Goal: Task Accomplishment & Management: Use online tool/utility

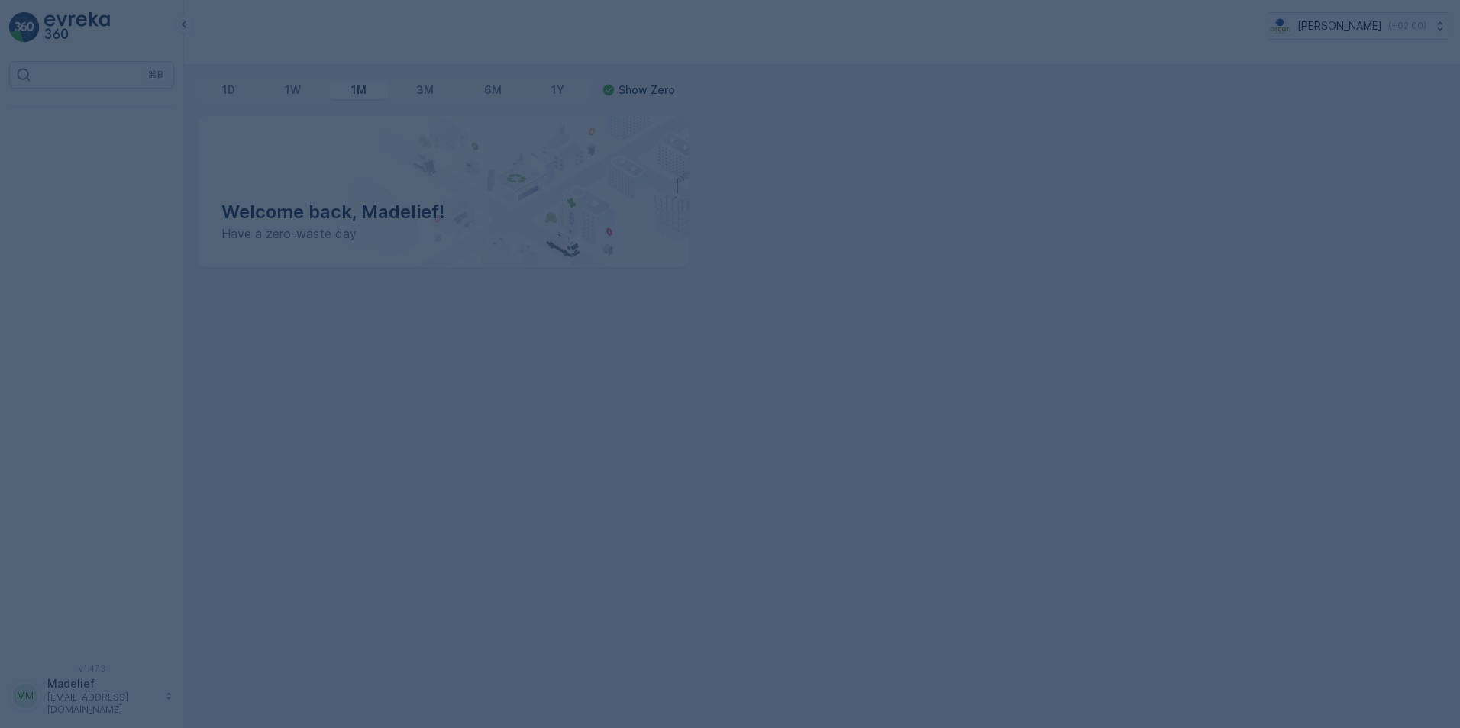
click at [515, 375] on div at bounding box center [730, 364] width 1460 height 728
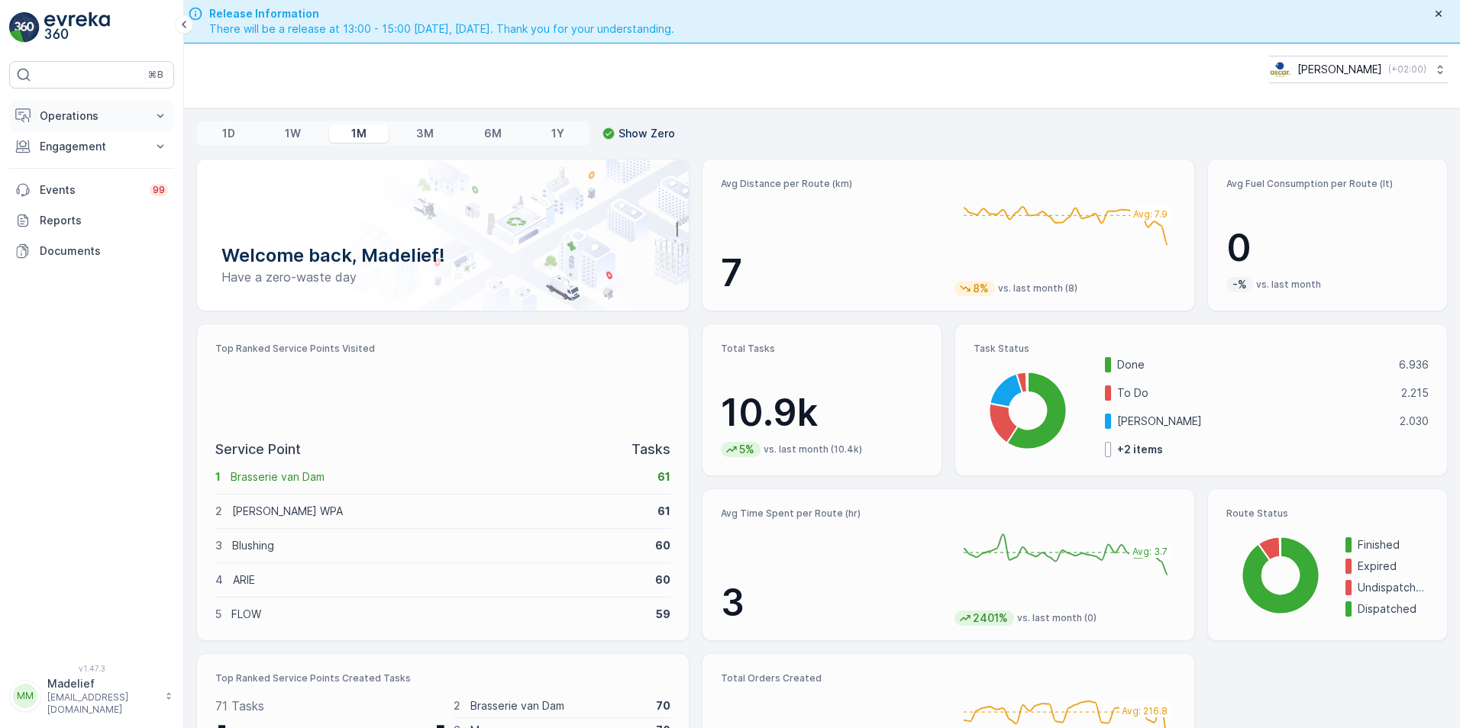
click at [154, 123] on icon at bounding box center [160, 115] width 15 height 15
click at [63, 182] on p "Routes & Tasks" at bounding box center [78, 184] width 79 height 15
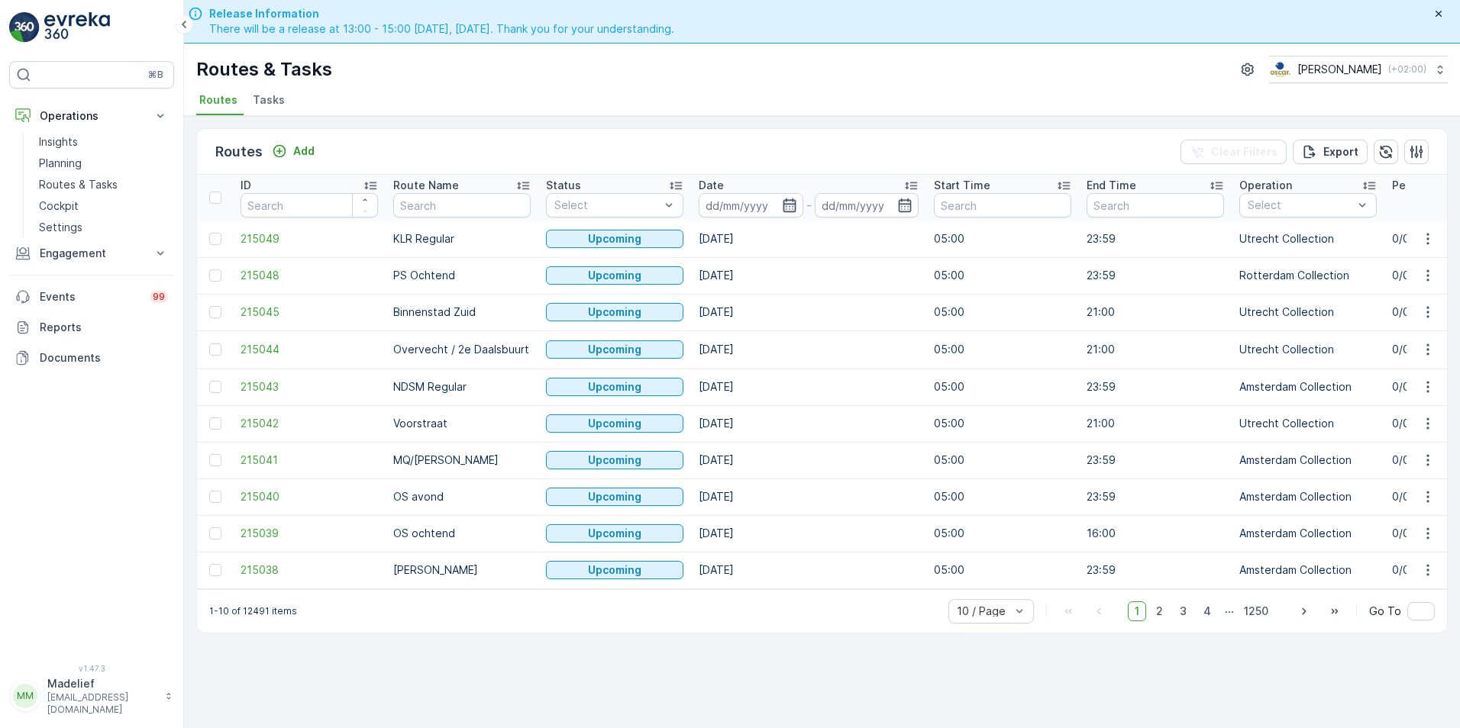
click at [789, 210] on icon "button" at bounding box center [789, 205] width 15 height 15
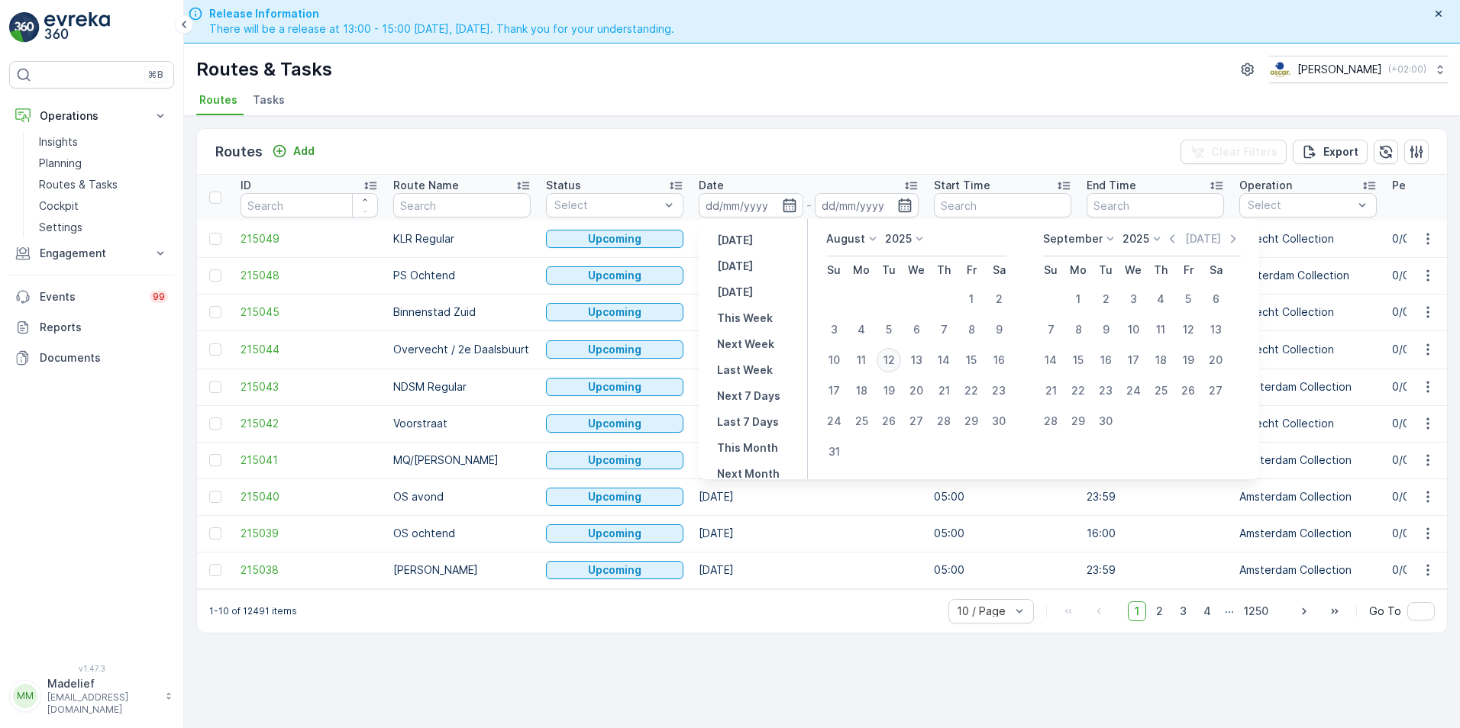
click at [892, 366] on div "12" at bounding box center [888, 360] width 24 height 24
type input "[DATE]"
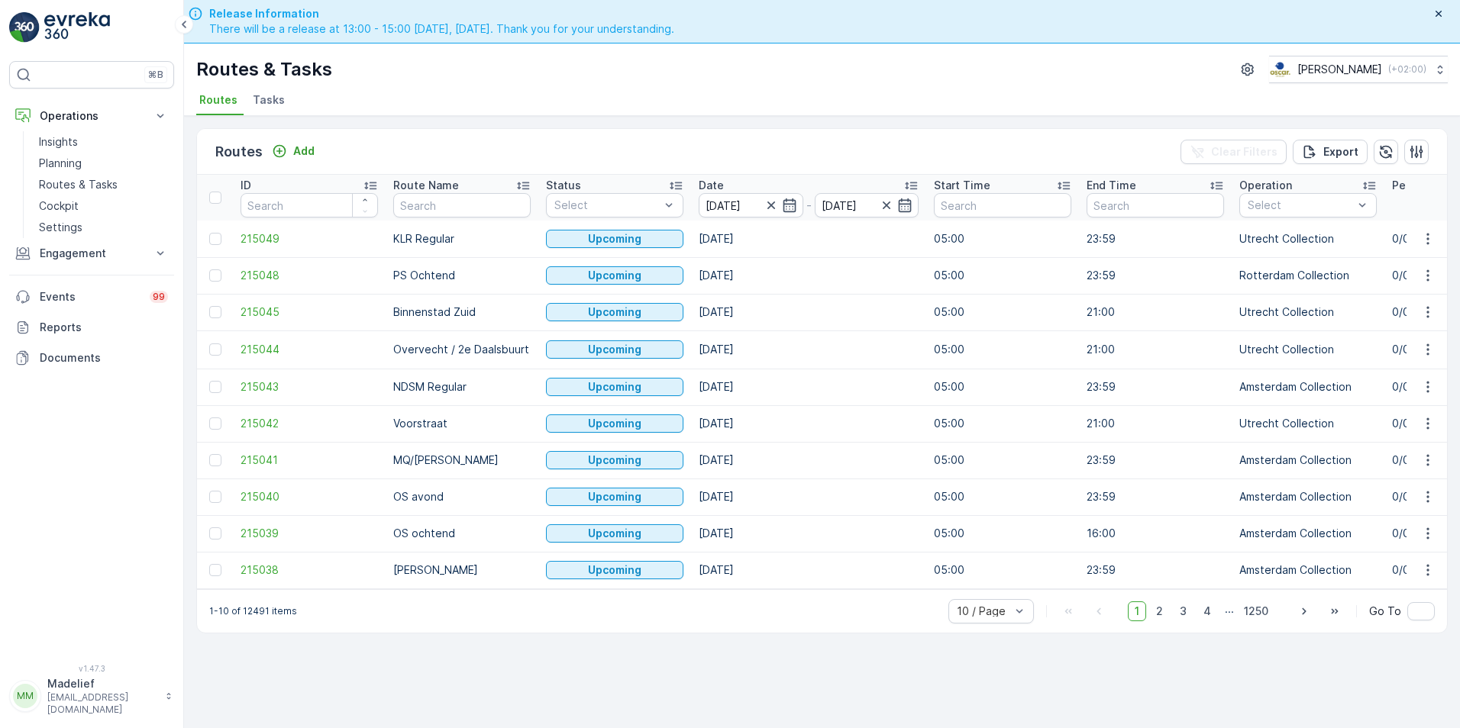
click at [839, 169] on div "Routes Add Clear Filters Export" at bounding box center [822, 152] width 1250 height 46
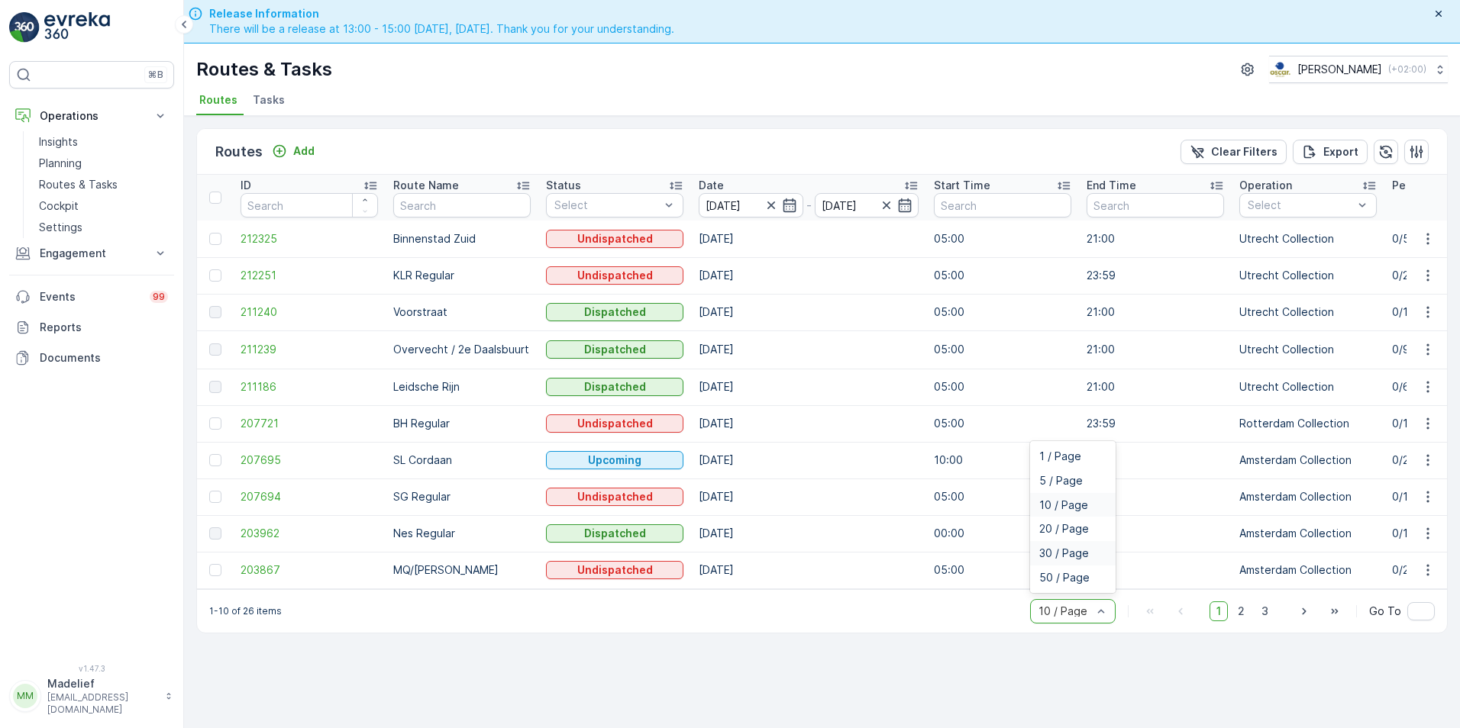
click at [1097, 560] on div "30 / Page" at bounding box center [1072, 553] width 67 height 12
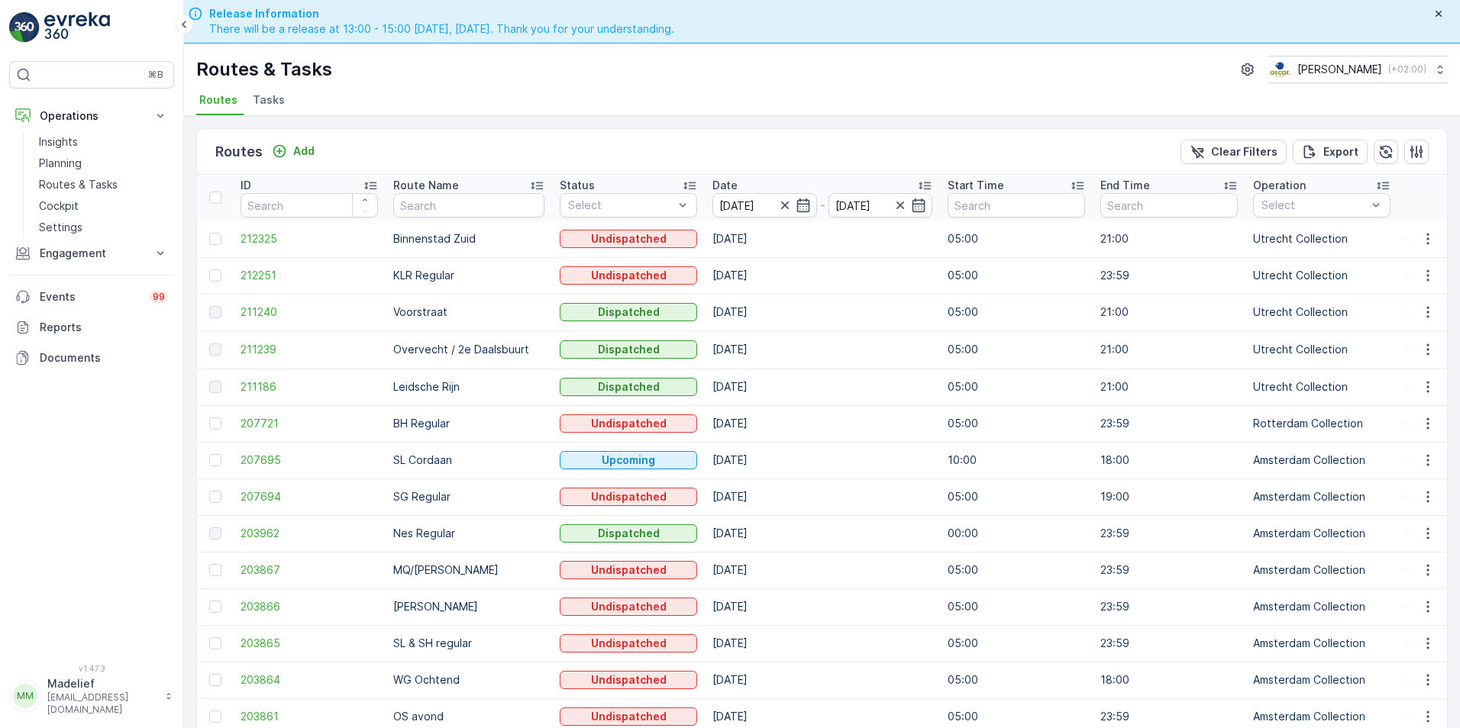
click at [266, 100] on span "Tasks" at bounding box center [269, 99] width 32 height 15
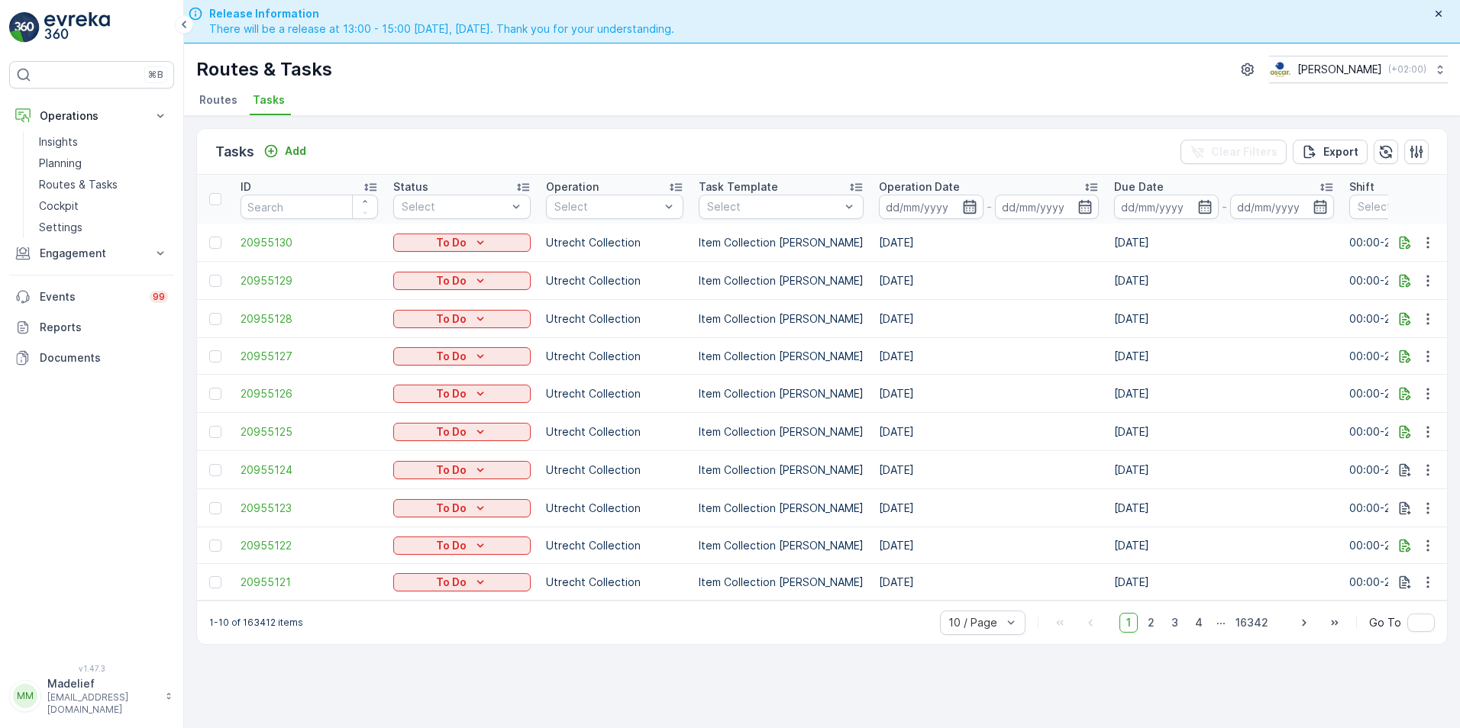
click at [962, 208] on icon "button" at bounding box center [969, 206] width 15 height 15
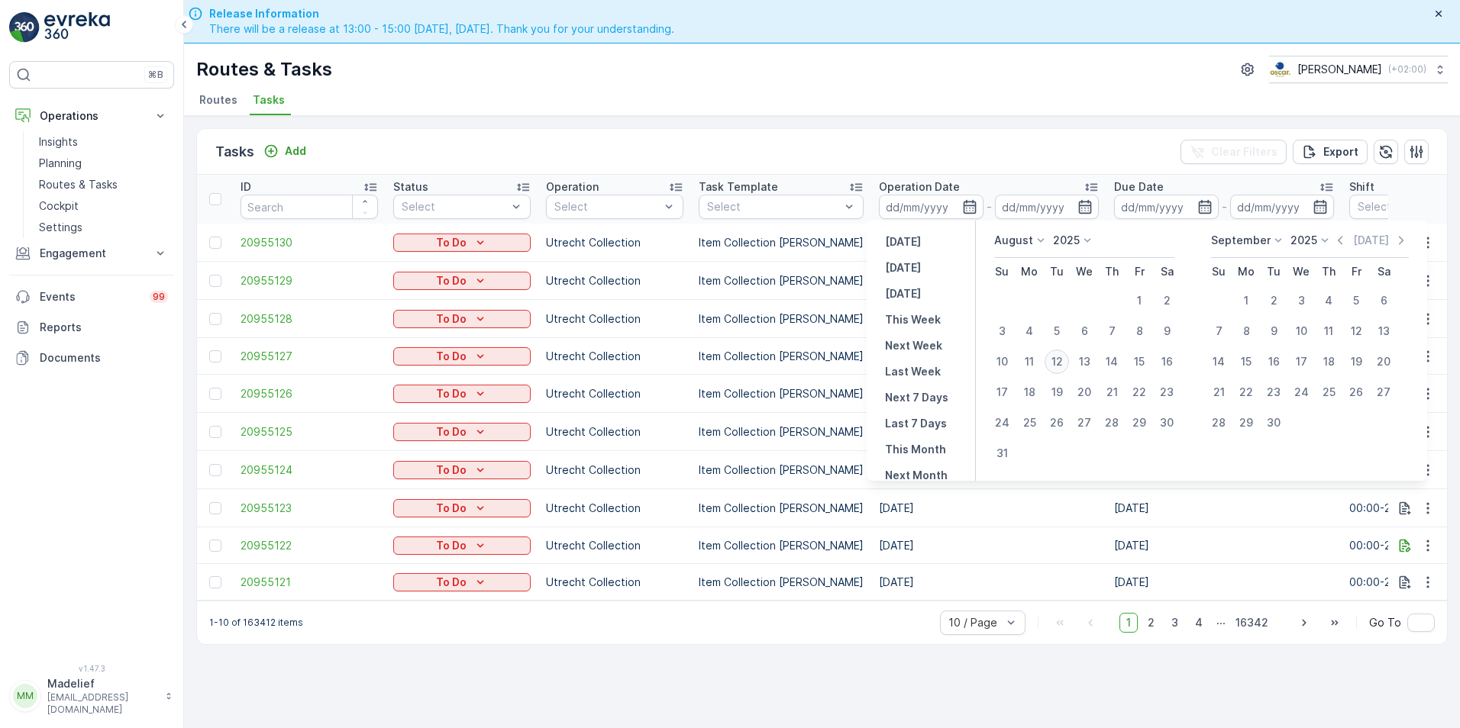
click at [1064, 370] on div "12" at bounding box center [1056, 362] width 24 height 24
type input "[DATE]"
click at [963, 205] on icon "button" at bounding box center [969, 207] width 13 height 14
type input "[DATE]"
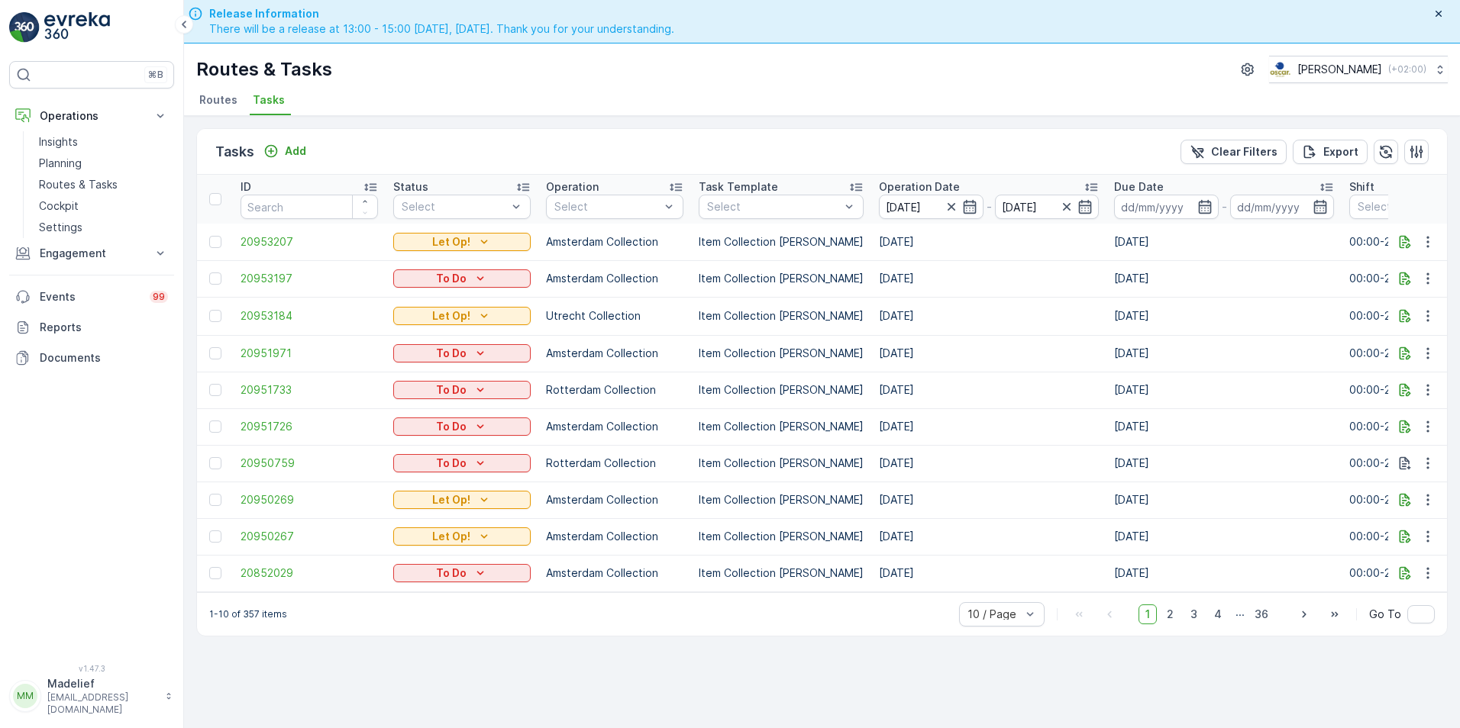
click at [246, 621] on p "1-10 of 357 items" at bounding box center [248, 614] width 78 height 12
drag, startPoint x: 246, startPoint y: 622, endPoint x: 455, endPoint y: 620, distance: 209.2
click at [455, 620] on div "1-10 of 357 items 10 / Page 1 2 3 4 ... 36 Go To" at bounding box center [822, 614] width 1250 height 44
click at [1001, 618] on div at bounding box center [994, 614] width 56 height 12
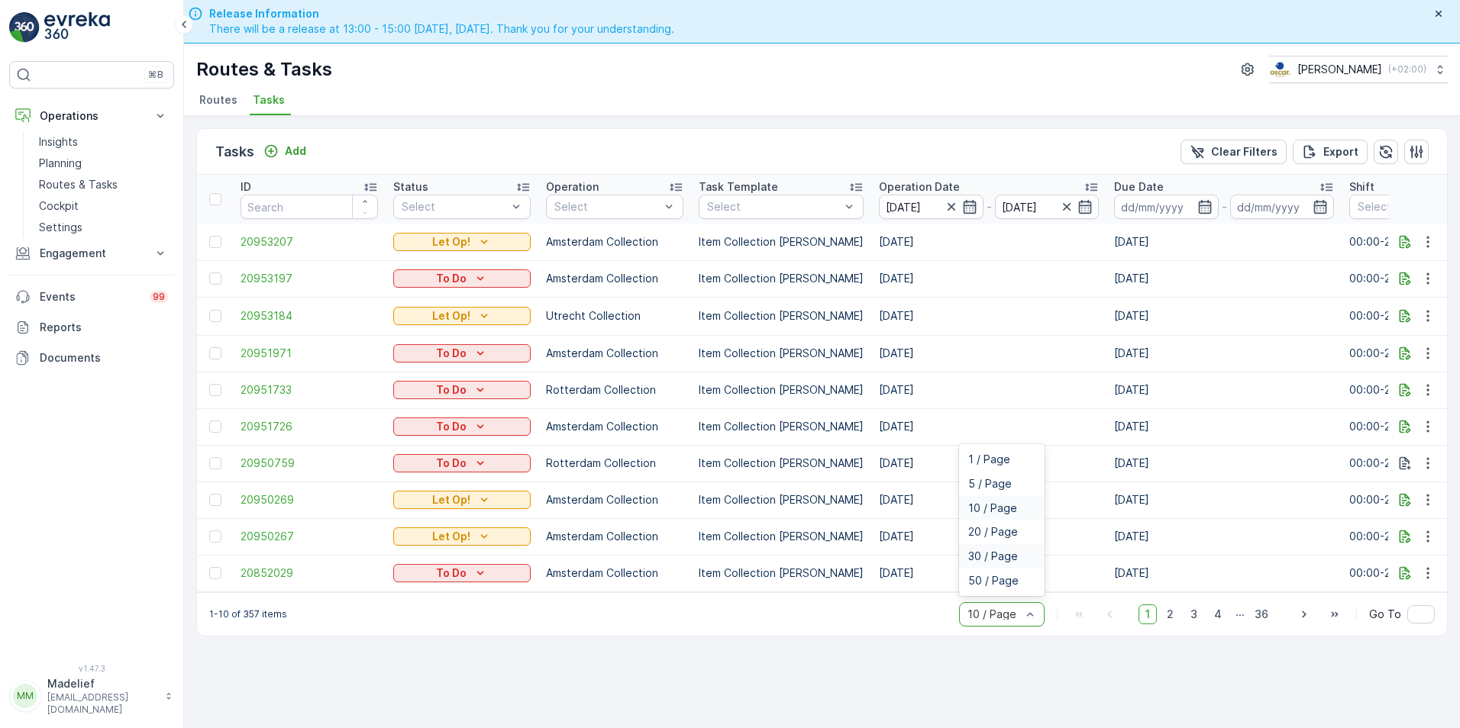
click at [998, 557] on div "30 / Page" at bounding box center [1002, 556] width 86 height 24
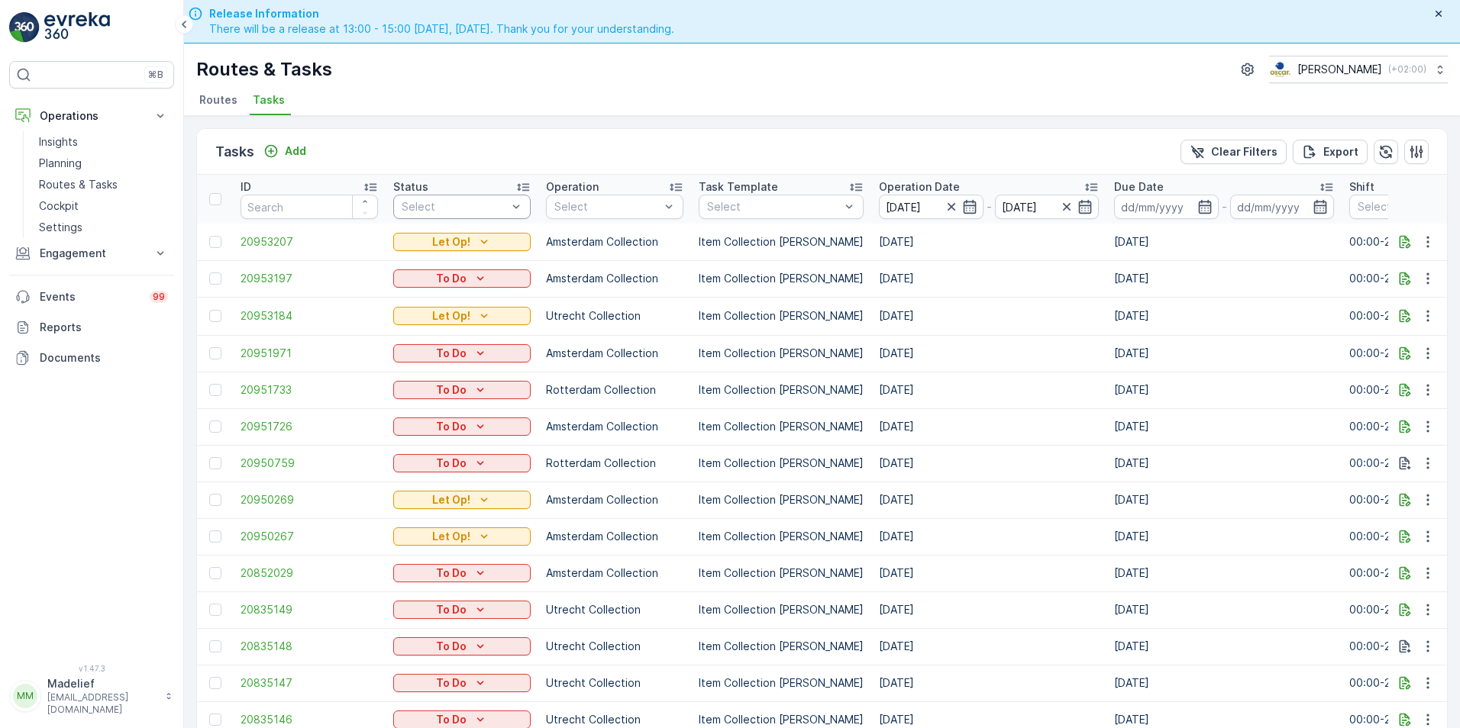
click at [486, 204] on div at bounding box center [454, 207] width 108 height 12
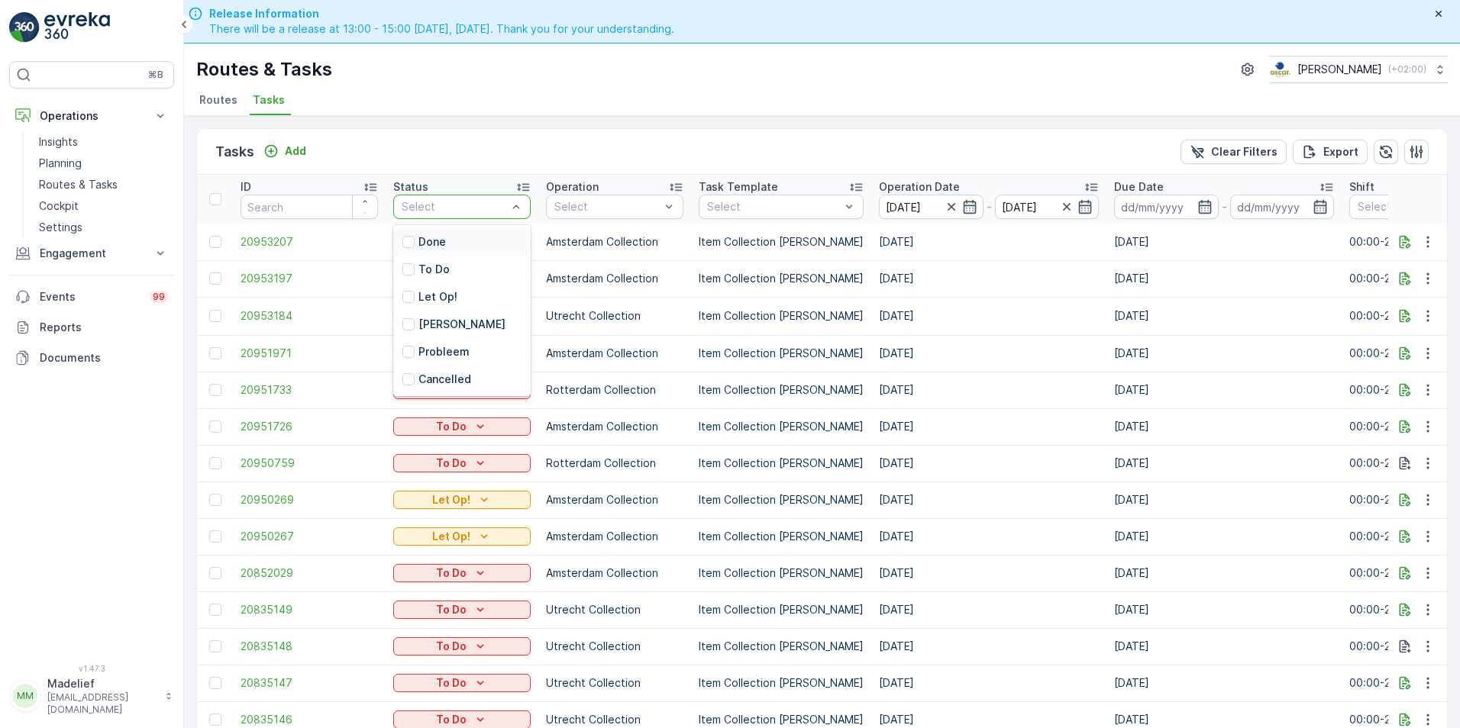
click at [476, 178] on th "Status 6 results available. Use Up and Down to choose options, press Enter to s…" at bounding box center [462, 199] width 153 height 49
click at [424, 304] on p "Let Op!" at bounding box center [437, 296] width 39 height 15
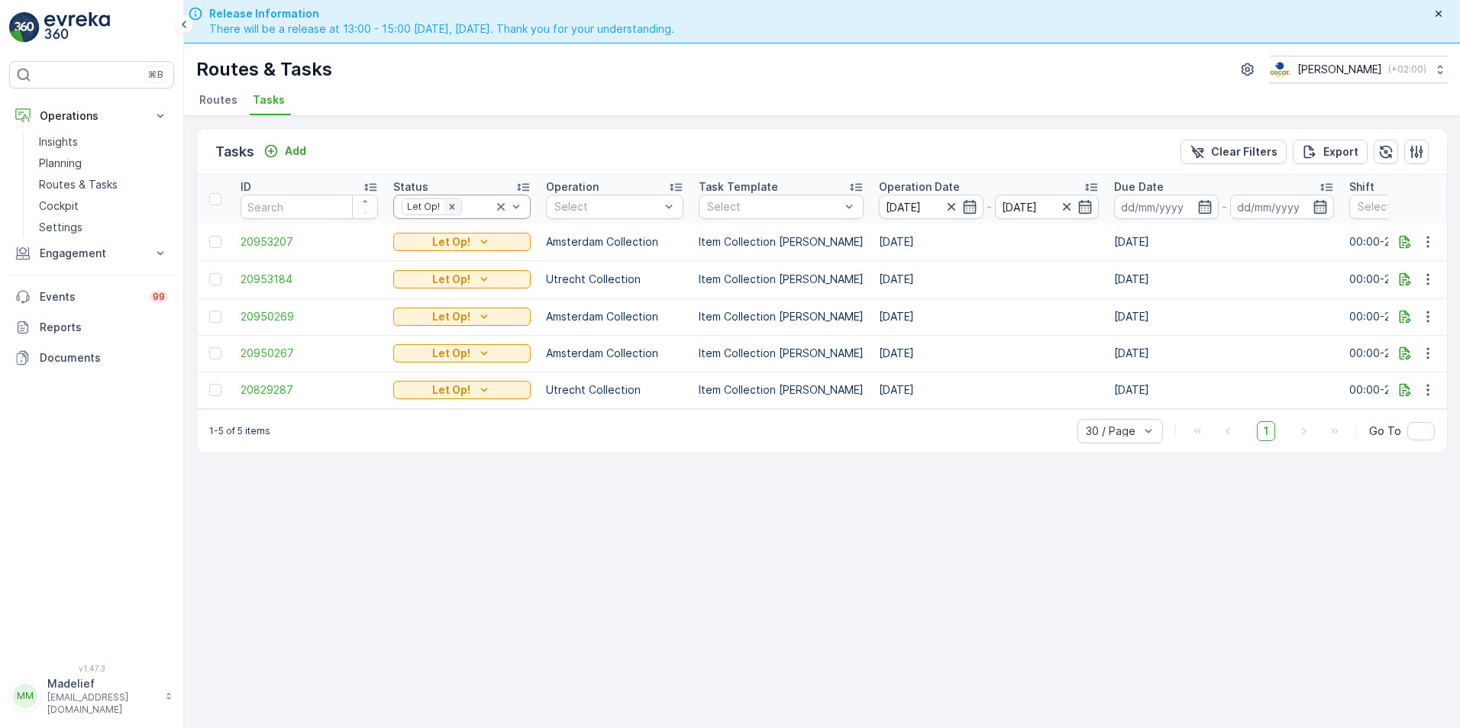
click at [453, 208] on icon "Remove Let Op!" at bounding box center [452, 207] width 11 height 11
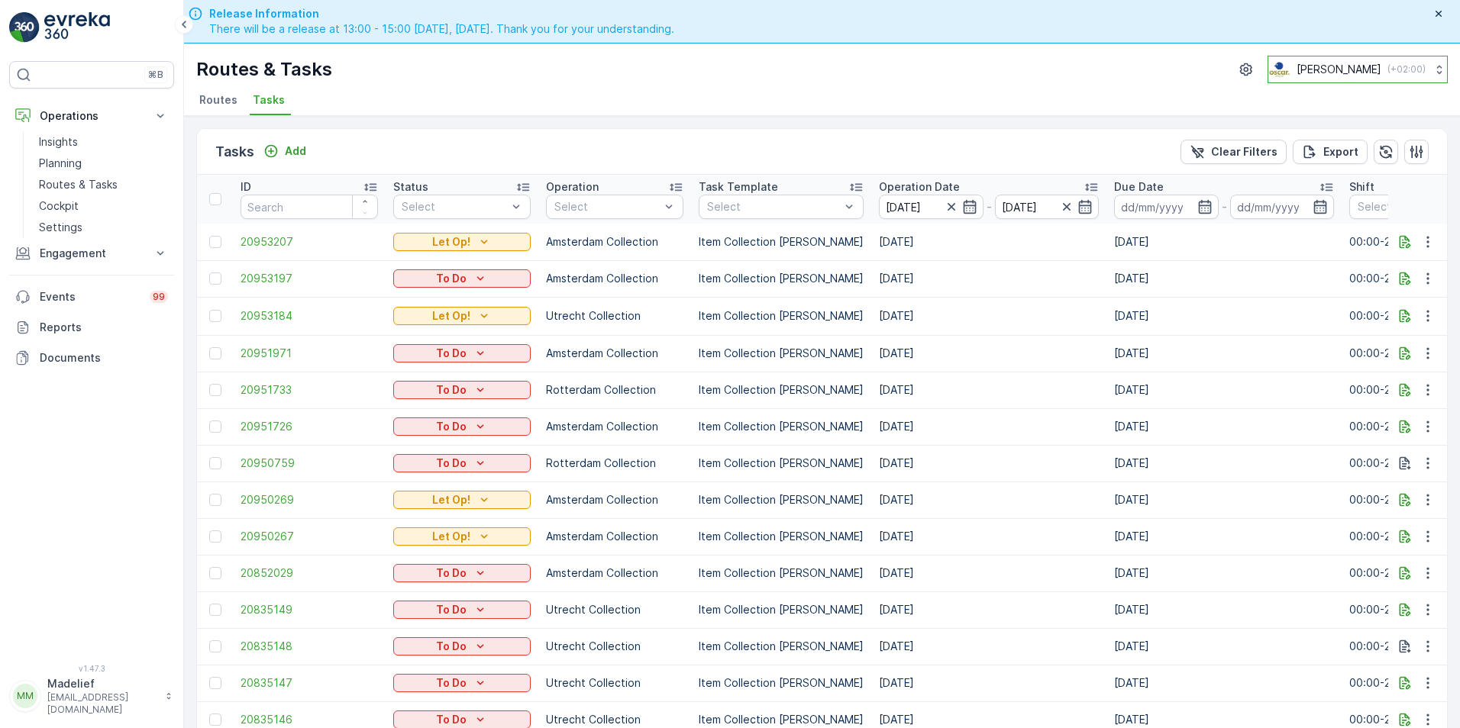
drag, startPoint x: 1437, startPoint y: 15, endPoint x: 1429, endPoint y: 16, distance: 7.8
click at [1437, 15] on icon "button" at bounding box center [1438, 14] width 12 height 12
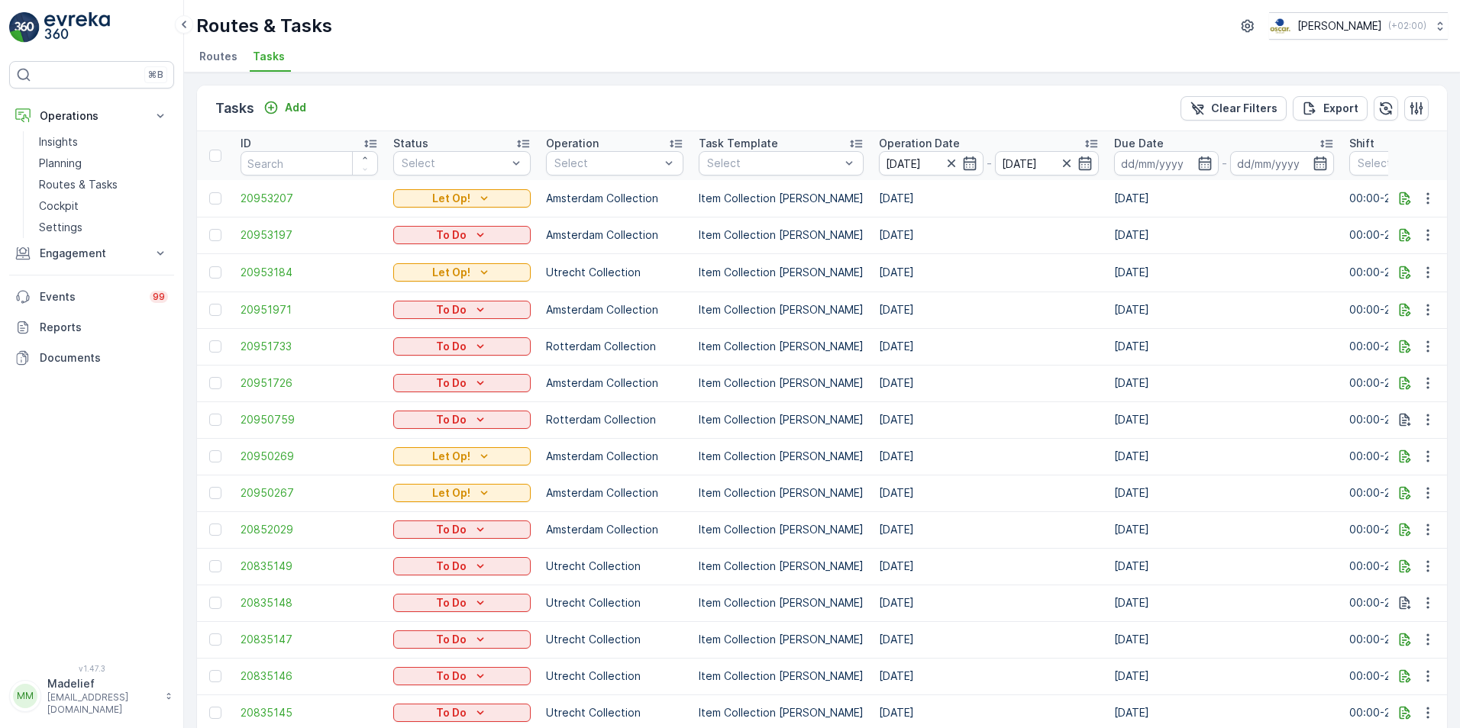
click at [213, 66] on li "Routes" at bounding box center [219, 59] width 47 height 26
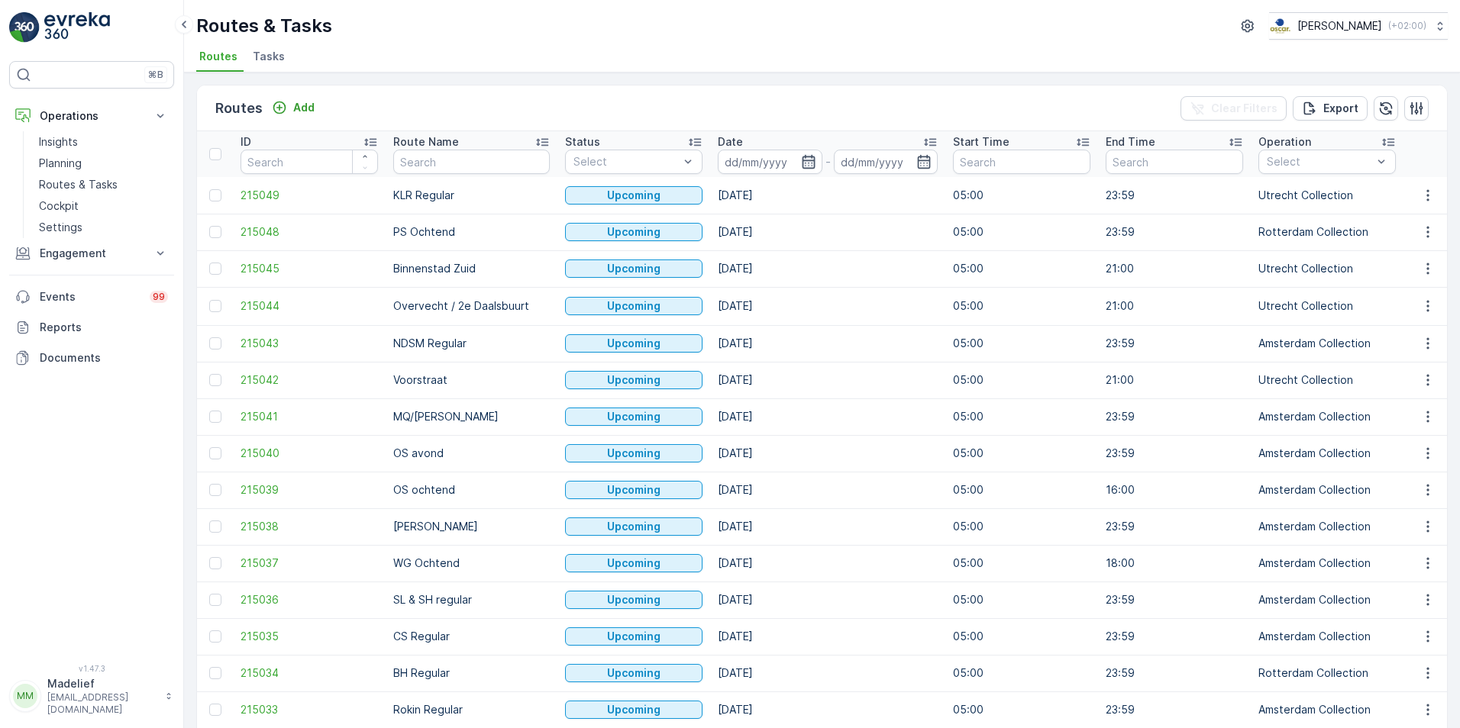
click at [802, 166] on icon "button" at bounding box center [808, 162] width 13 height 14
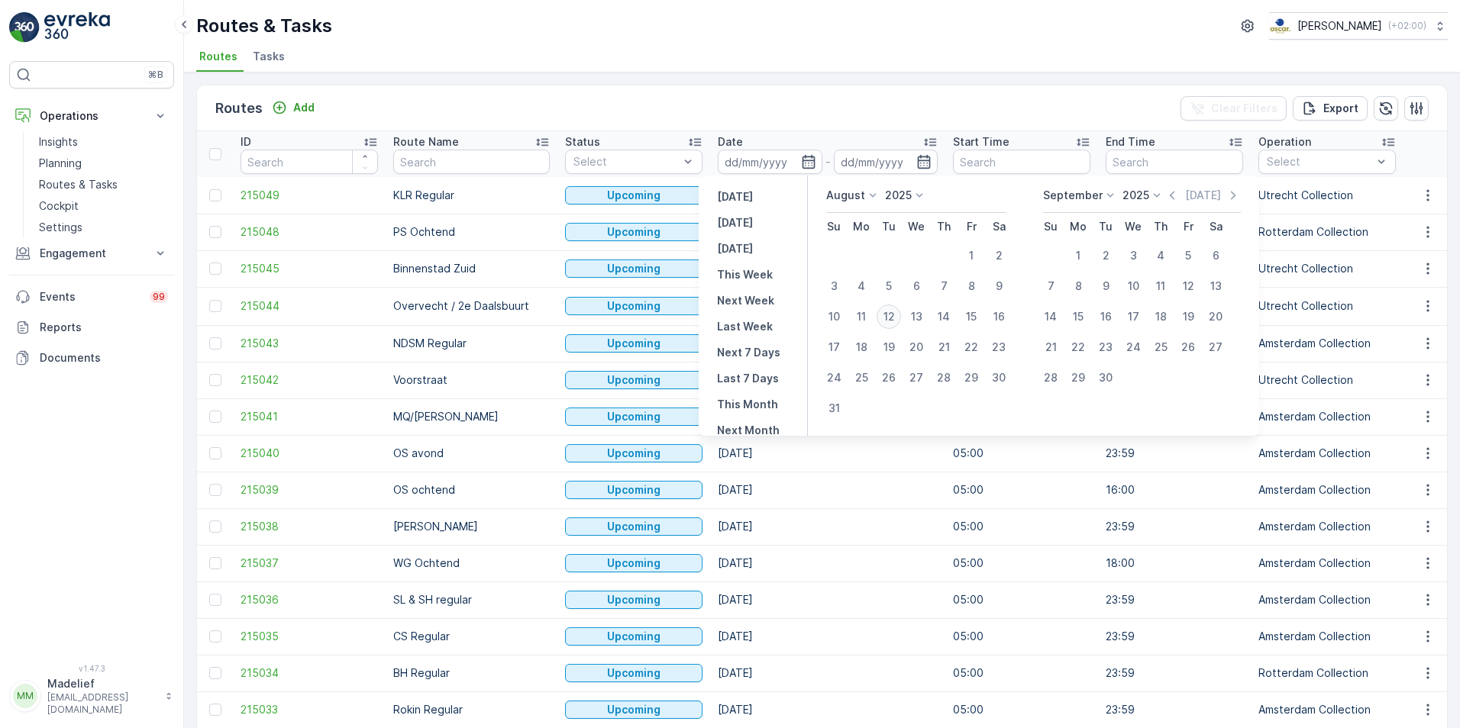
click at [897, 326] on div "12" at bounding box center [888, 317] width 24 height 24
type input "[DATE]"
click at [893, 316] on div "12" at bounding box center [888, 317] width 24 height 24
type input "[DATE]"
click at [843, 131] on th "Date 12.08.2025 - 12.08.2025" at bounding box center [827, 154] width 235 height 46
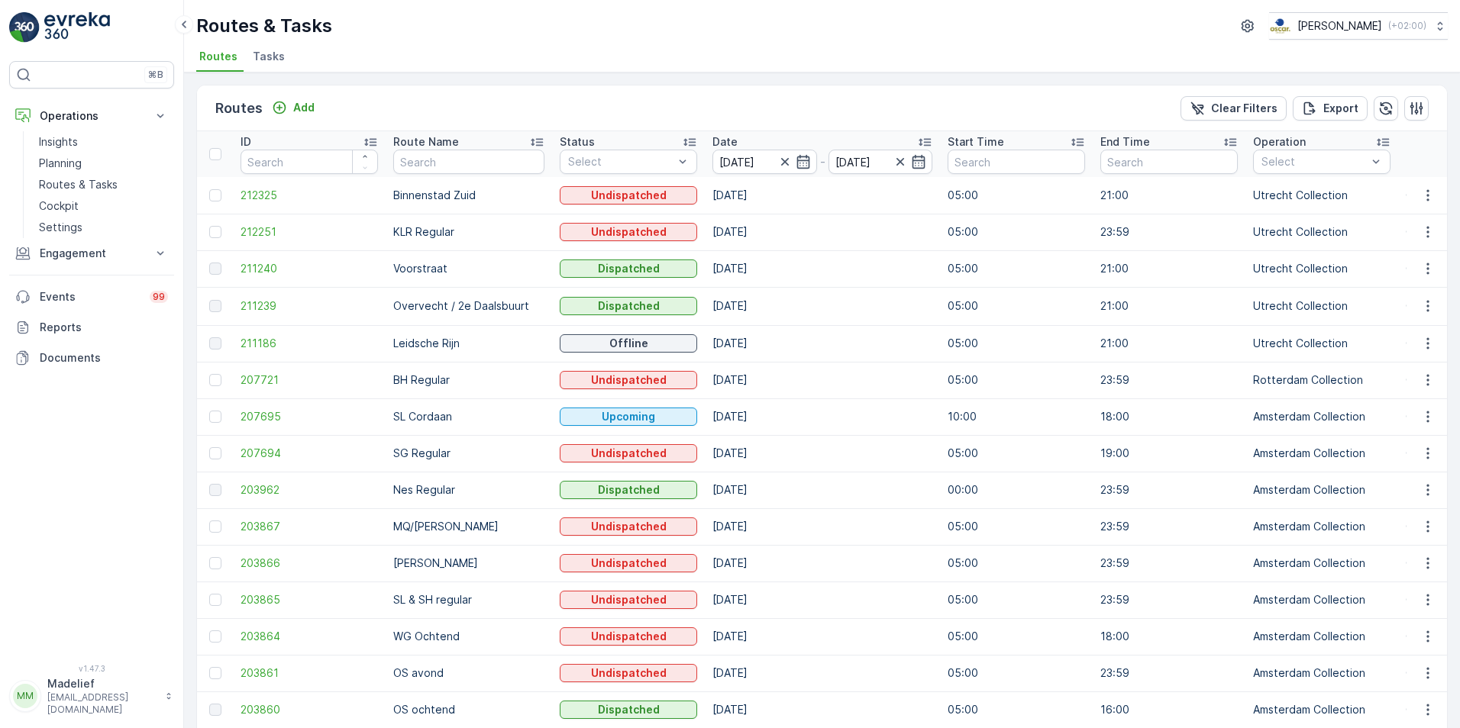
click at [434, 205] on td "Binnenstad Zuid" at bounding box center [469, 195] width 166 height 37
click at [250, 196] on span "212325" at bounding box center [308, 195] width 137 height 15
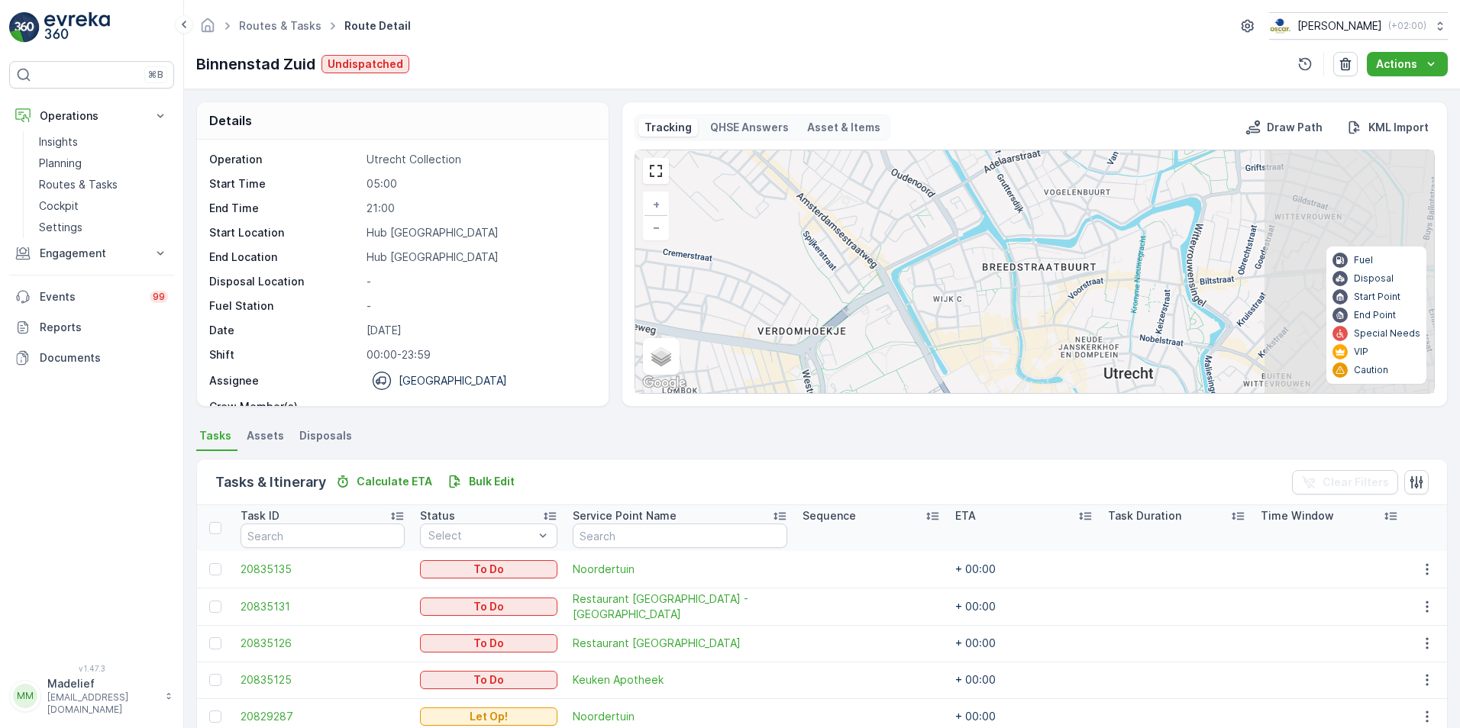
drag, startPoint x: 1252, startPoint y: 244, endPoint x: 1063, endPoint y: 399, distance: 244.1
click at [1069, 396] on div "Tracking QHSE Answers Asset & Items Draw Path KML Import 2 2 + − Satellite Road…" at bounding box center [1034, 254] width 826 height 305
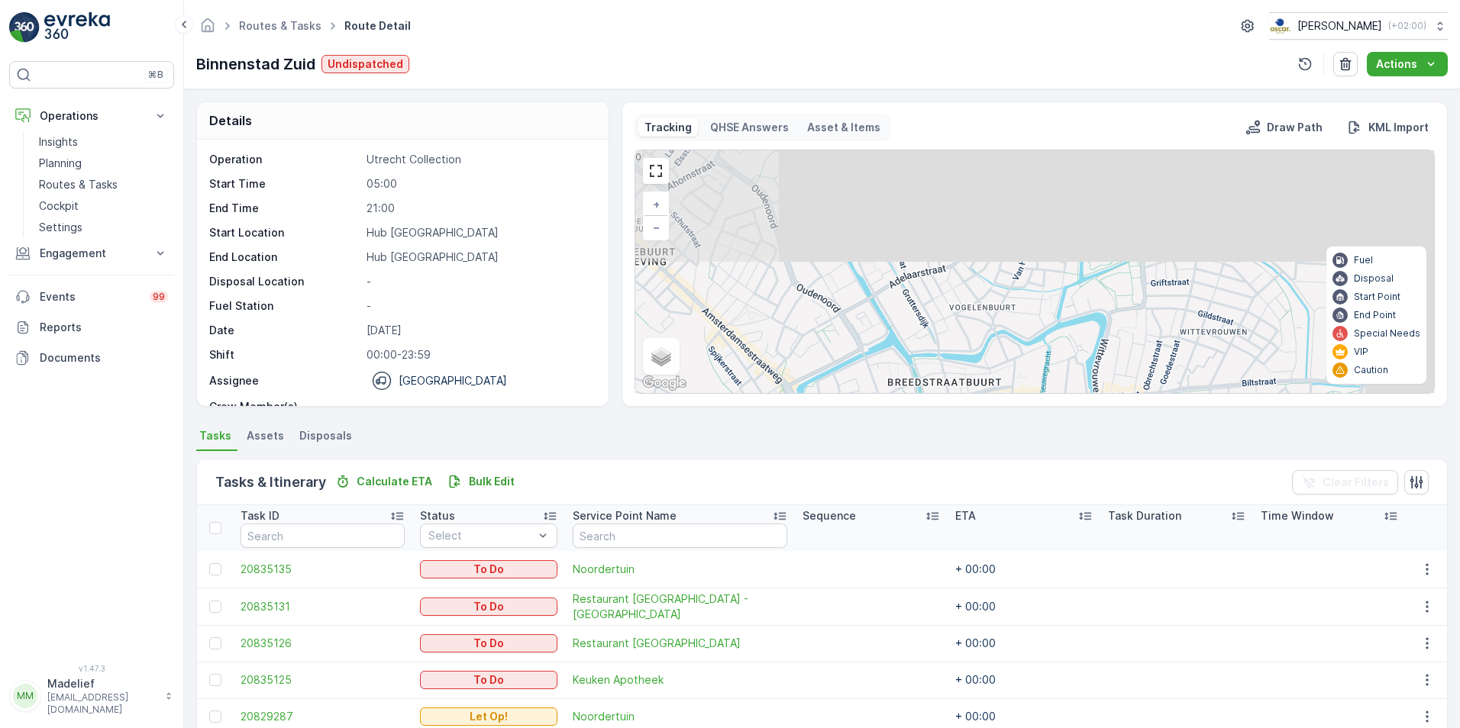
drag, startPoint x: 1153, startPoint y: 226, endPoint x: 1063, endPoint y: 339, distance: 144.0
click at [1063, 339] on div "2 2 + − Satellite Roadmap Terrain Hybrid Leaflet Keyboard shortcuts Map Data Ma…" at bounding box center [1034, 271] width 799 height 243
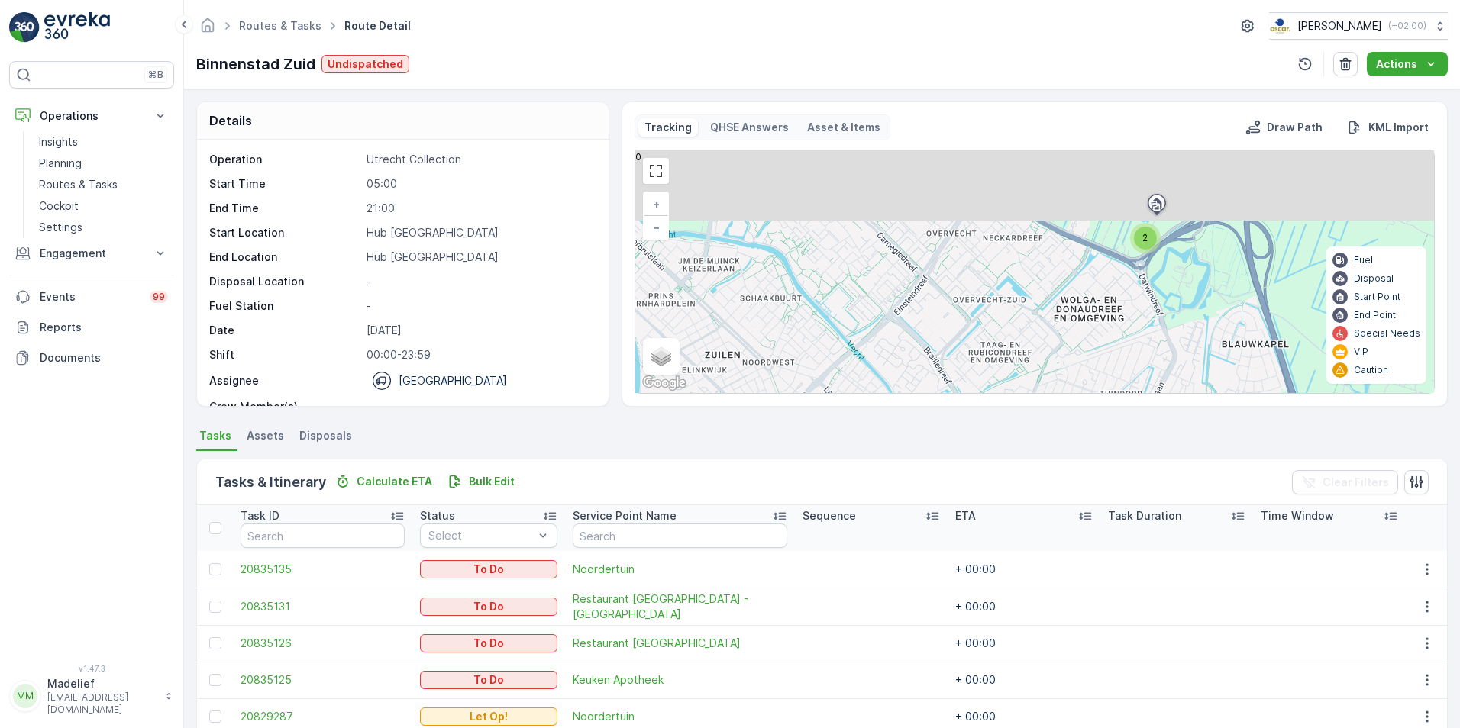
drag, startPoint x: 1149, startPoint y: 184, endPoint x: 1151, endPoint y: 289, distance: 105.4
click at [1151, 289] on div "2 2 + − Satellite Roadmap Terrain Hybrid Leaflet Keyboard shortcuts Map Data Ma…" at bounding box center [1034, 271] width 799 height 243
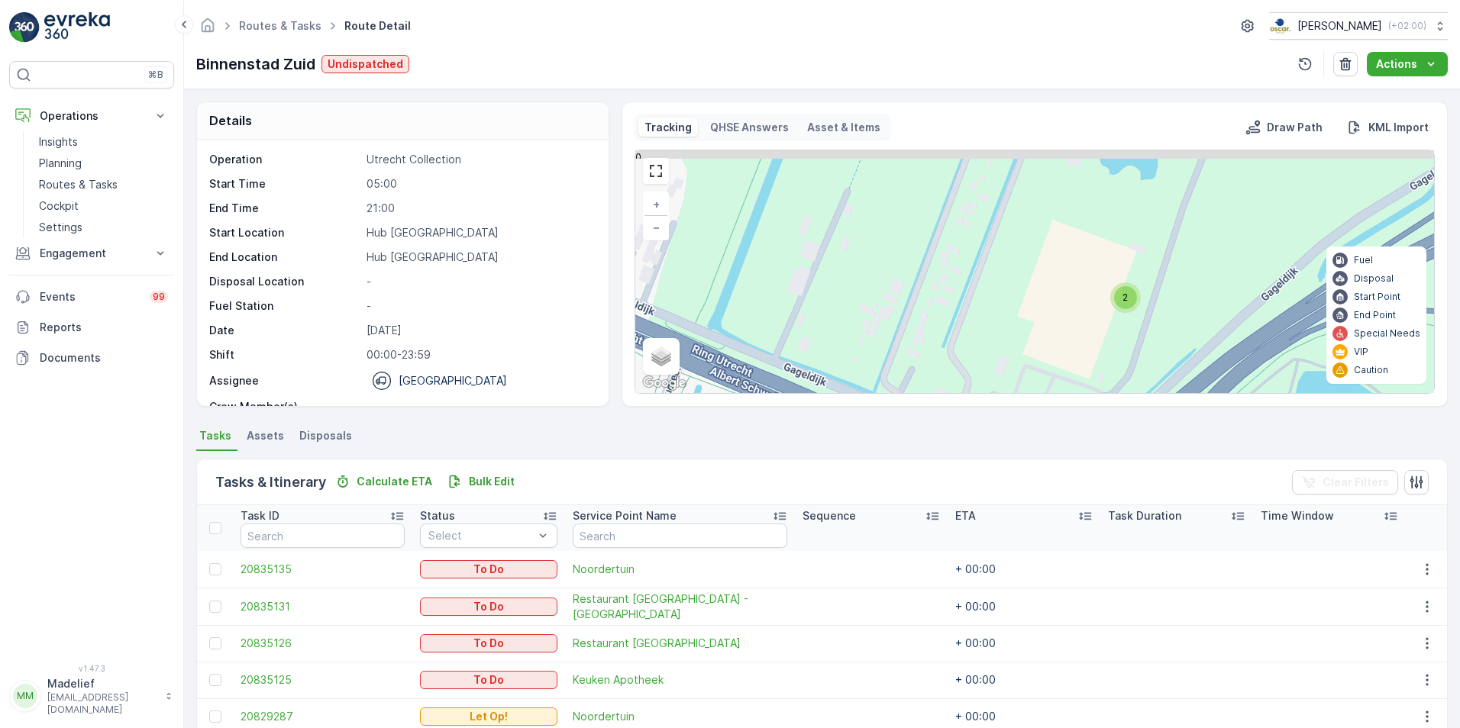
drag, startPoint x: 1170, startPoint y: 212, endPoint x: 1167, endPoint y: 337, distance: 125.2
click at [1167, 337] on div "2 2 + − Satellite Roadmap Terrain Hybrid Leaflet Keyboard shortcuts Map Data Ma…" at bounding box center [1034, 271] width 799 height 243
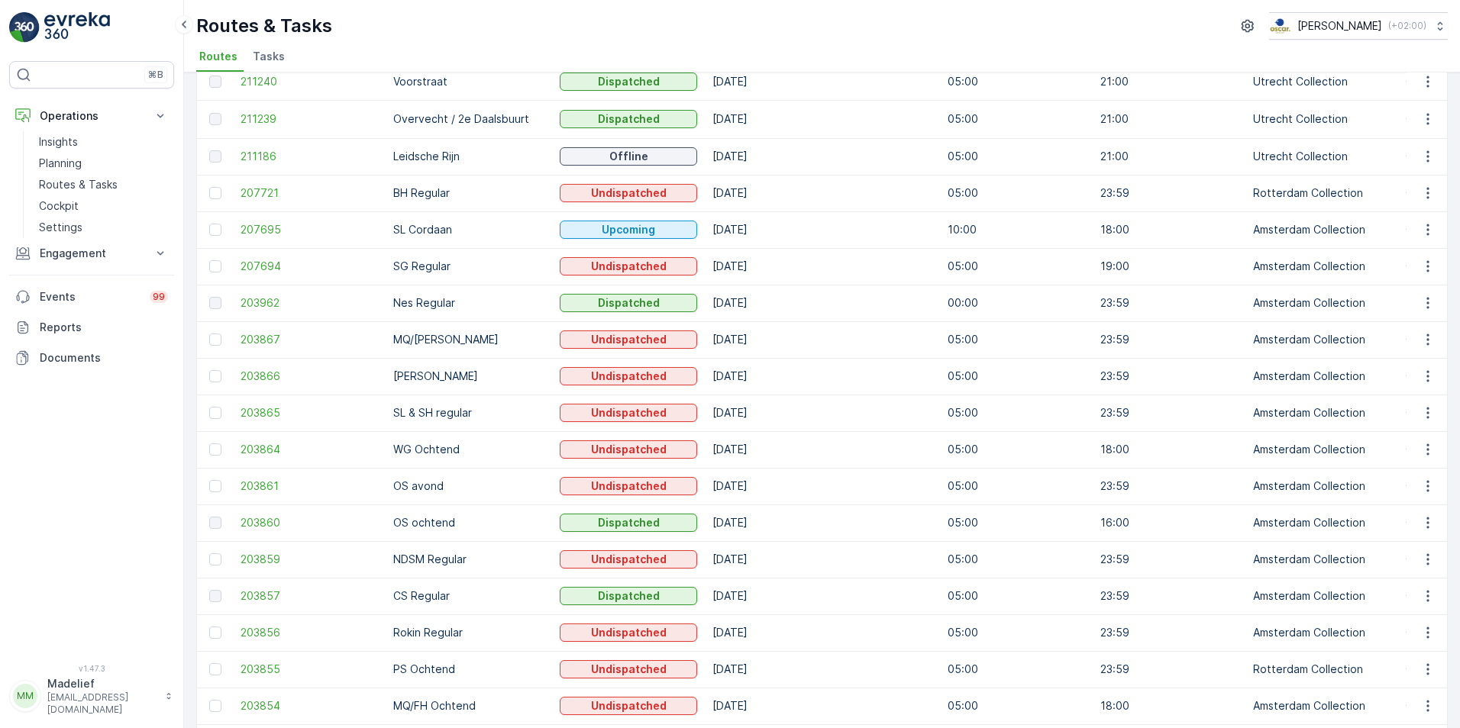
scroll to position [229, 0]
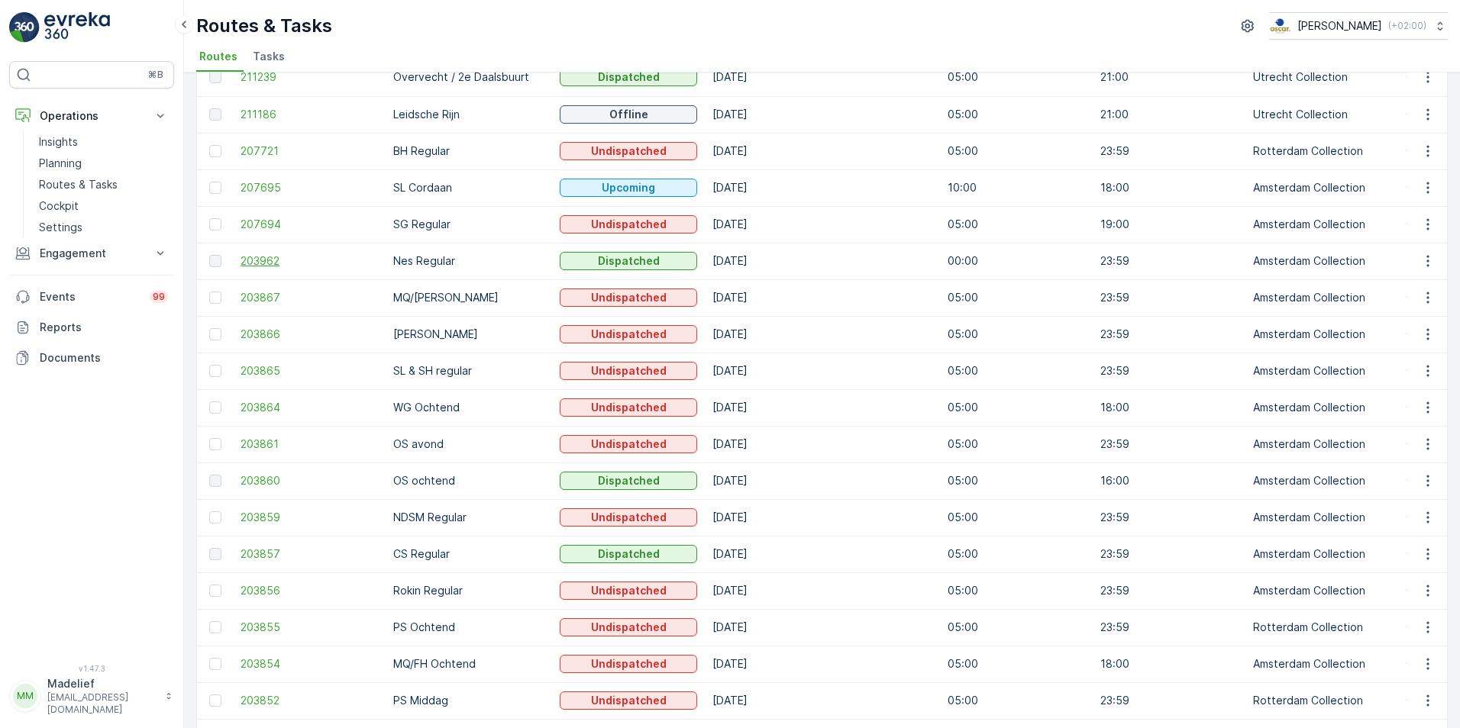
click at [280, 266] on span "203962" at bounding box center [308, 260] width 137 height 15
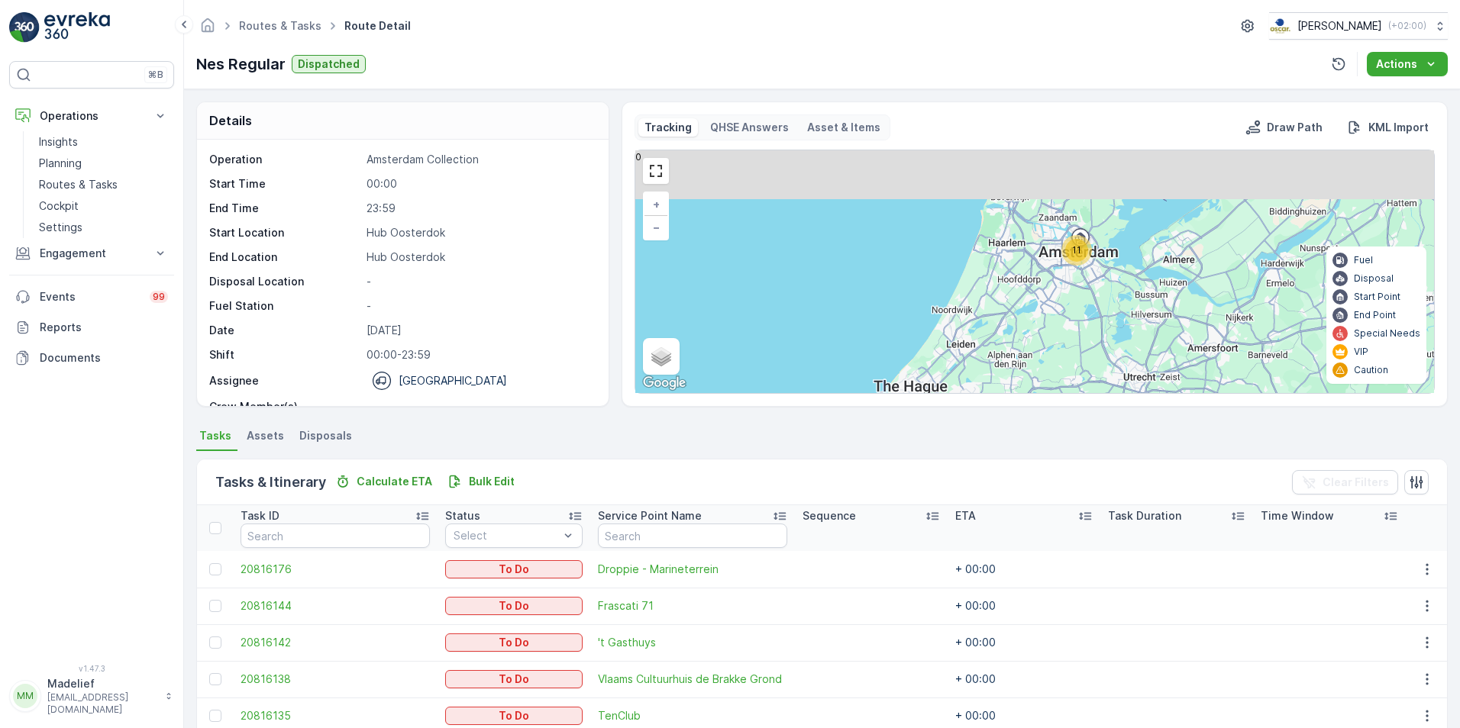
drag, startPoint x: 1118, startPoint y: 215, endPoint x: 1119, endPoint y: 308, distance: 93.9
click at [1119, 308] on div "11 + − Satellite Roadmap Terrain Hybrid Leaflet Keyboard shortcuts Map Data Map…" at bounding box center [1034, 271] width 799 height 243
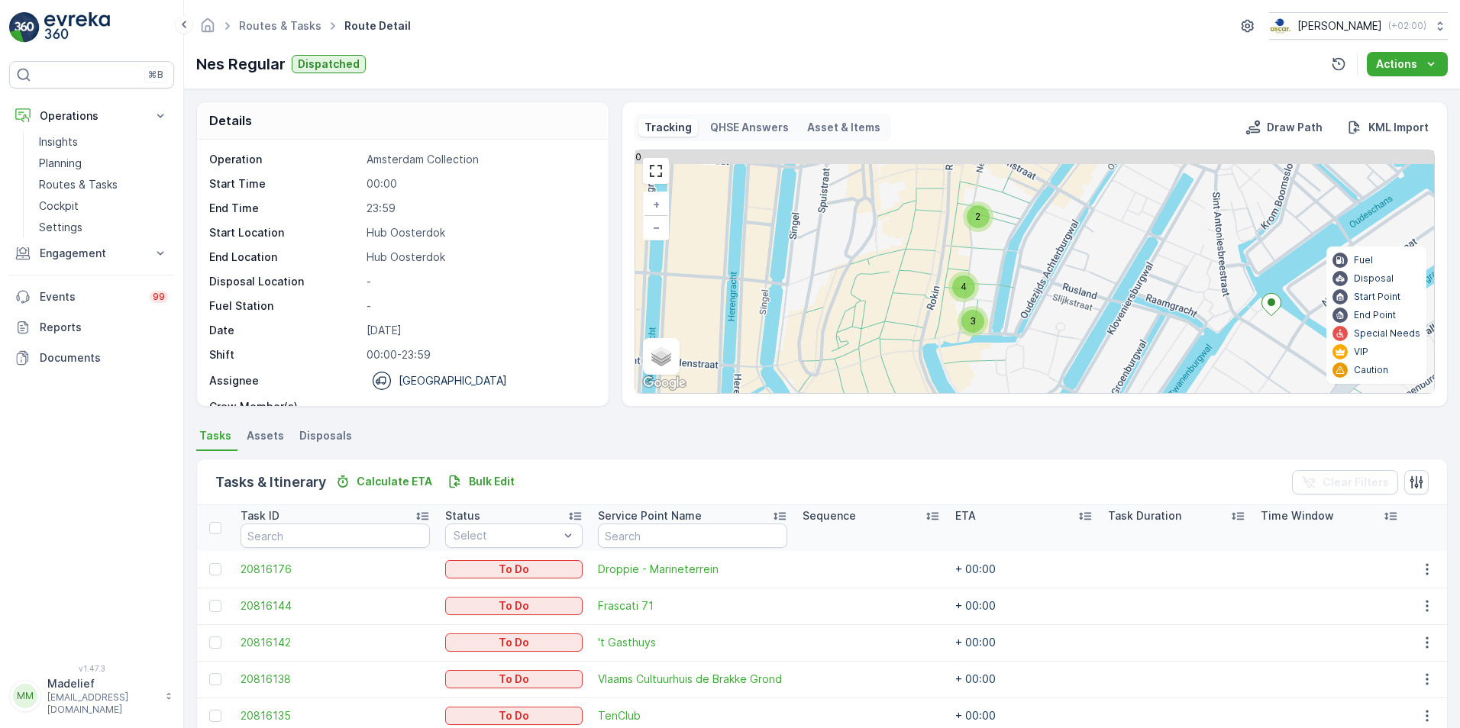
drag, startPoint x: 1113, startPoint y: 195, endPoint x: 1102, endPoint y: 401, distance: 205.7
click at [1102, 401] on div "Tracking QHSE Answers Asset & Items Draw Path KML Import 2 3 4 + − Satellite Ro…" at bounding box center [1034, 254] width 826 height 305
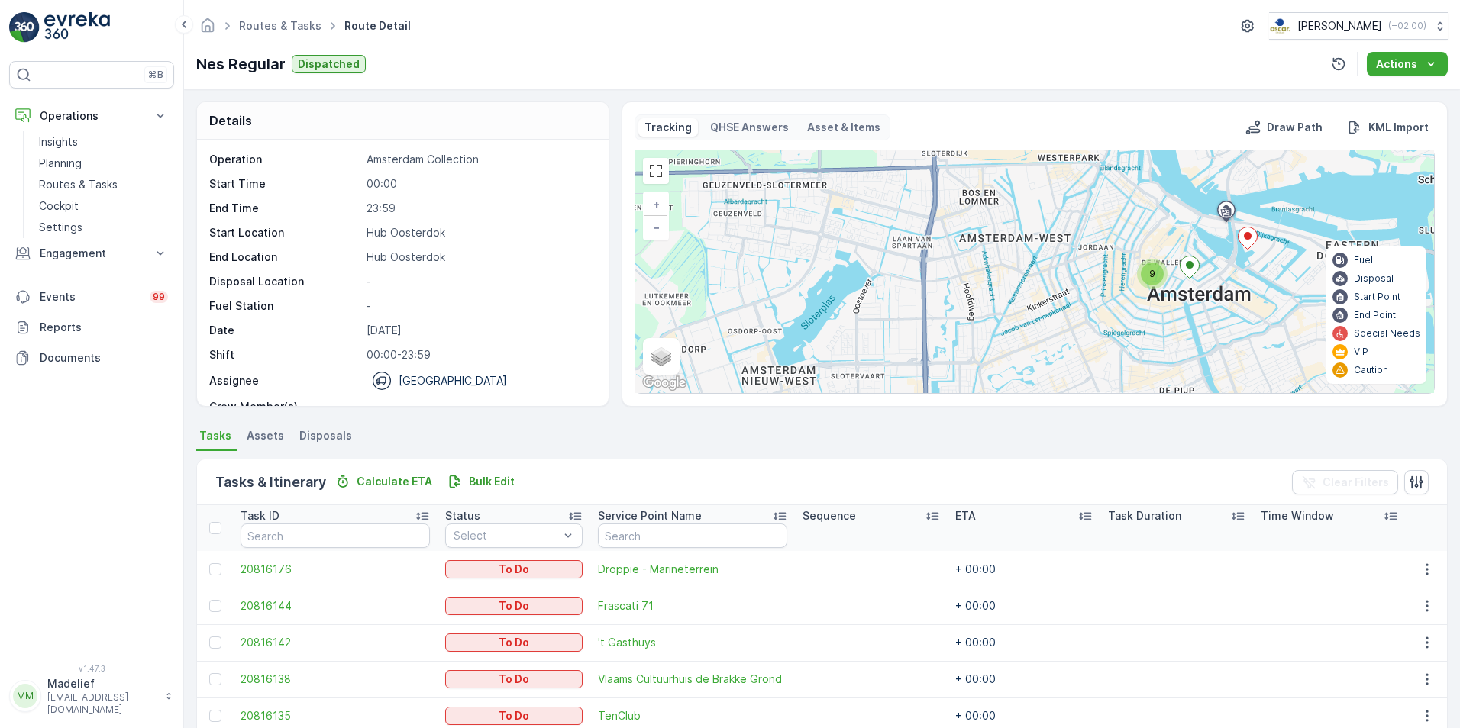
drag, startPoint x: 1243, startPoint y: 242, endPoint x: 1171, endPoint y: 361, distance: 139.0
click at [1171, 361] on div "9 + − Satellite Roadmap Terrain Hybrid Leaflet Keyboard shortcuts Map Data Map …" at bounding box center [1034, 271] width 799 height 243
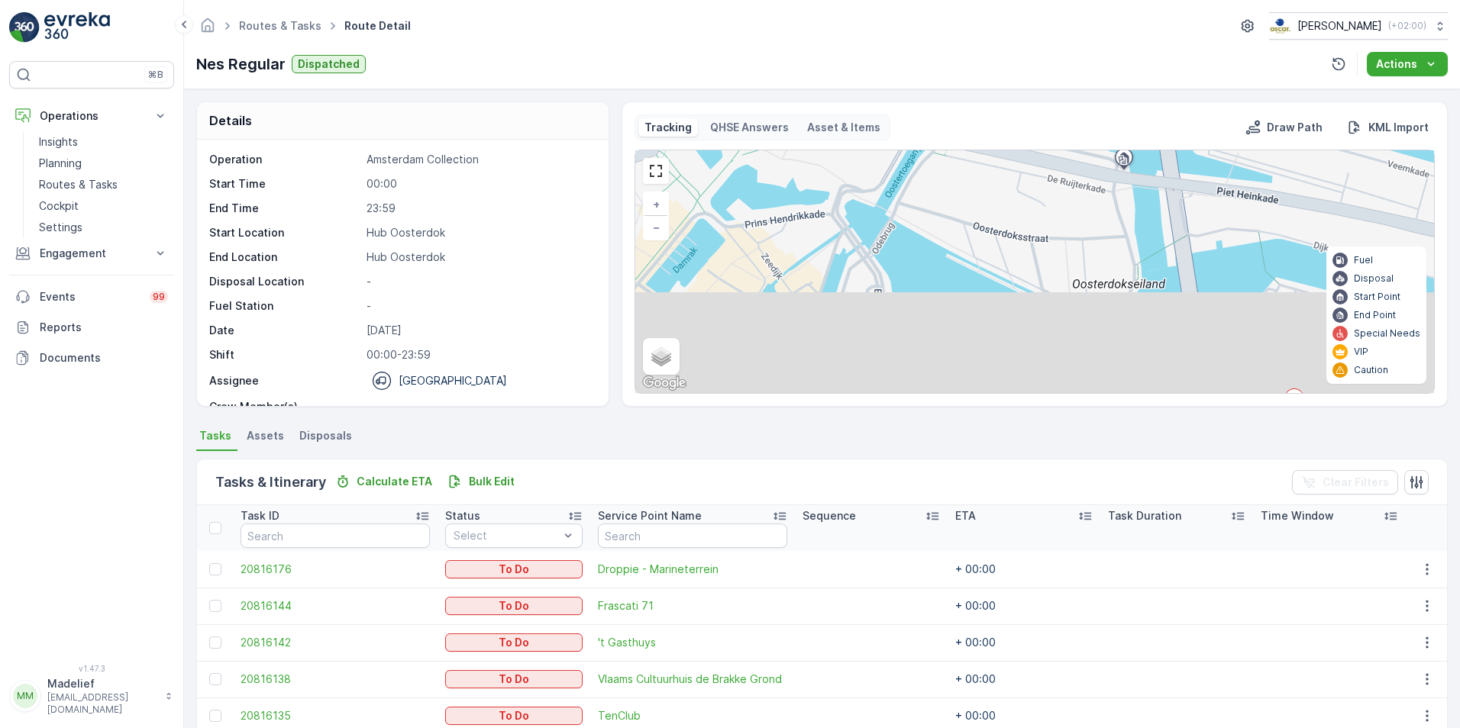
drag, startPoint x: 1222, startPoint y: 258, endPoint x: 1187, endPoint y: 195, distance: 71.8
click at [1188, 197] on div "2 3 4 + − Satellite Roadmap Terrain Hybrid Leaflet Keyboard shortcuts Map Data …" at bounding box center [1034, 271] width 799 height 243
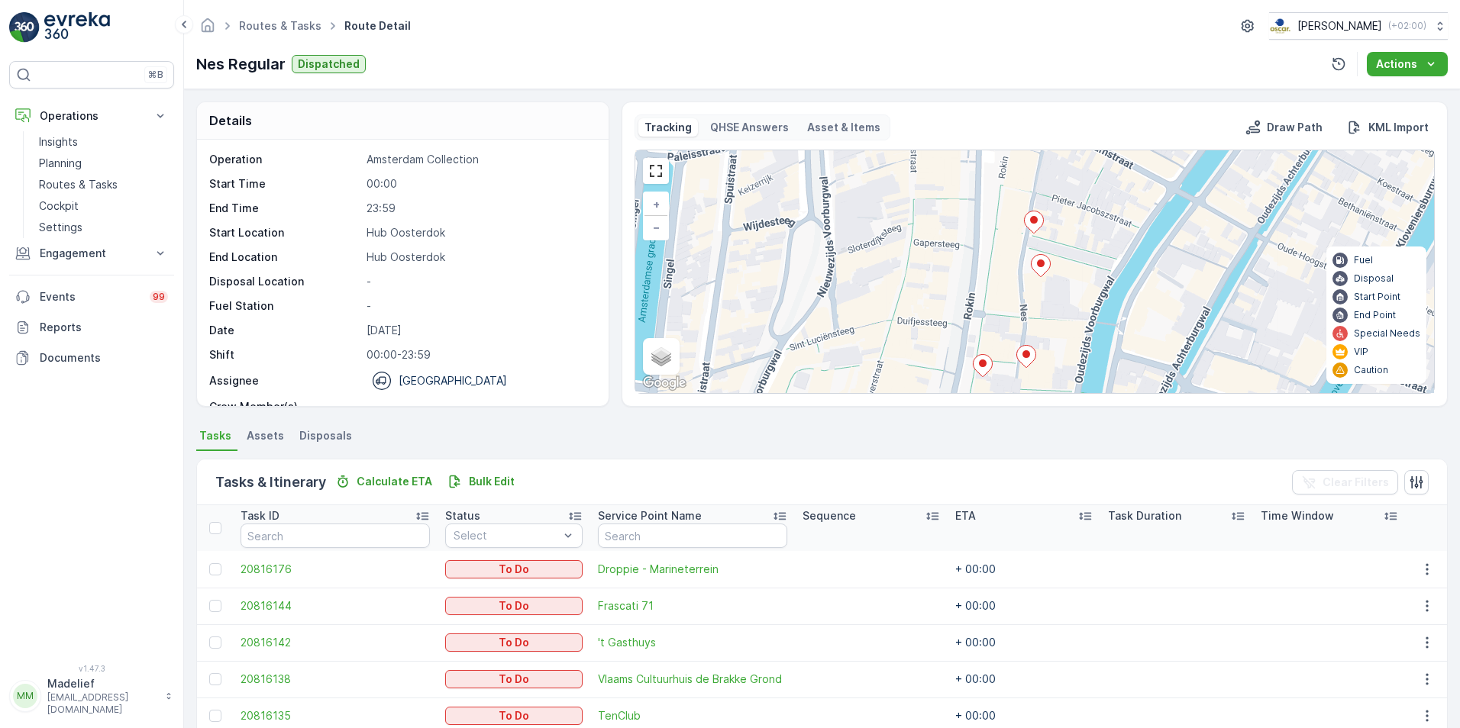
drag, startPoint x: 1053, startPoint y: 235, endPoint x: 1058, endPoint y: 341, distance: 106.3
click at [1058, 341] on div "2 2 + − Satellite Roadmap Terrain Hybrid Leaflet Keyboard shortcuts Map Data Ma…" at bounding box center [1034, 271] width 799 height 243
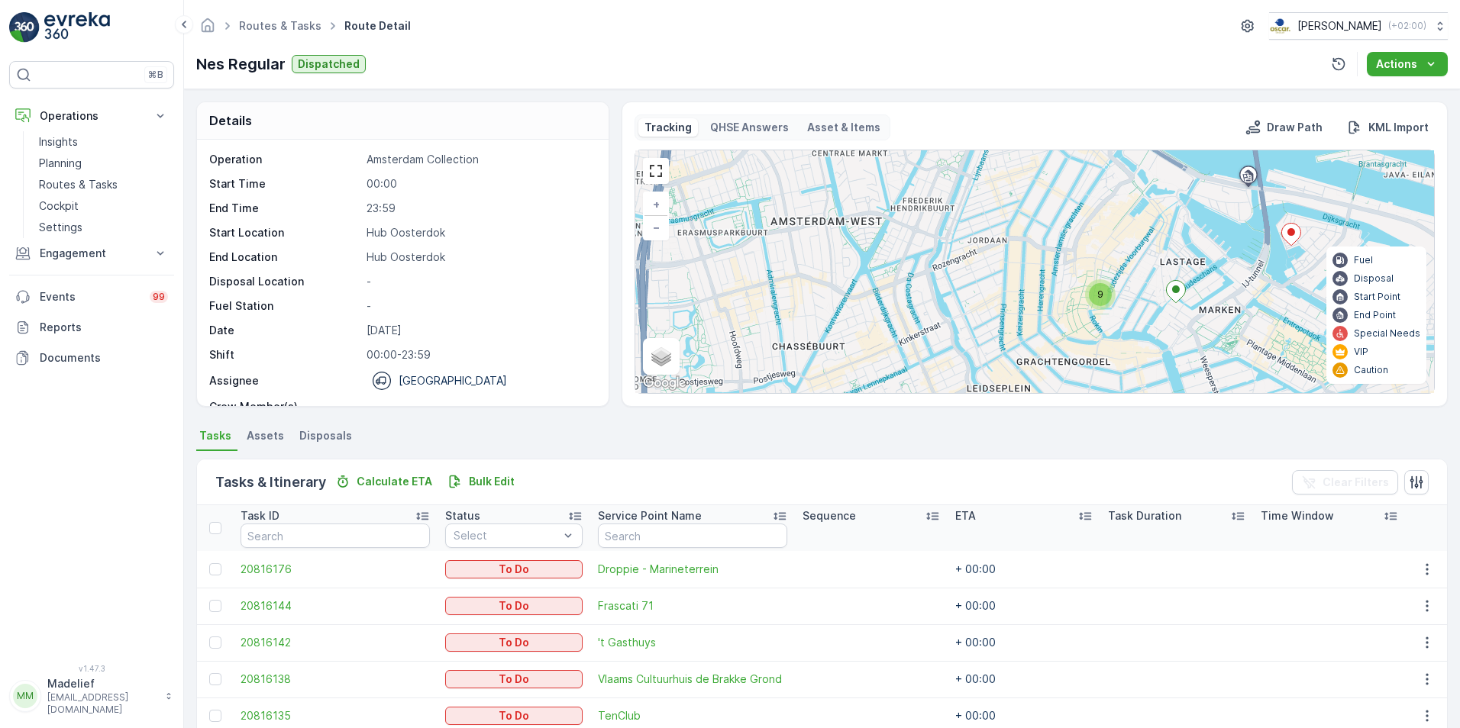
drag, startPoint x: 1241, startPoint y: 295, endPoint x: 1094, endPoint y: 350, distance: 156.8
click at [1094, 350] on div "9 + − Satellite Roadmap Terrain Hybrid Leaflet Keyboard shortcuts Map Data Map …" at bounding box center [1034, 271] width 799 height 243
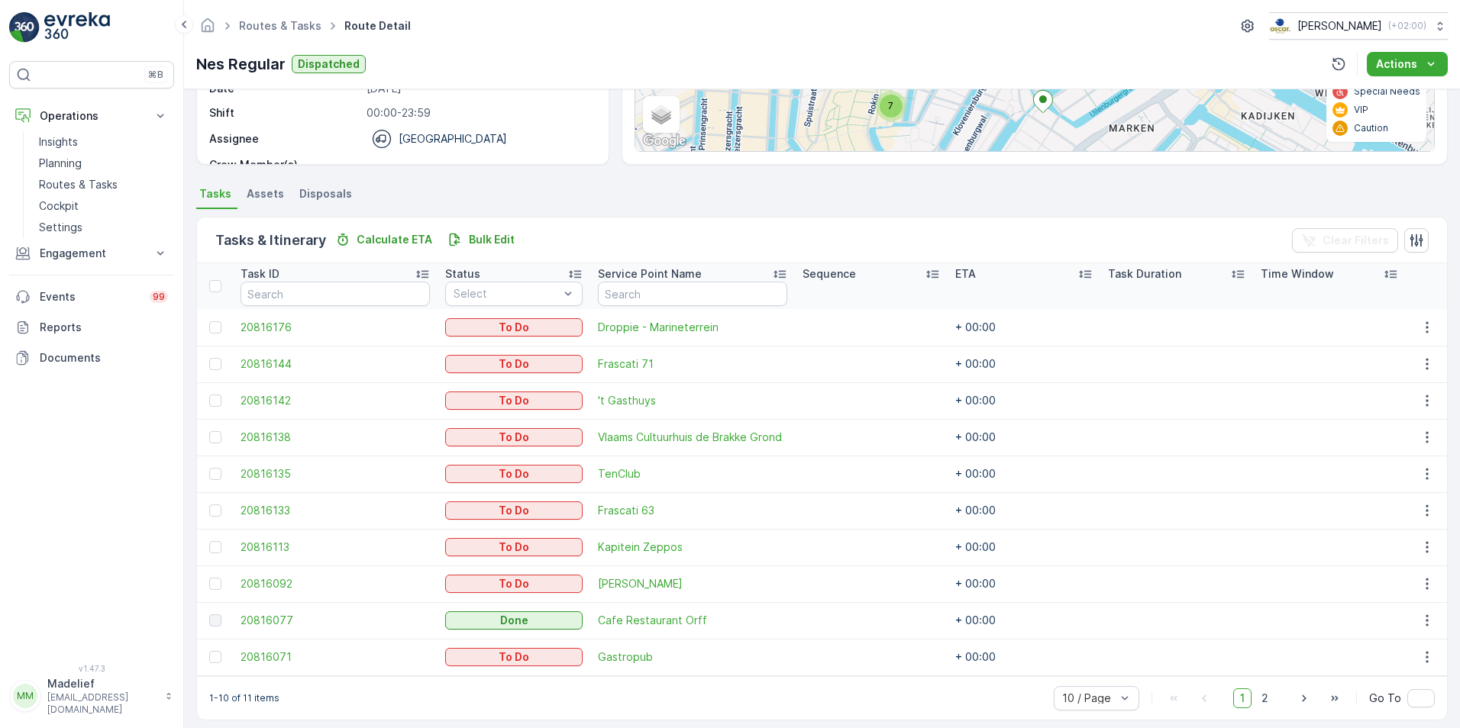
scroll to position [254, 0]
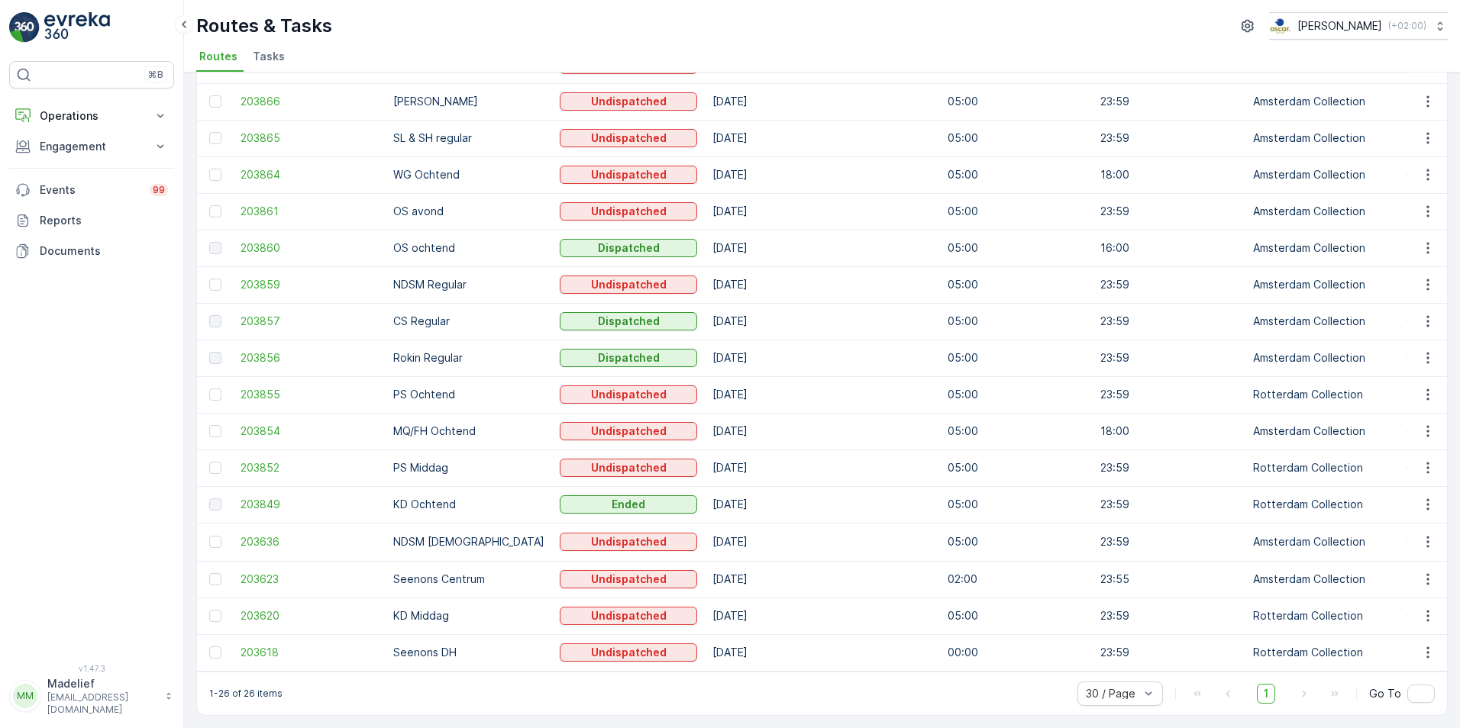
scroll to position [468, 0]
click at [99, 116] on p "Operations" at bounding box center [92, 115] width 104 height 15
click at [73, 209] on p "Cockpit" at bounding box center [59, 205] width 40 height 15
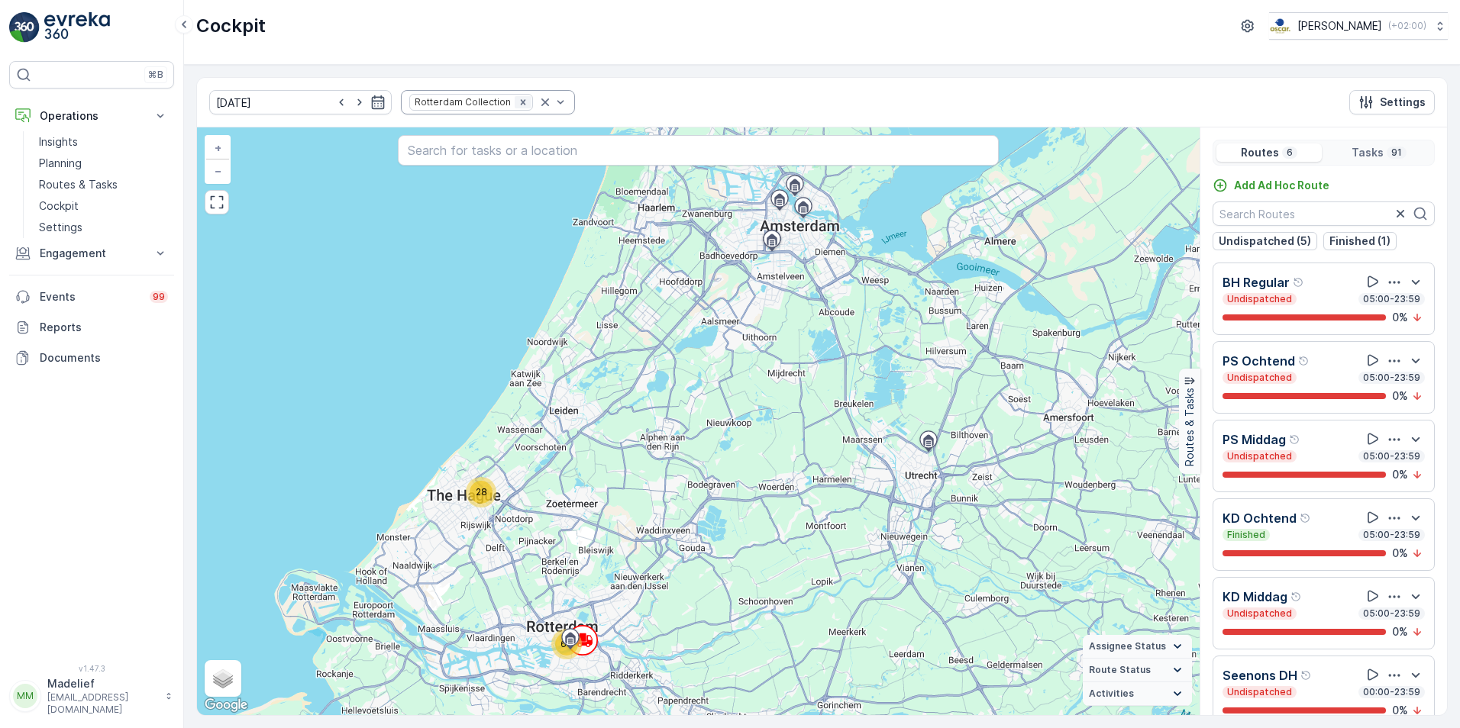
click at [518, 106] on icon "Remove Rotterdam Collection" at bounding box center [523, 102] width 11 height 11
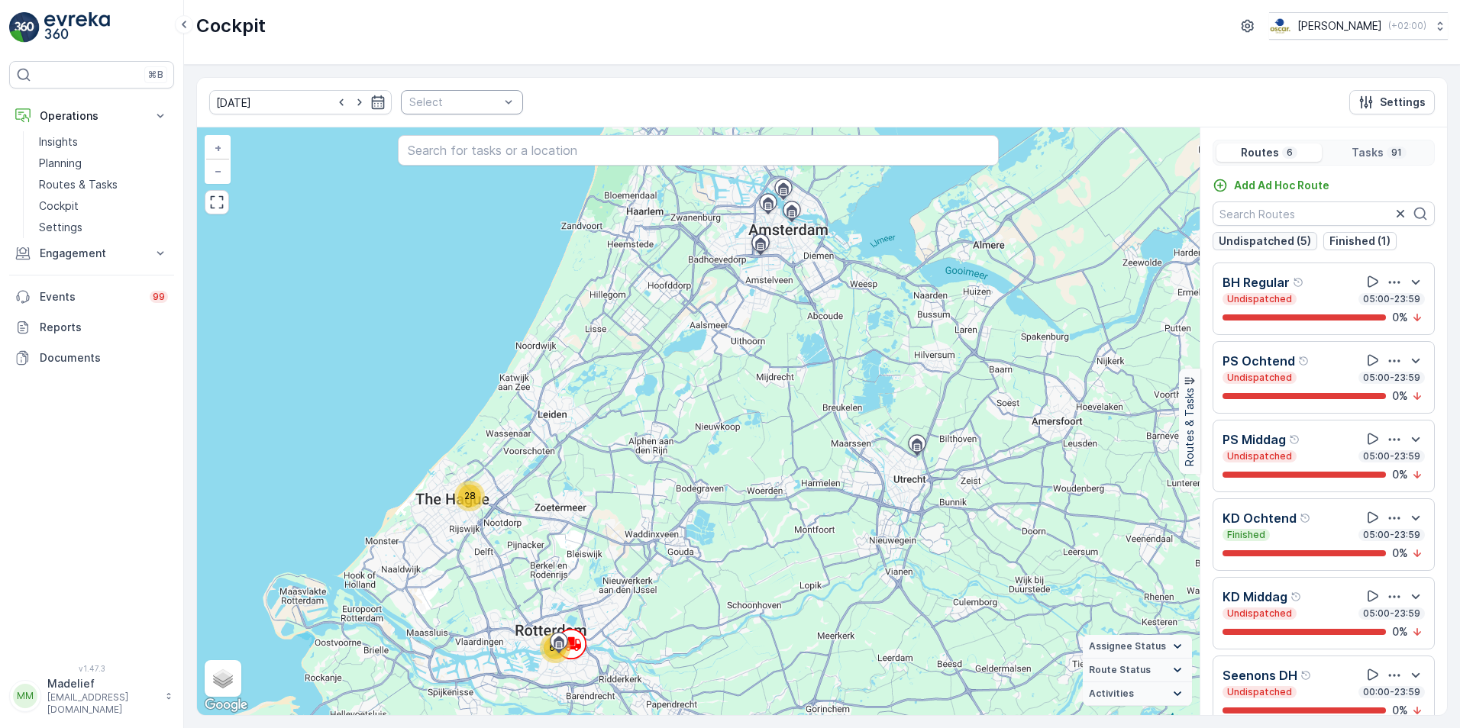
click at [1262, 244] on p "Undispatched (5)" at bounding box center [1264, 241] width 92 height 15
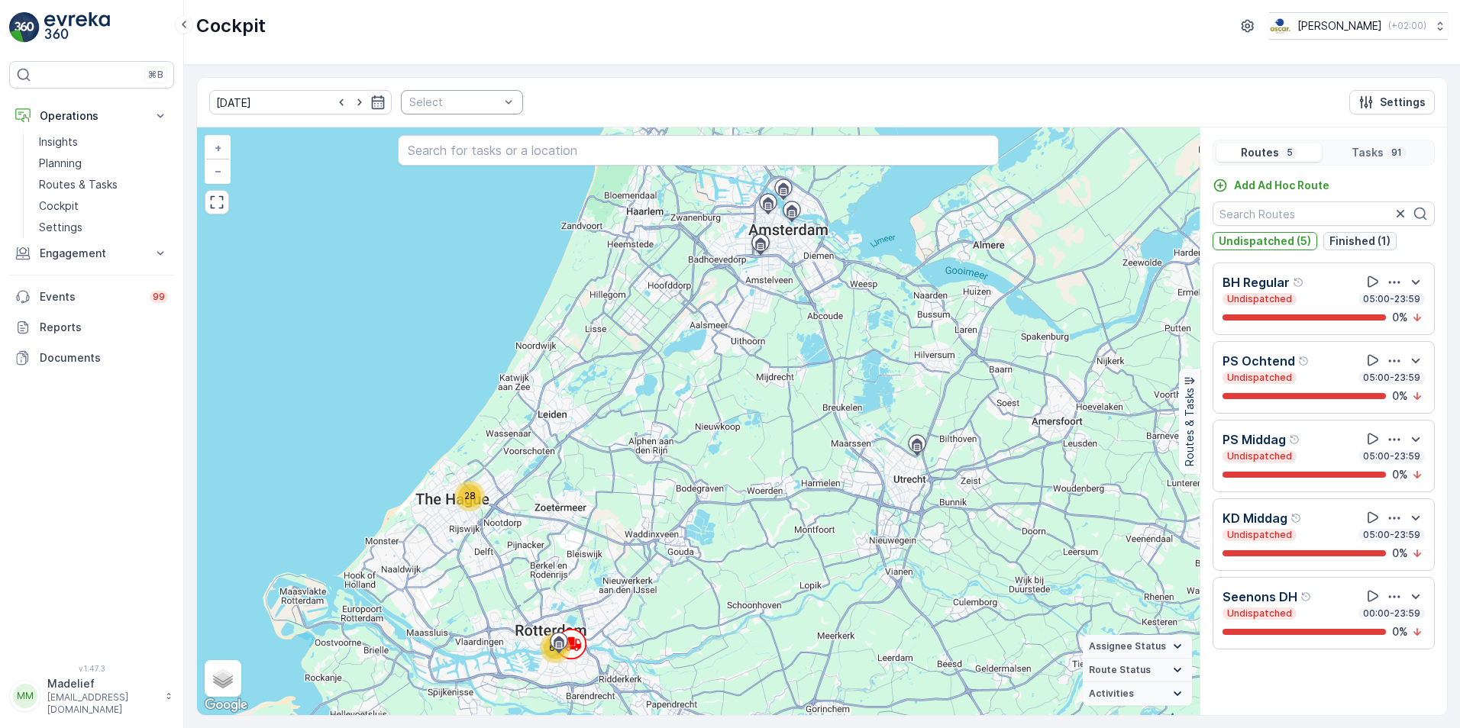
click at [1364, 242] on p "Finished (1)" at bounding box center [1359, 241] width 61 height 15
click at [1276, 512] on p "KD Ochtend" at bounding box center [1259, 518] width 74 height 18
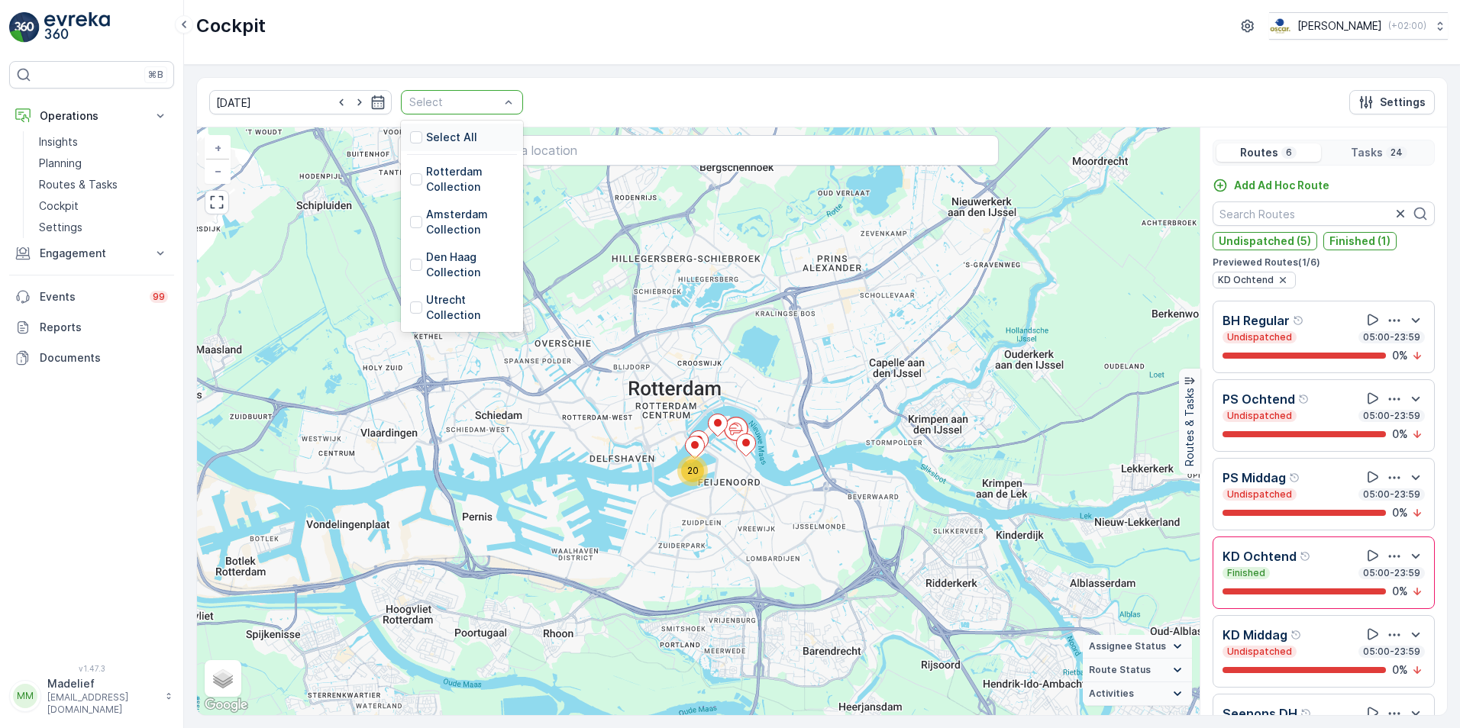
click at [465, 102] on div at bounding box center [454, 102] width 93 height 12
click at [410, 141] on div at bounding box center [416, 137] width 12 height 12
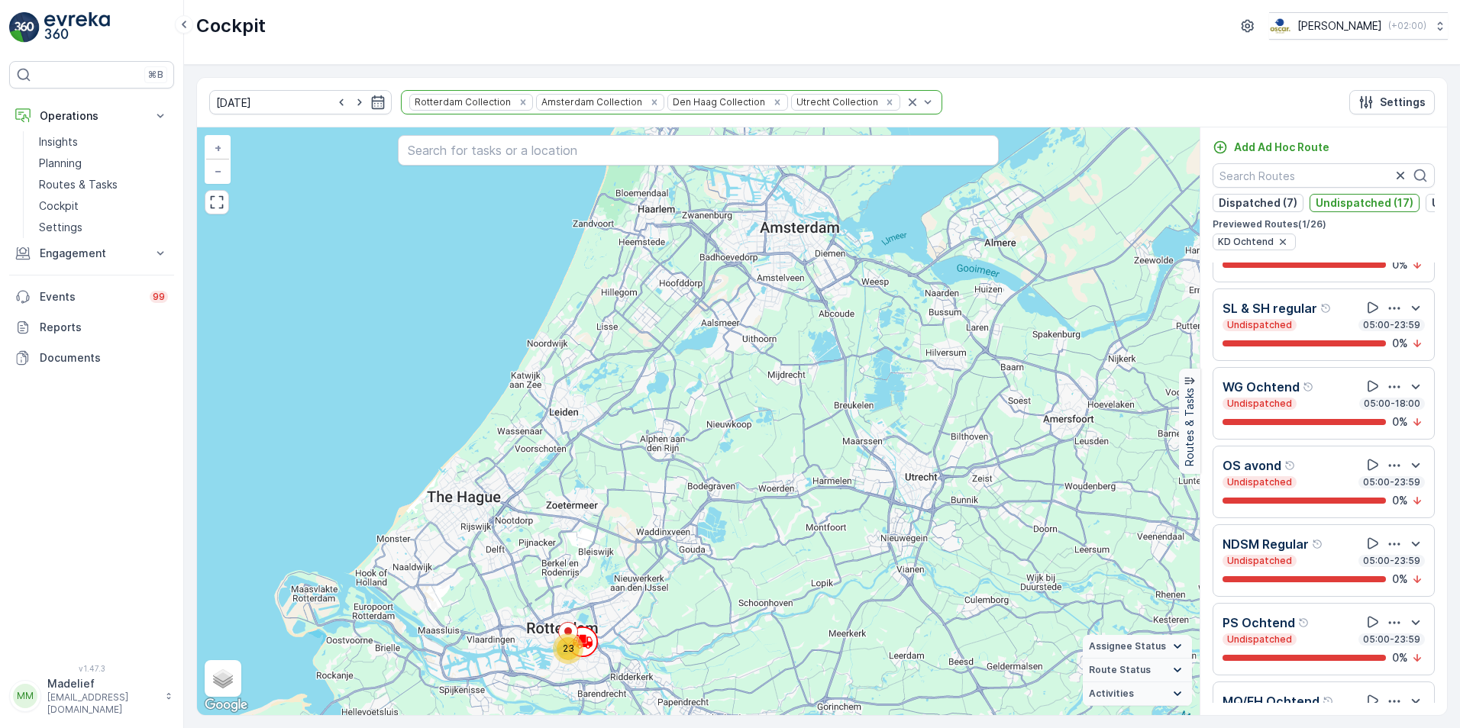
scroll to position [442, 0]
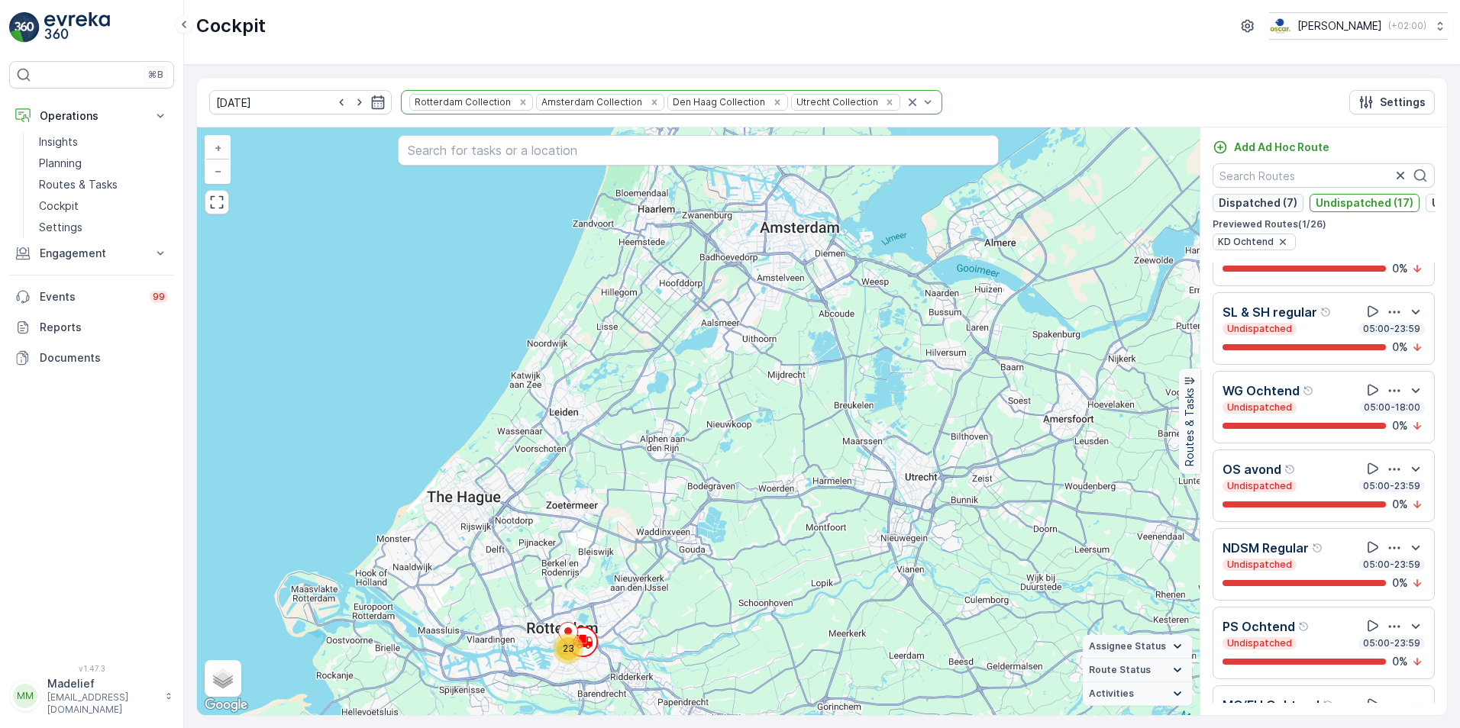
click at [1262, 199] on p "Dispatched (7)" at bounding box center [1257, 202] width 79 height 15
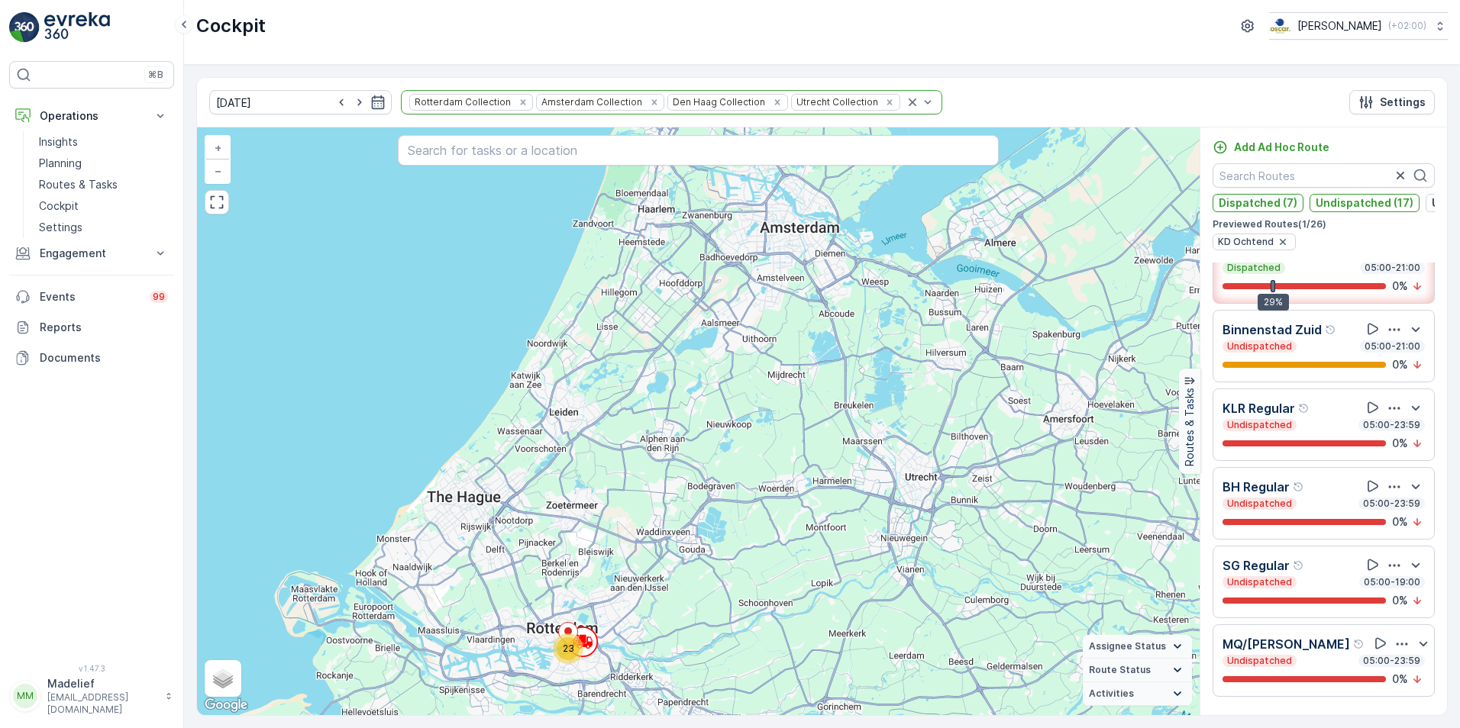
scroll to position [931, 0]
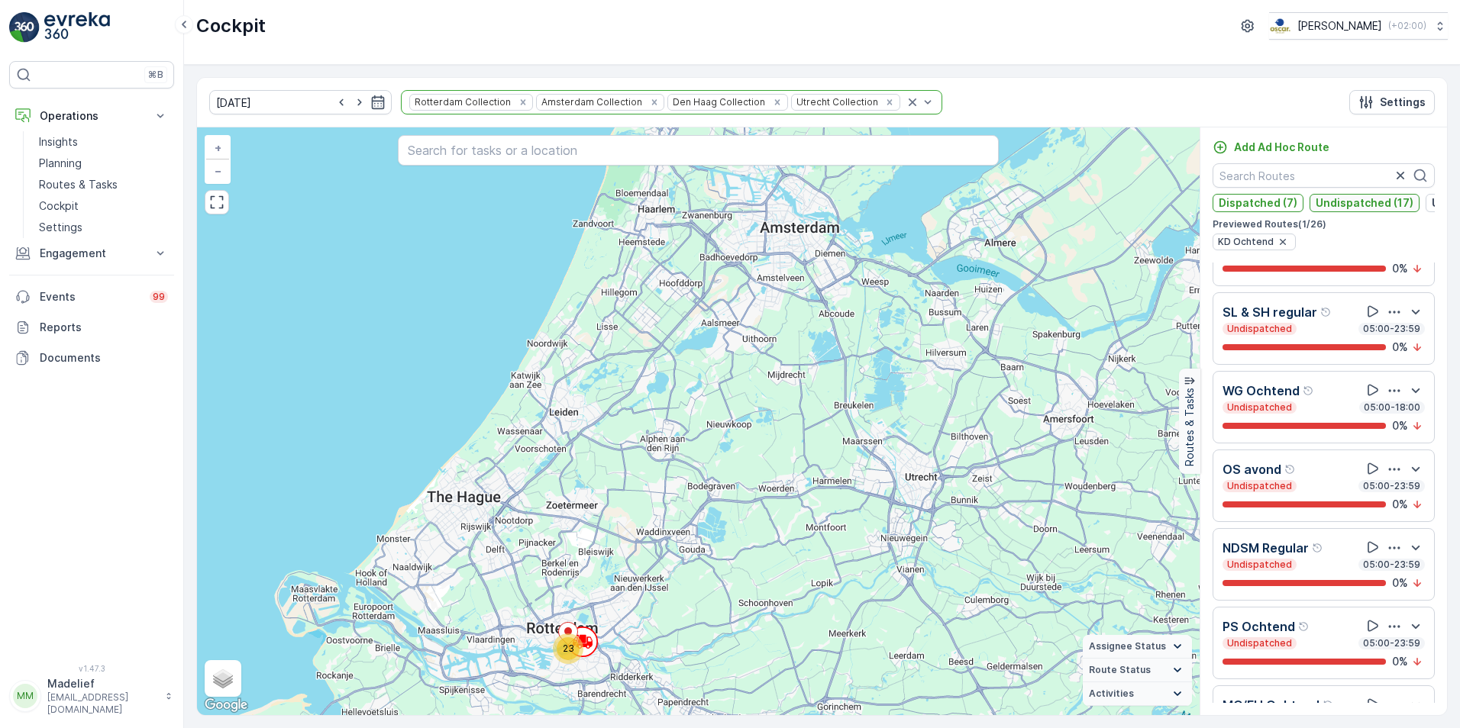
click at [1371, 207] on p "Undispatched (17)" at bounding box center [1364, 202] width 98 height 15
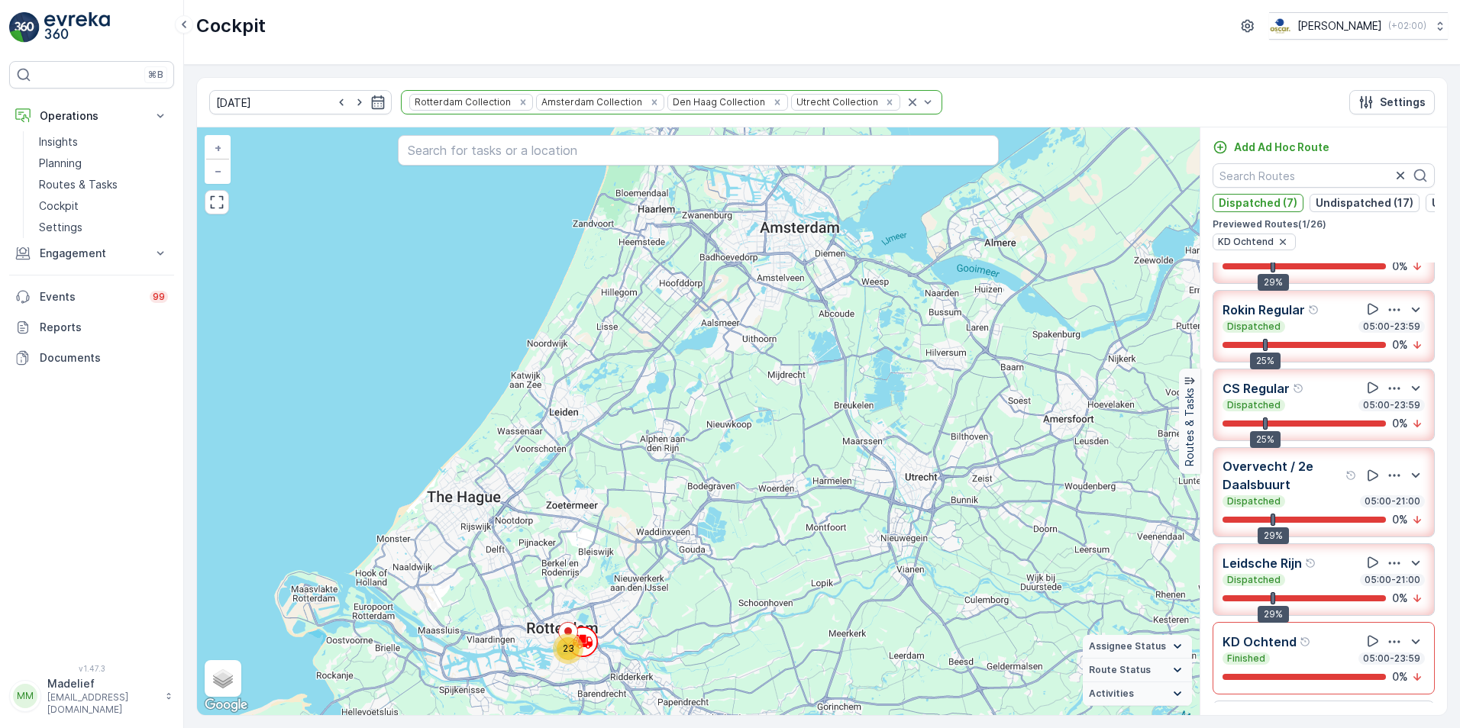
scroll to position [208, 0]
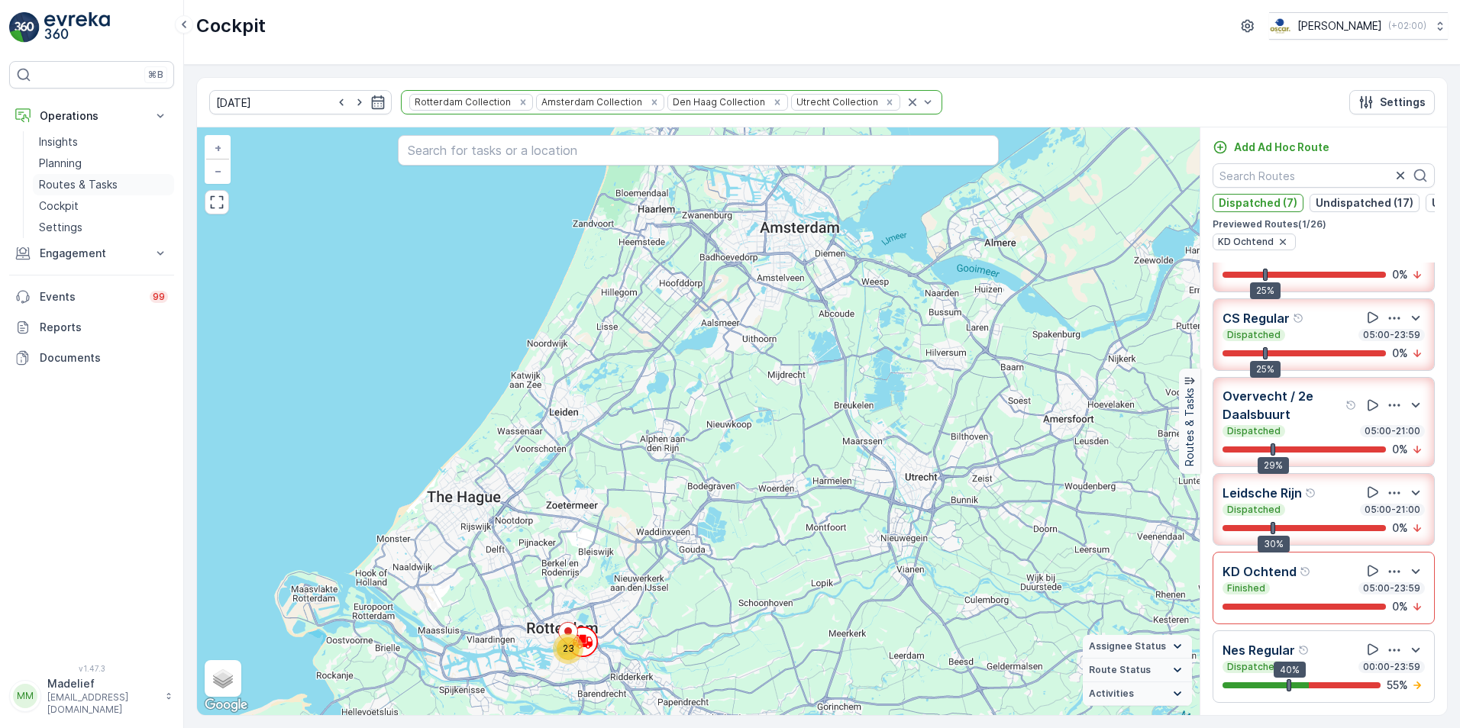
click at [63, 182] on p "Routes & Tasks" at bounding box center [78, 184] width 79 height 15
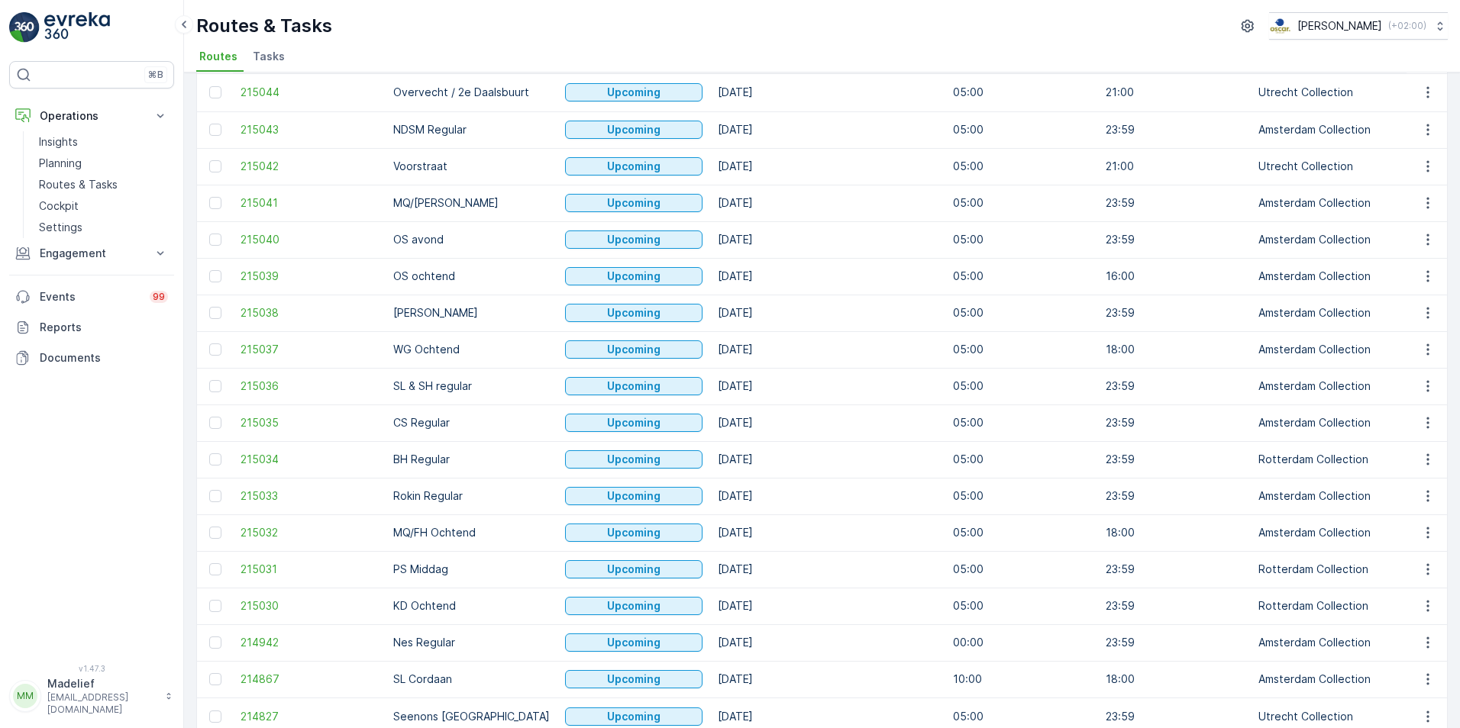
scroll to position [229, 0]
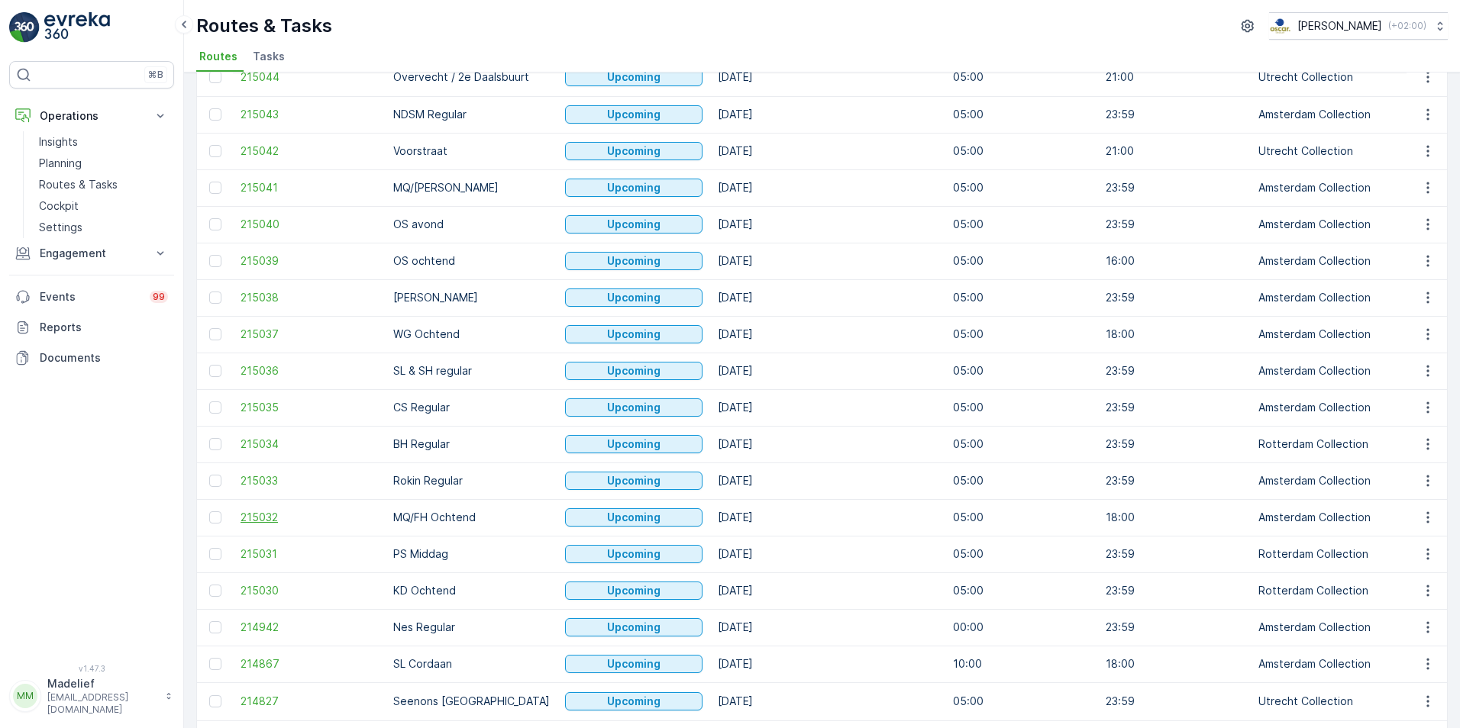
click at [273, 516] on span "215032" at bounding box center [308, 517] width 137 height 15
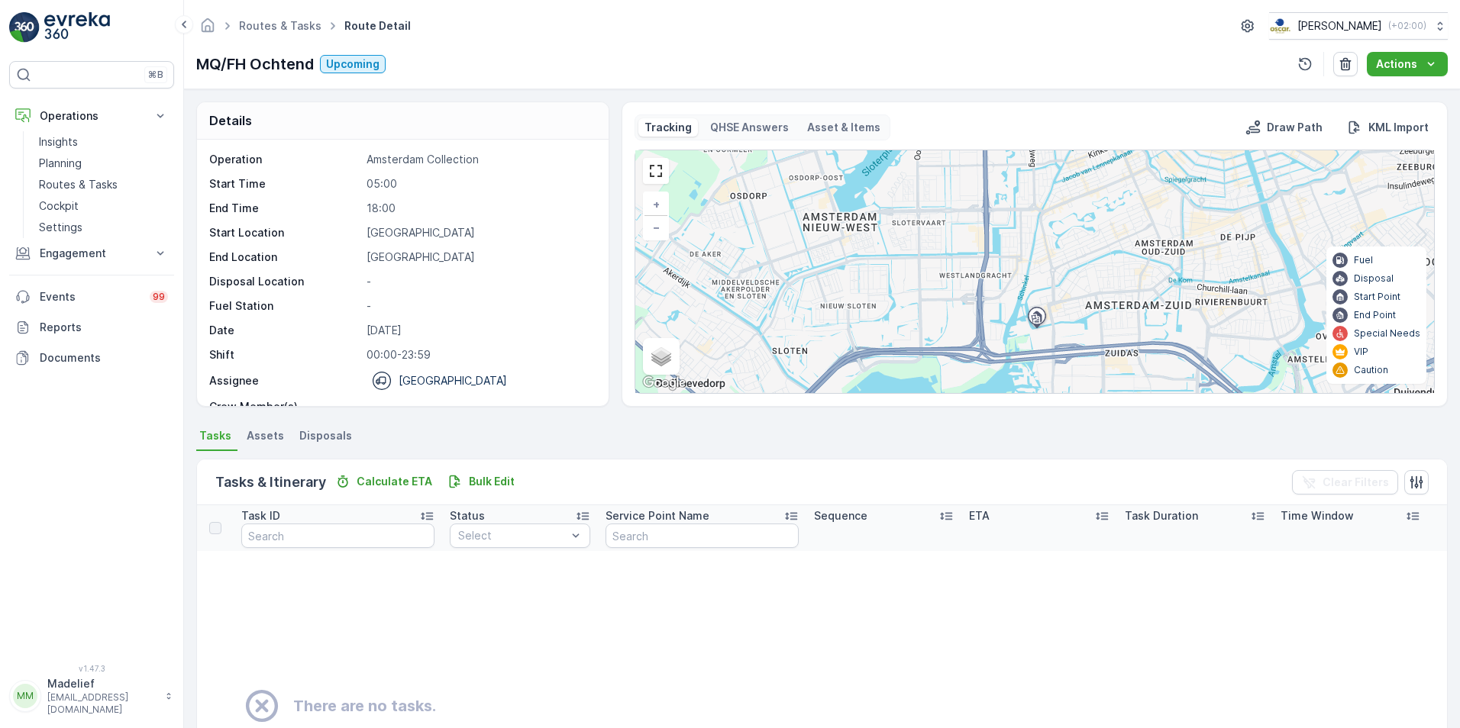
drag, startPoint x: 1180, startPoint y: 200, endPoint x: 1155, endPoint y: 304, distance: 106.7
click at [1155, 304] on div "+ − Satellite Roadmap Terrain Hybrid Leaflet Keyboard shortcuts Map Data Map da…" at bounding box center [1034, 271] width 799 height 243
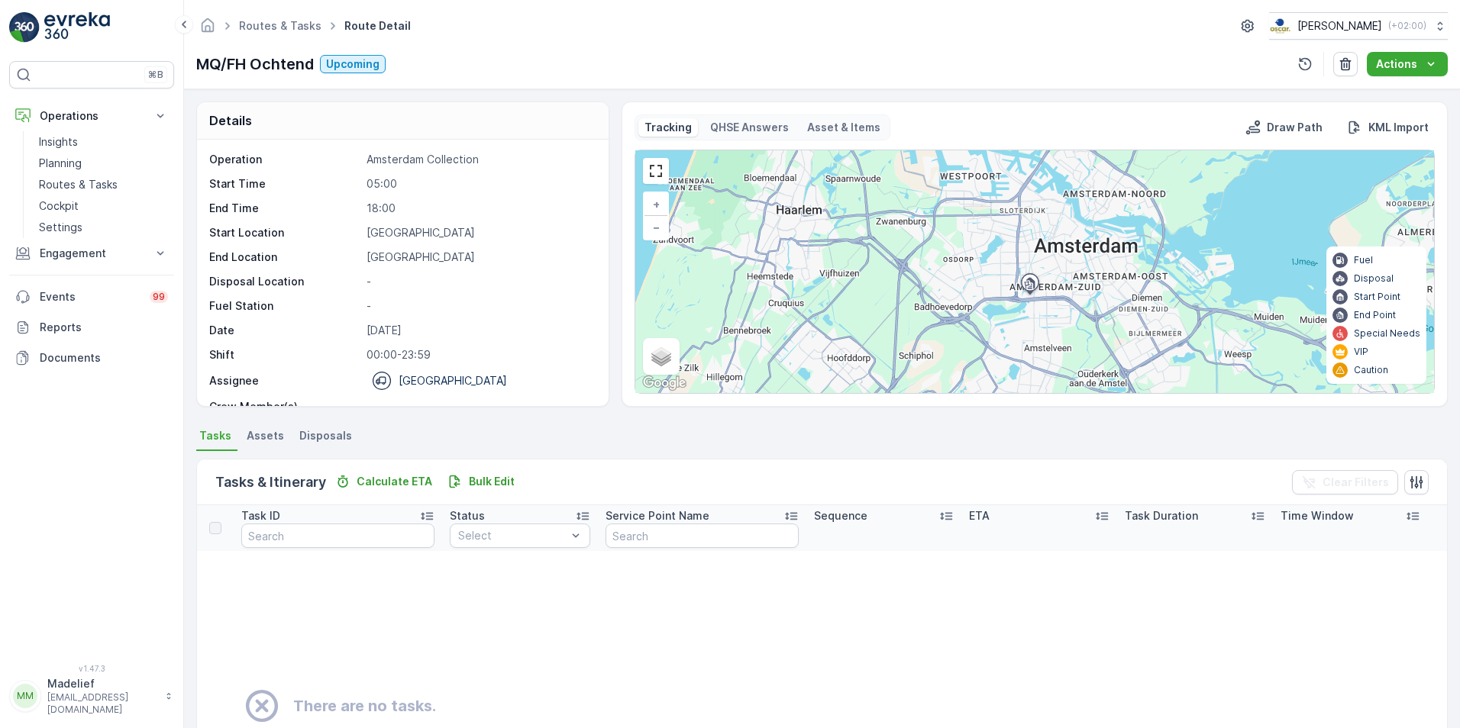
drag, startPoint x: 1200, startPoint y: 277, endPoint x: 1125, endPoint y: 262, distance: 76.4
click at [1125, 262] on div "+ − Satellite Roadmap Terrain Hybrid Leaflet Keyboard shortcuts Map Data Map da…" at bounding box center [1034, 271] width 799 height 243
click at [178, 26] on icon at bounding box center [184, 24] width 17 height 18
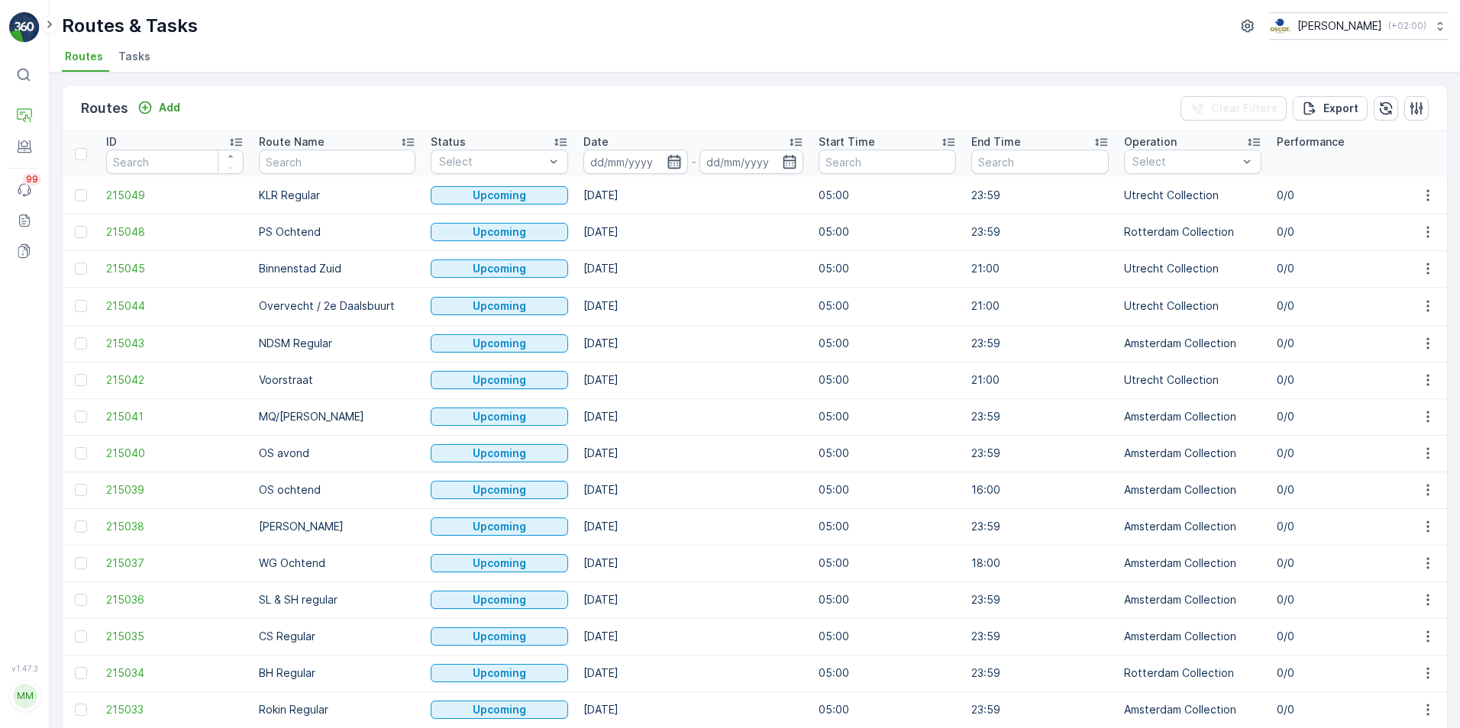
click at [667, 160] on icon "button" at bounding box center [673, 162] width 13 height 14
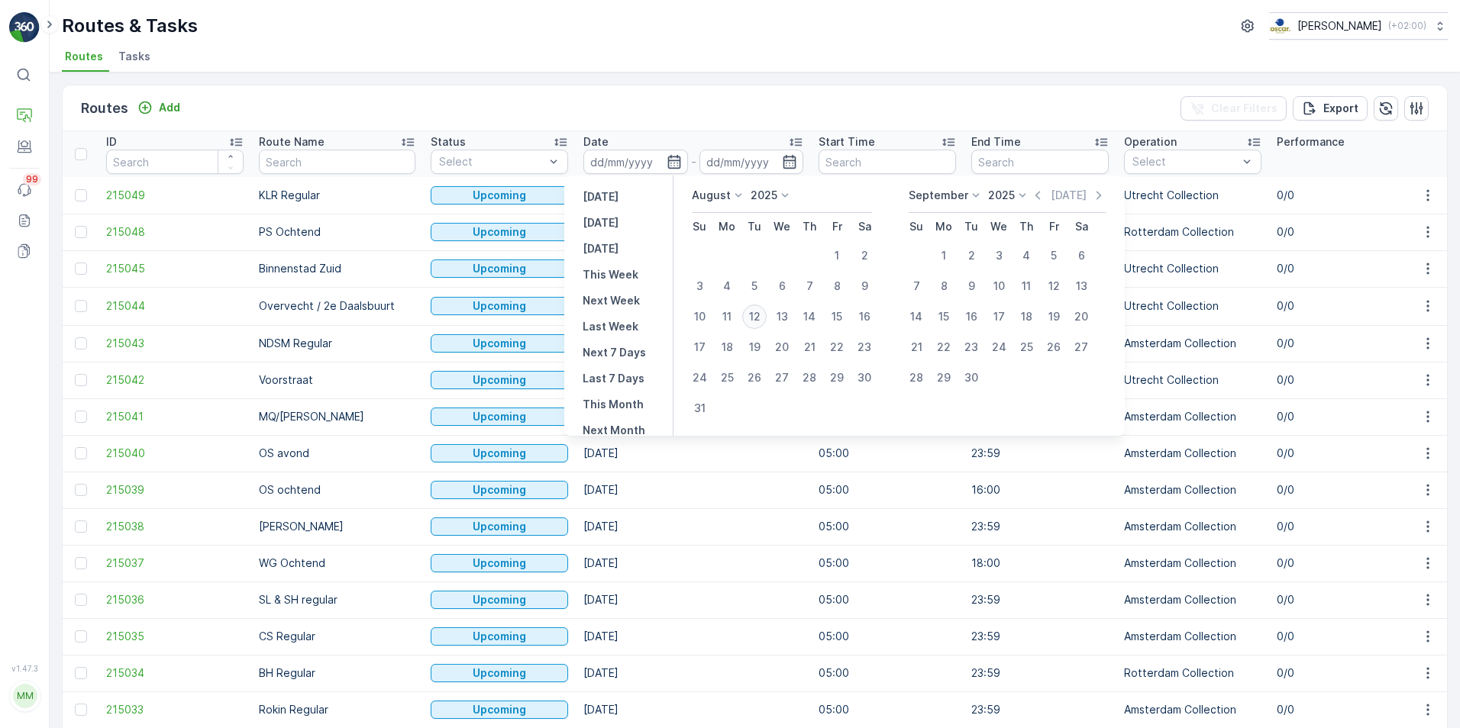
click at [764, 318] on div "12" at bounding box center [754, 317] width 24 height 24
type input "[DATE]"
click at [669, 148] on div "Date" at bounding box center [693, 141] width 220 height 15
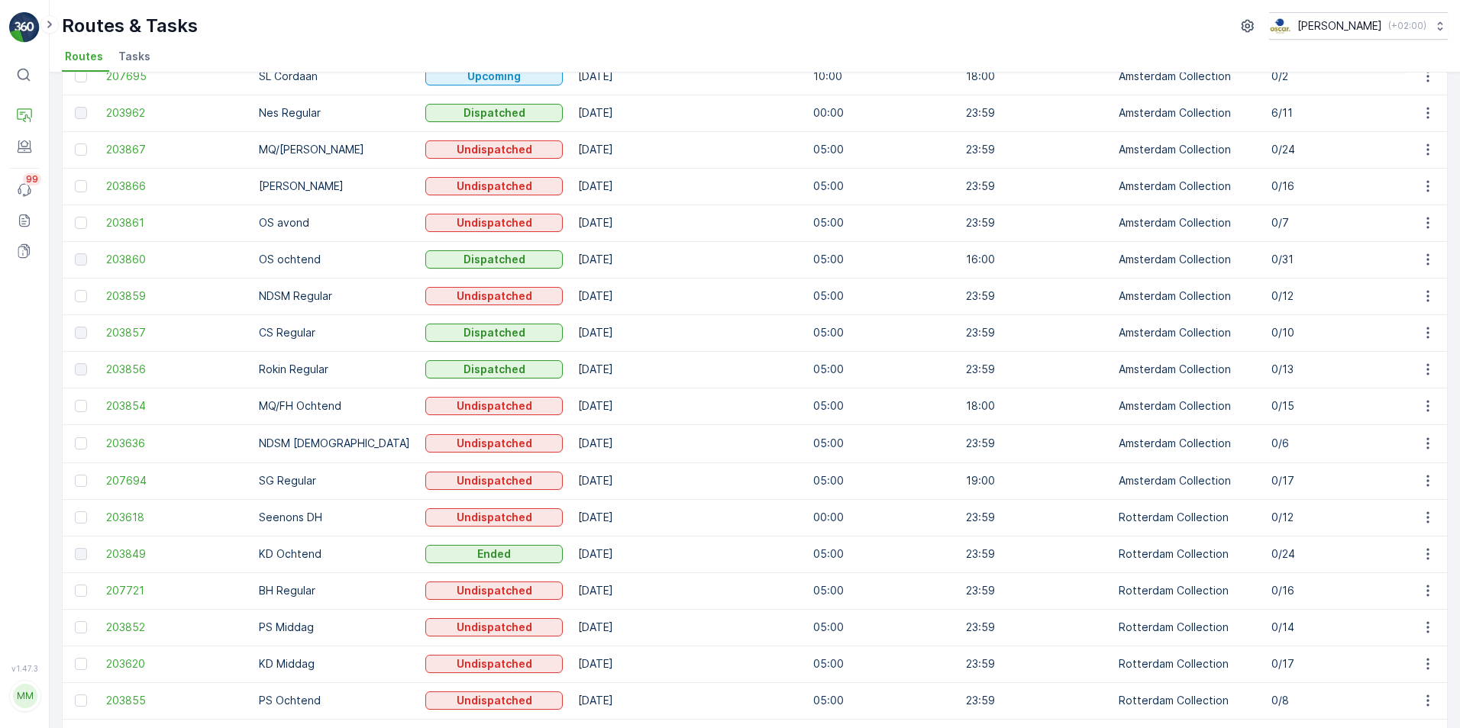
scroll to position [382, 0]
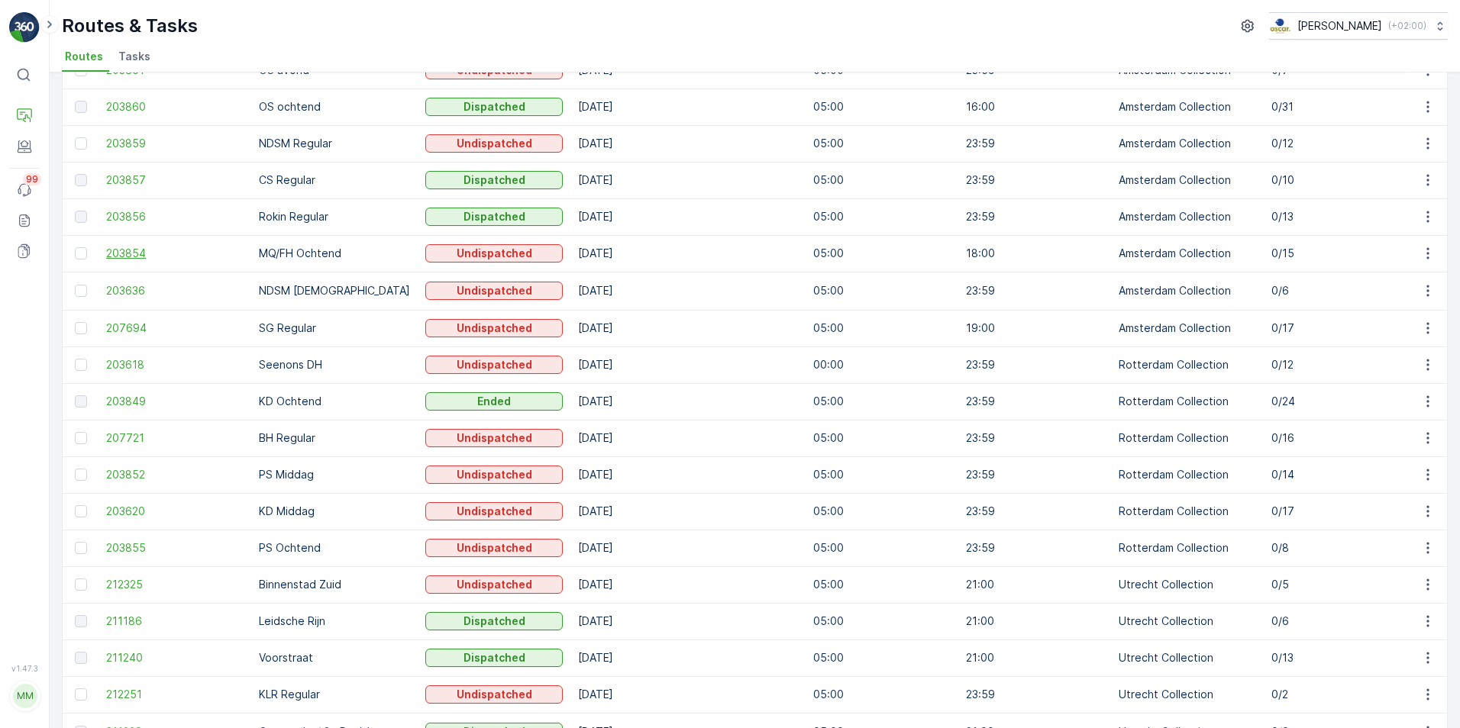
click at [130, 253] on span "203854" at bounding box center [174, 253] width 137 height 15
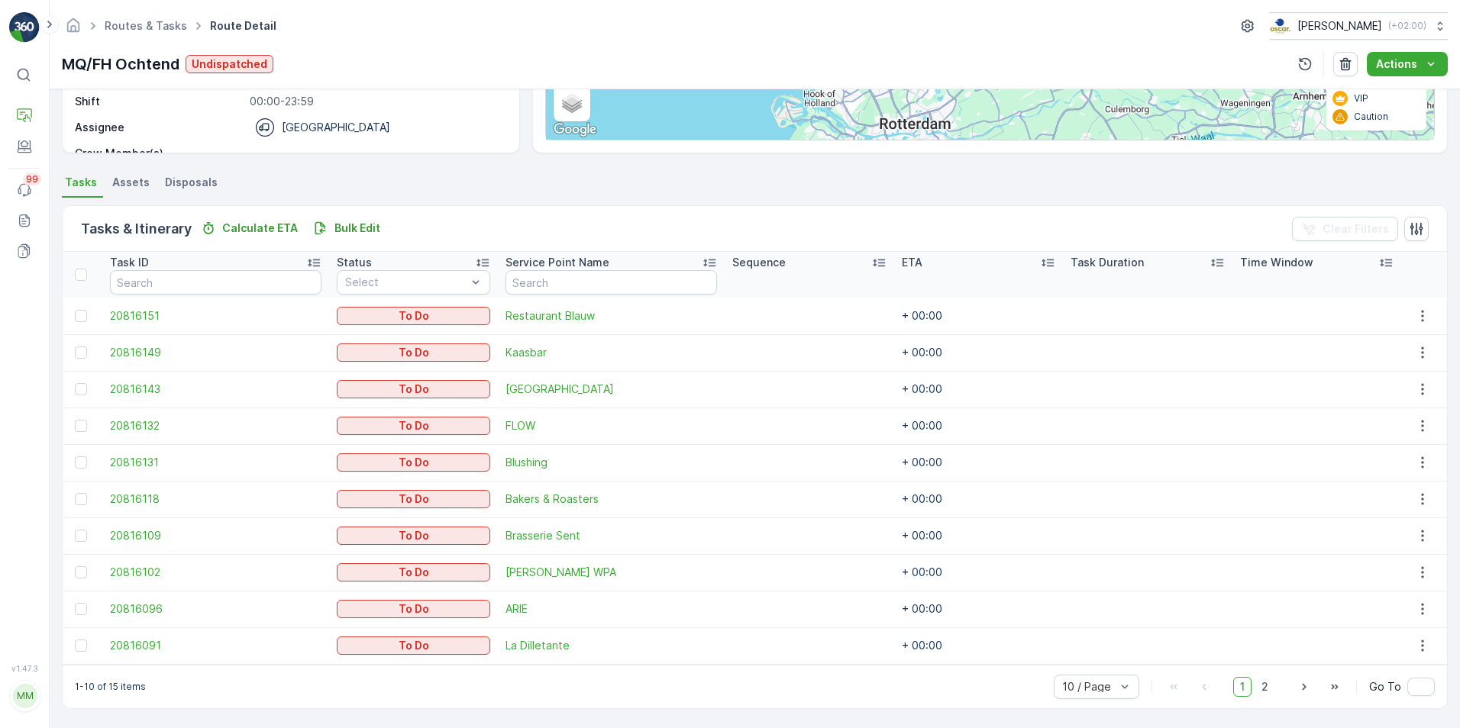
scroll to position [254, 0]
click at [1115, 698] on div "10 / Page" at bounding box center [1097, 686] width 86 height 24
click at [1089, 607] on span "20 / Page" at bounding box center [1088, 604] width 50 height 12
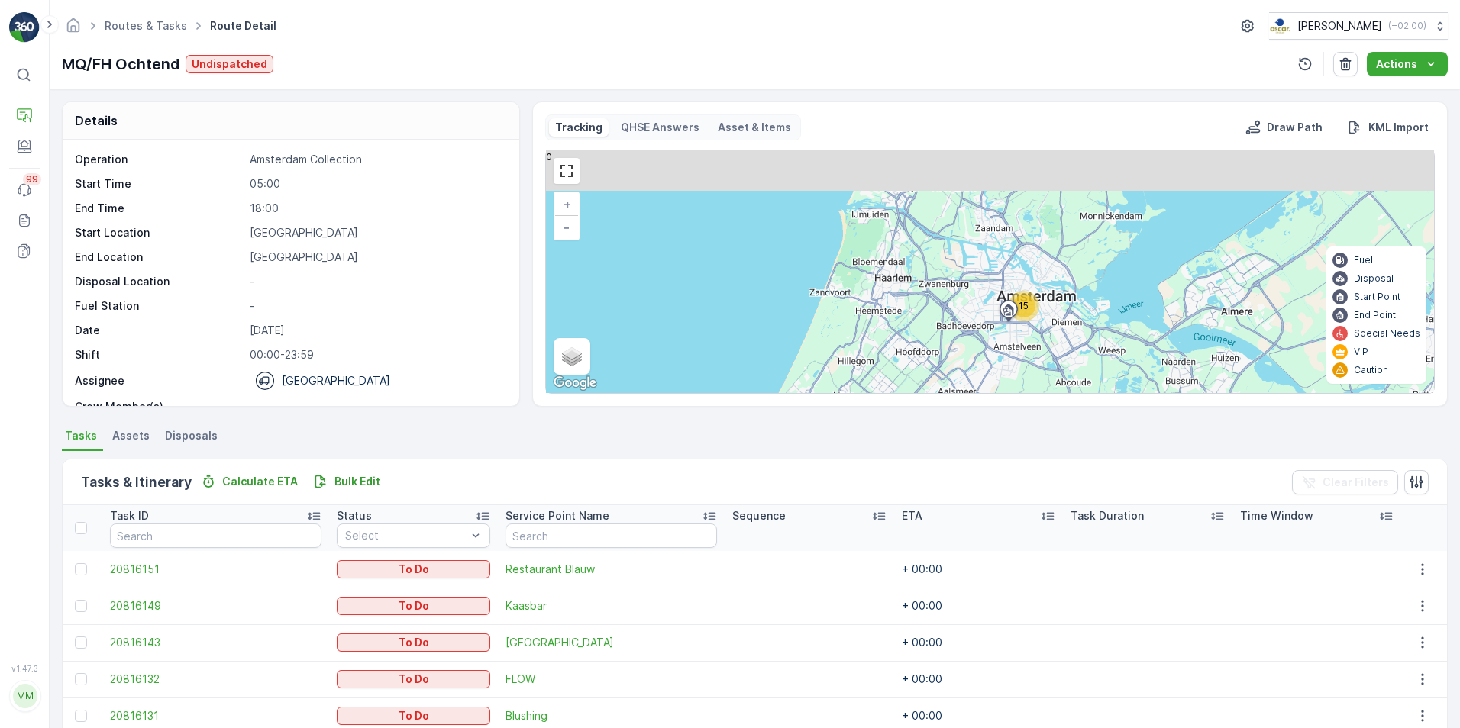
drag, startPoint x: 1043, startPoint y: 200, endPoint x: 1018, endPoint y: 372, distance: 173.5
click at [1018, 371] on div "15 + − Satellite Roadmap Terrain Hybrid Leaflet Keyboard shortcuts Map Data Map…" at bounding box center [990, 271] width 888 height 243
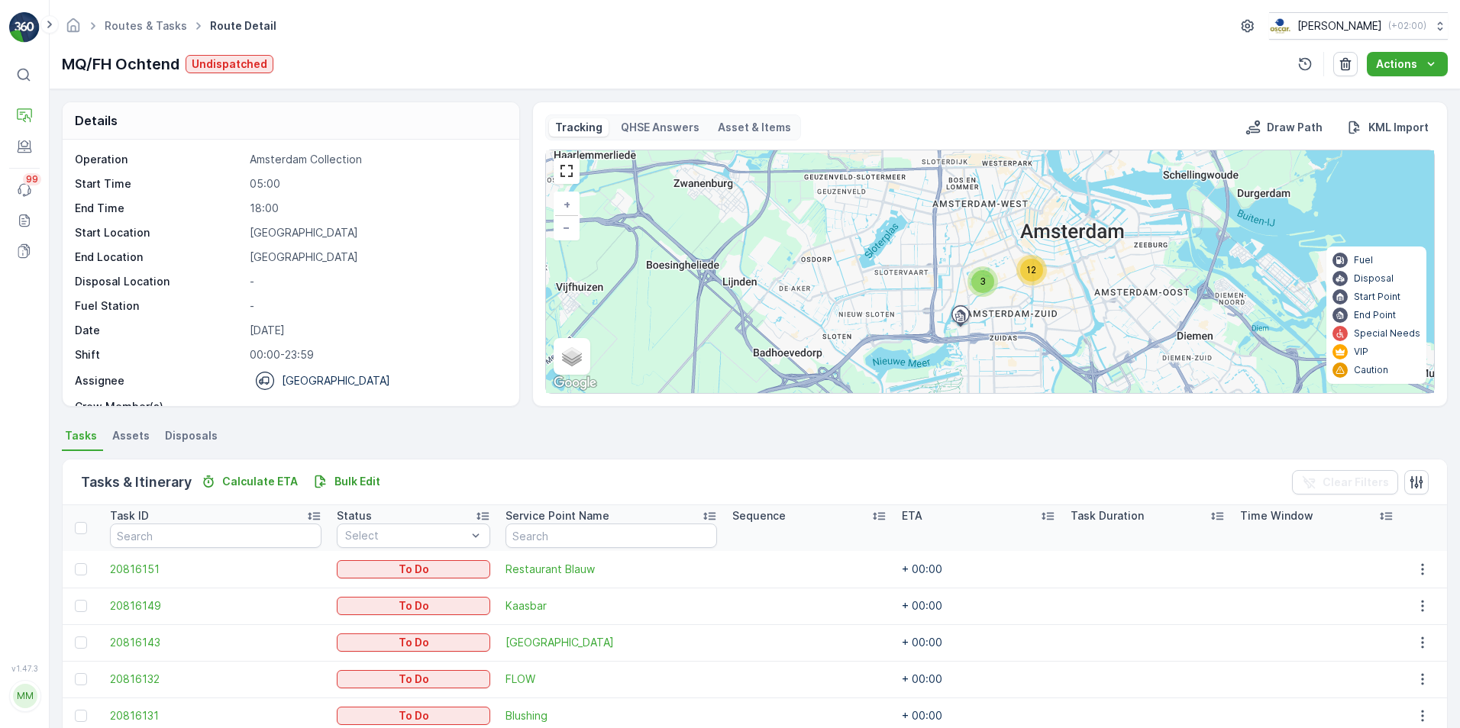
drag, startPoint x: 1063, startPoint y: 318, endPoint x: 1060, endPoint y: 363, distance: 44.4
click at [1060, 363] on div "3 12 + − Satellite Roadmap Terrain Hybrid Leaflet Keyboard shortcuts Map Data M…" at bounding box center [990, 271] width 888 height 243
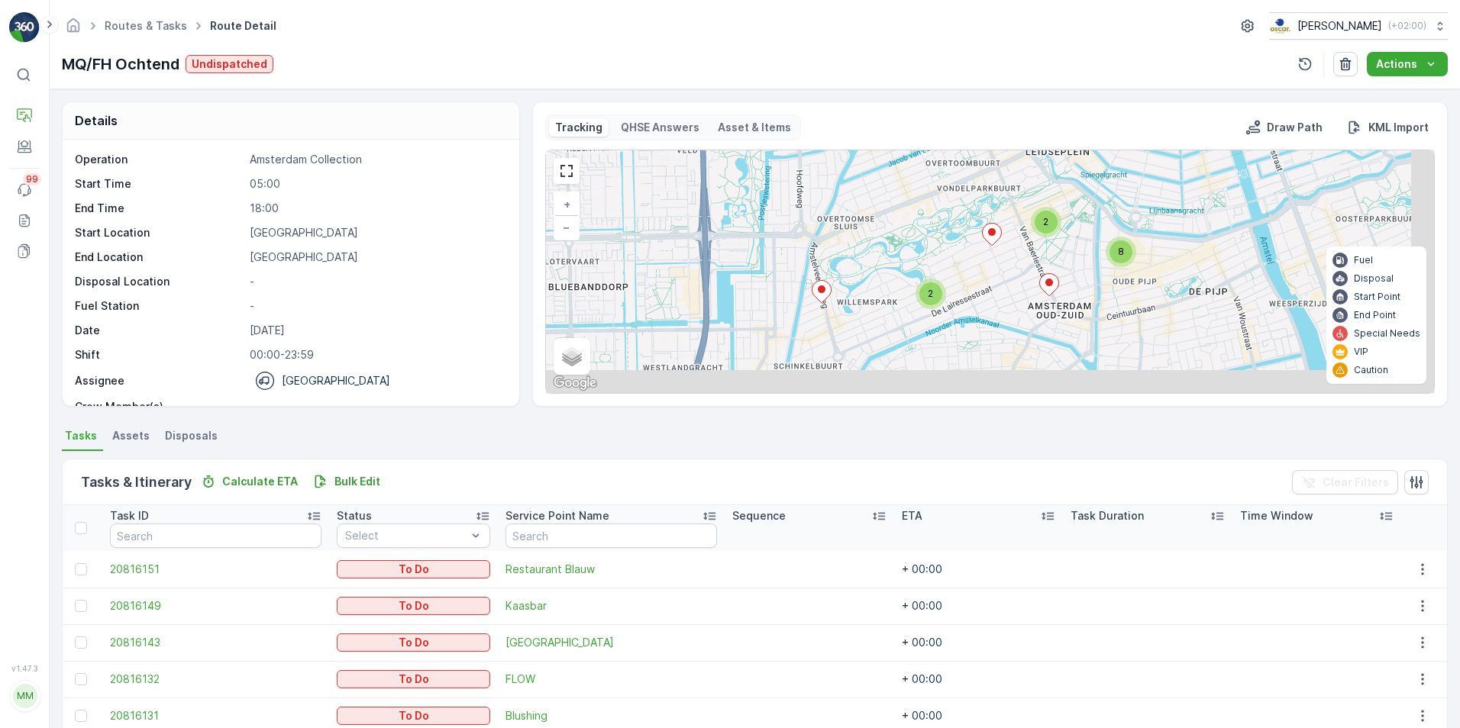
drag, startPoint x: 1089, startPoint y: 353, endPoint x: 1018, endPoint y: 279, distance: 103.1
click at [1018, 279] on div "2 2 8 + − Satellite Roadmap Terrain Hybrid Leaflet Keyboard shortcuts Map Data …" at bounding box center [990, 271] width 888 height 243
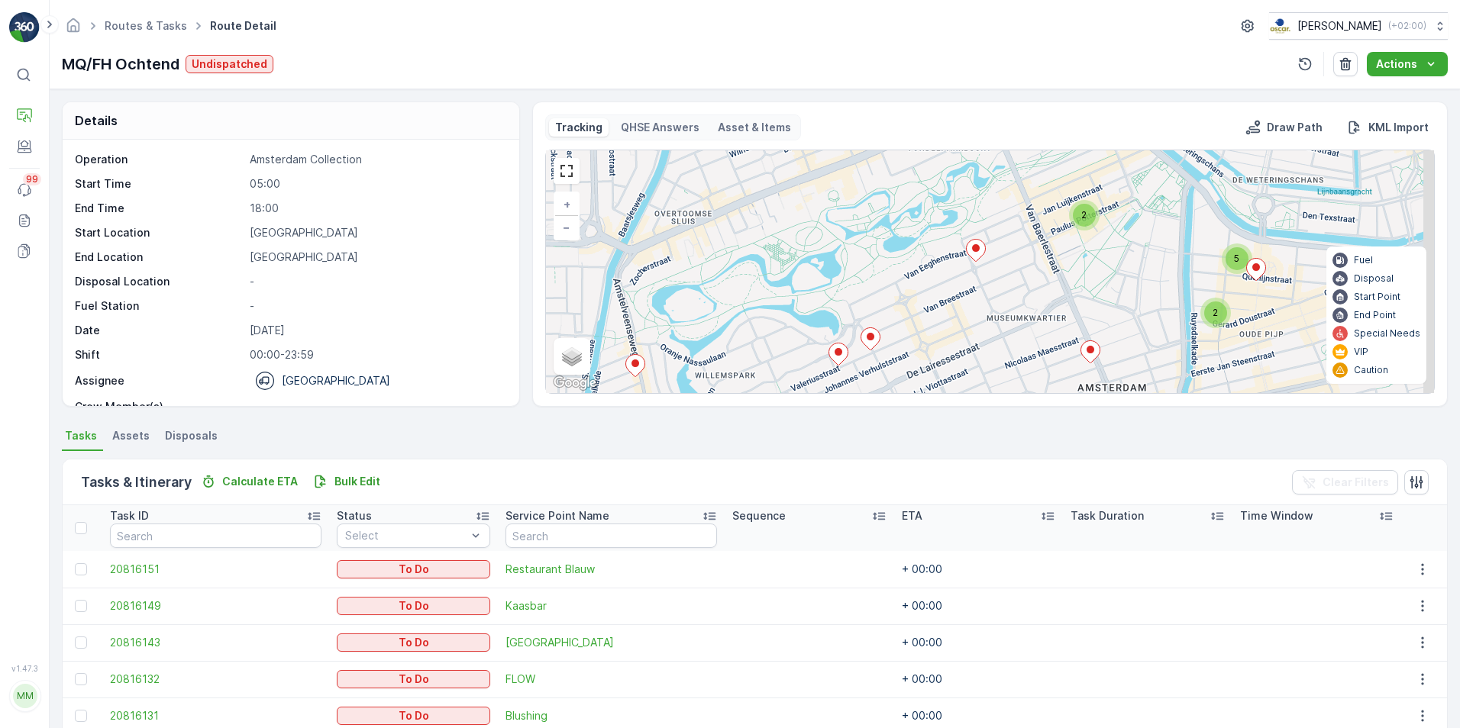
drag, startPoint x: 1018, startPoint y: 284, endPoint x: 983, endPoint y: 308, distance: 41.7
click at [984, 308] on div "2 2 5 + − Satellite Roadmap Terrain Hybrid Leaflet Keyboard shortcuts Map Data …" at bounding box center [990, 271] width 888 height 243
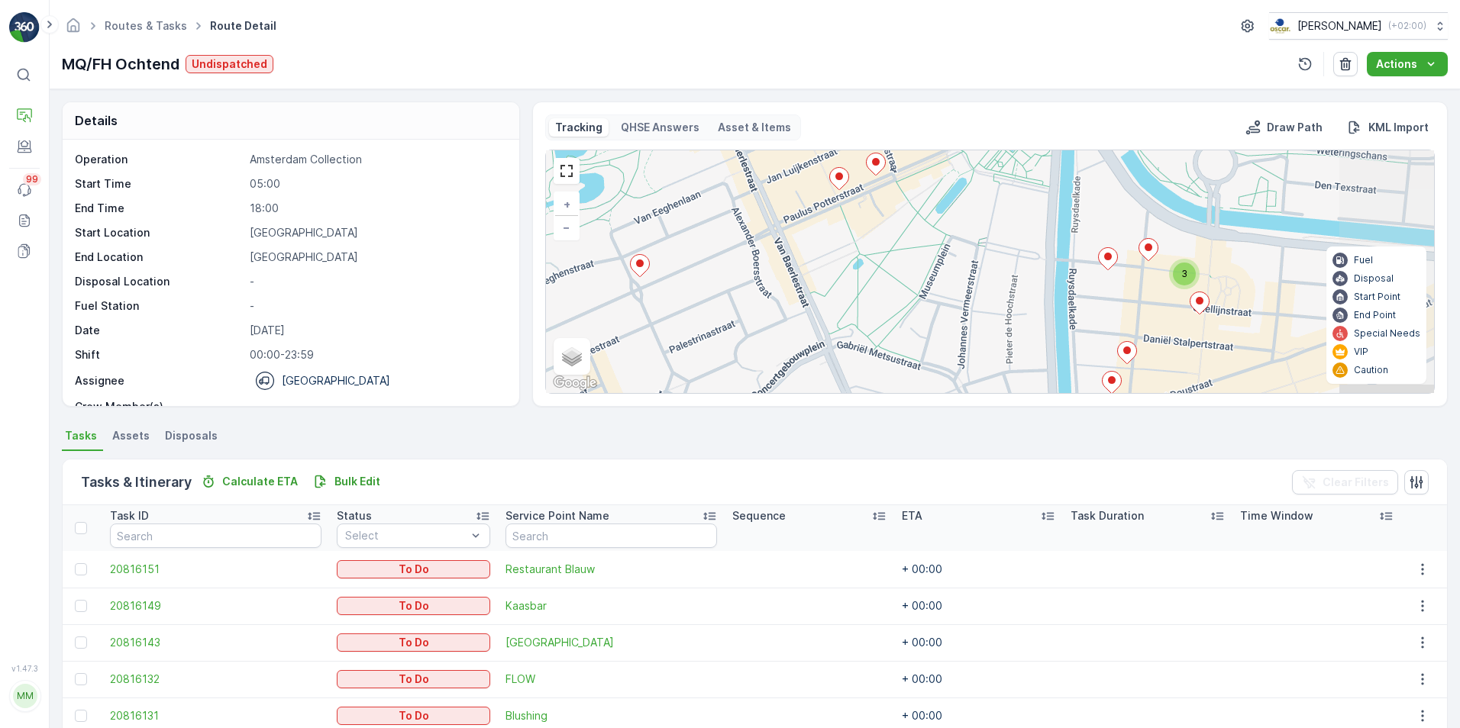
drag, startPoint x: 1165, startPoint y: 276, endPoint x: 938, endPoint y: 295, distance: 228.2
click at [938, 295] on div "3 + − Satellite Roadmap Terrain Hybrid Leaflet Keyboard shortcuts Map Data Map …" at bounding box center [990, 271] width 888 height 243
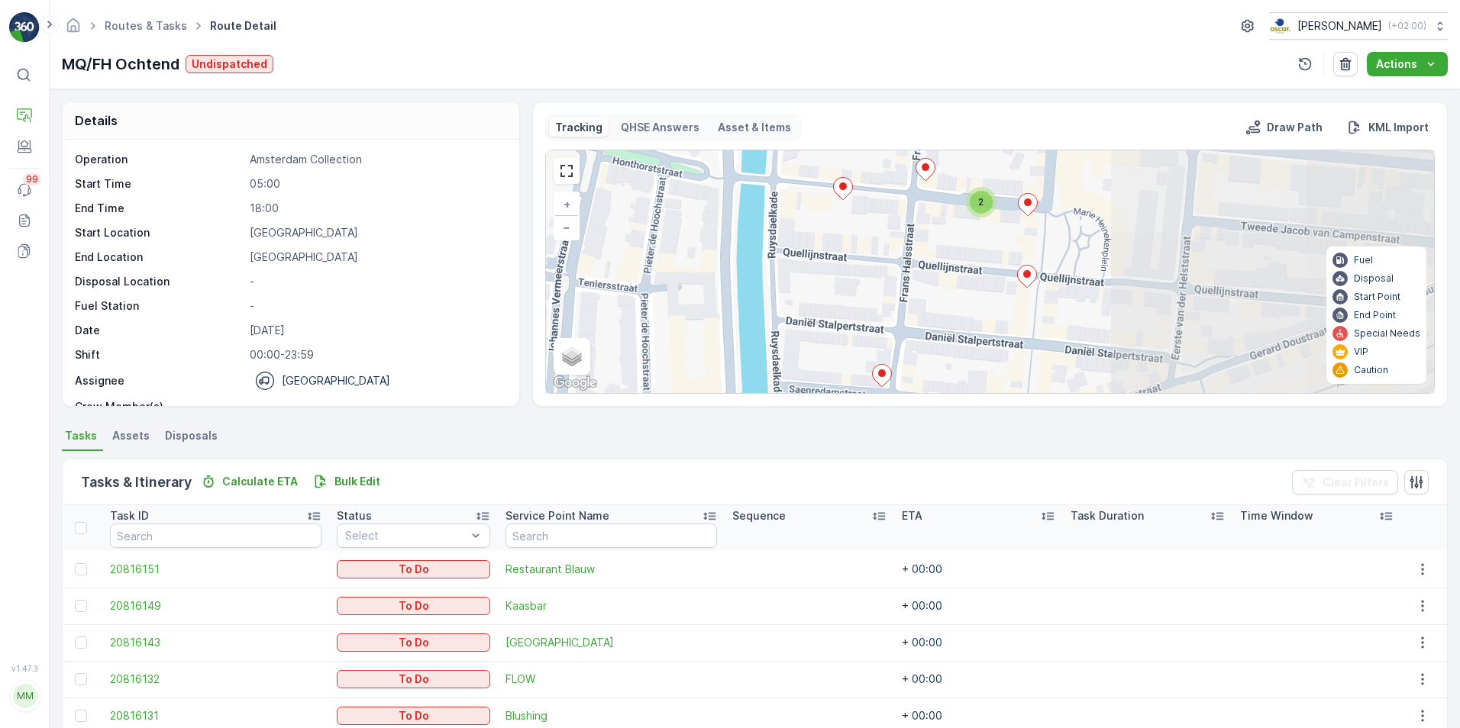
drag, startPoint x: 700, startPoint y: 182, endPoint x: 637, endPoint y: 192, distance: 63.5
click at [637, 192] on div "2 + − Satellite Roadmap Terrain Hybrid Leaflet Keyboard shortcuts Map Data Map …" at bounding box center [990, 271] width 888 height 243
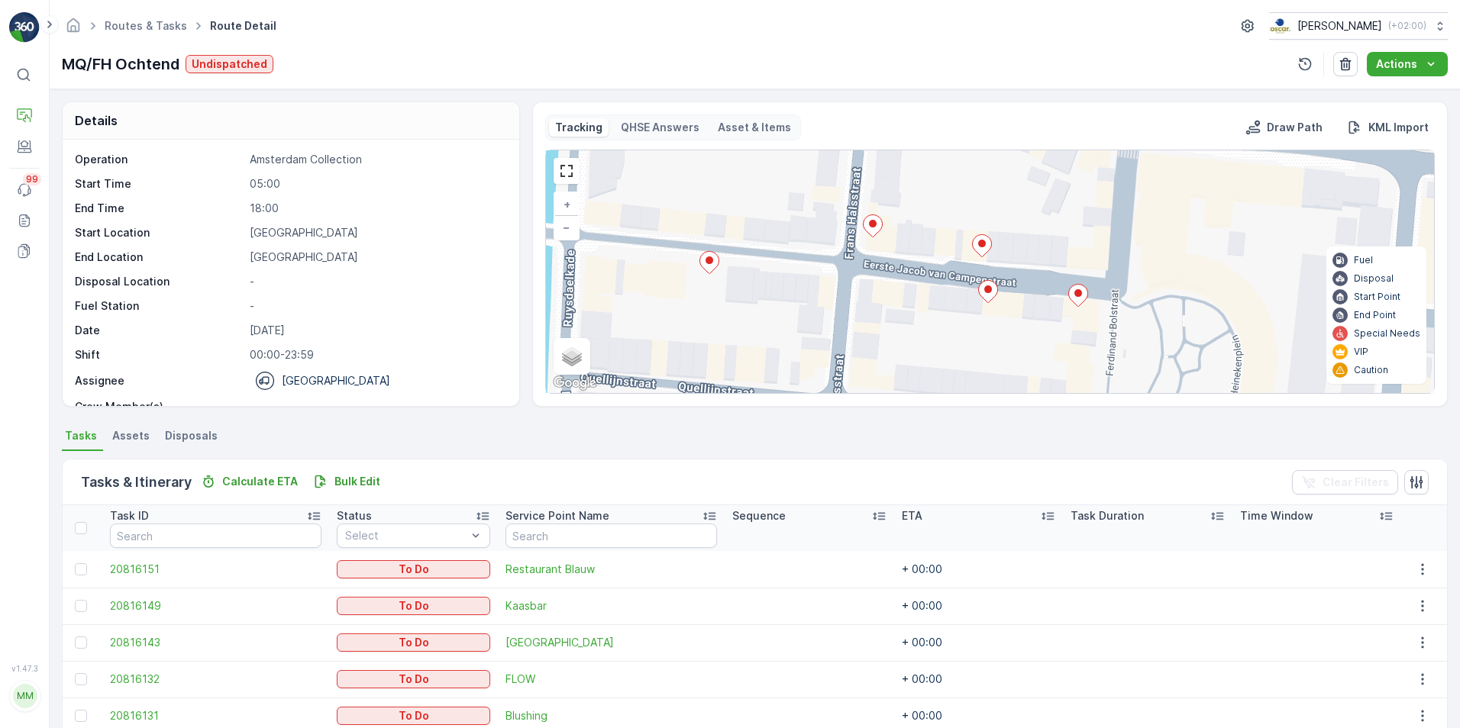
drag, startPoint x: 977, startPoint y: 237, endPoint x: 981, endPoint y: 331, distance: 94.0
click at [981, 331] on div "+ − Satellite Roadmap Terrain Hybrid Leaflet Keyboard shortcuts Map Data Map da…" at bounding box center [990, 271] width 888 height 243
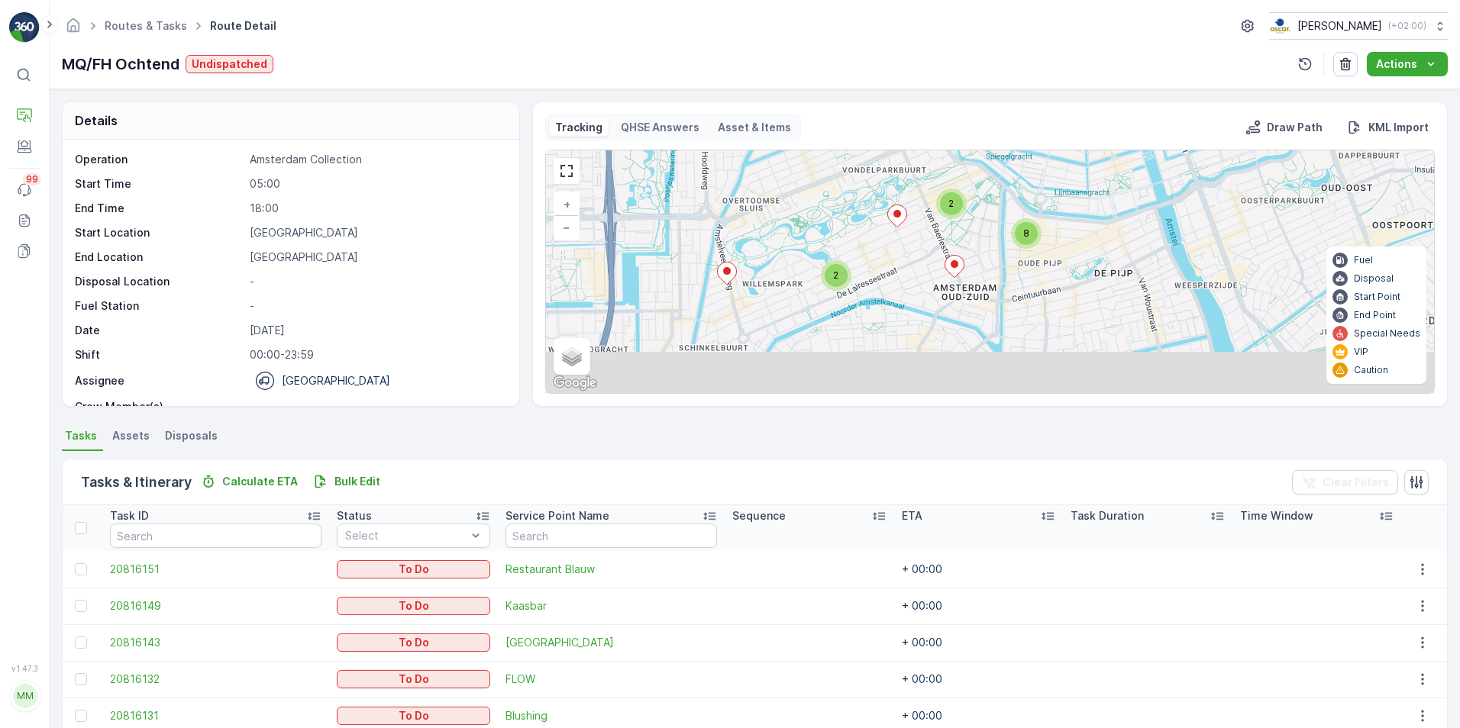
drag, startPoint x: 893, startPoint y: 328, endPoint x: 999, endPoint y: 218, distance: 152.2
click at [999, 218] on div "2 2 8 + − Satellite Roadmap Terrain Hybrid Leaflet Keyboard shortcuts Map Data …" at bounding box center [990, 271] width 888 height 243
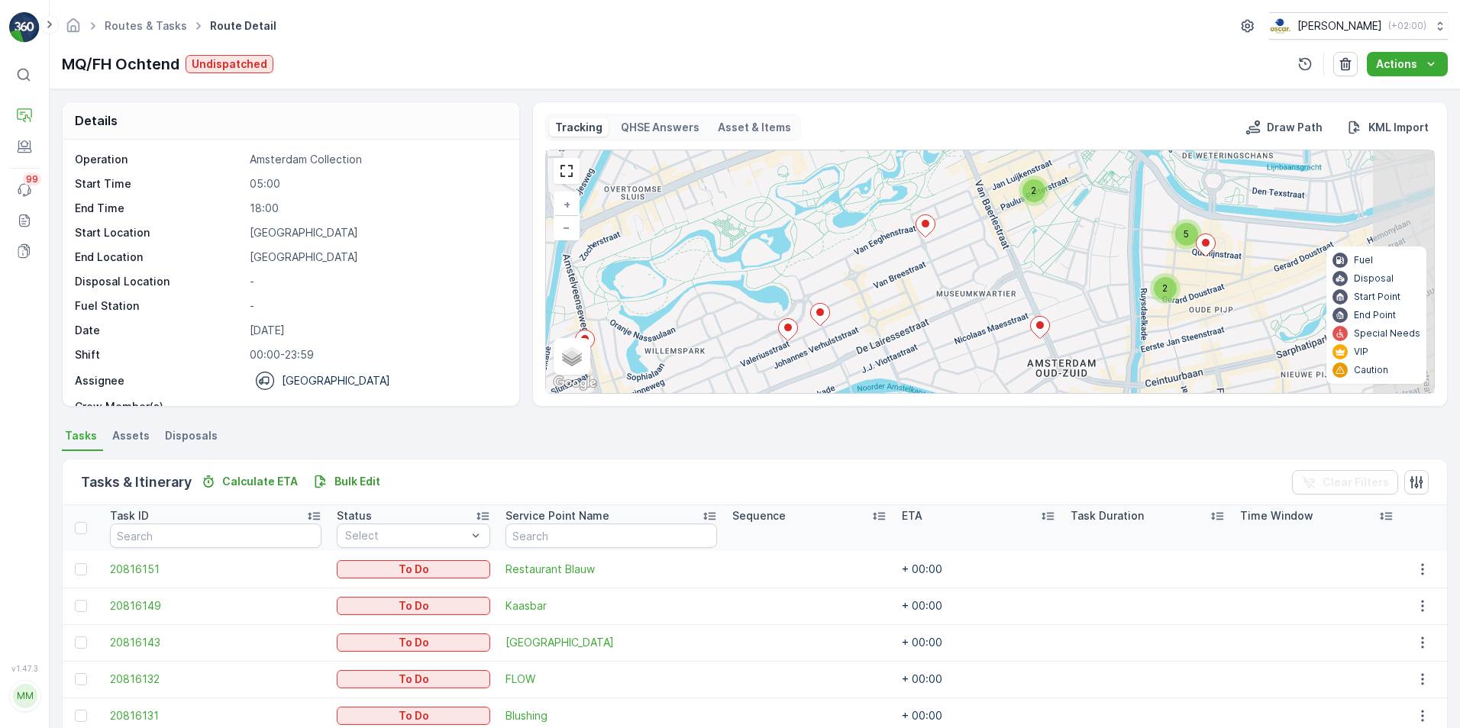
drag, startPoint x: 962, startPoint y: 216, endPoint x: 866, endPoint y: 305, distance: 130.8
click at [866, 305] on div "2 2 5 + − Satellite Roadmap Terrain Hybrid Leaflet Keyboard shortcuts Map Data …" at bounding box center [990, 271] width 888 height 243
click at [137, 21] on link "Routes & Tasks" at bounding box center [146, 25] width 82 height 13
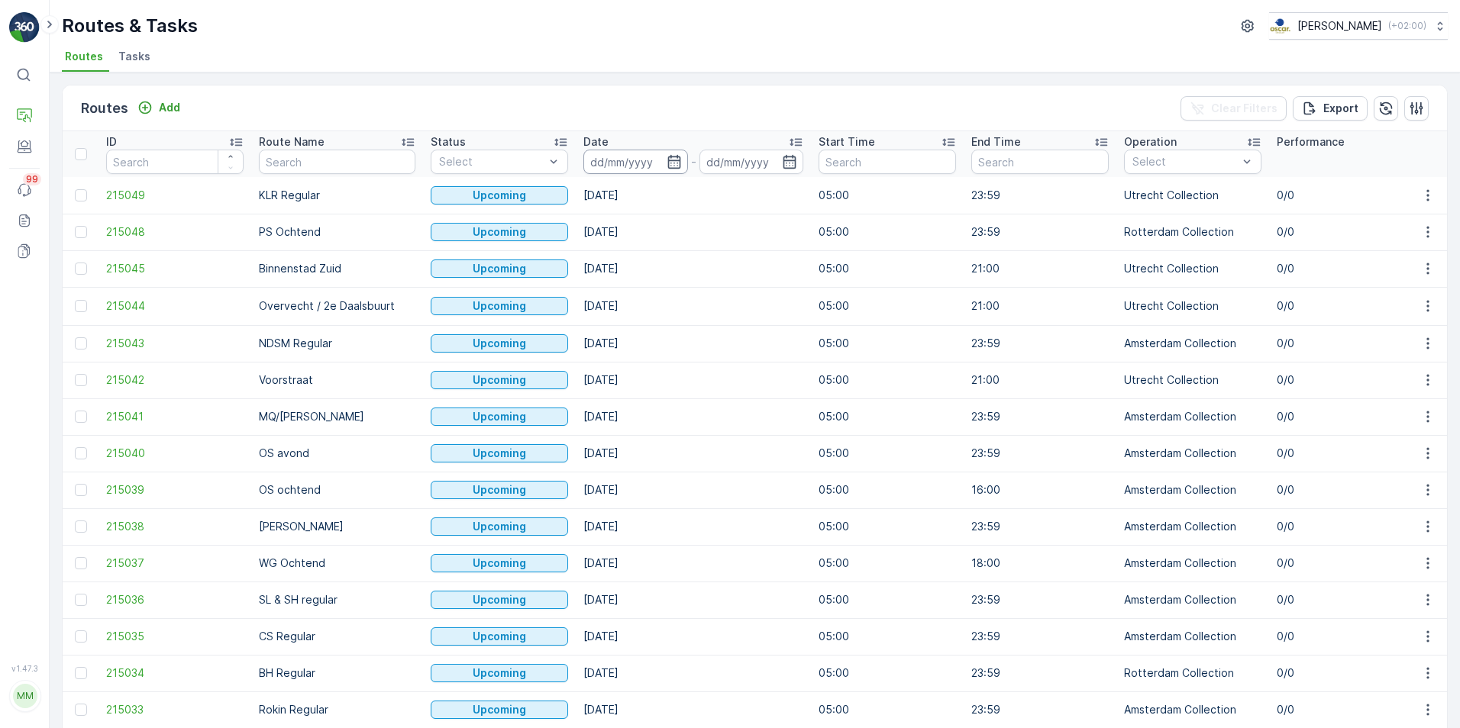
click at [663, 163] on input at bounding box center [635, 162] width 105 height 24
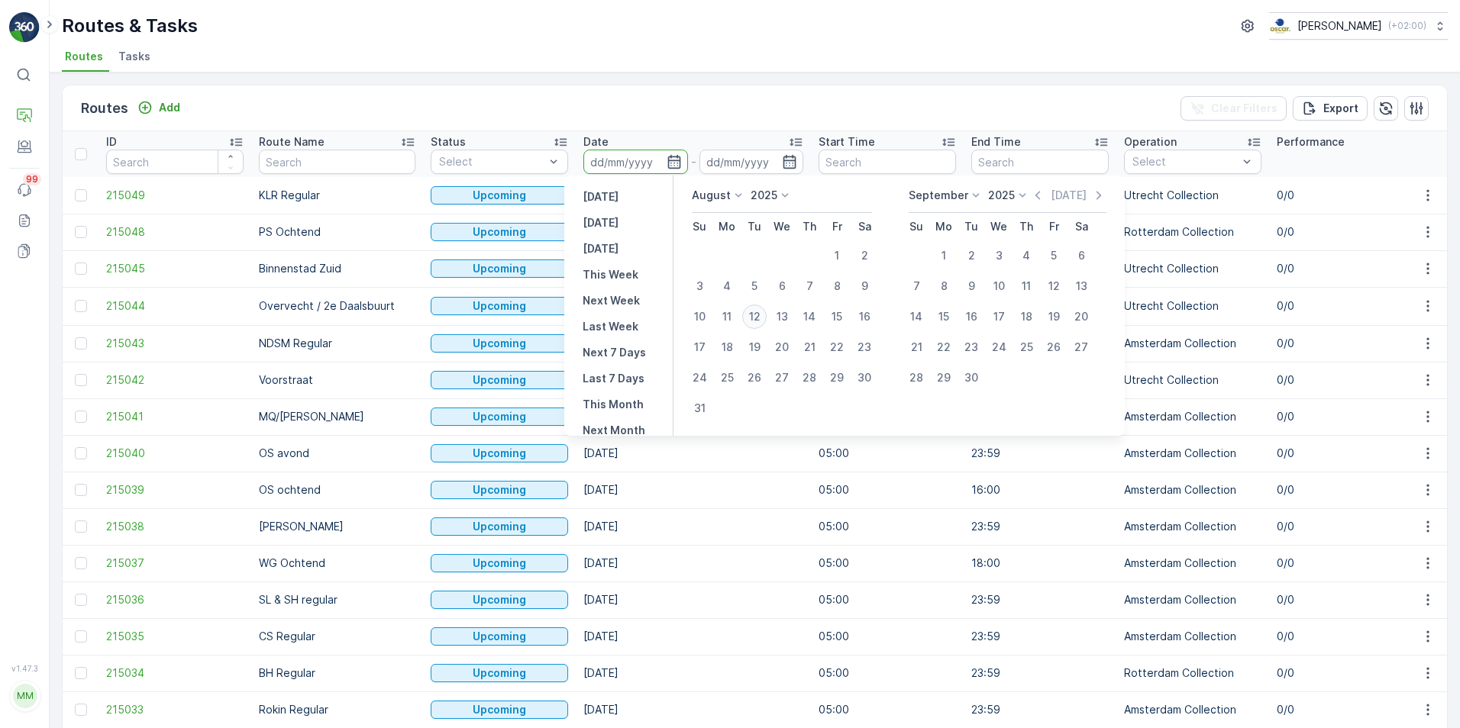
click at [764, 315] on div "12" at bounding box center [754, 317] width 24 height 24
type input "[DATE]"
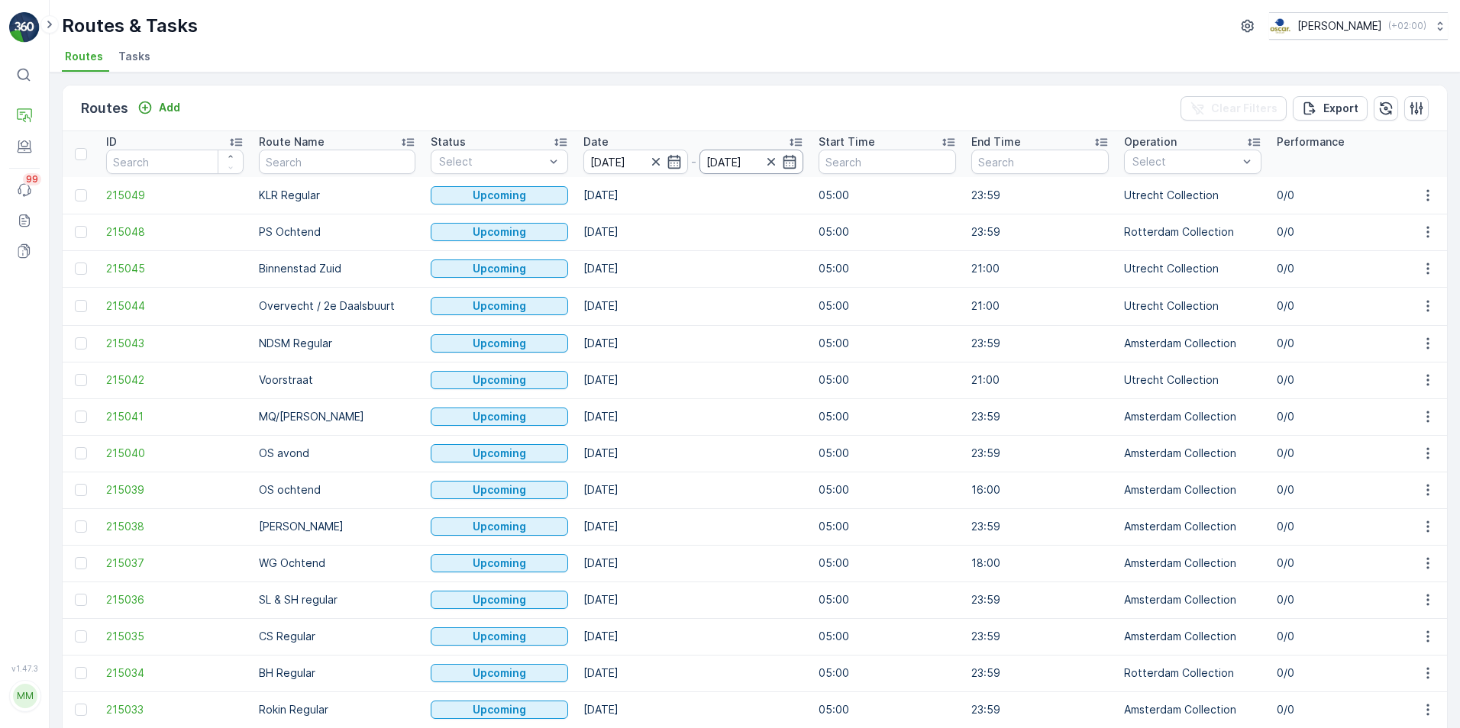
click at [760, 163] on div "[DATE]" at bounding box center [751, 162] width 105 height 24
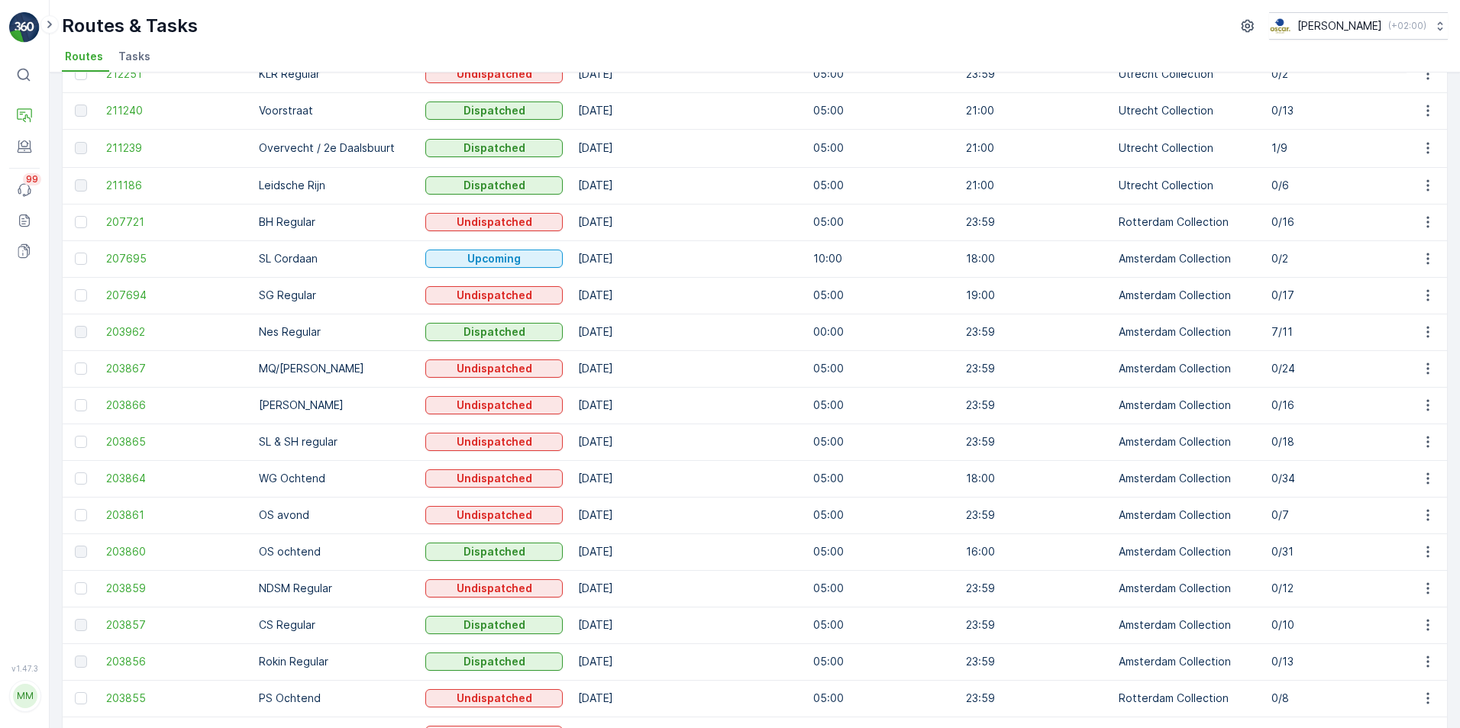
scroll to position [458, 0]
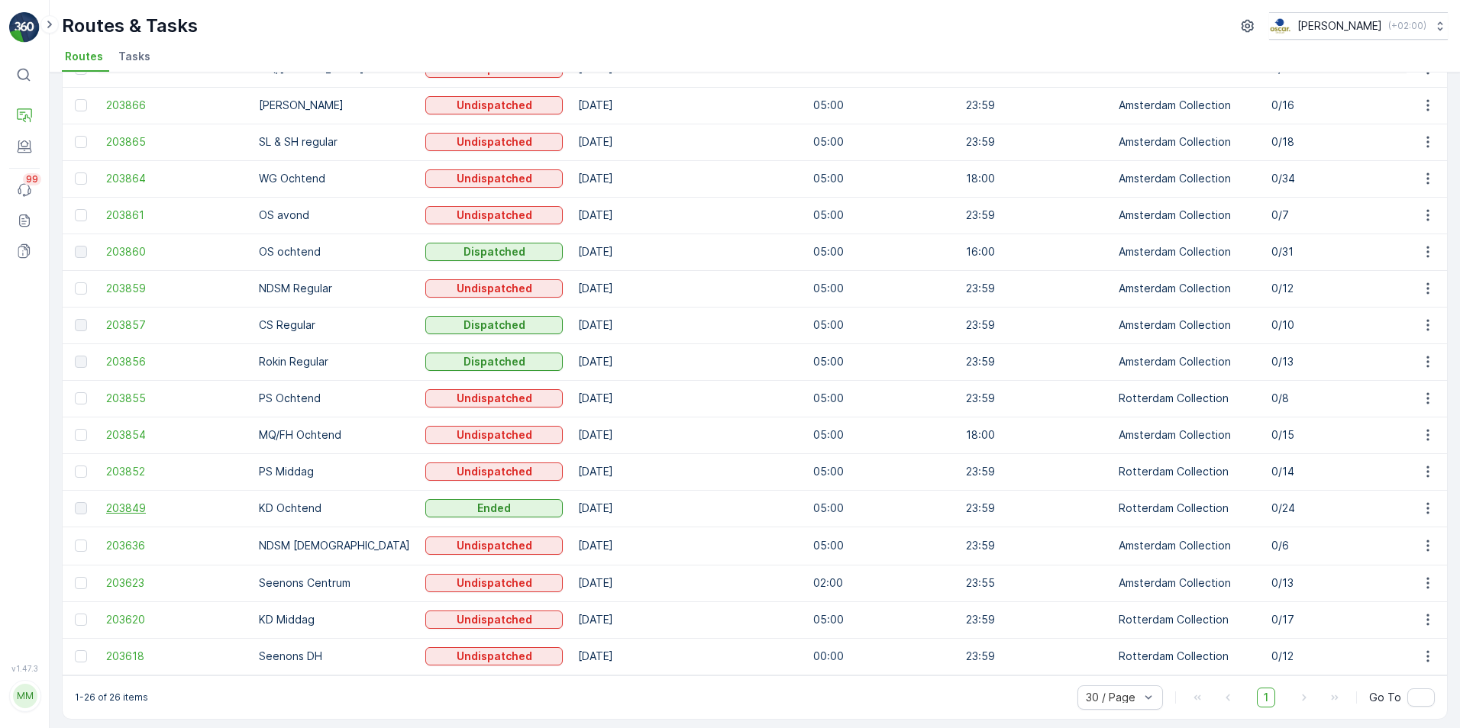
click at [137, 515] on span "203849" at bounding box center [174, 508] width 137 height 15
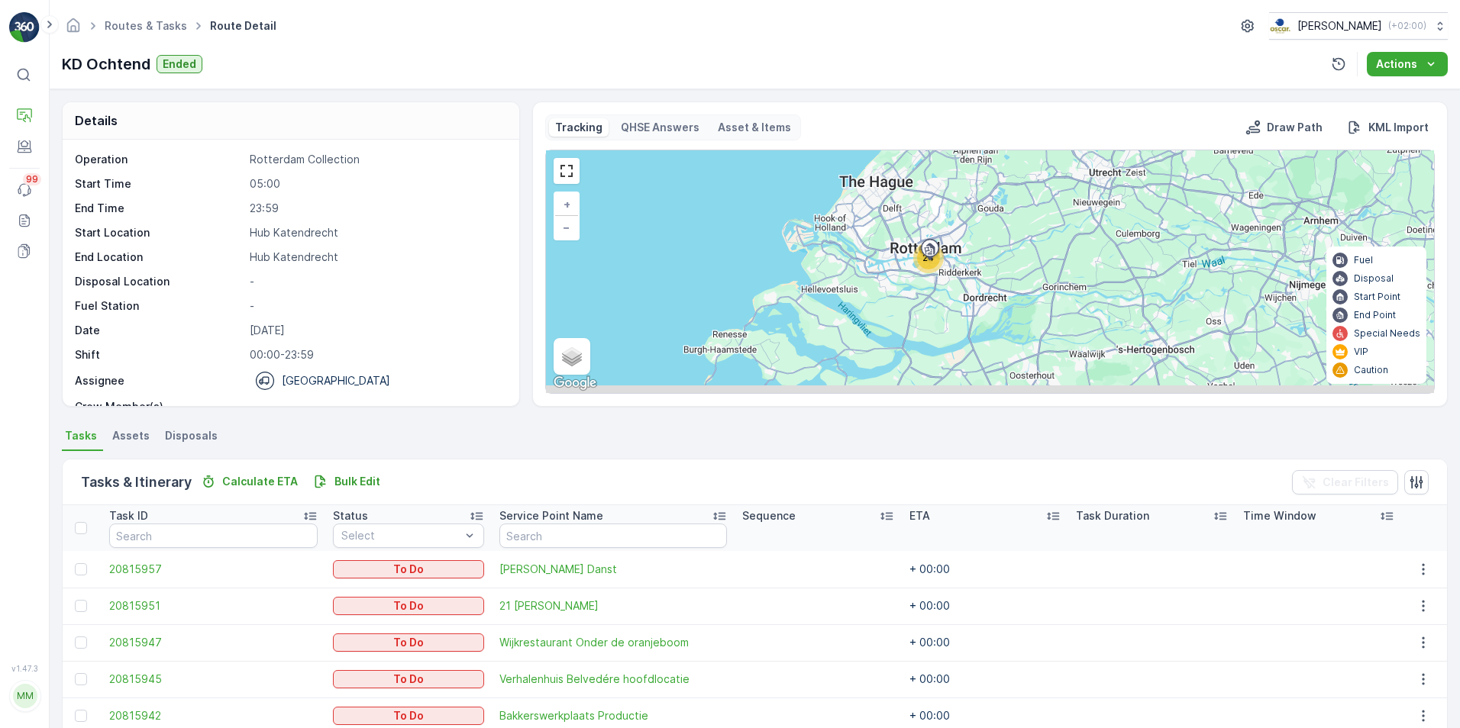
drag, startPoint x: 983, startPoint y: 319, endPoint x: 994, endPoint y: 190, distance: 129.5
click at [994, 190] on div "24 + − Satellite Roadmap Terrain Hybrid Leaflet Keyboard shortcuts Map Data Map…" at bounding box center [990, 271] width 888 height 243
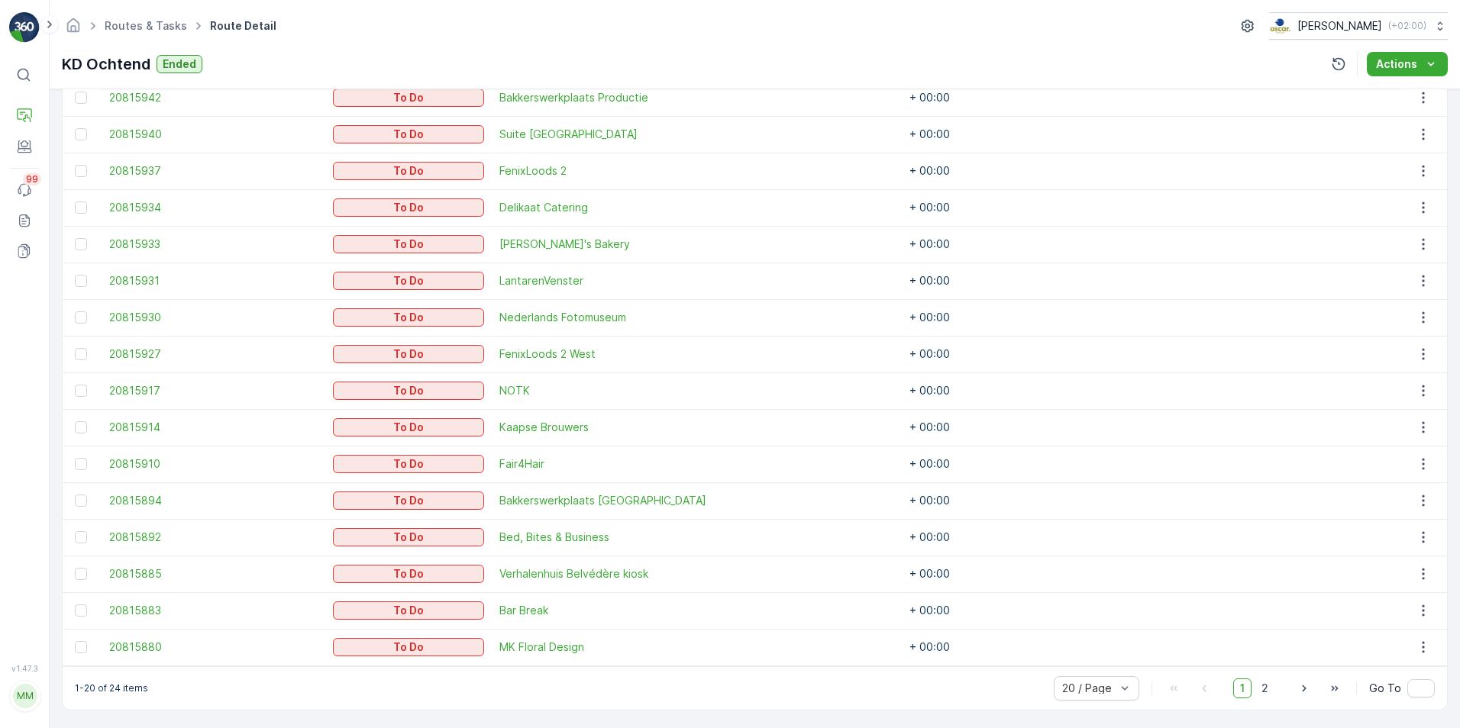
scroll to position [621, 0]
click at [1102, 688] on div at bounding box center [1088, 686] width 56 height 12
click at [1066, 633] on span "30 / Page" at bounding box center [1088, 628] width 50 height 12
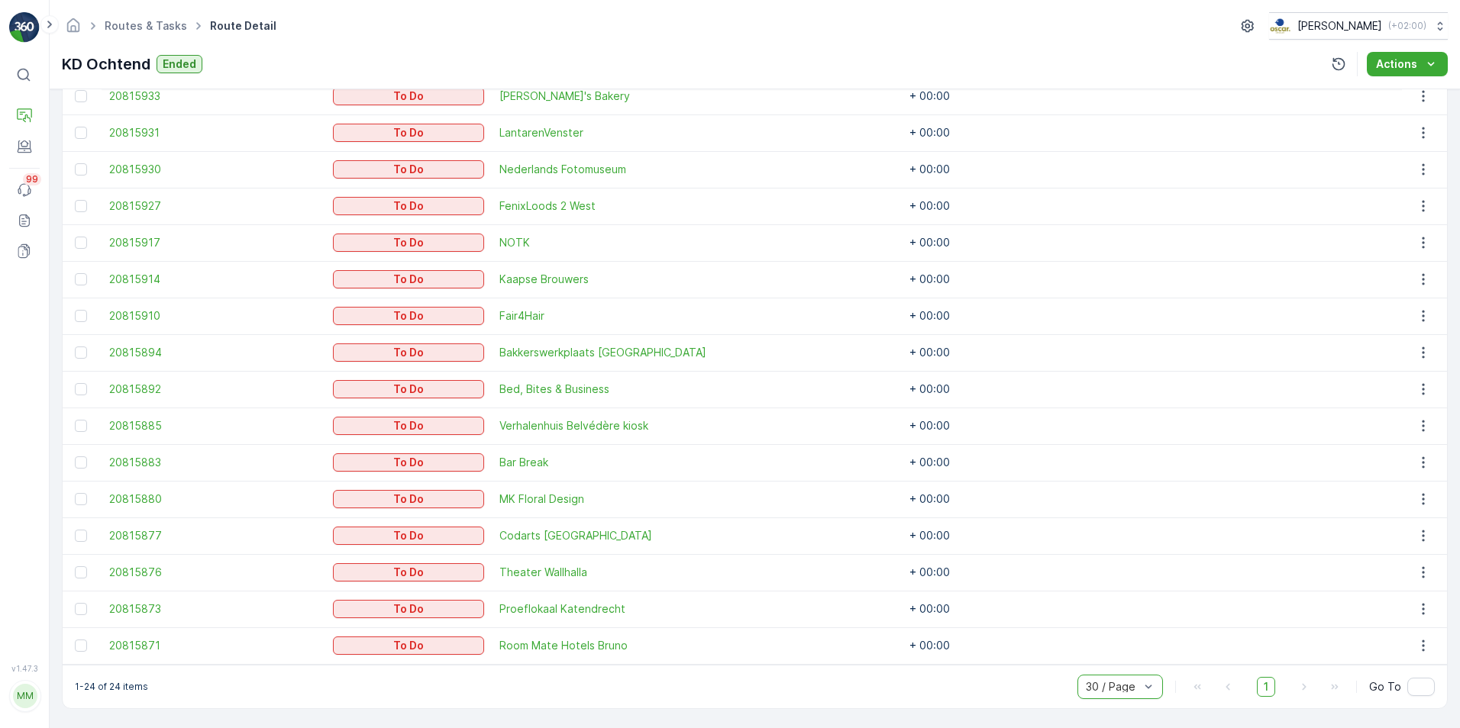
scroll to position [767, 0]
click at [513, 281] on span "Kaapse Brouwers" at bounding box center [613, 278] width 228 height 15
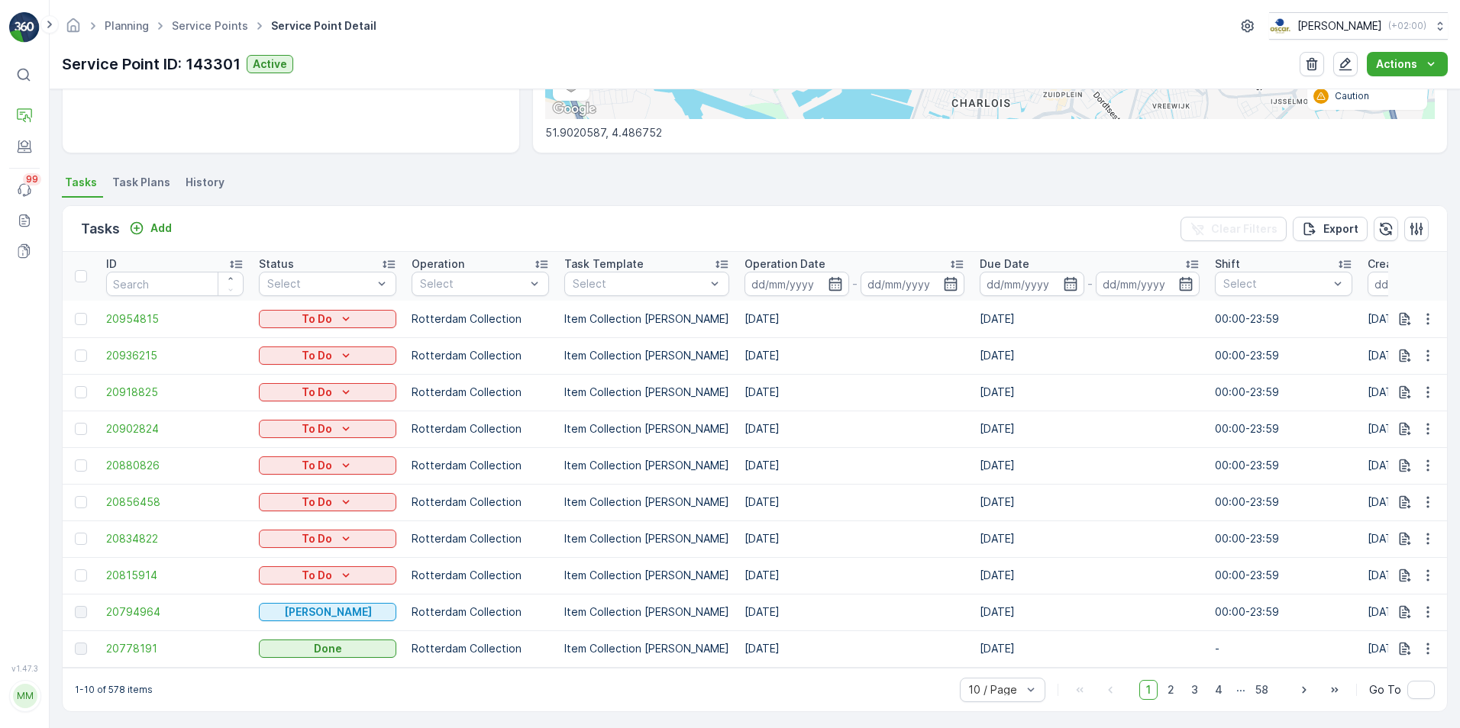
scroll to position [341, 0]
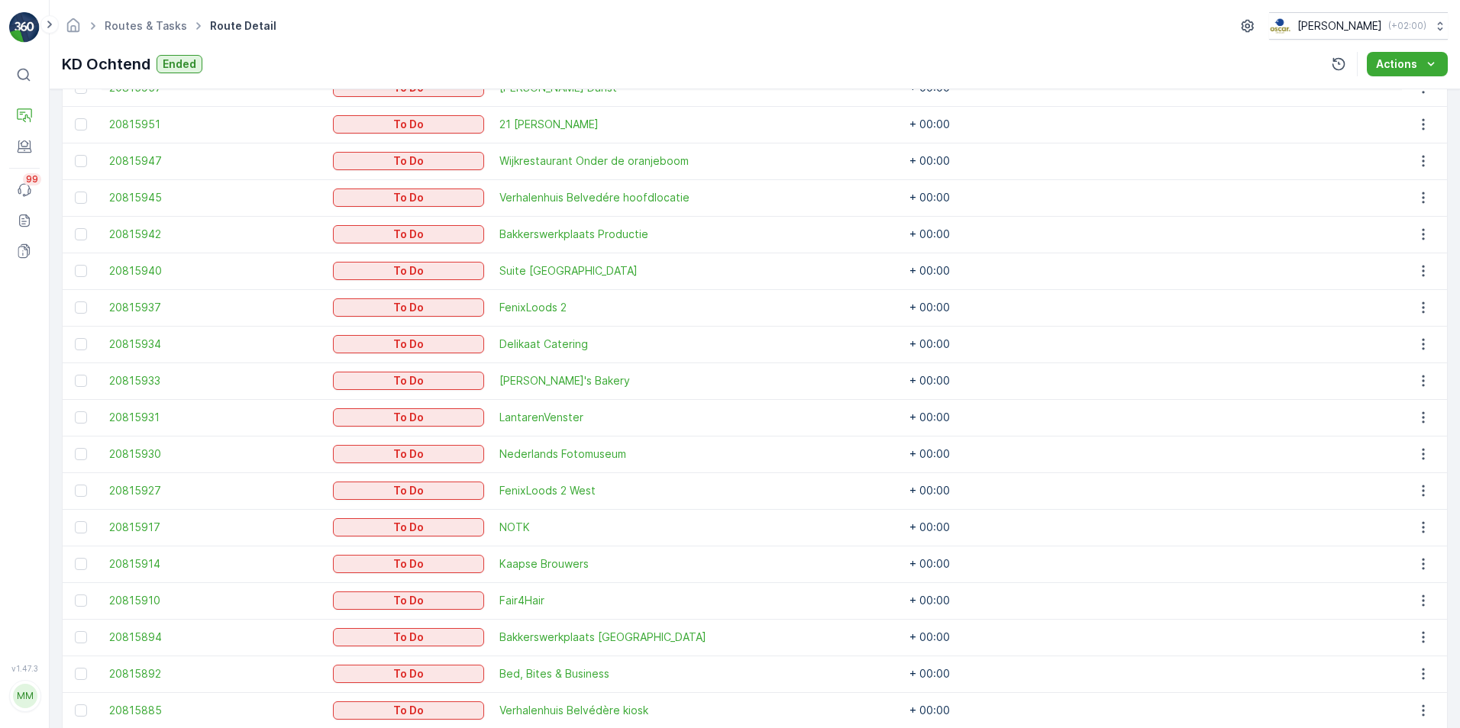
scroll to position [462, 0]
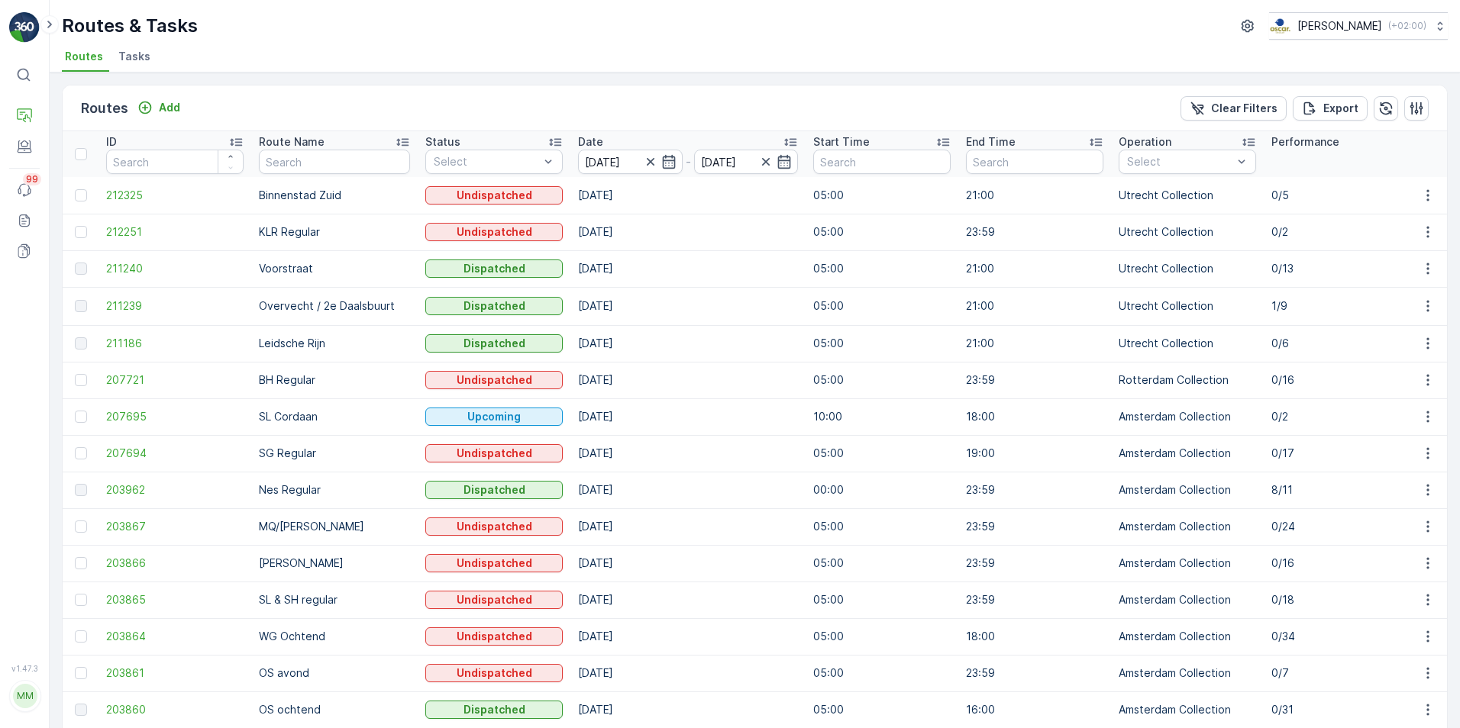
click at [278, 62] on ul "Routes Tasks" at bounding box center [748, 59] width 1373 height 26
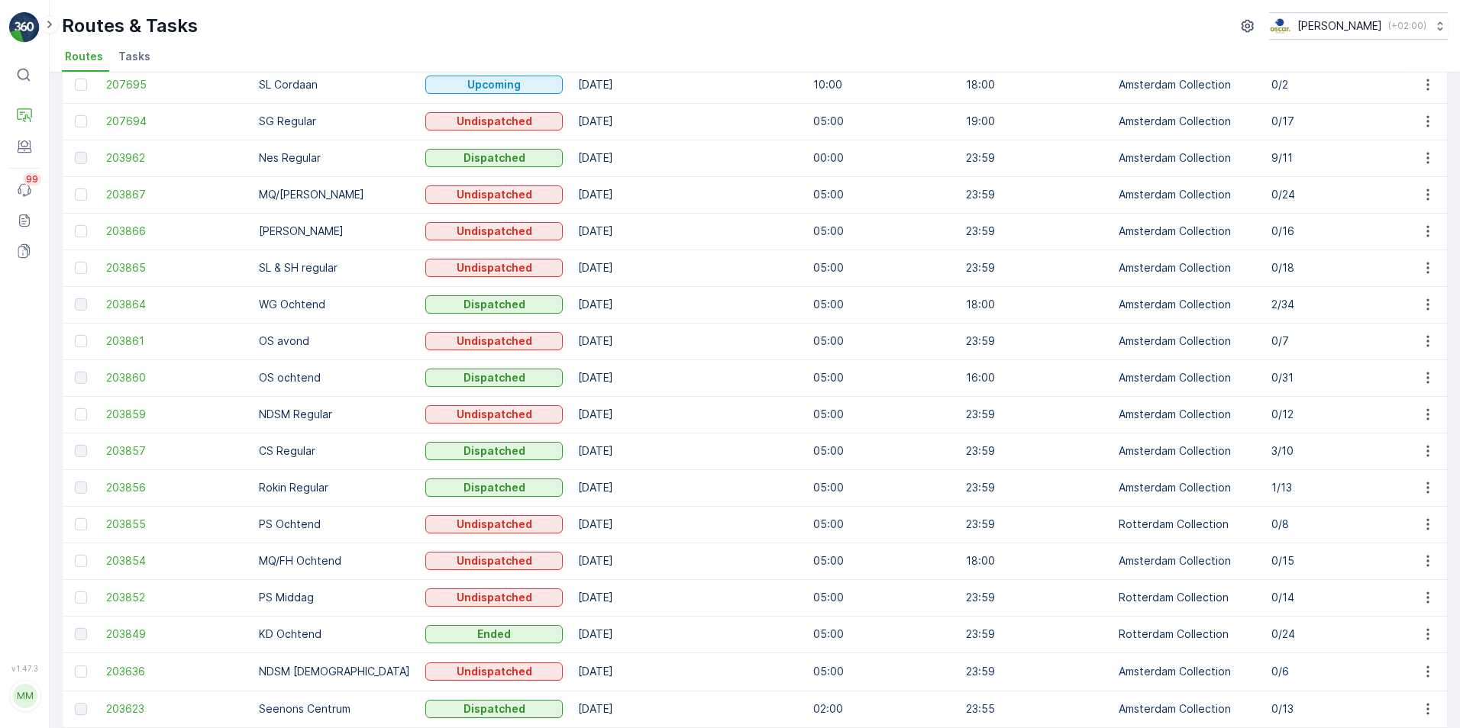
scroll to position [468, 0]
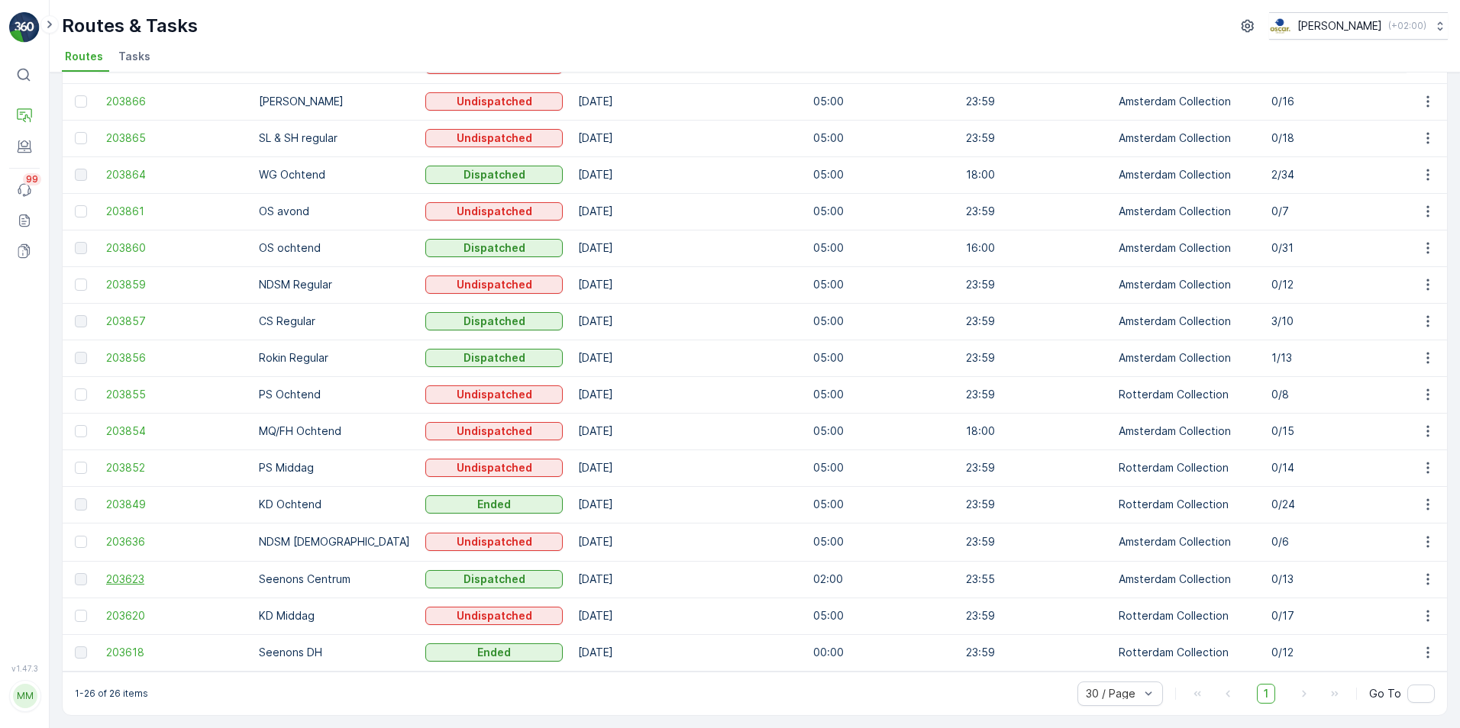
click at [146, 578] on span "203623" at bounding box center [174, 579] width 137 height 15
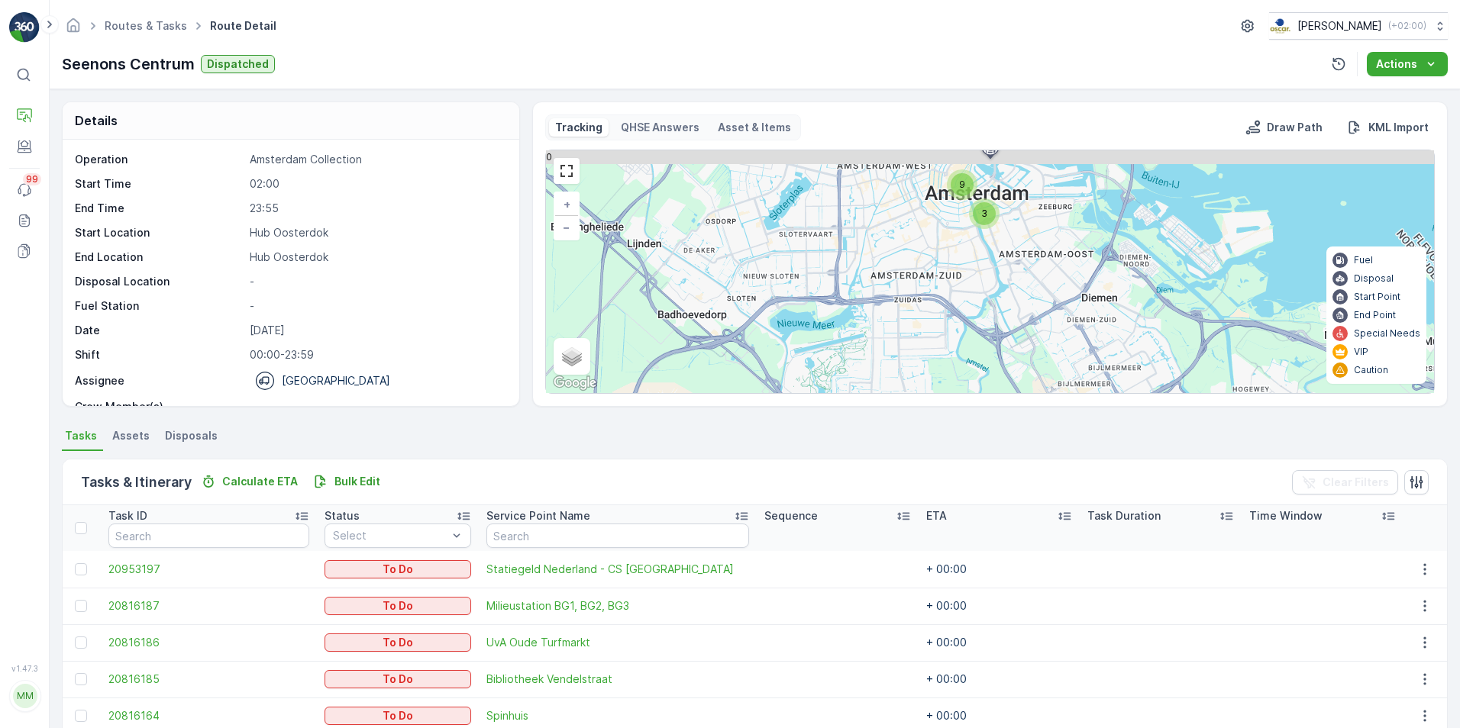
drag, startPoint x: 1027, startPoint y: 185, endPoint x: 1033, endPoint y: 328, distance: 143.7
click at [1033, 328] on div "3 9 + − Satellite Roadmap Terrain Hybrid Leaflet Keyboard shortcuts Map Data Ma…" at bounding box center [990, 271] width 888 height 243
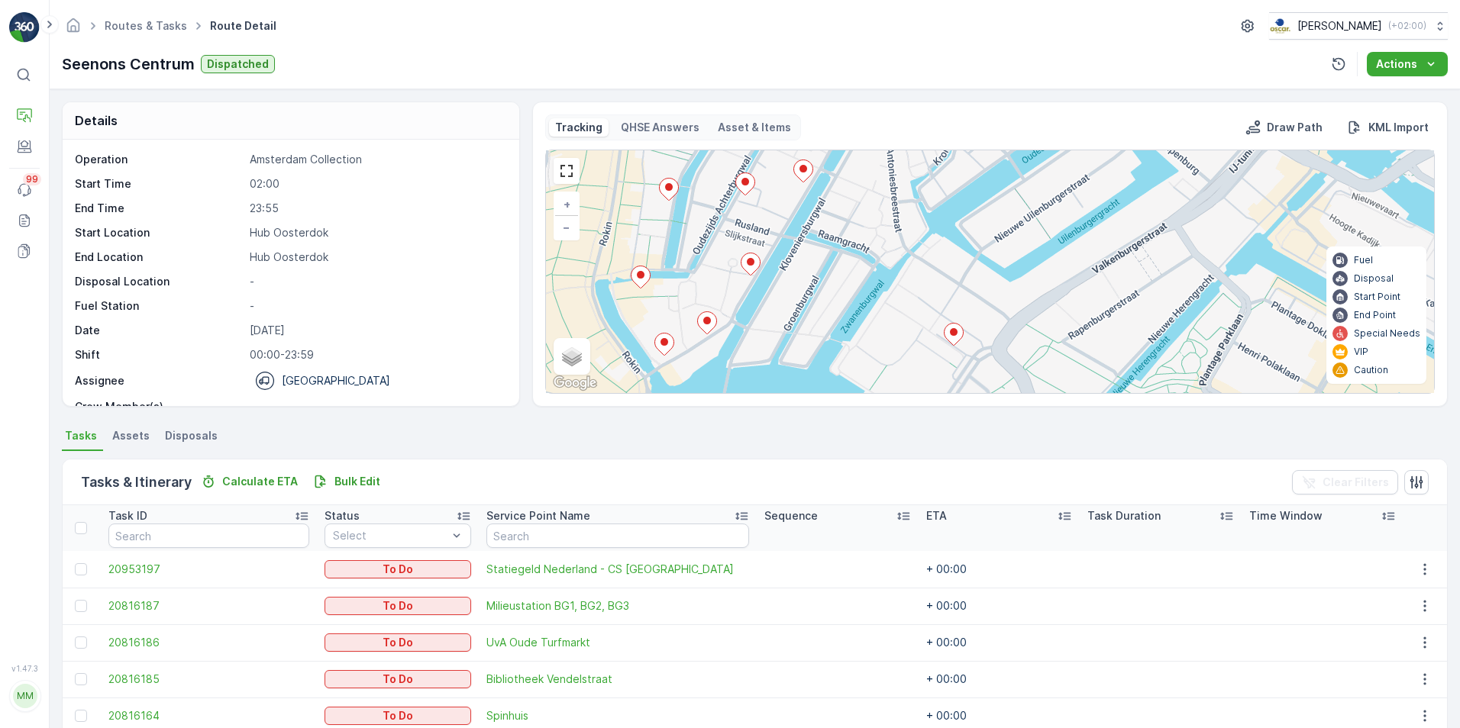
drag, startPoint x: 979, startPoint y: 240, endPoint x: 977, endPoint y: 319, distance: 79.4
click at [977, 319] on div "+ − Satellite Roadmap Terrain Hybrid Leaflet Keyboard shortcuts Map Data Map da…" at bounding box center [990, 271] width 888 height 243
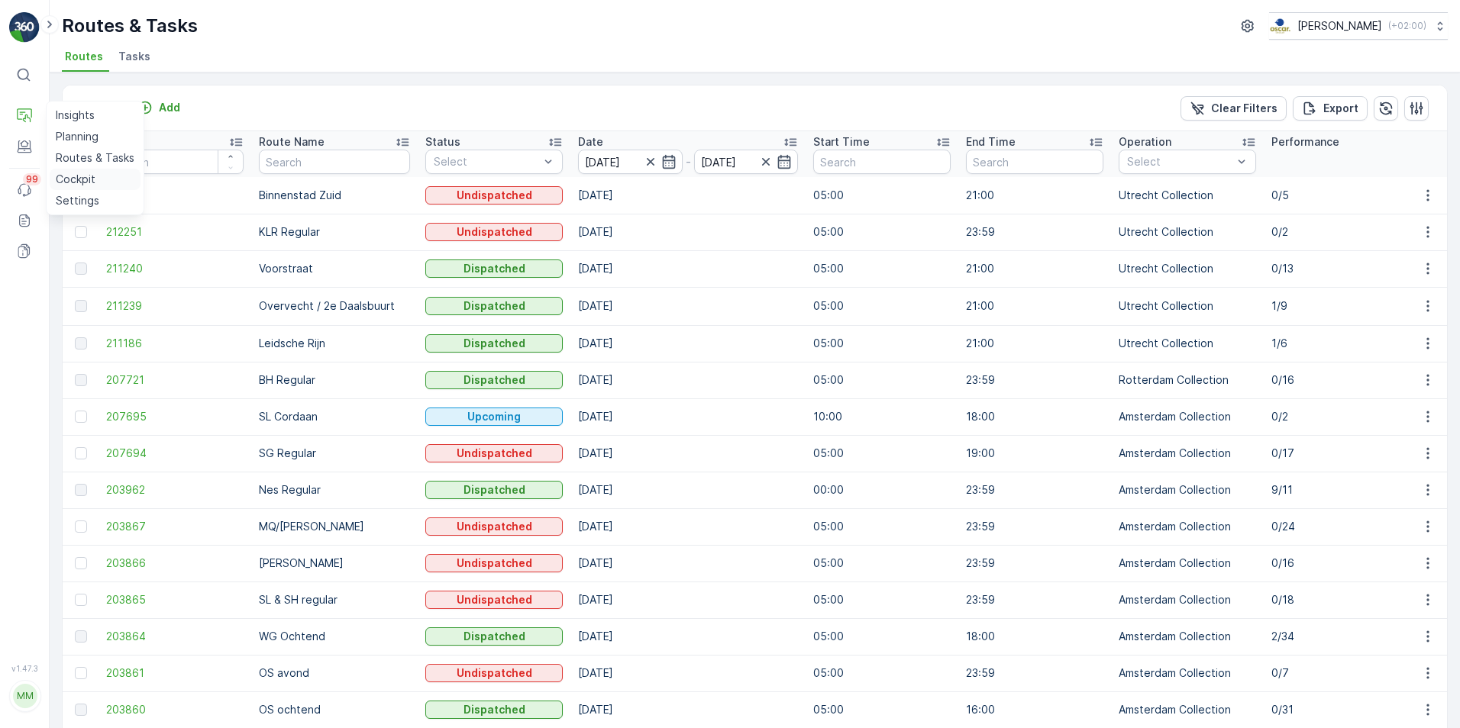
drag, startPoint x: 91, startPoint y: 178, endPoint x: 108, endPoint y: 171, distance: 18.1
click at [91, 178] on p "Cockpit" at bounding box center [76, 179] width 40 height 15
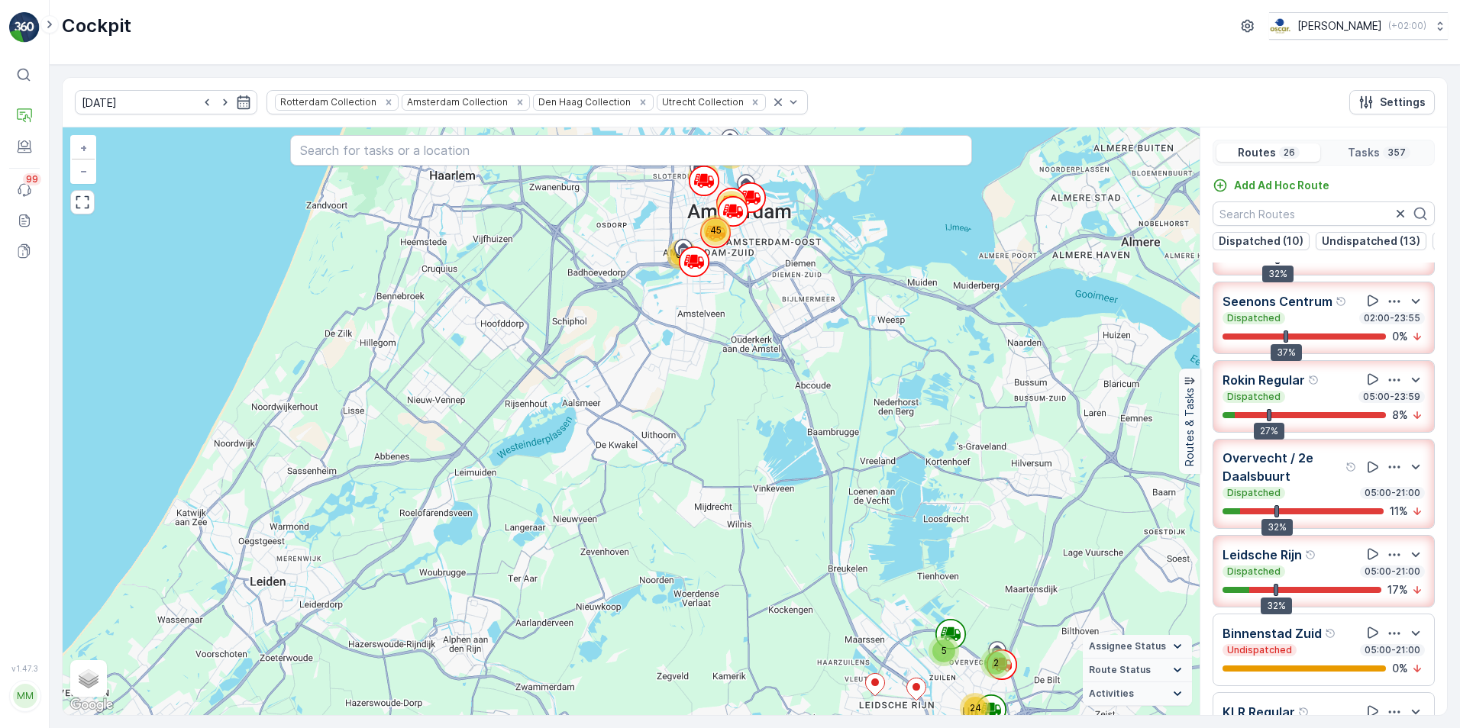
scroll to position [305, 0]
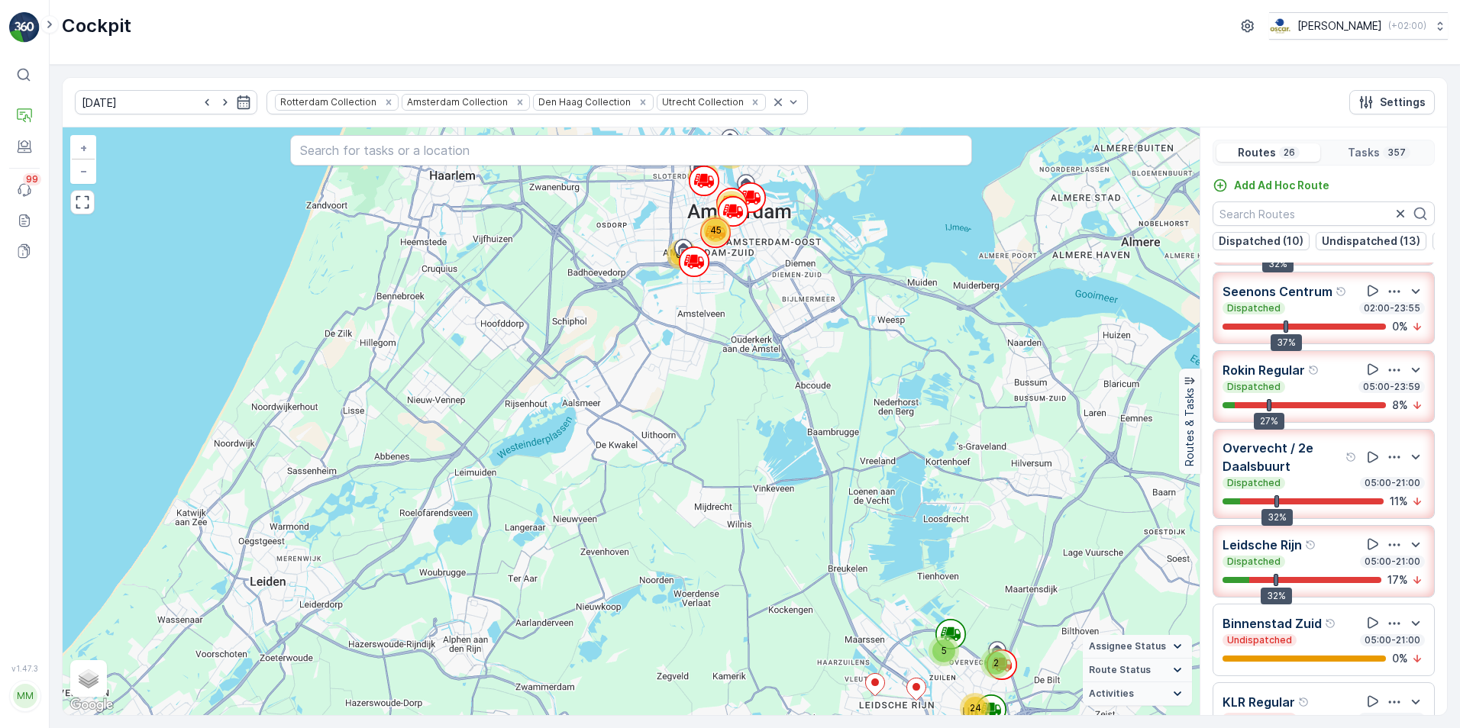
click at [1288, 297] on p "Seenons Centrum" at bounding box center [1277, 291] width 110 height 18
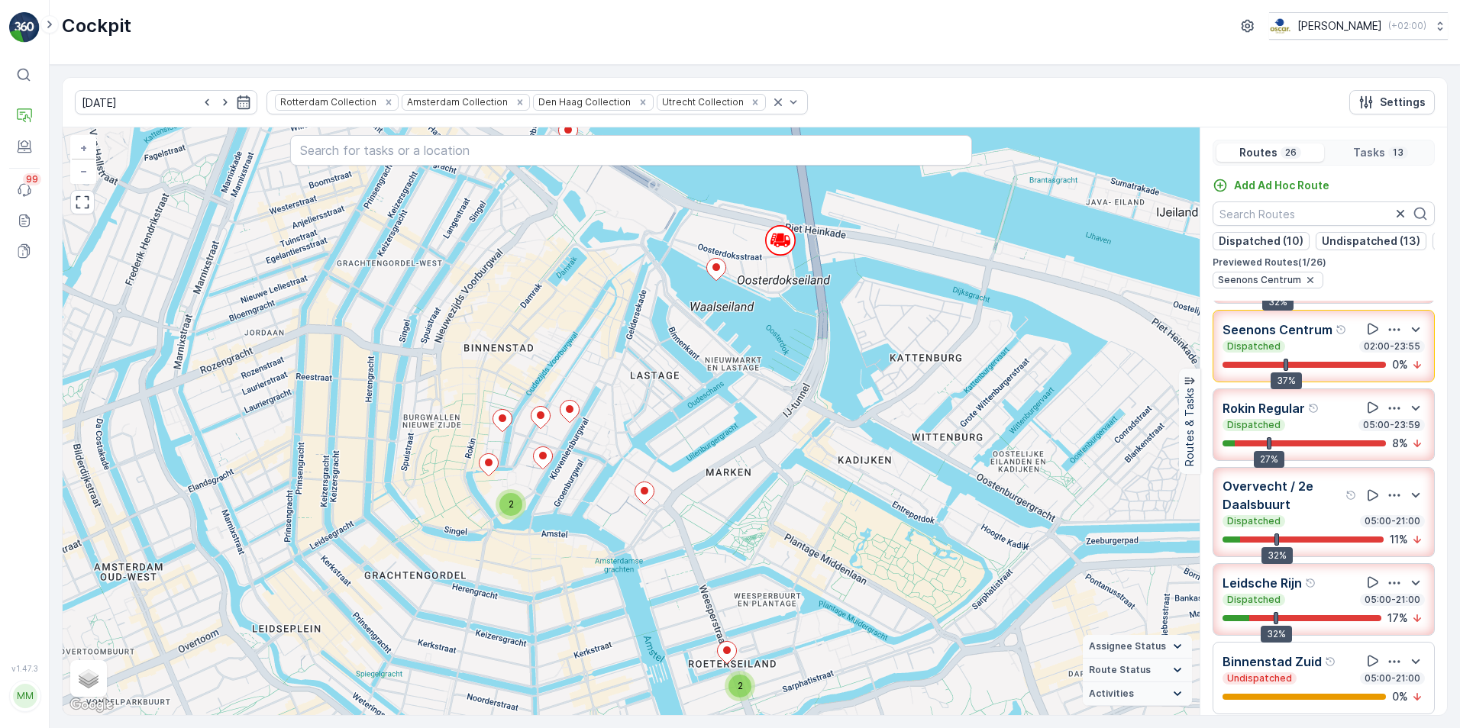
click at [1387, 334] on icon "button" at bounding box center [1393, 329] width 15 height 15
click at [1277, 336] on p "Seenons Centrum" at bounding box center [1277, 330] width 110 height 18
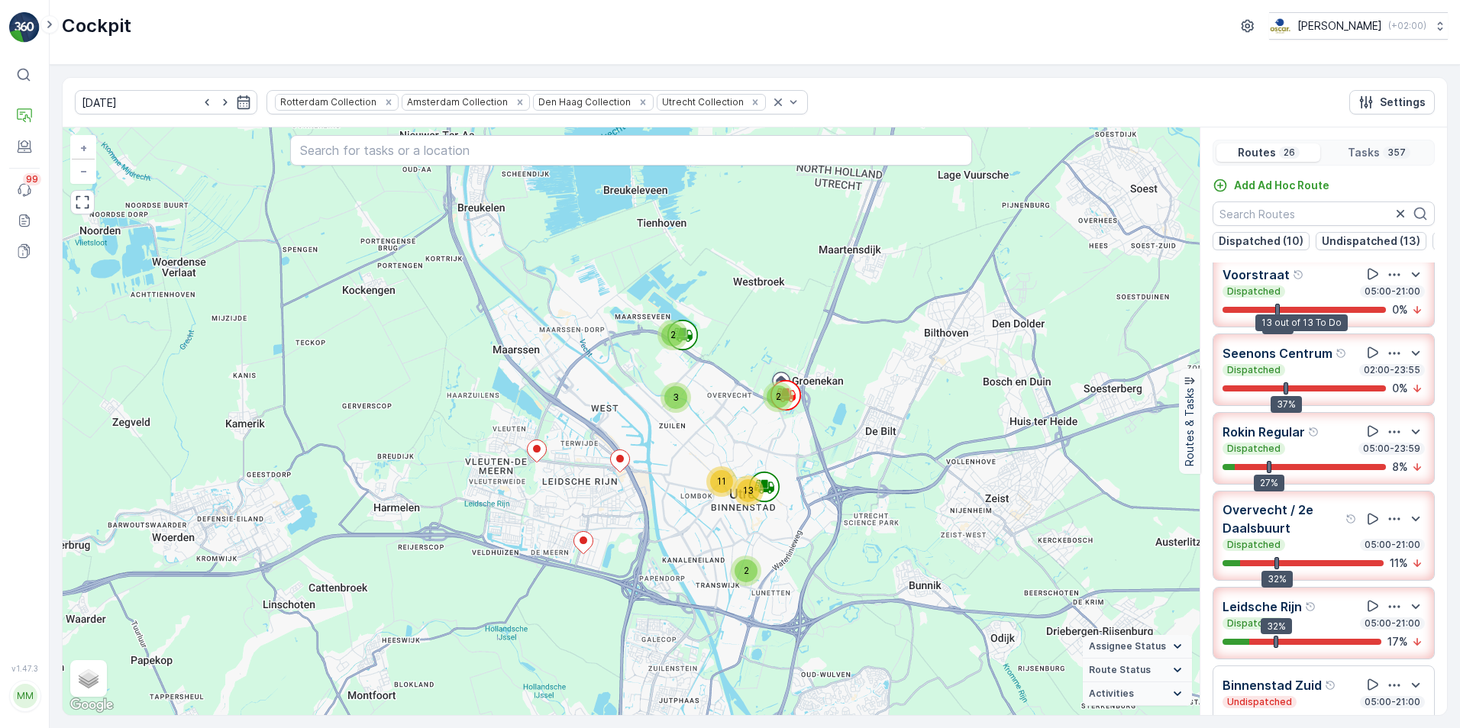
scroll to position [76, 0]
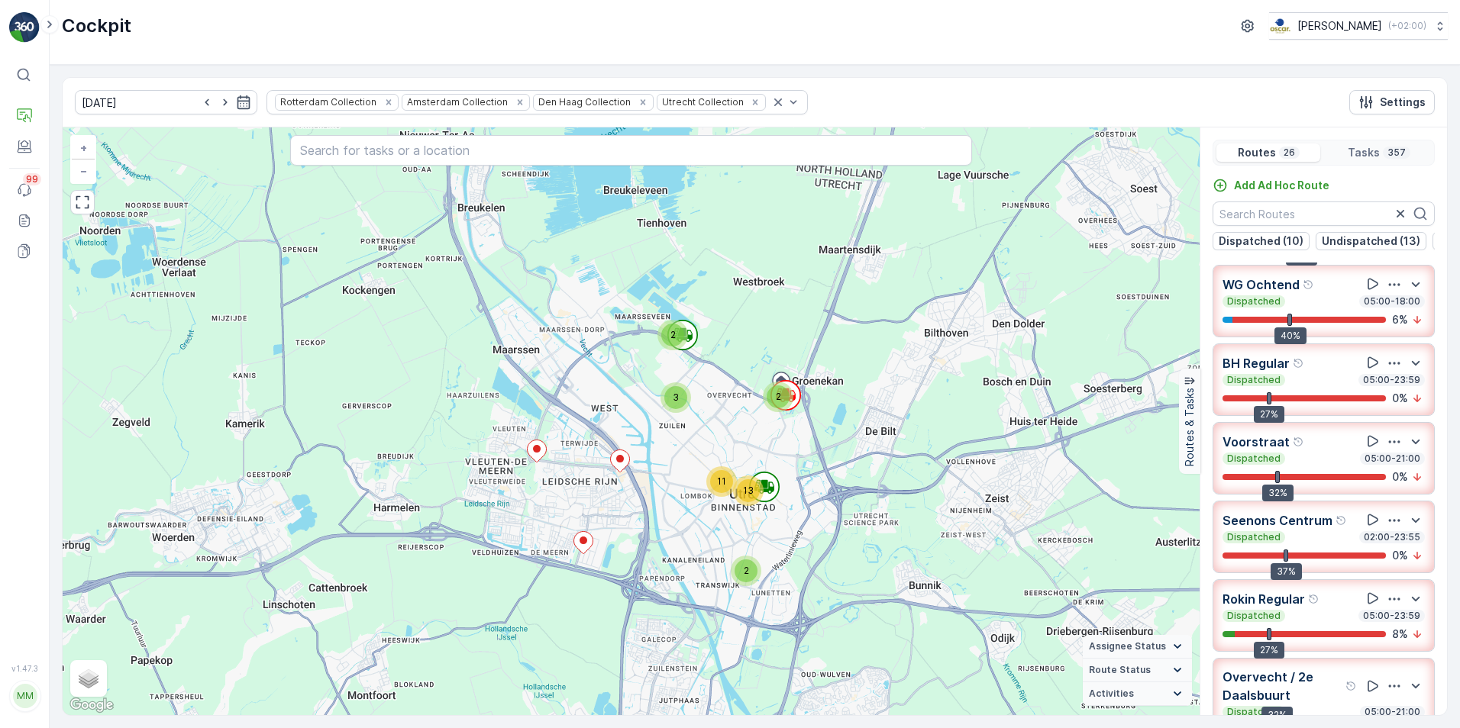
click at [1299, 530] on p "Seenons Centrum" at bounding box center [1277, 521] width 110 height 18
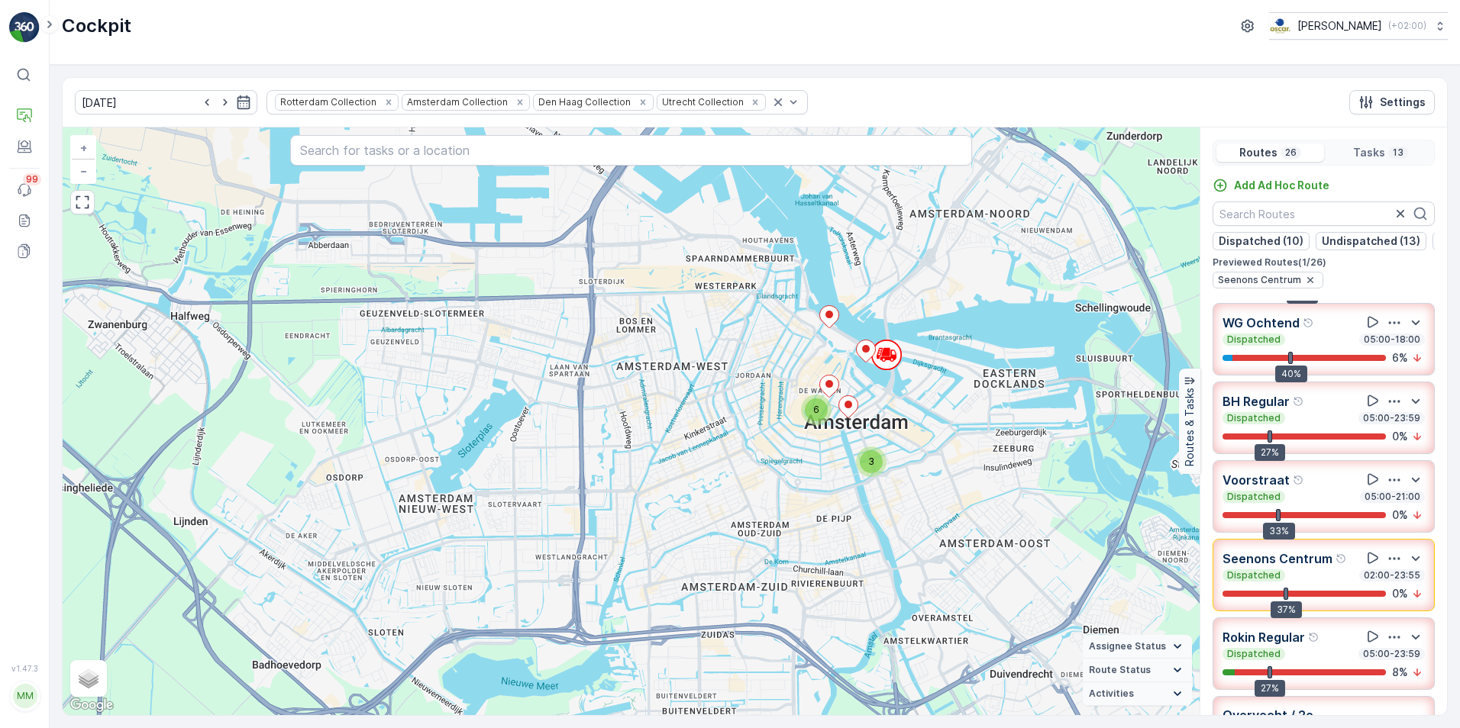
drag, startPoint x: 1004, startPoint y: 401, endPoint x: 854, endPoint y: 452, distance: 158.1
click at [854, 452] on div "3 6 + − Satellite Roadmap Terrain Hybrid Leaflet Keyboard shortcuts Map Data Ma…" at bounding box center [631, 421] width 1137 height 588
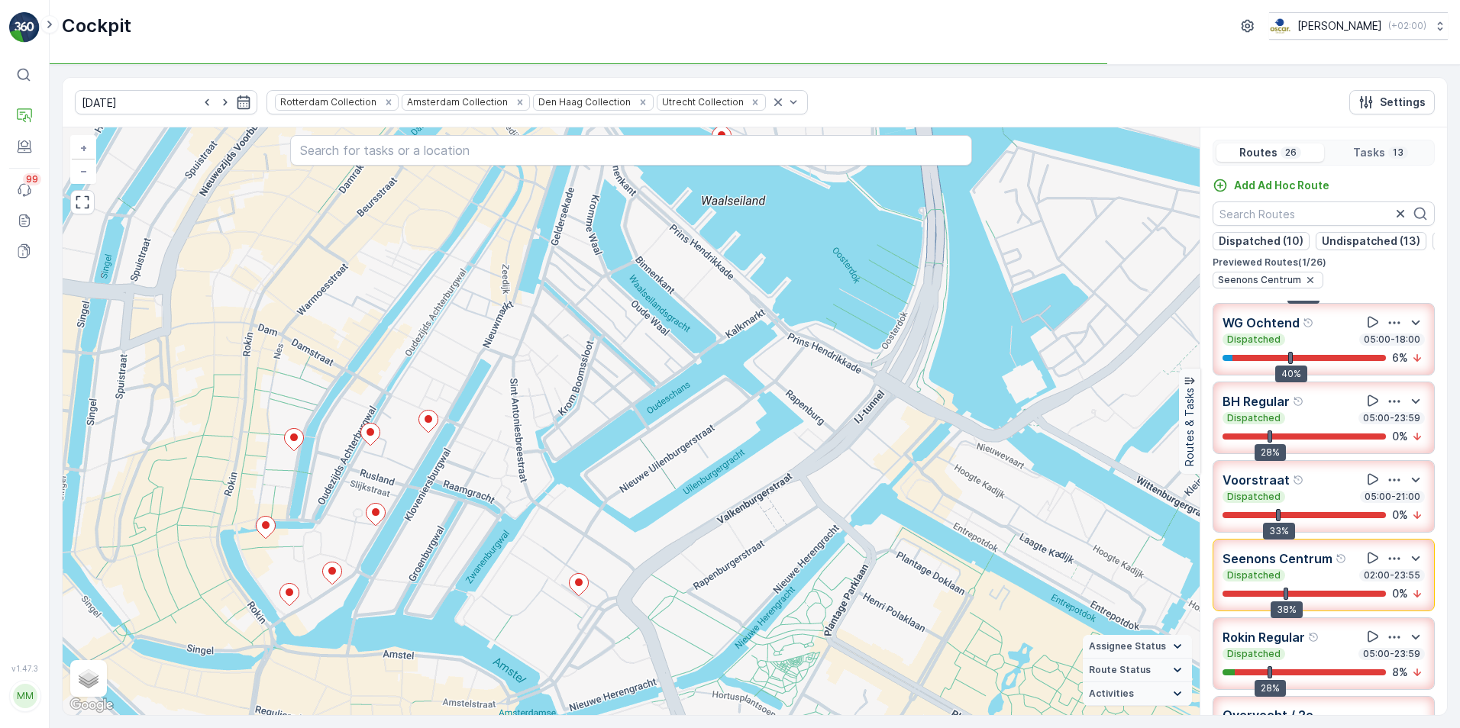
drag, startPoint x: 486, startPoint y: 543, endPoint x: 611, endPoint y: 427, distance: 170.2
click at [611, 427] on div "+ − Satellite Roadmap Terrain Hybrid Leaflet Keyboard shortcuts Map Data Map da…" at bounding box center [631, 421] width 1137 height 588
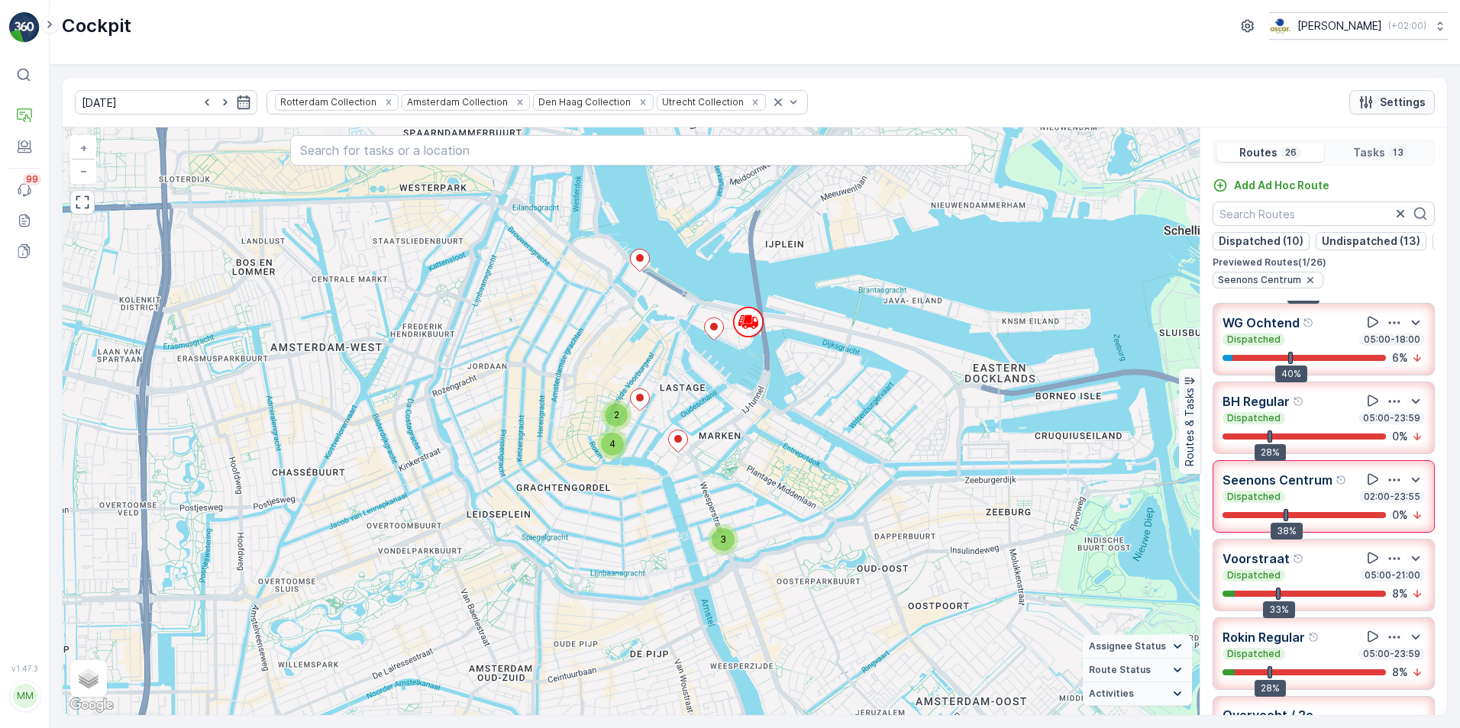
click at [1409, 106] on p "Settings" at bounding box center [1403, 102] width 46 height 15
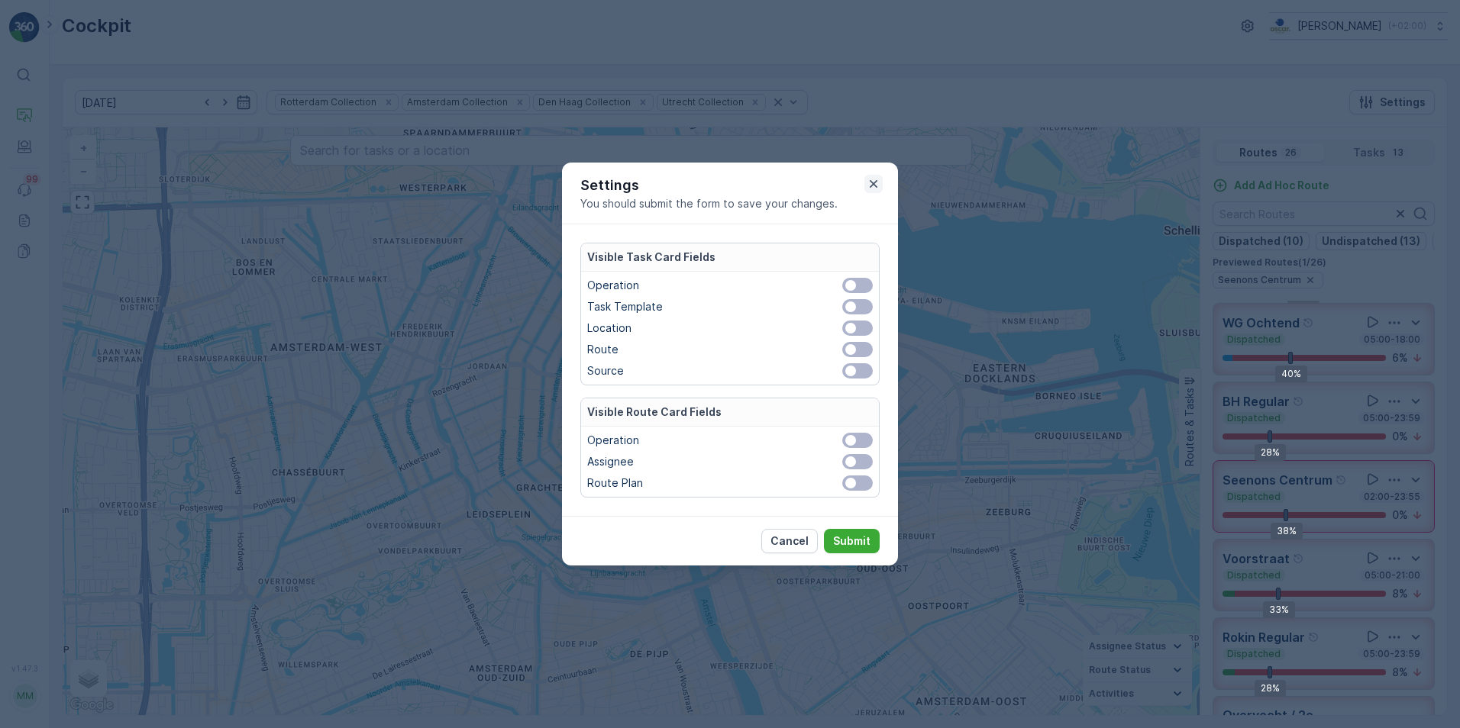
click at [878, 181] on icon "button" at bounding box center [873, 183] width 15 height 15
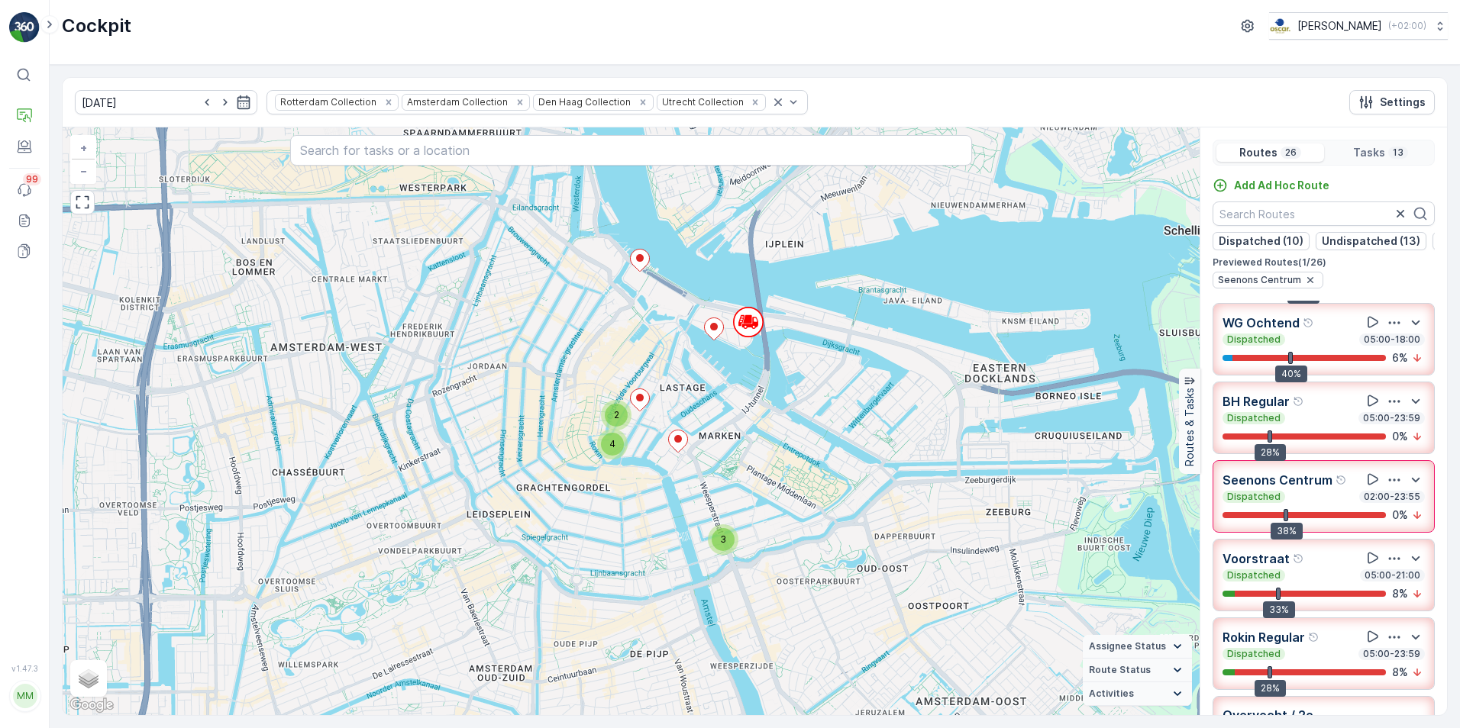
click at [1305, 346] on div "Dispatched 05:00-18:00" at bounding box center [1323, 340] width 202 height 12
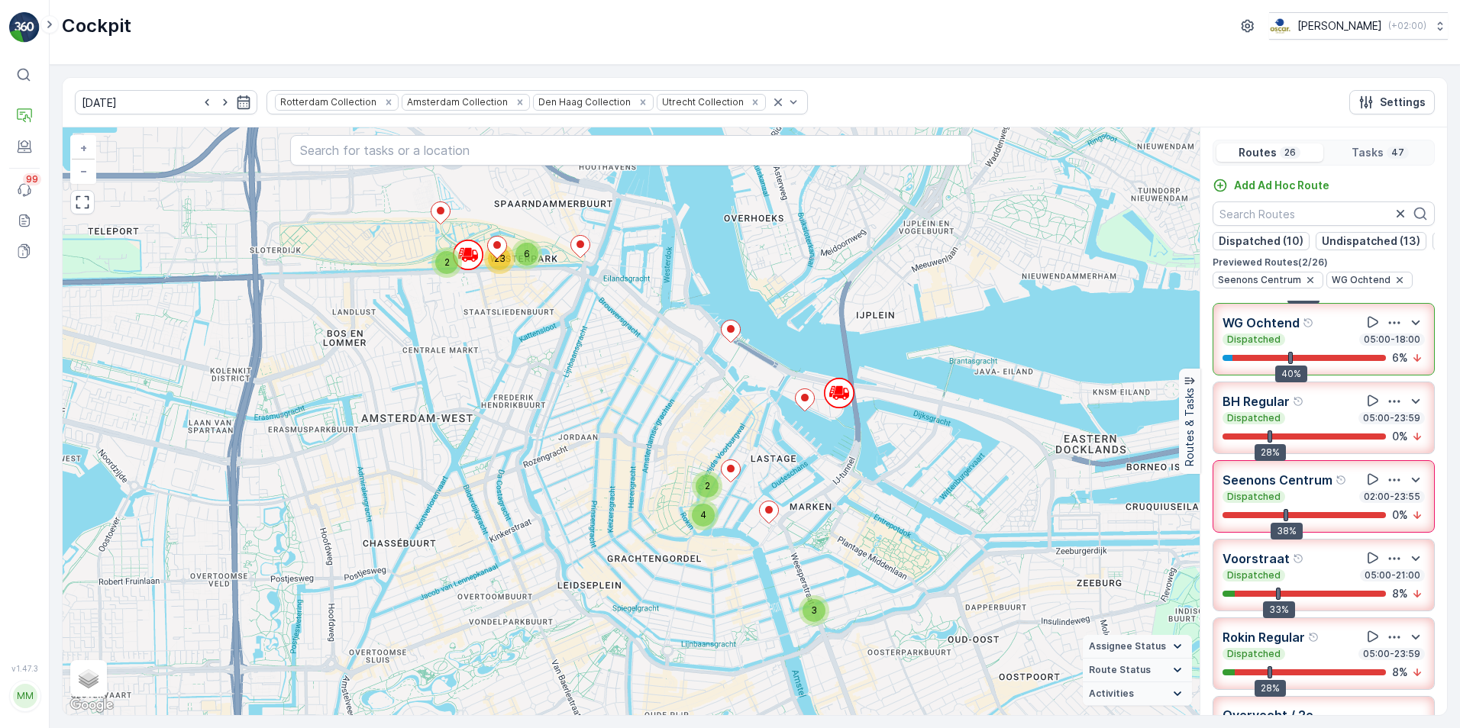
click at [1234, 330] on p "WG Ochtend" at bounding box center [1260, 323] width 77 height 18
drag, startPoint x: 1234, startPoint y: 330, endPoint x: 1276, endPoint y: 330, distance: 42.8
click at [1276, 330] on p "WG Ochtend" at bounding box center [1260, 323] width 77 height 18
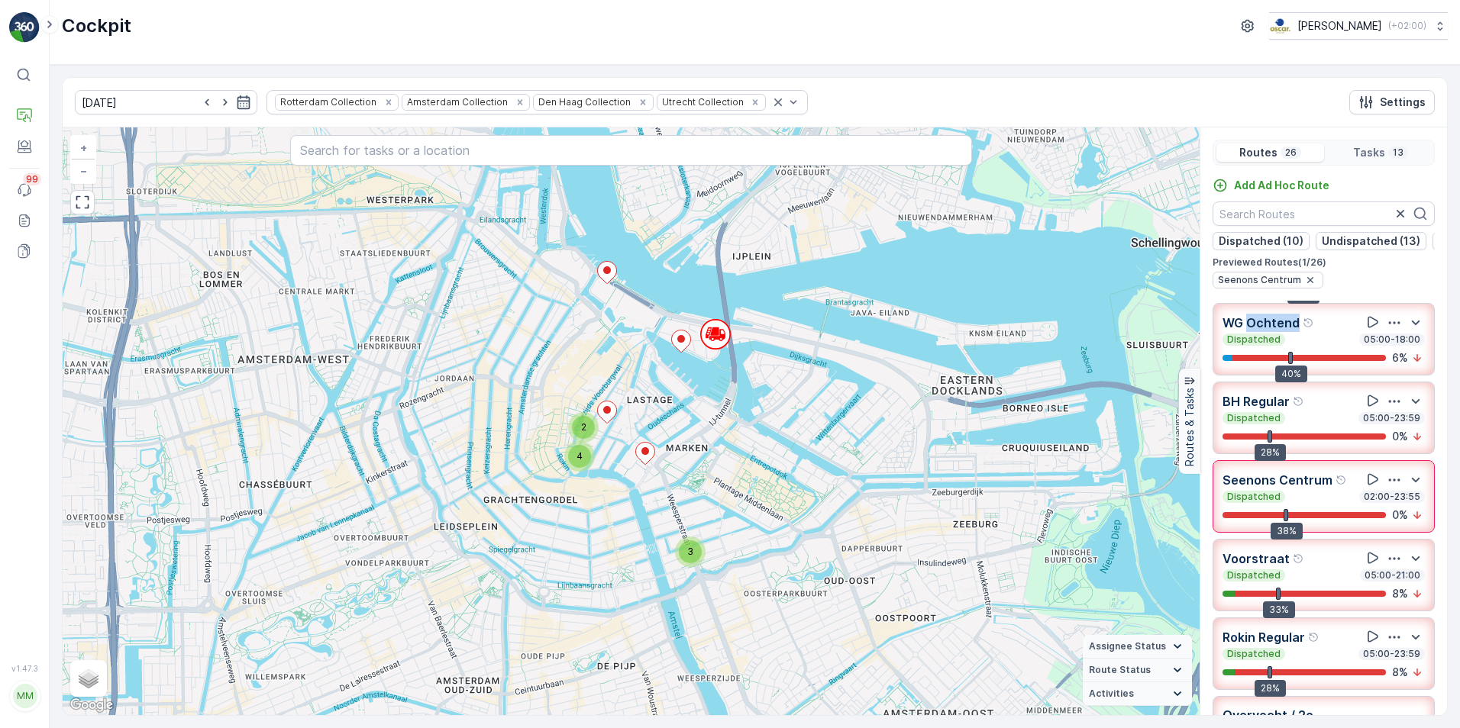
click at [1276, 330] on p "WG Ochtend" at bounding box center [1260, 323] width 77 height 18
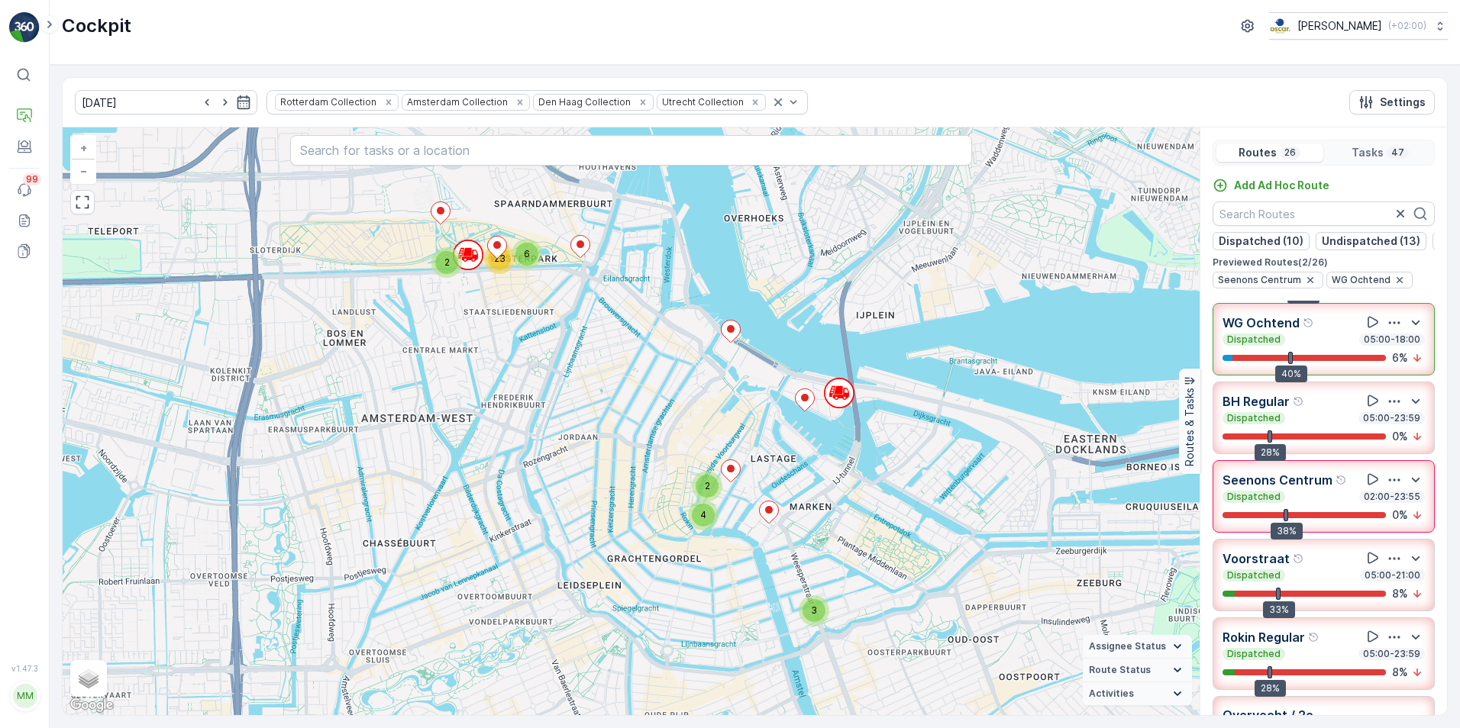
drag, startPoint x: 1276, startPoint y: 330, endPoint x: 1323, endPoint y: 332, distance: 46.6
click at [1323, 332] on div "WG Ochtend" at bounding box center [1323, 322] width 202 height 19
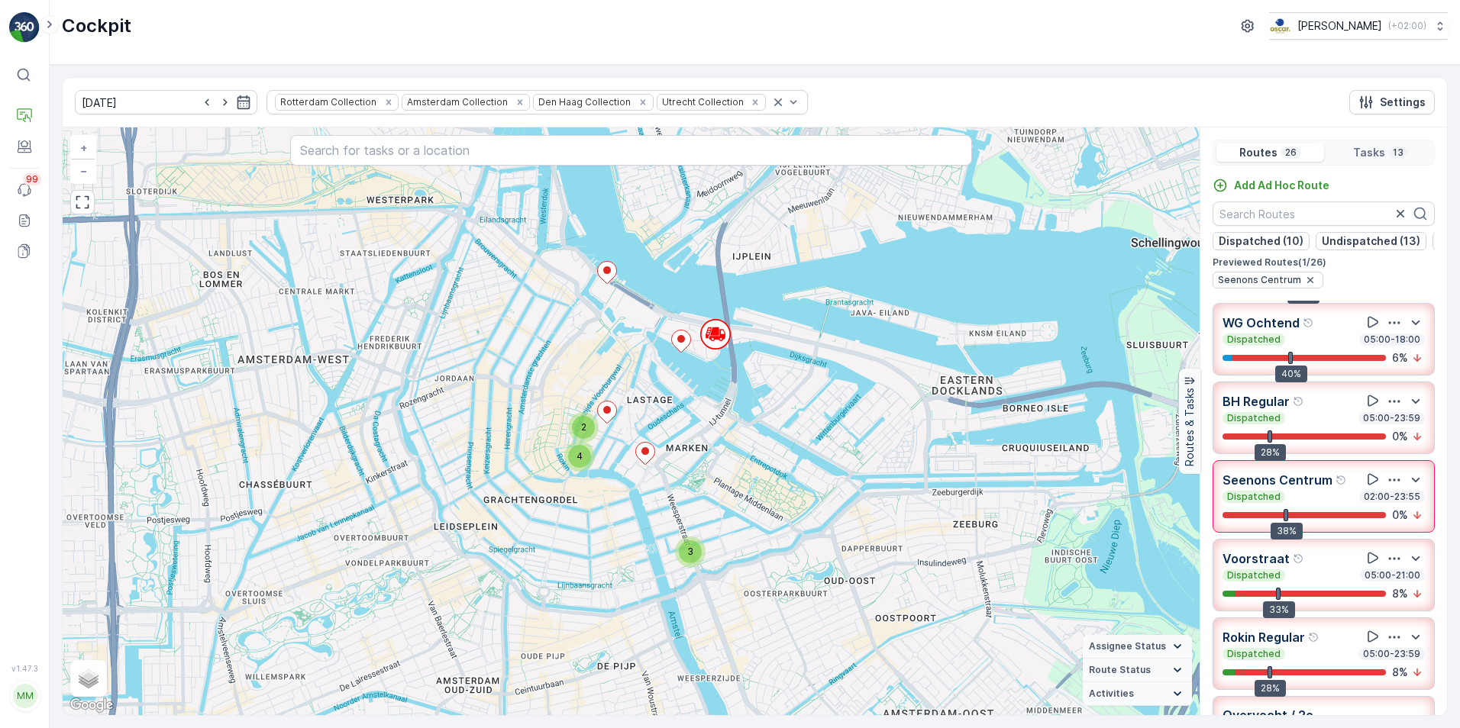
click at [1323, 332] on div "WG Ochtend" at bounding box center [1323, 322] width 202 height 19
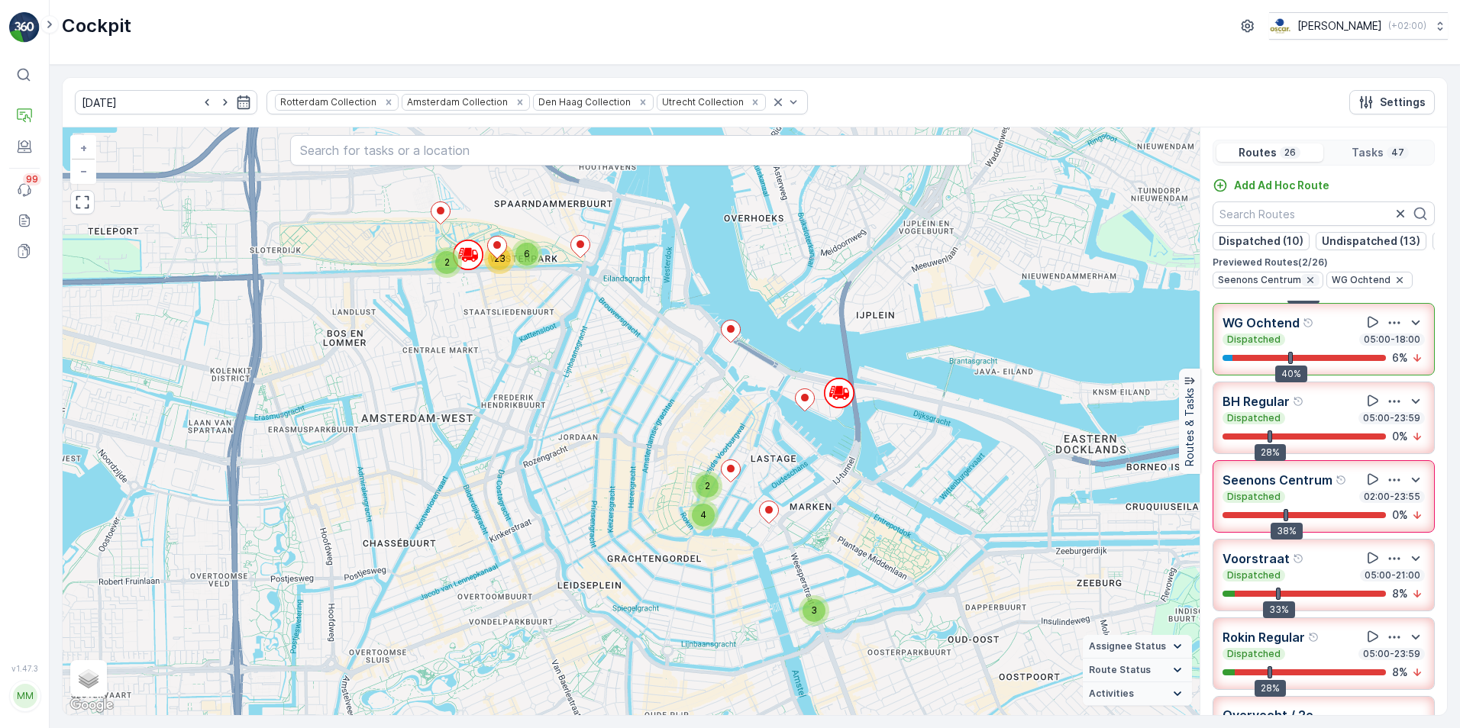
click at [1304, 286] on icon "button" at bounding box center [1310, 280] width 12 height 12
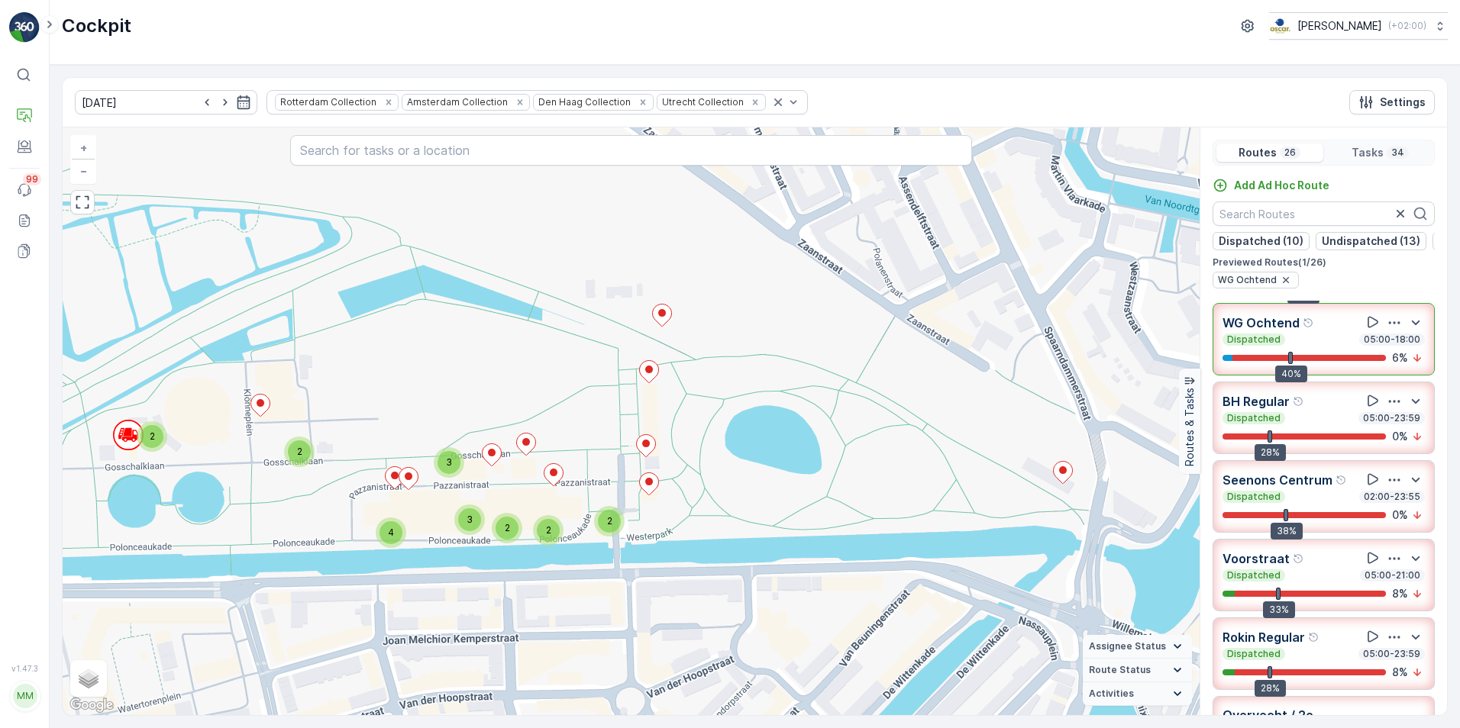
click at [1386, 331] on icon "button" at bounding box center [1393, 322] width 15 height 15
click at [1395, 352] on span "See More Details" at bounding box center [1392, 344] width 89 height 15
click at [1297, 344] on div "Dispatched 05:00-18:00" at bounding box center [1323, 340] width 202 height 12
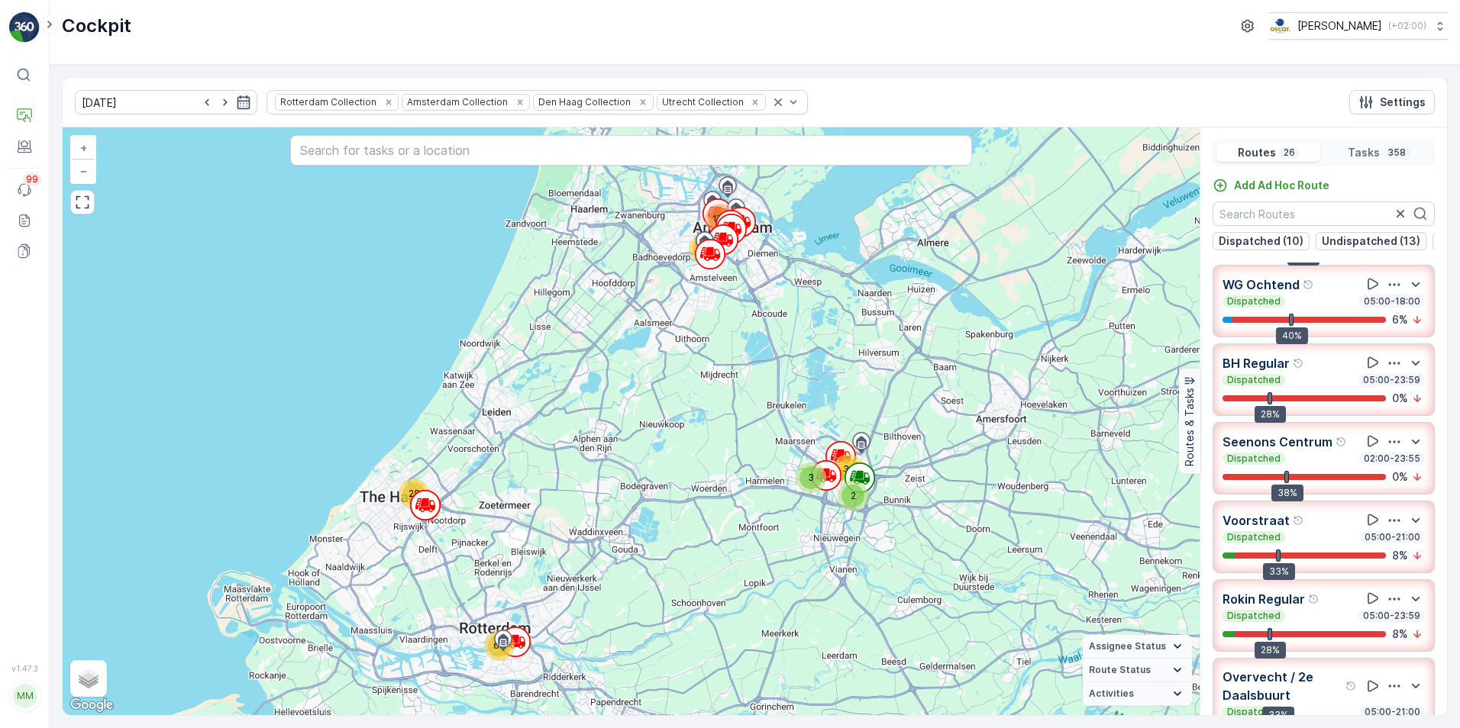
click at [858, 483] on div "2" at bounding box center [852, 496] width 31 height 31
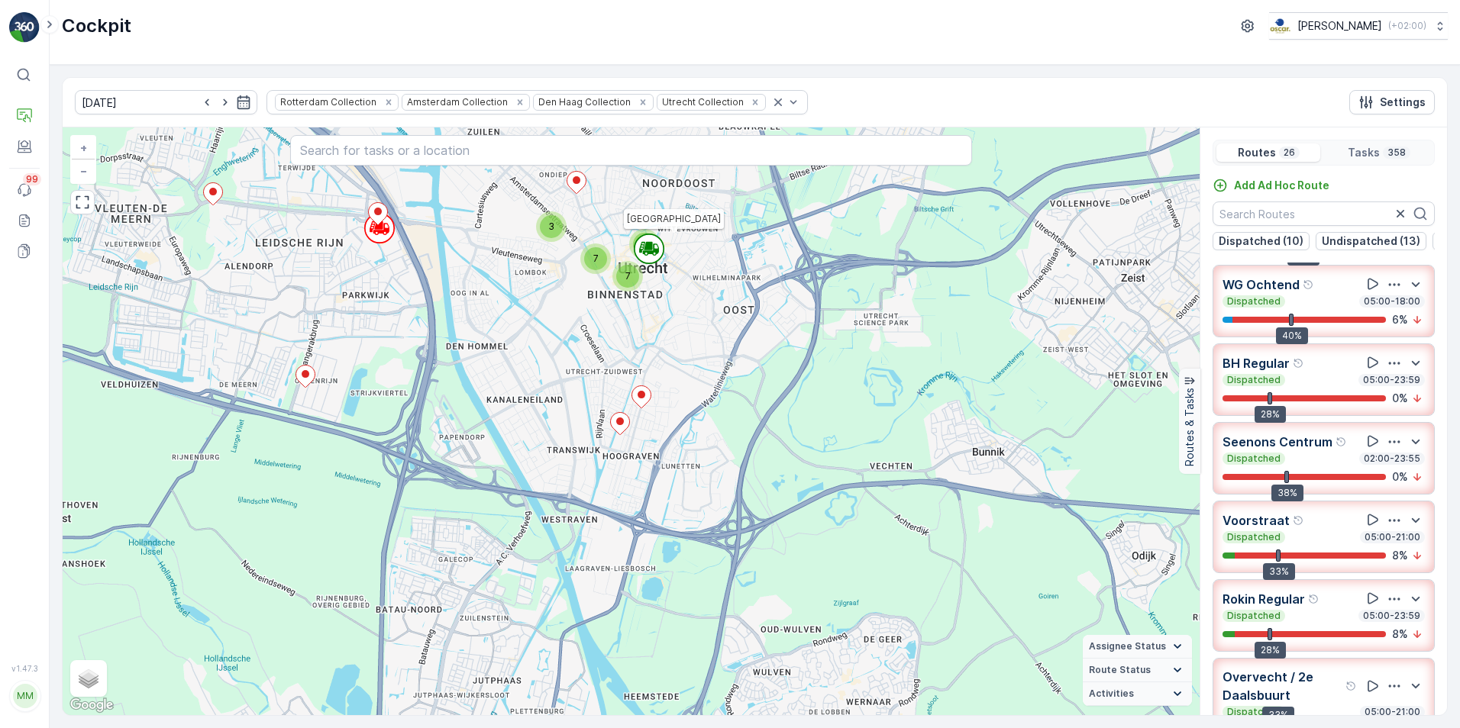
click at [644, 252] on icon at bounding box center [651, 252] width 15 height 2
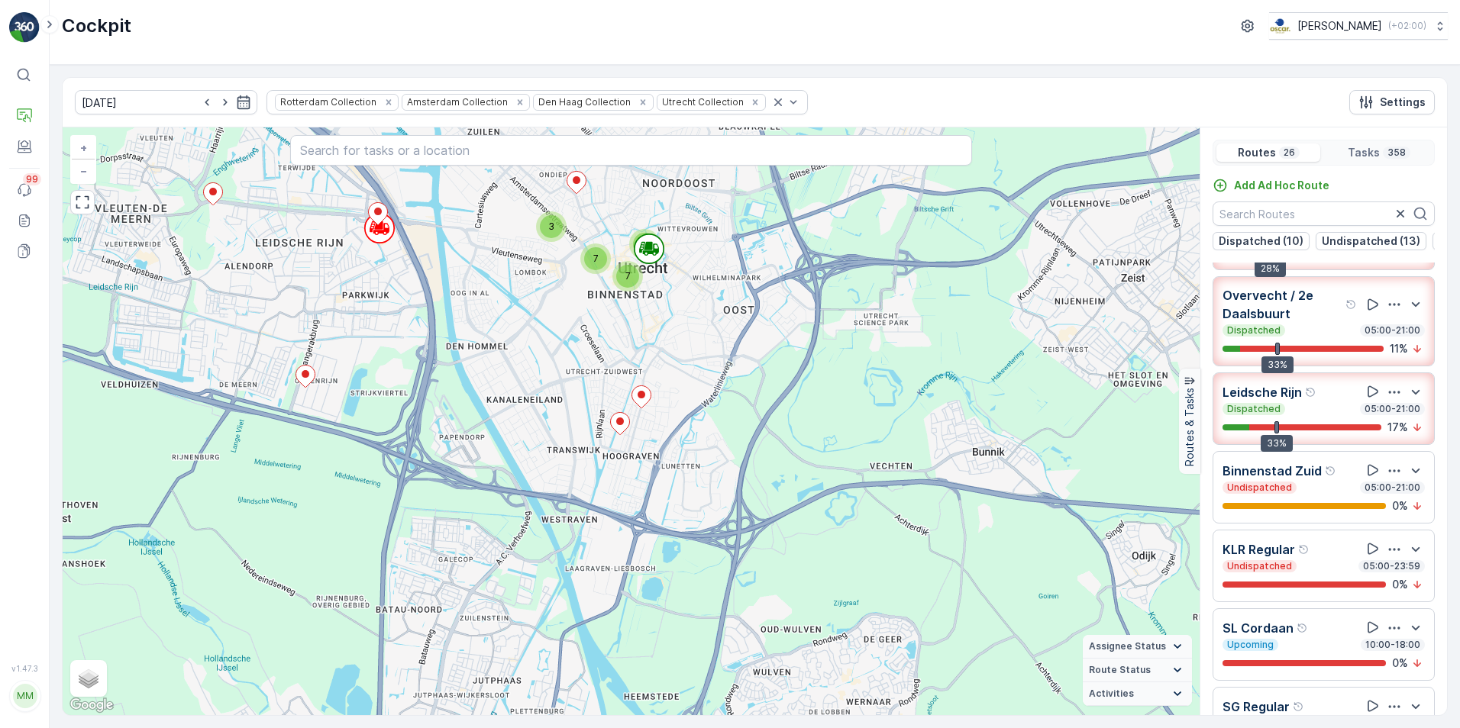
scroll to position [0, 0]
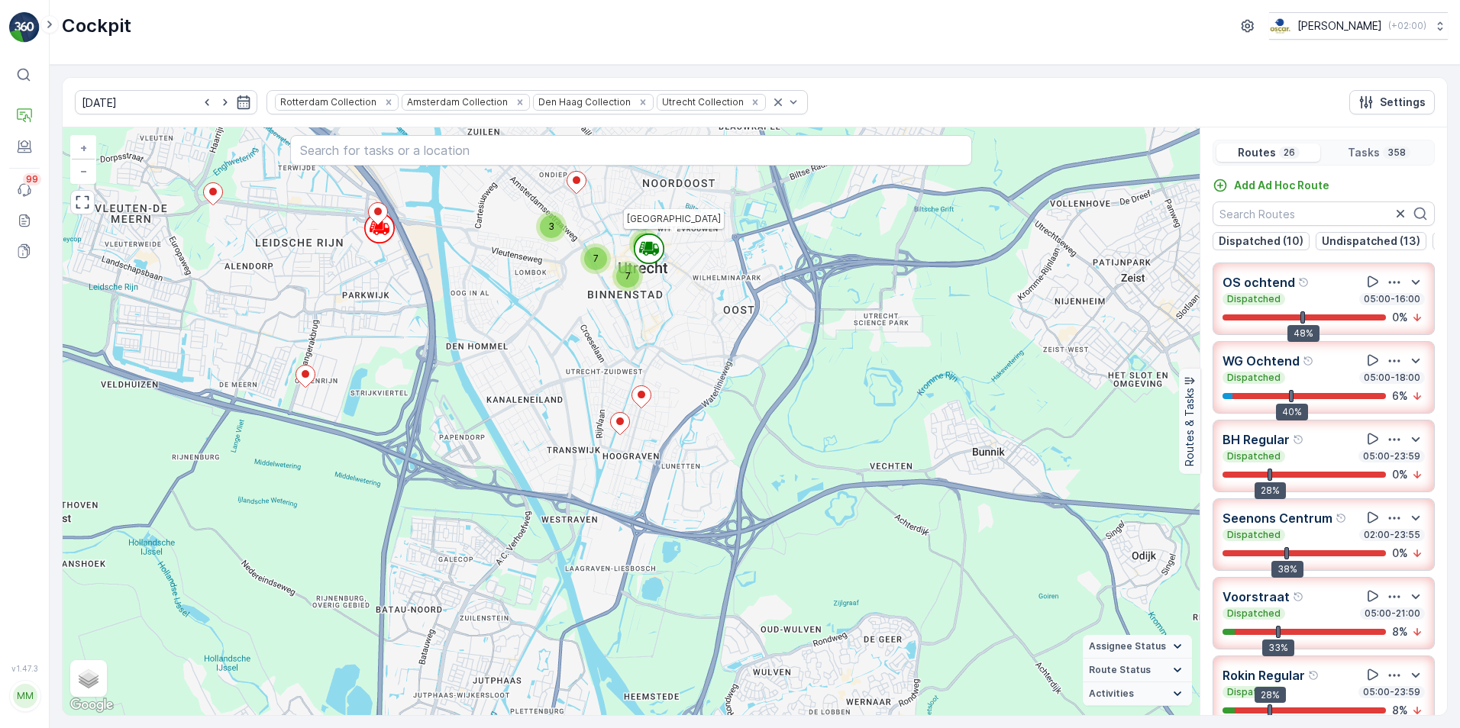
click at [649, 252] on icon at bounding box center [651, 252] width 15 height 2
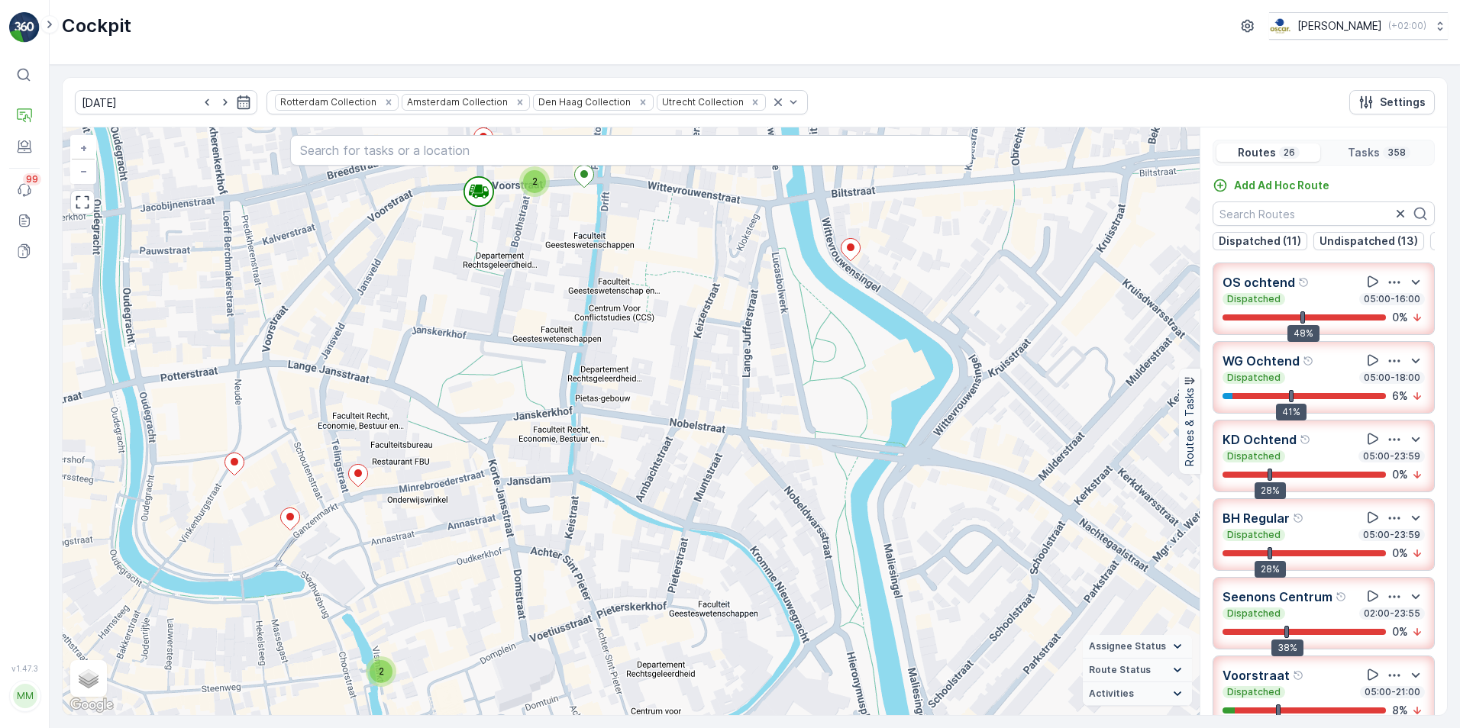
click at [1270, 286] on p "OS ochtend" at bounding box center [1258, 282] width 73 height 18
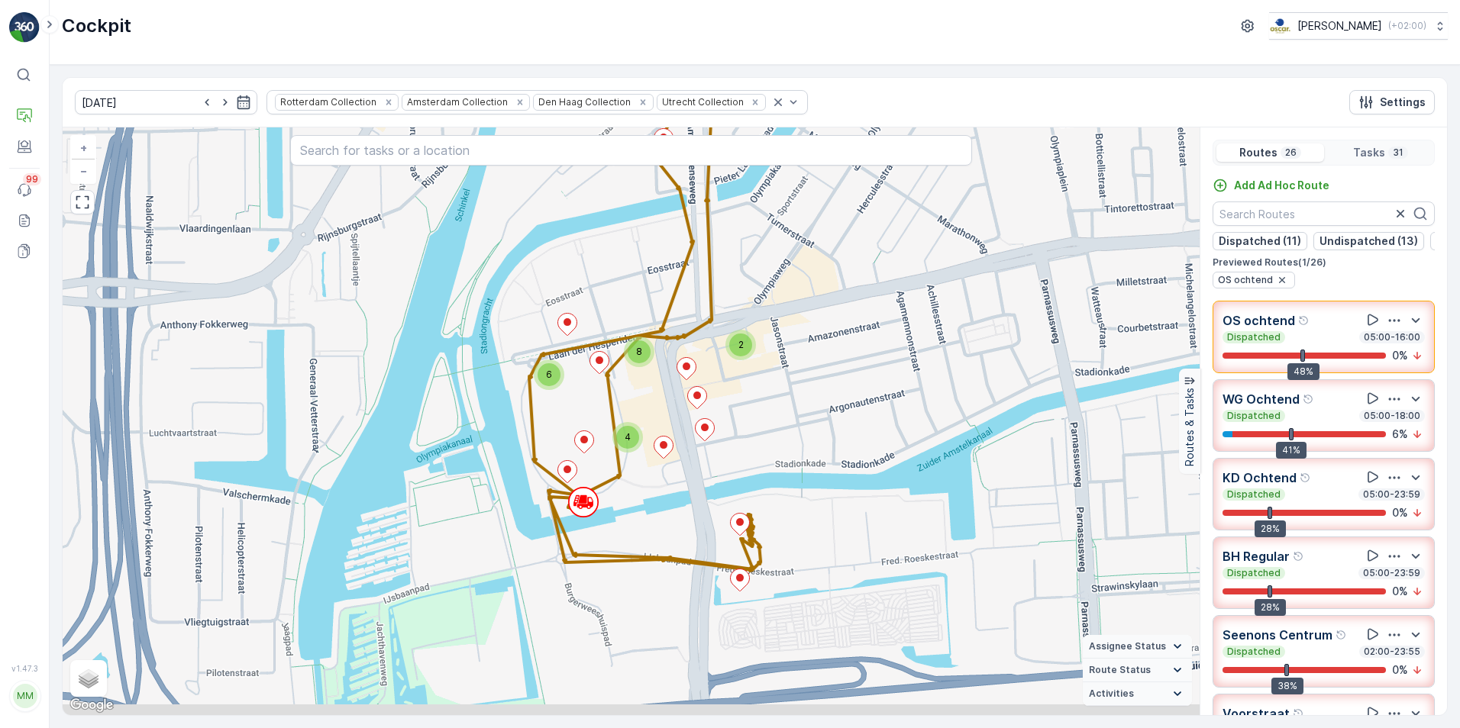
drag, startPoint x: 780, startPoint y: 483, endPoint x: 790, endPoint y: 434, distance: 50.6
click at [790, 434] on div "2 4 8 6 + − Satellite Roadmap Terrain Hybrid Leaflet Keyboard shortcuts Map Dat…" at bounding box center [631, 421] width 1137 height 588
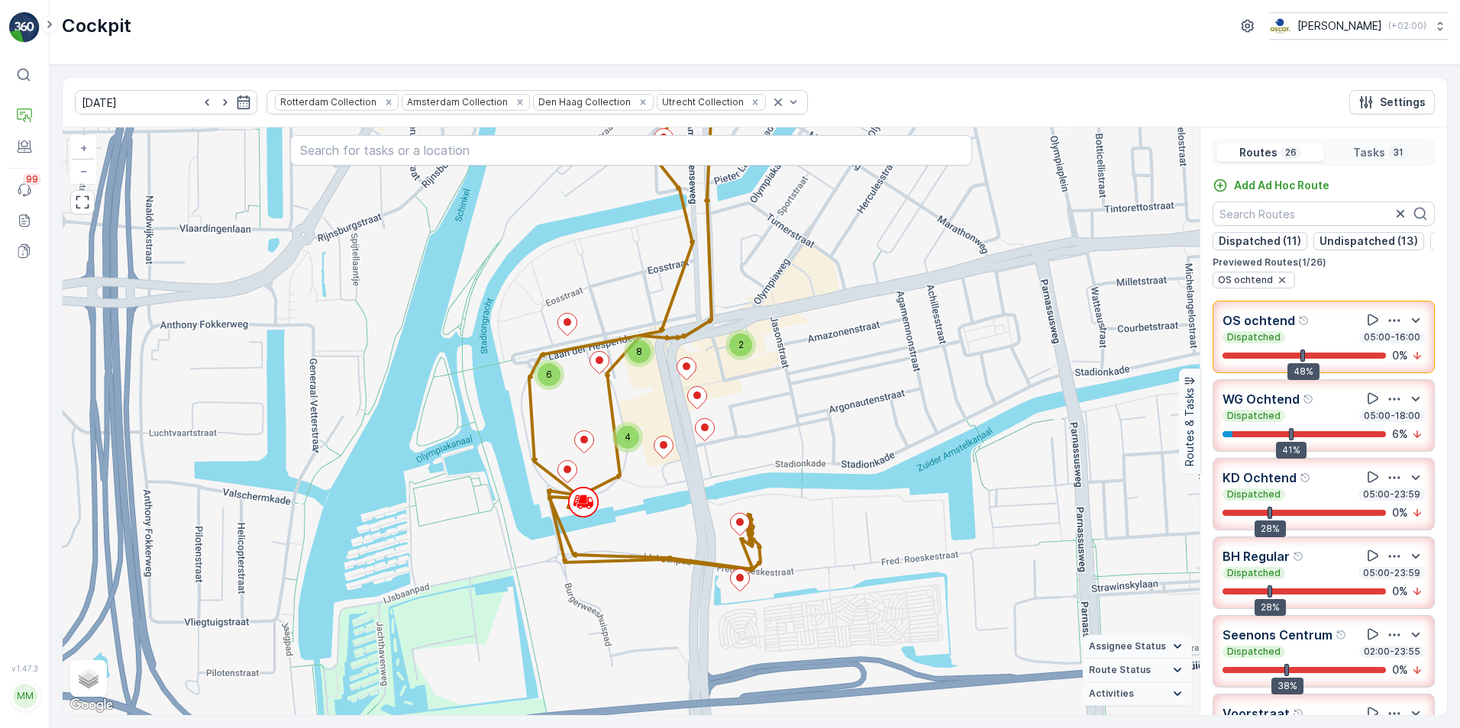
click at [1307, 322] on div "OS ochtend" at bounding box center [1323, 320] width 202 height 19
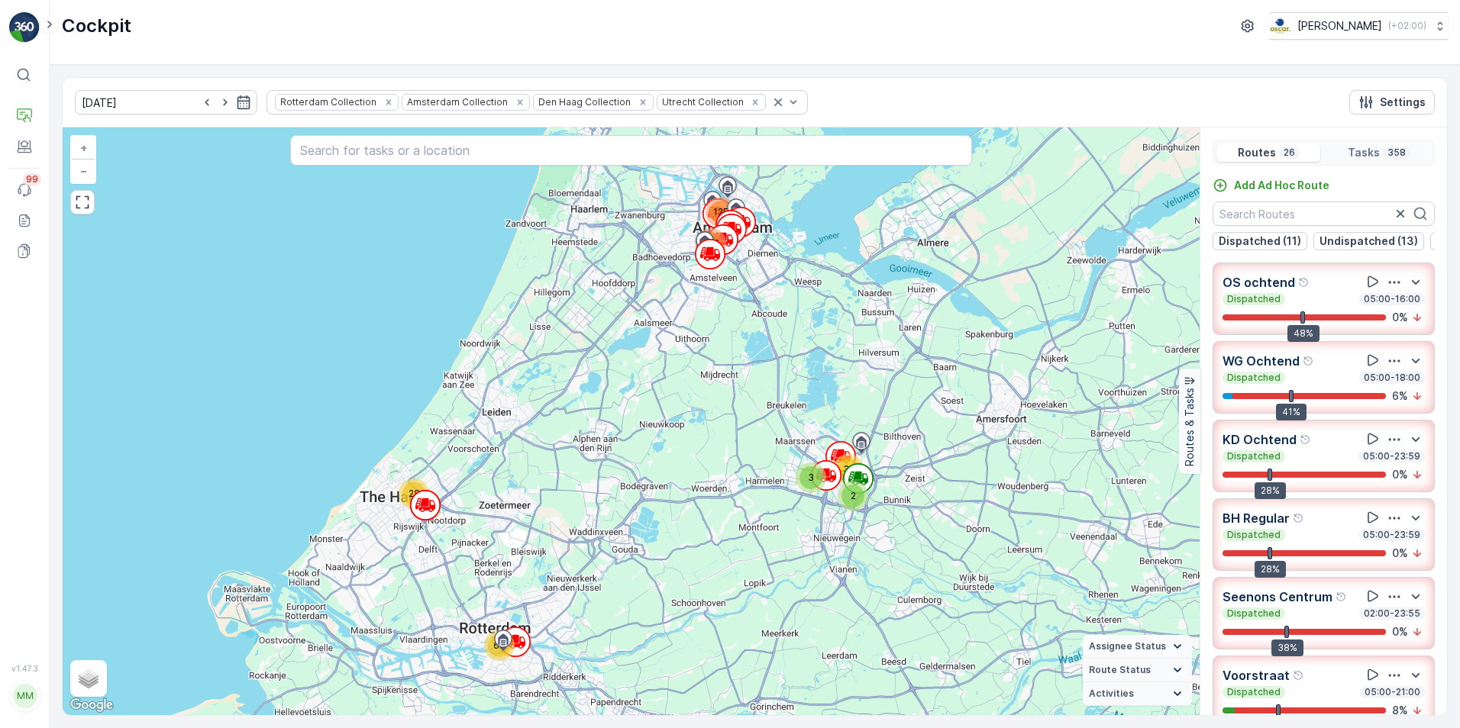
click at [1316, 292] on div "OS ochtend" at bounding box center [1323, 282] width 202 height 19
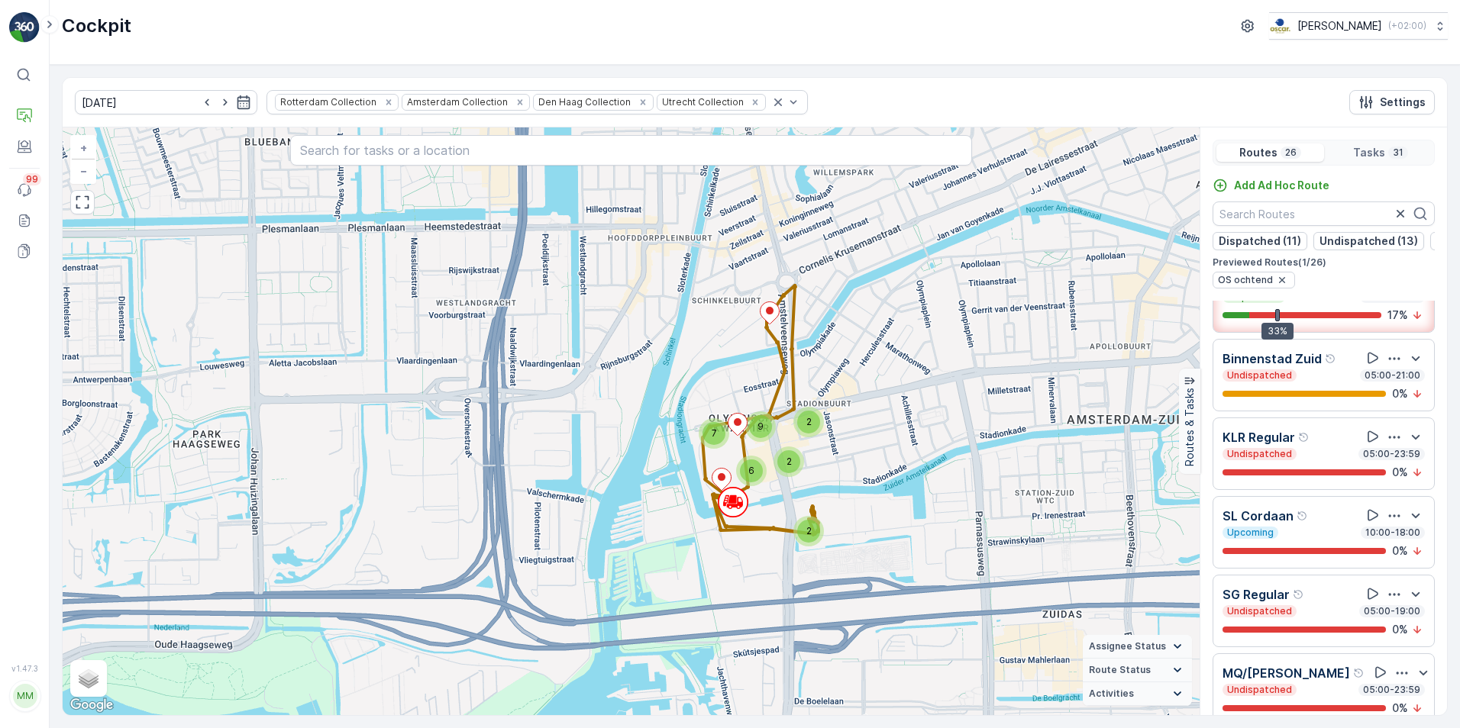
scroll to position [1145, 0]
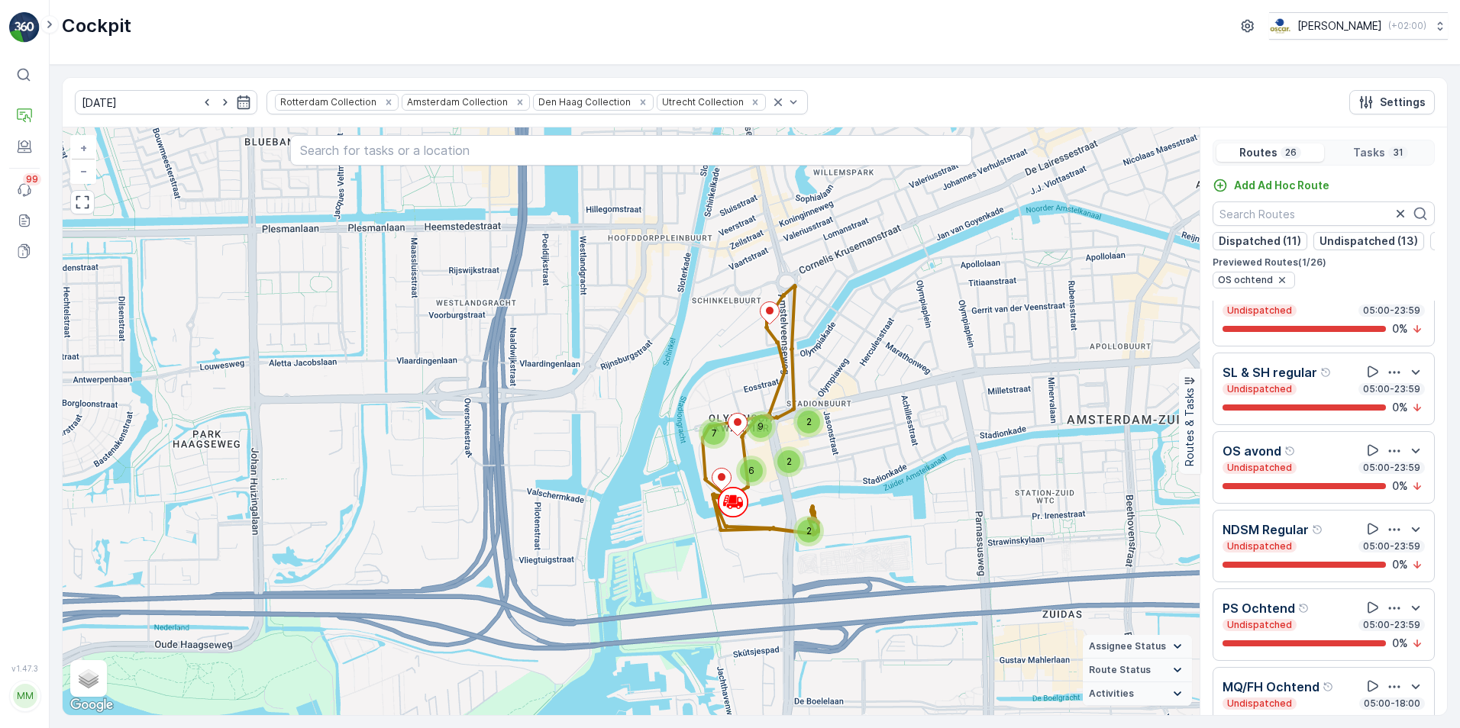
click at [1283, 382] on p "SL & SH regular" at bounding box center [1269, 372] width 95 height 18
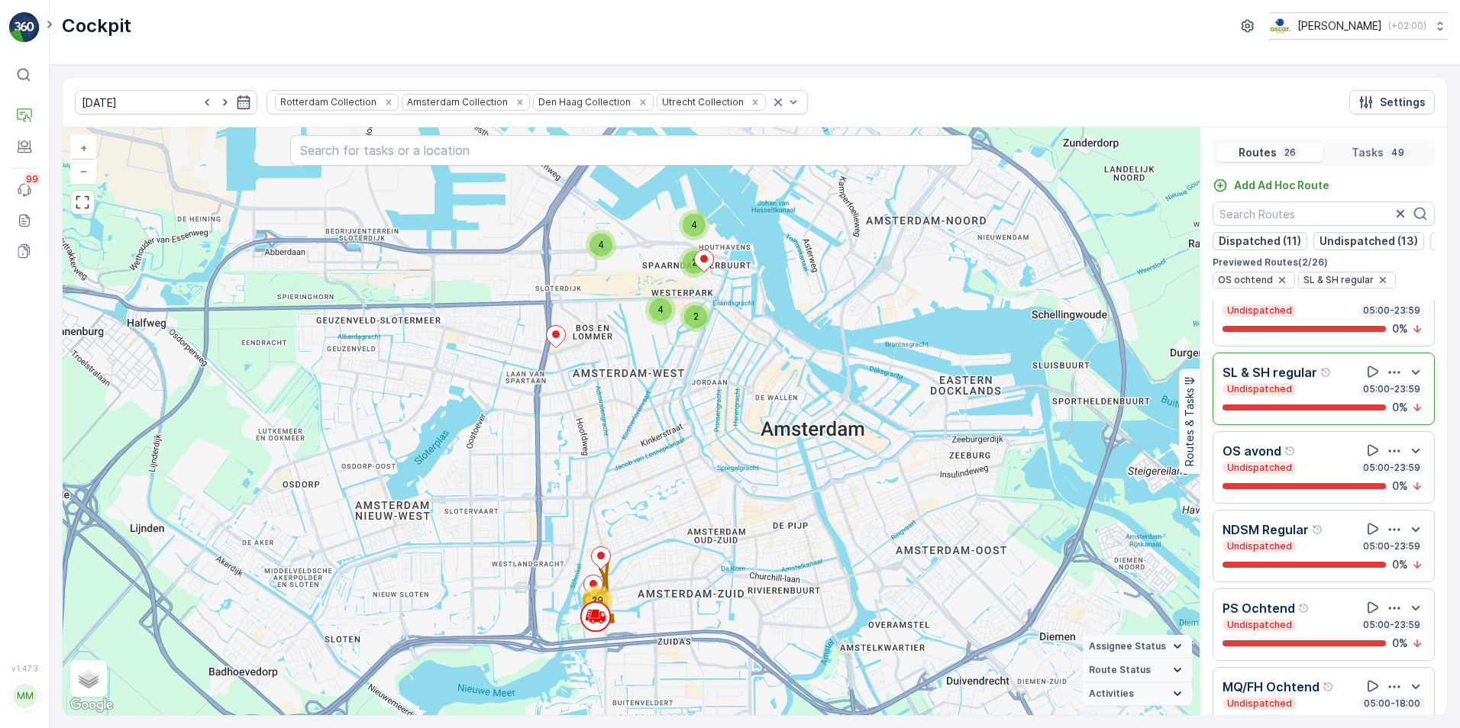
click at [1280, 375] on p "SL & SH regular" at bounding box center [1269, 372] width 95 height 18
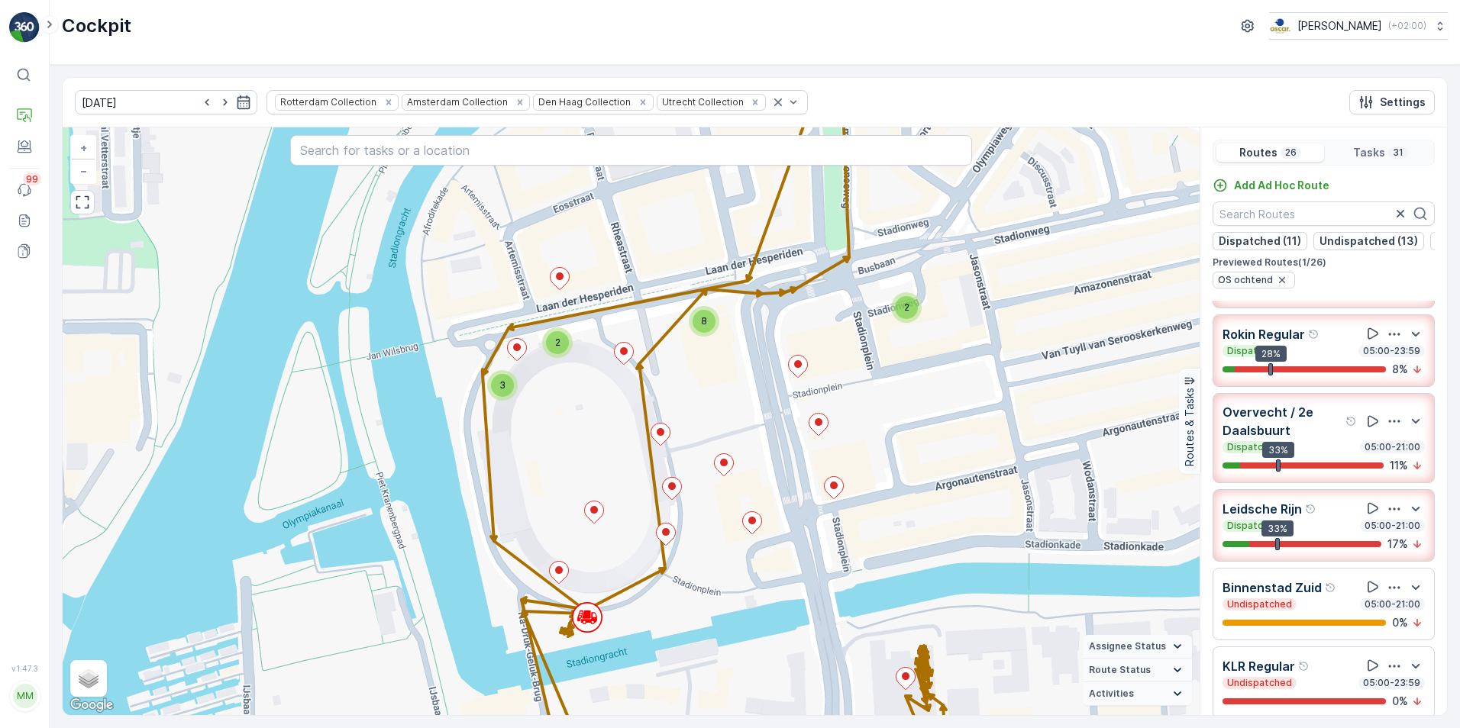
scroll to position [0, 0]
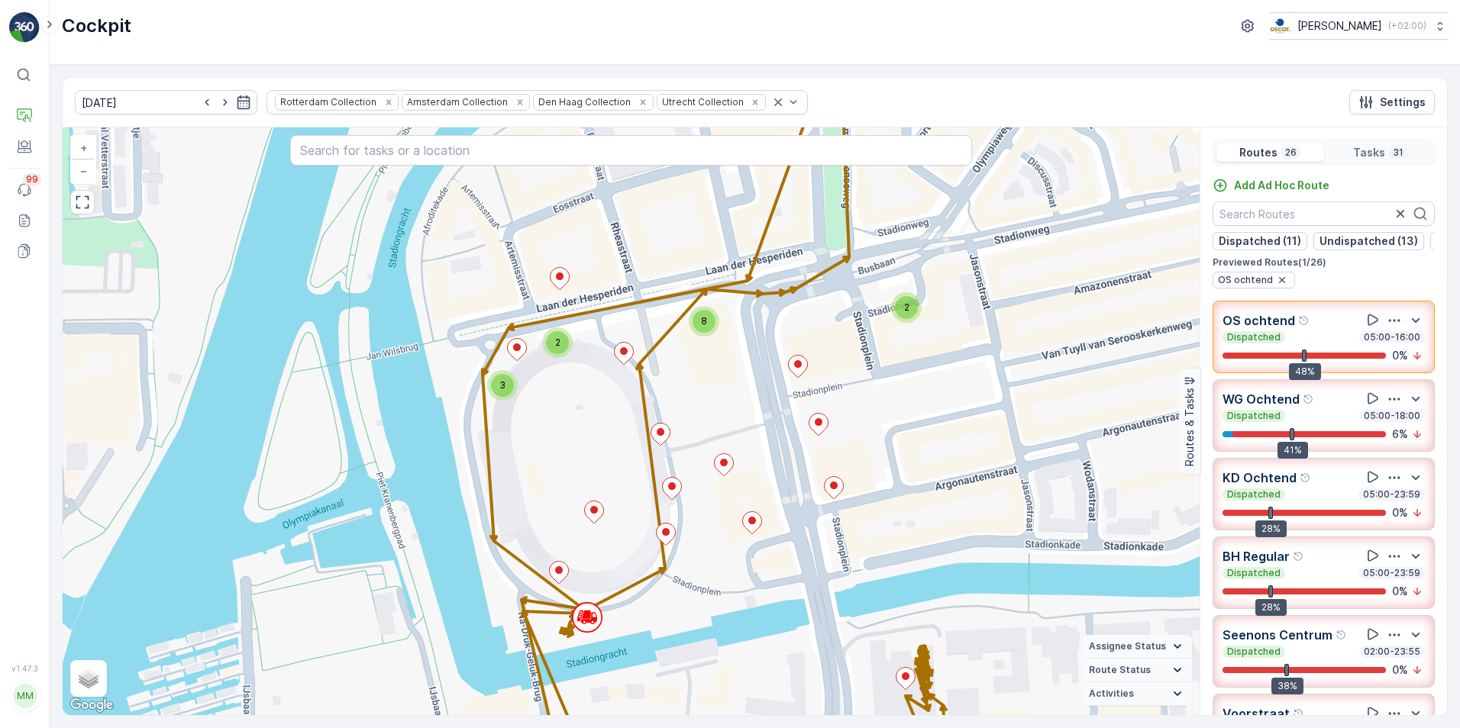
click at [1273, 328] on p "OS ochtend" at bounding box center [1258, 320] width 73 height 18
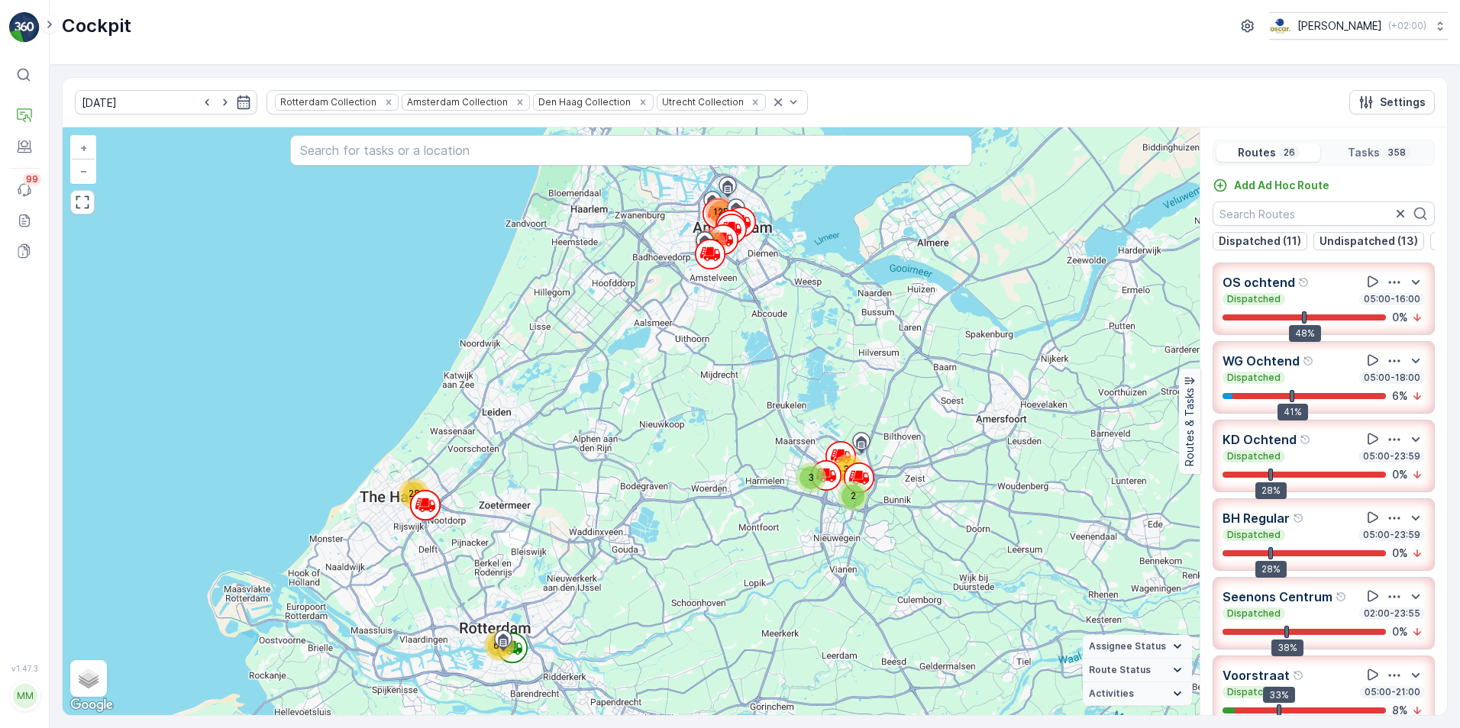
click at [1269, 370] on p "WG Ochtend" at bounding box center [1260, 361] width 77 height 18
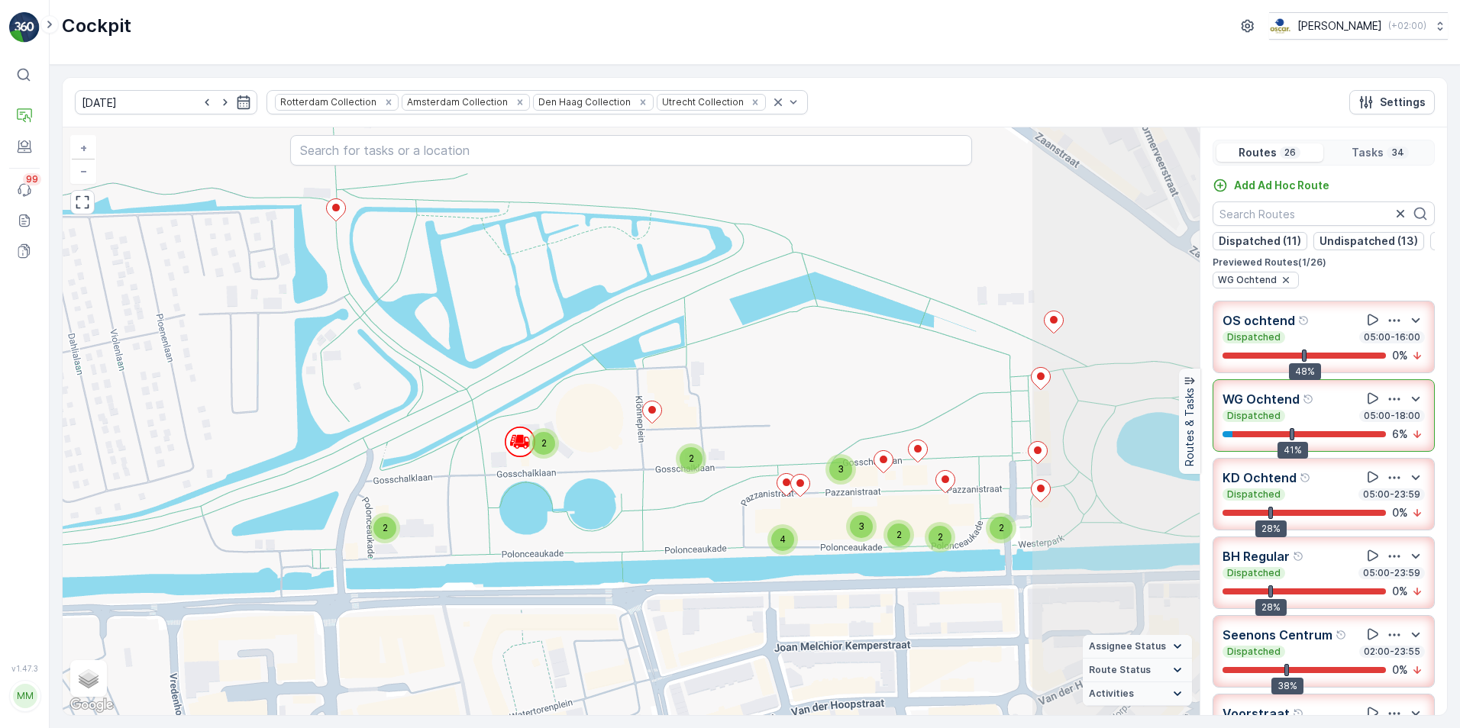
drag, startPoint x: 1031, startPoint y: 510, endPoint x: 753, endPoint y: 403, distance: 298.5
click at [754, 403] on div "2 2 2 2 4 2 2 3 3 + − Satellite Roadmap Terrain Hybrid Leaflet Keyboard shortcu…" at bounding box center [631, 421] width 1137 height 588
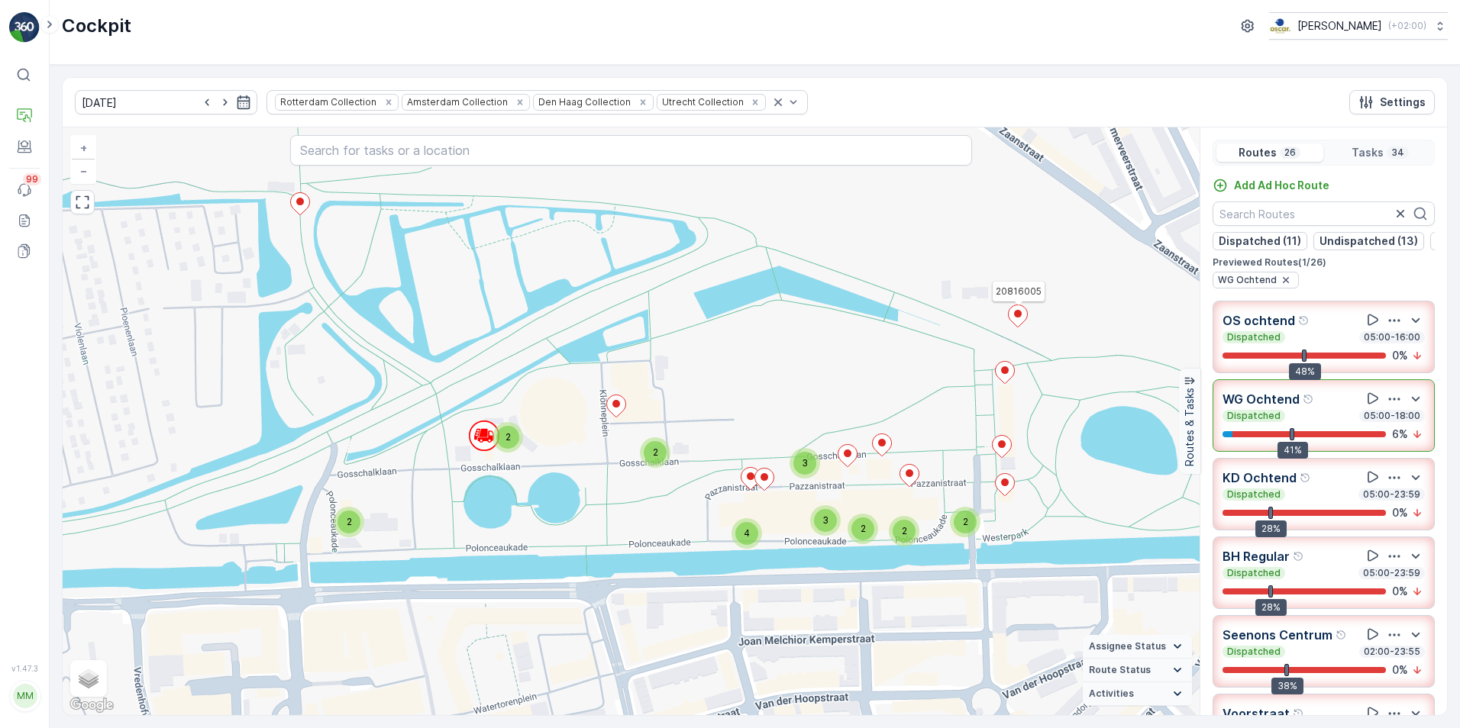
click at [1025, 324] on icon at bounding box center [1018, 316] width 20 height 23
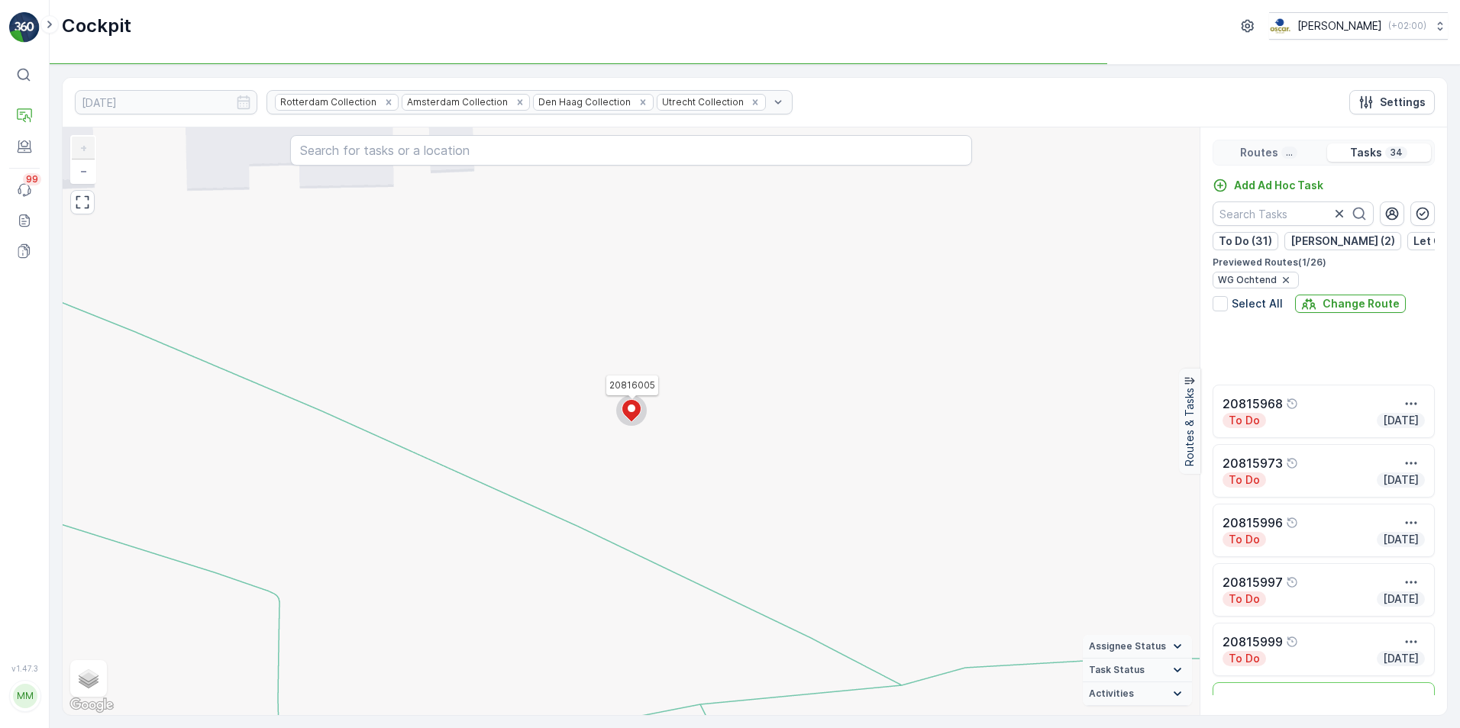
scroll to position [305, 0]
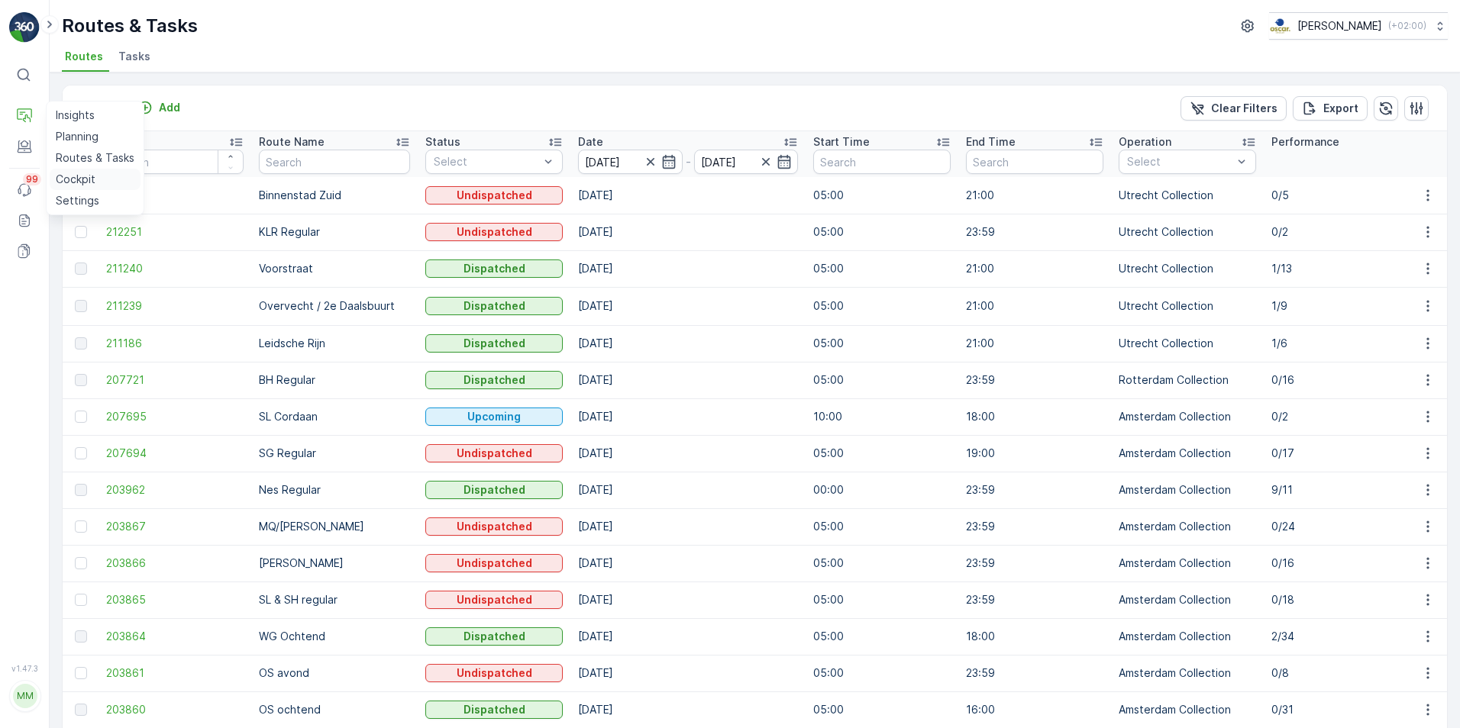
click at [86, 178] on p "Cockpit" at bounding box center [76, 179] width 40 height 15
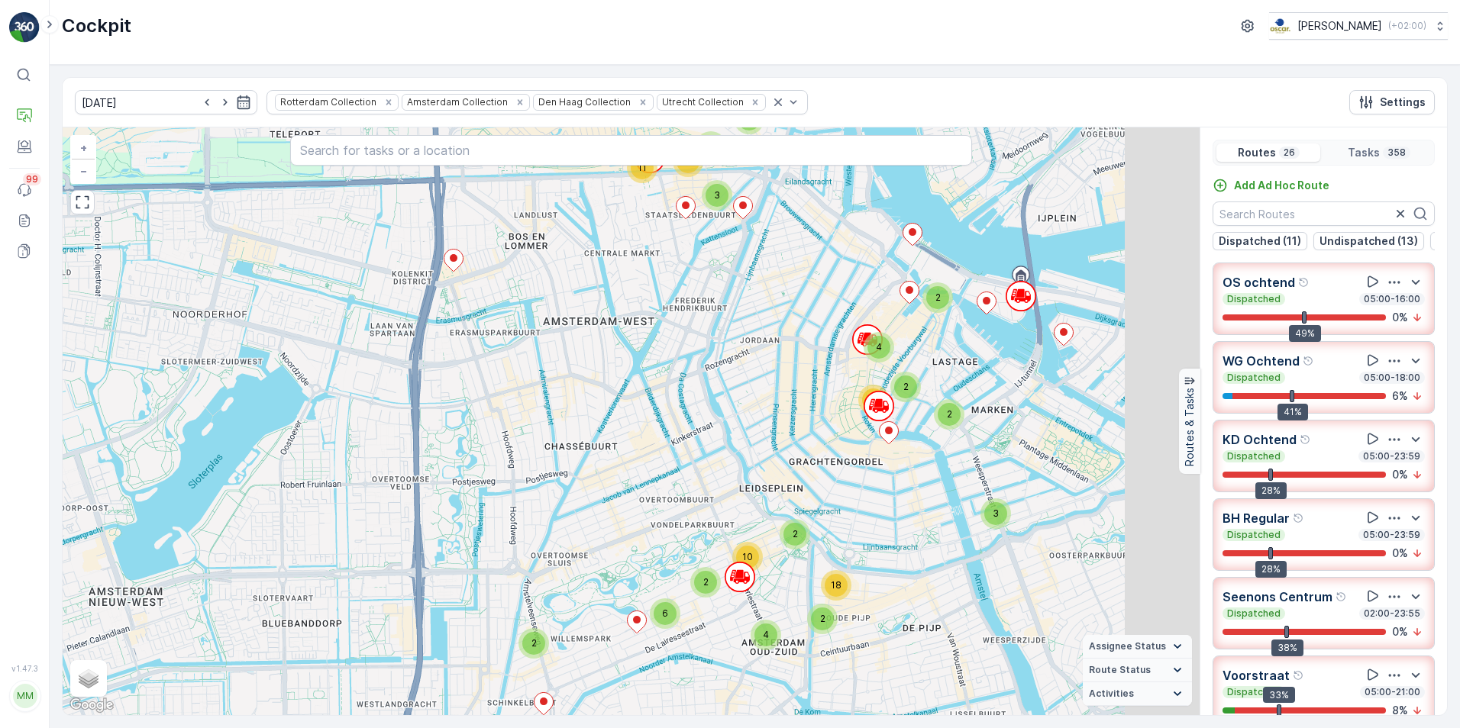
drag, startPoint x: 689, startPoint y: 207, endPoint x: 583, endPoint y: 415, distance: 234.2
click at [583, 415] on div "2 2 2 3 2 2 5 2 5 3 6 2 2 2 6 2 3 4 22 5 2 2 5 2 8 2 2 11 4 3 9 29 2 3 2 6 6 2 …" at bounding box center [631, 421] width 1137 height 588
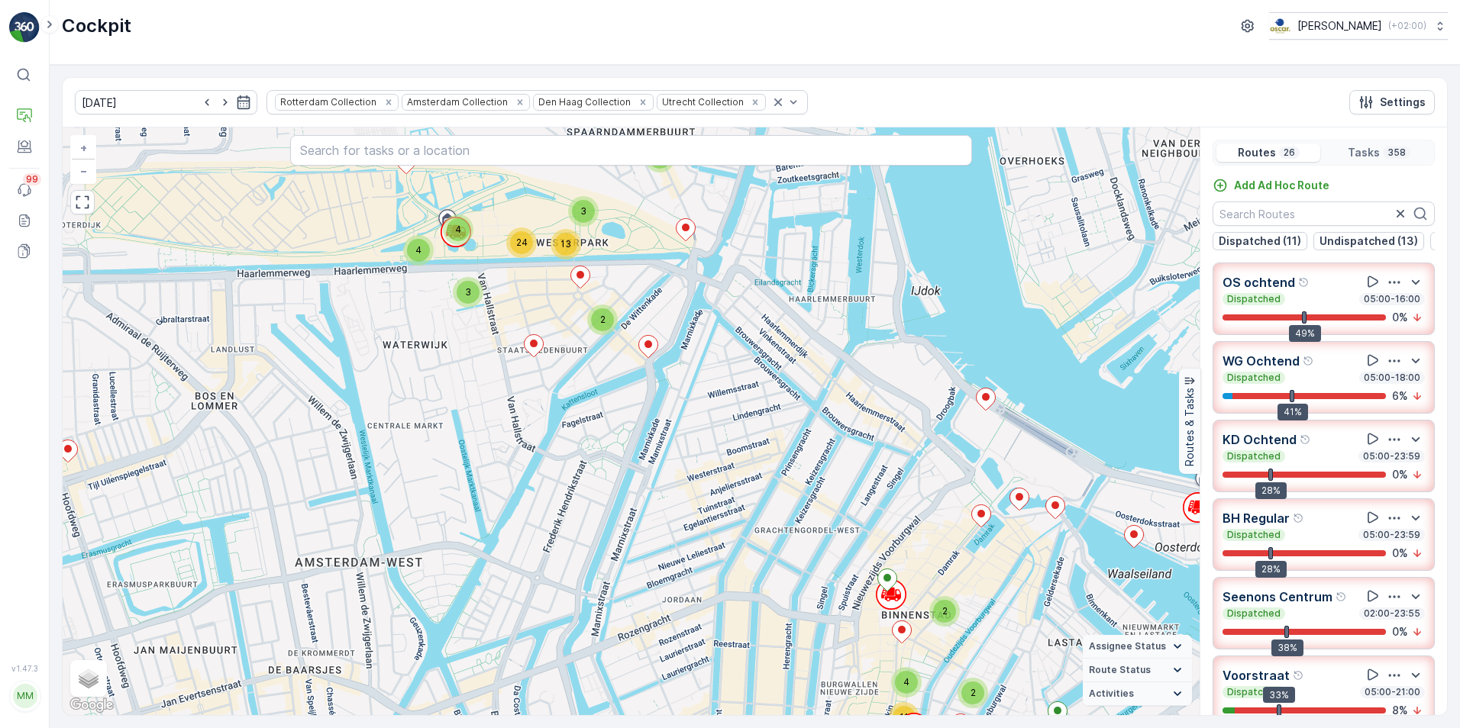
drag, startPoint x: 620, startPoint y: 394, endPoint x: 462, endPoint y: 635, distance: 288.4
click at [462, 635] on div "2 2 2 2 2 4 2 2 3 2 2 3 2 2 3 2 3 3 2 2 3 15 3 2 2 2 5 2 2 6 4 2 2 3 3 6 8 20 2…" at bounding box center [631, 421] width 1137 height 588
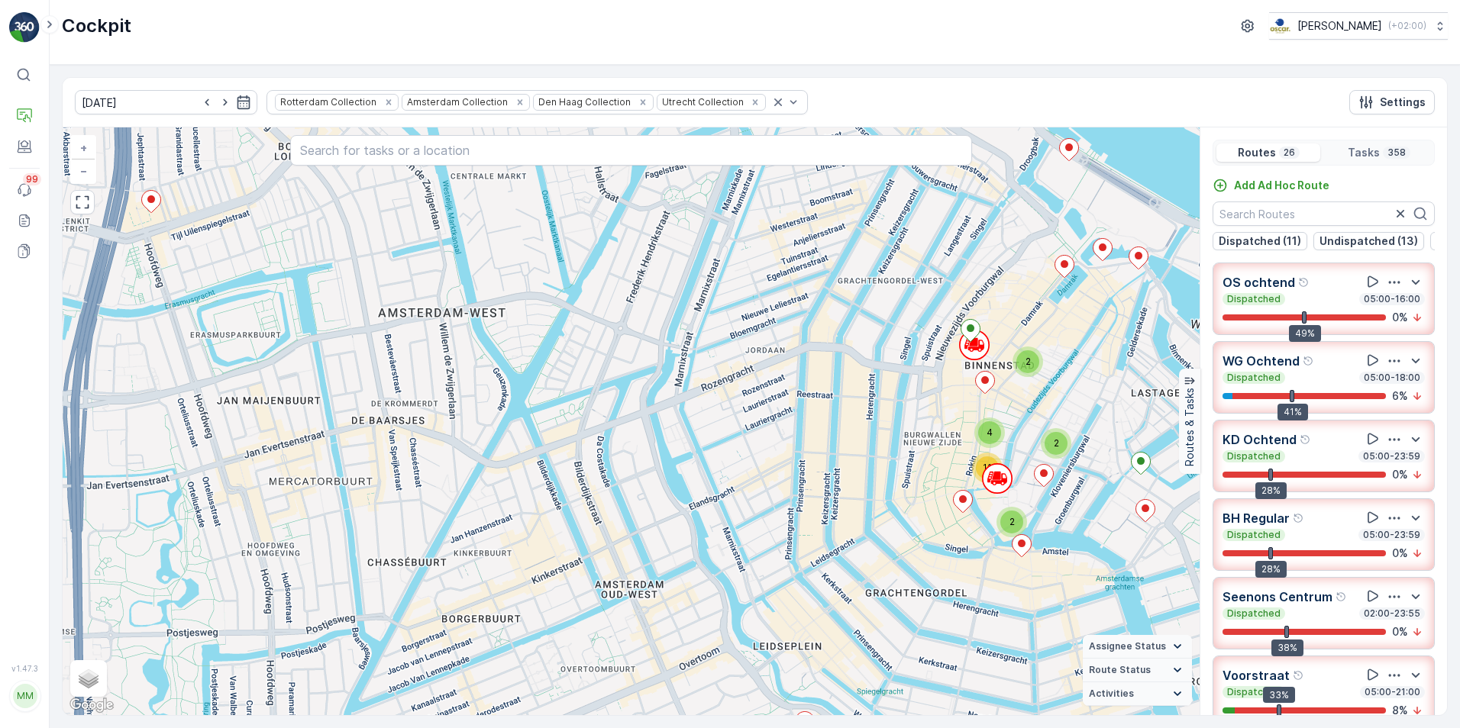
drag, startPoint x: 505, startPoint y: 435, endPoint x: 576, endPoint y: 387, distance: 86.4
click at [576, 387] on div "2 2 2 2 2 4 2 2 3 2 2 3 2 2 3 2 3 3 2 2 3 15 3 2 2 2 5 2 2 6 4 2 2 3 3 6 8 20 2…" at bounding box center [631, 421] width 1137 height 588
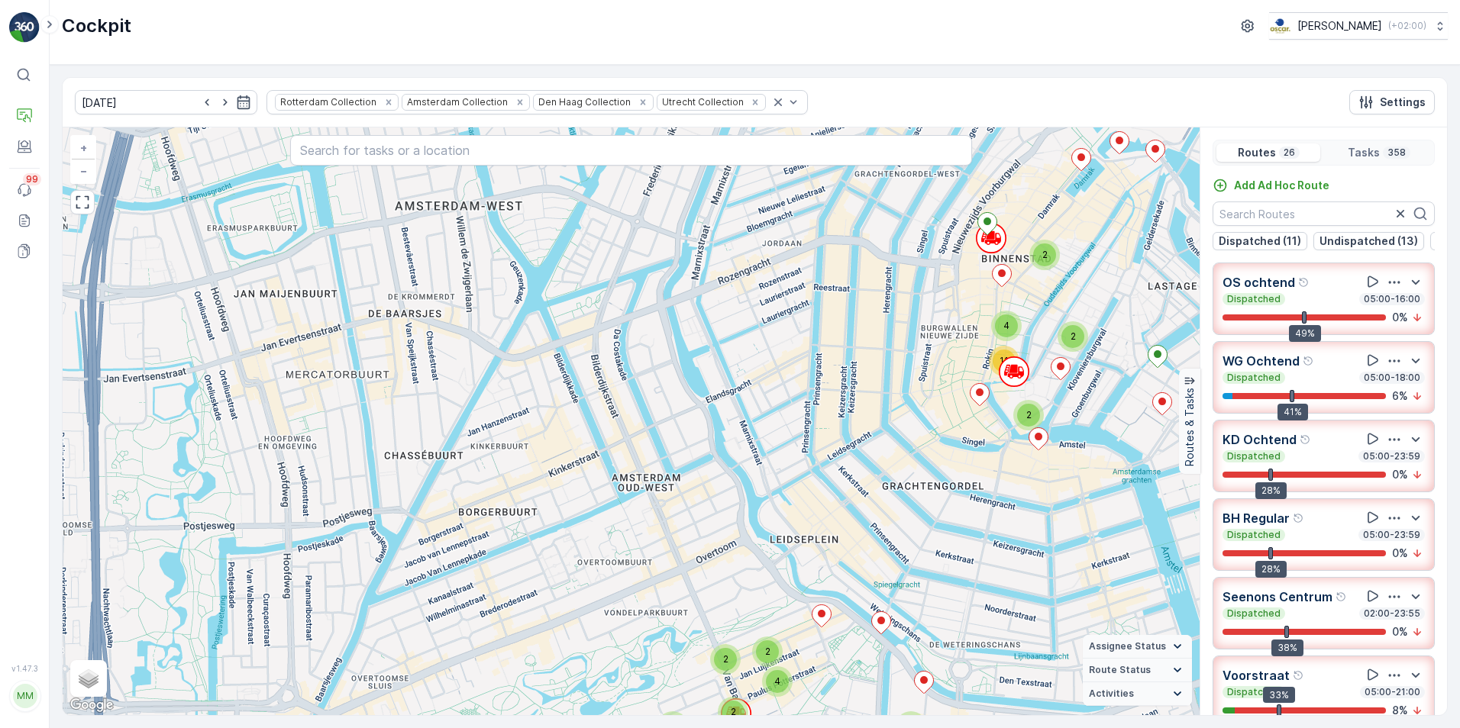
drag, startPoint x: 670, startPoint y: 396, endPoint x: 687, endPoint y: 263, distance: 134.7
click at [687, 263] on div "2 2 2 2 2 4 2 2 3 2 2 3 2 2 3 2 3 3 2 2 3 15 3 2 2 2 5 2 2 6 4 2 2 3 3 6 8 20 2…" at bounding box center [631, 421] width 1137 height 588
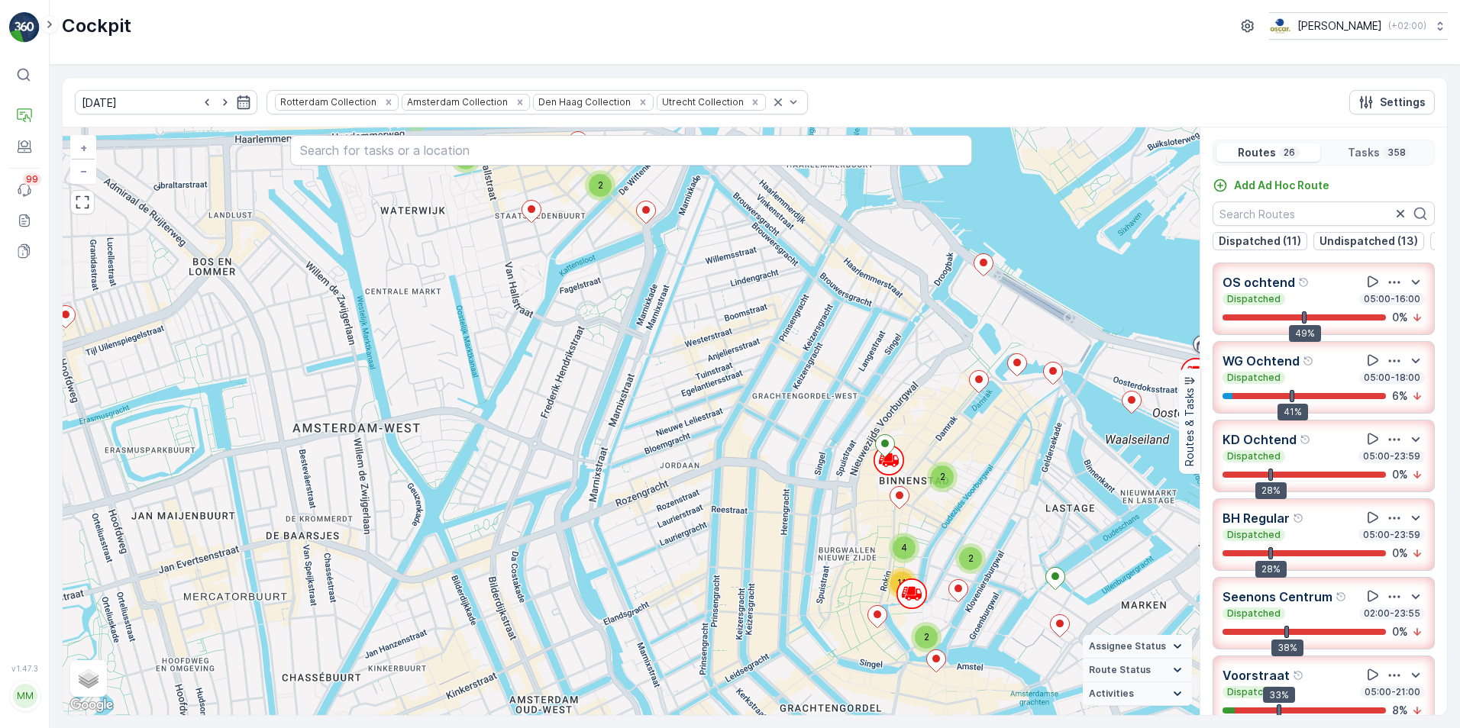
drag, startPoint x: 698, startPoint y: 387, endPoint x: 657, endPoint y: 482, distance: 103.7
click at [599, 604] on div "2 2 2 2 2 4 2 2 3 2 2 3 2 2 3 2 3 3 2 2 3 15 3 2 2 2 5 2 2 6 4 2 2 3 3 6 8 20 2…" at bounding box center [631, 421] width 1137 height 588
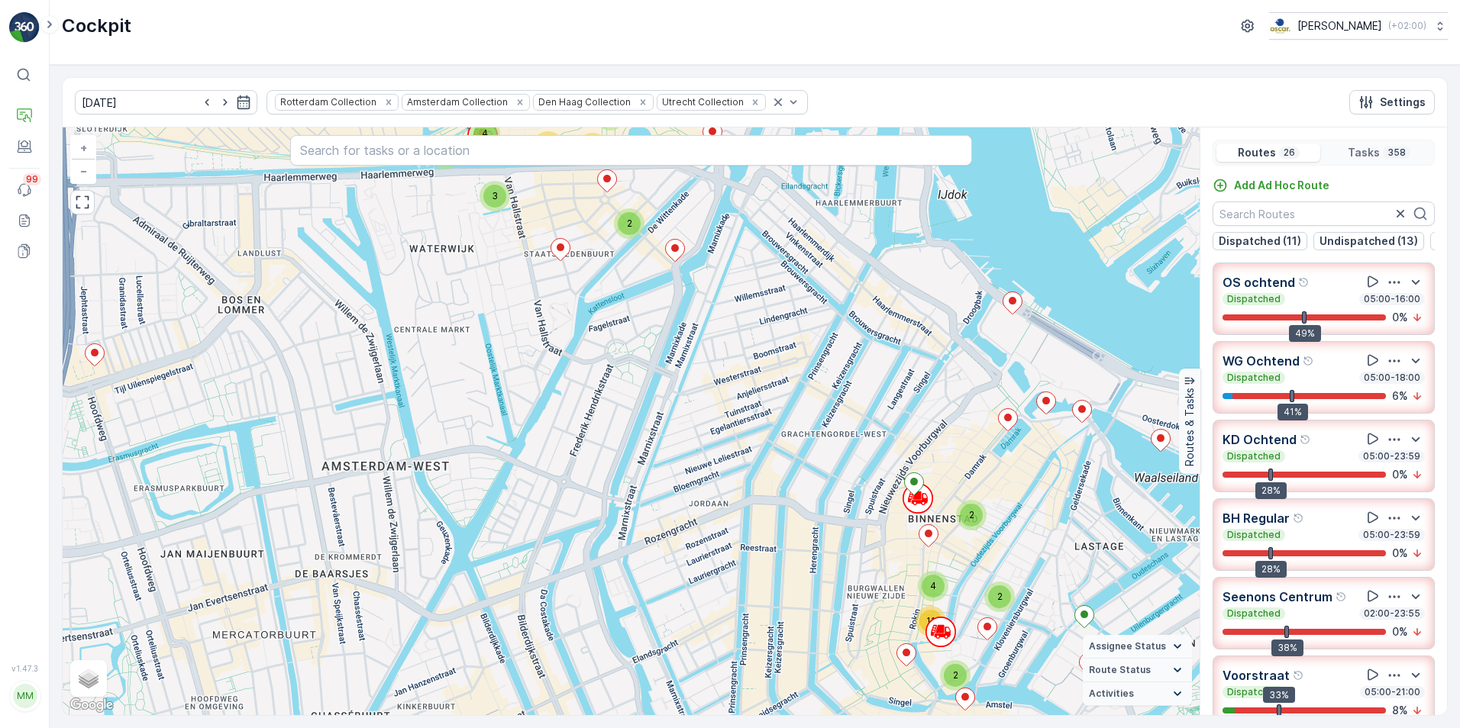
drag, startPoint x: 545, startPoint y: 460, endPoint x: 534, endPoint y: 553, distance: 93.8
click at [534, 553] on div "2 2 2 2 2 4 2 2 3 2 2 3 2 2 3 2 3 3 2 2 3 15 3 2 2 2 5 2 2 6 4 2 2 3 3 6 8 20 2…" at bounding box center [631, 421] width 1137 height 588
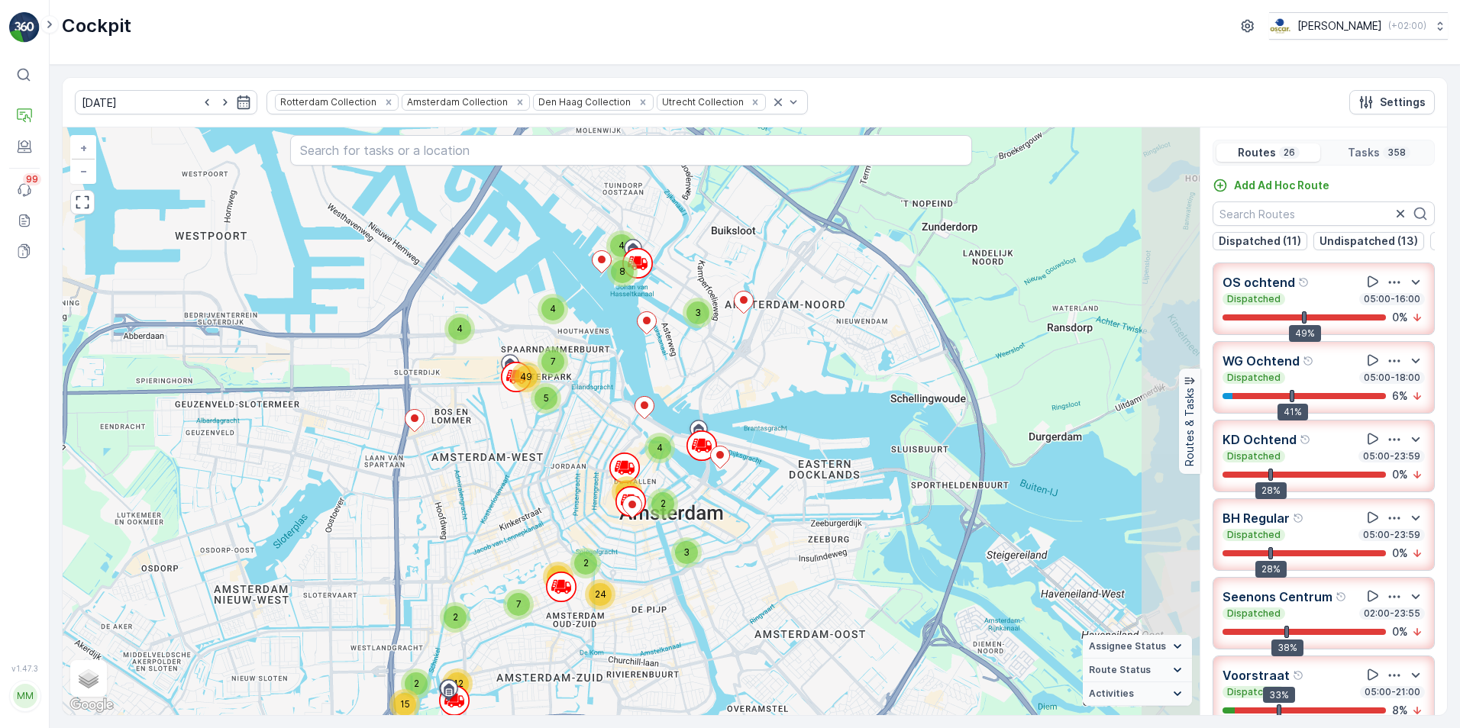
drag, startPoint x: 848, startPoint y: 568, endPoint x: 760, endPoint y: 523, distance: 99.4
click at [760, 523] on div "2 2 2 7 3 6 7 11 2 2 3 9 6 4 24 5 10 11 2 2 15 42 3 4 8 7 2 12 24 4 4 5 7 49 3 …" at bounding box center [631, 421] width 1137 height 588
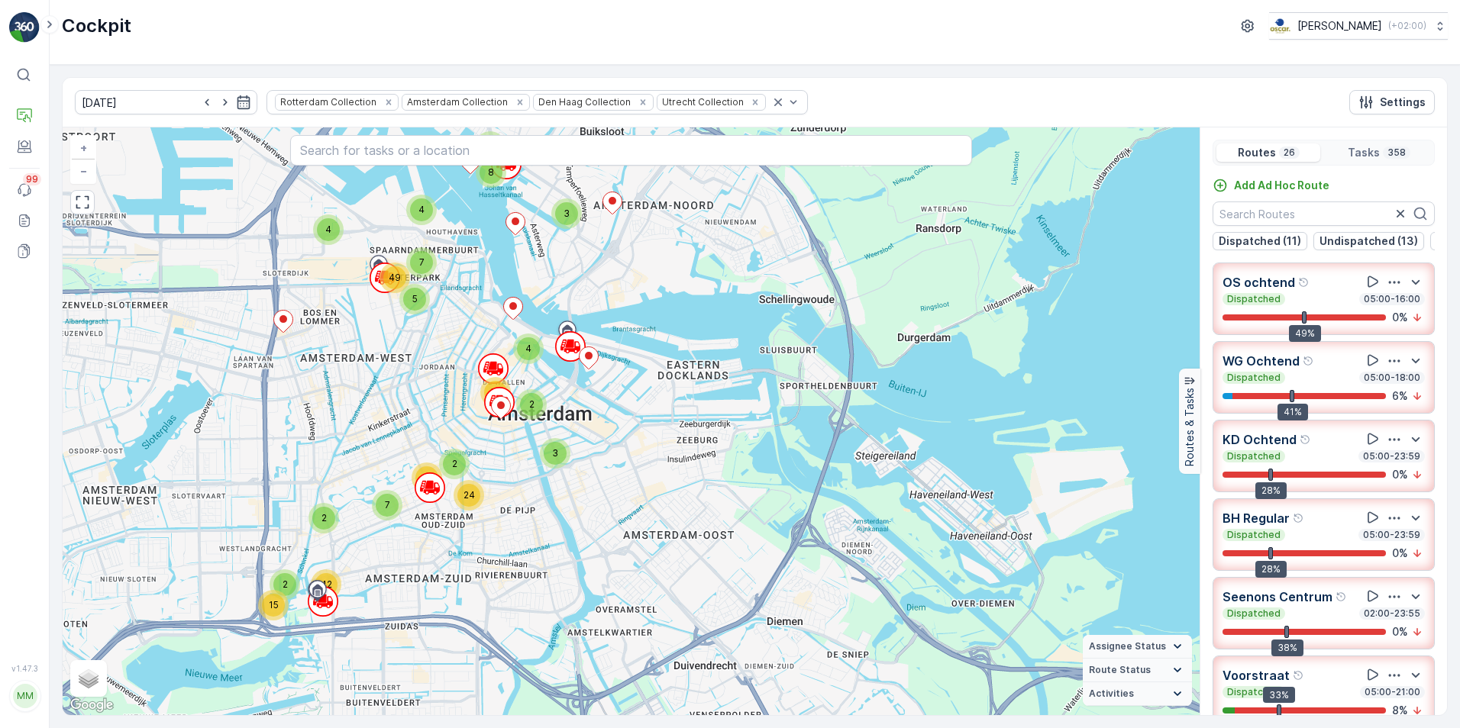
drag, startPoint x: 760, startPoint y: 523, endPoint x: 621, endPoint y: 415, distance: 175.8
click at [621, 415] on div "2 2 2 7 3 6 7 11 2 2 3 9 6 4 24 5 10 11 2 2 15 42 3 4 8 7 2 12 24 4 4 5 7 49 3 …" at bounding box center [631, 421] width 1137 height 588
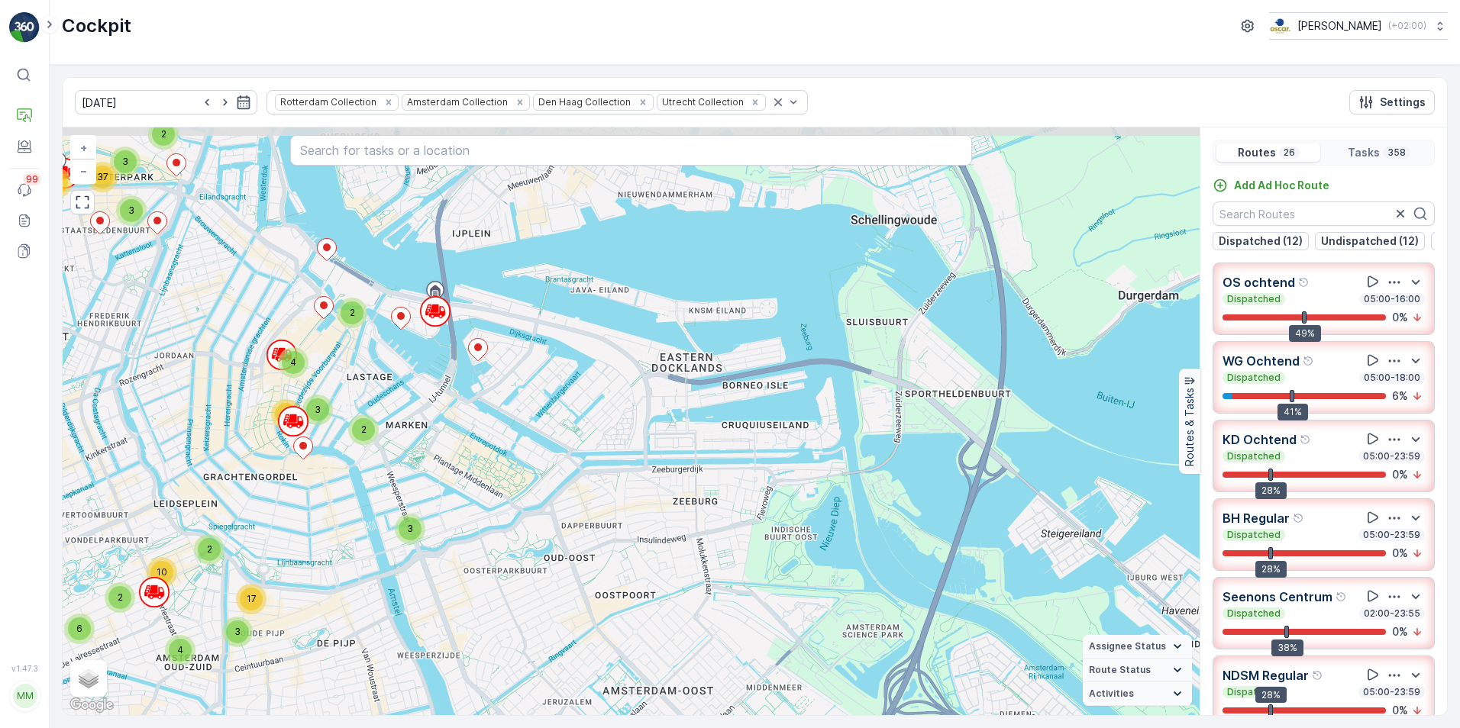
drag, startPoint x: 799, startPoint y: 381, endPoint x: 712, endPoint y: 518, distance: 162.0
click at [712, 518] on div "2 2 2 2 3 2 5 2 5 3 6 2 2 2 6 2 3 4 22 5 2 2 5 2 8 2 2 12 3 3 9 29 2 3 2 6 6 2 …" at bounding box center [631, 421] width 1137 height 588
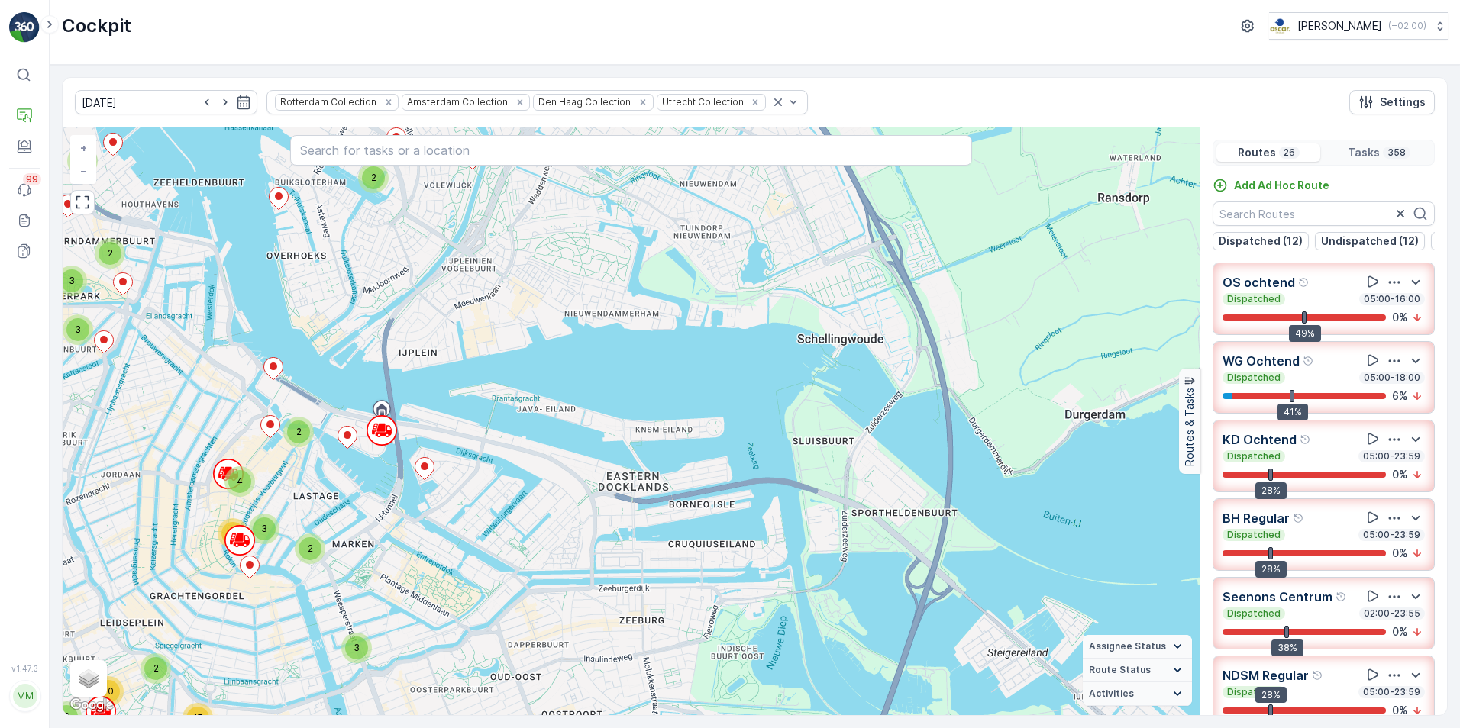
drag, startPoint x: 694, startPoint y: 473, endPoint x: 641, endPoint y: 592, distance: 130.5
click at [641, 592] on div "2 2 2 2 3 2 5 2 5 3 6 2 2 2 6 2 3 4 22 5 2 2 5 2 8 2 2 12 3 3 9 29 2 3 2 6 6 2 …" at bounding box center [631, 421] width 1137 height 588
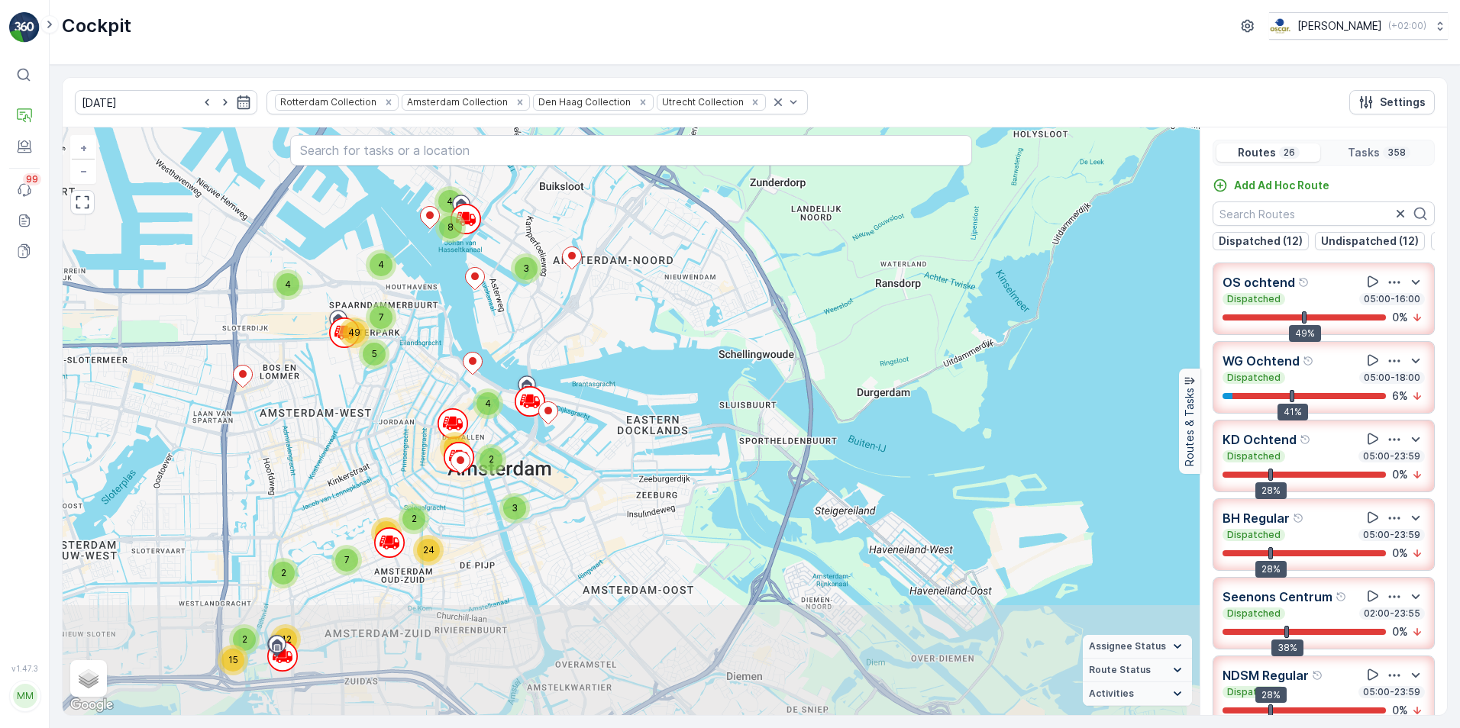
drag, startPoint x: 535, startPoint y: 585, endPoint x: 558, endPoint y: 437, distance: 149.1
click at [558, 437] on div "2 2 2 7 3 6 7 11 2 2 3 9 6 4 24 5 10 11 2 2 15 42 3 4 8 7 2 12 24 4 4 5 7 49 3 …" at bounding box center [631, 421] width 1137 height 588
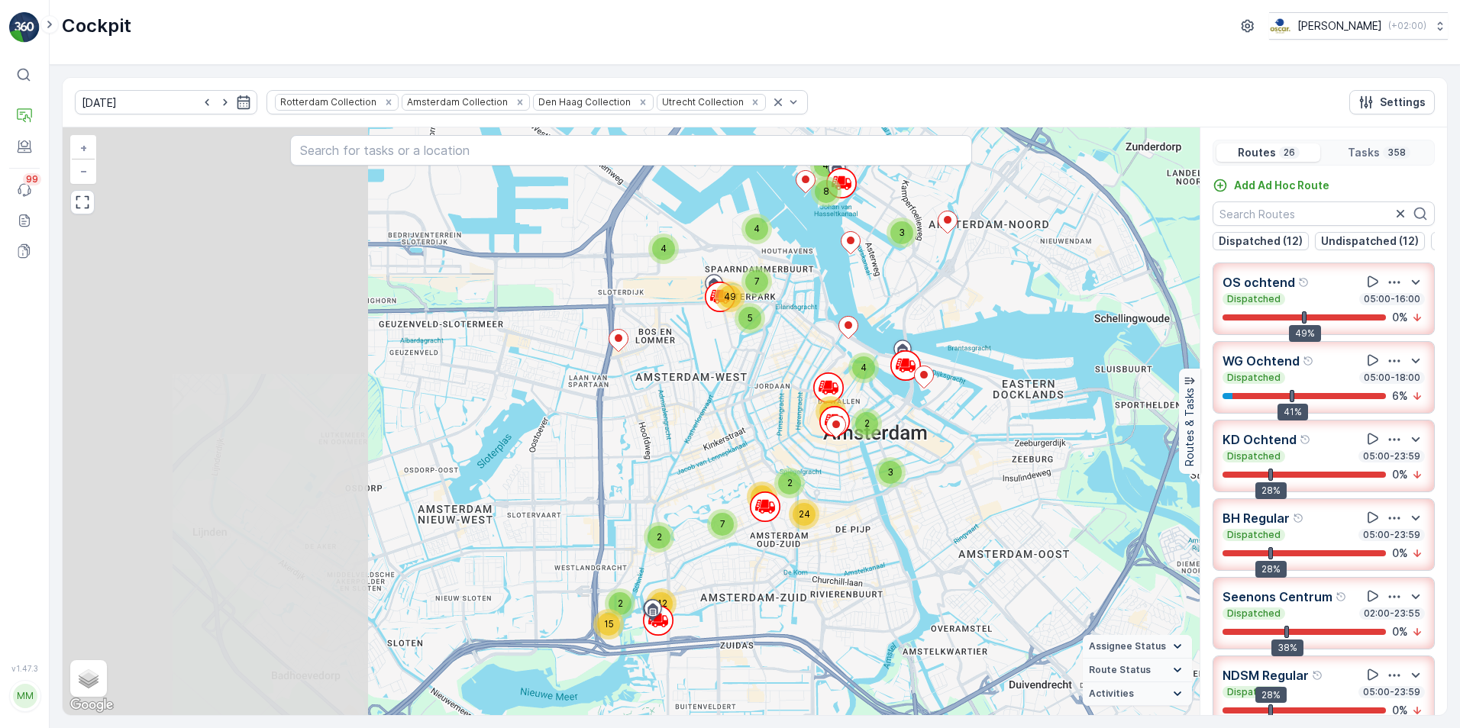
drag, startPoint x: 654, startPoint y: 450, endPoint x: 999, endPoint y: 452, distance: 345.1
click at [999, 452] on div "2 2 2 7 3 6 7 11 2 2 3 9 6 4 24 5 10 11 2 2 15 42 3 4 8 7 2 12 24 4 4 5 7 49 3 …" at bounding box center [631, 421] width 1137 height 588
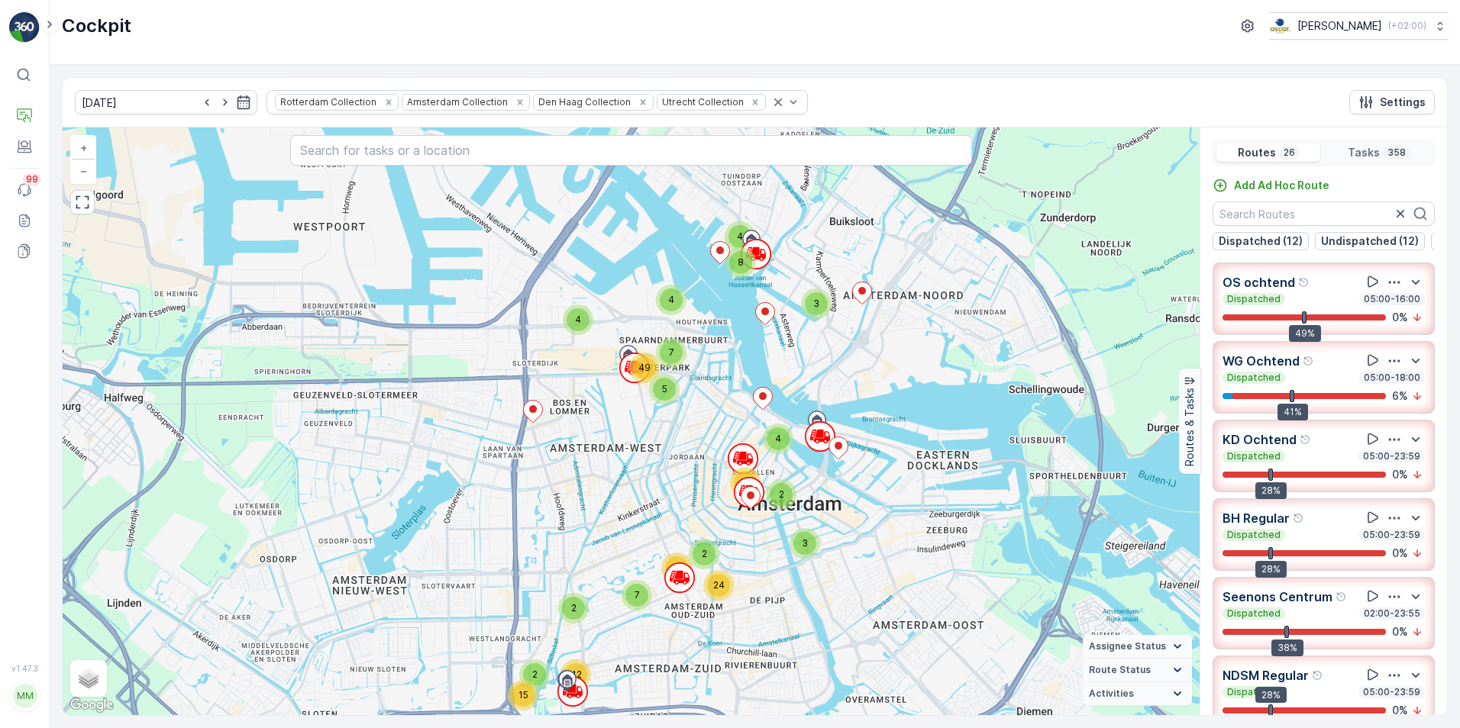
drag, startPoint x: 999, startPoint y: 452, endPoint x: 907, endPoint y: 526, distance: 118.4
click at [907, 526] on div "2 2 2 7 3 6 7 11 2 2 3 9 6 4 24 5 10 11 2 2 15 42 3 4 8 7 2 12 24 4 4 5 7 49 3 …" at bounding box center [631, 421] width 1137 height 588
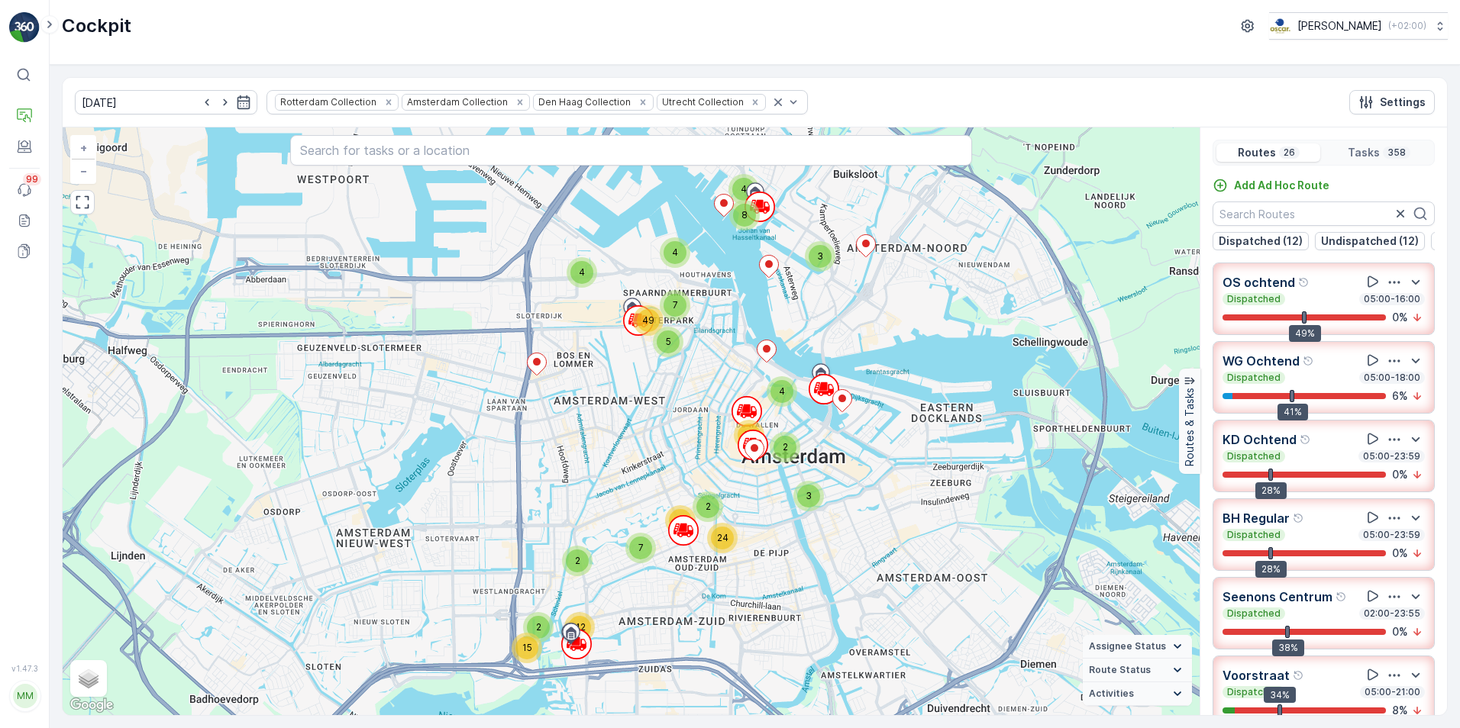
drag, startPoint x: 773, startPoint y: 624, endPoint x: 786, endPoint y: 555, distance: 69.9
click at [786, 555] on div "3 2 5 4 6 11 11 10 9 2 2 3 7 4 2 2 7 4 3 12 24 4 4 5 25 2 3 2 2 6 7 2 15 24 49 …" at bounding box center [631, 421] width 1137 height 588
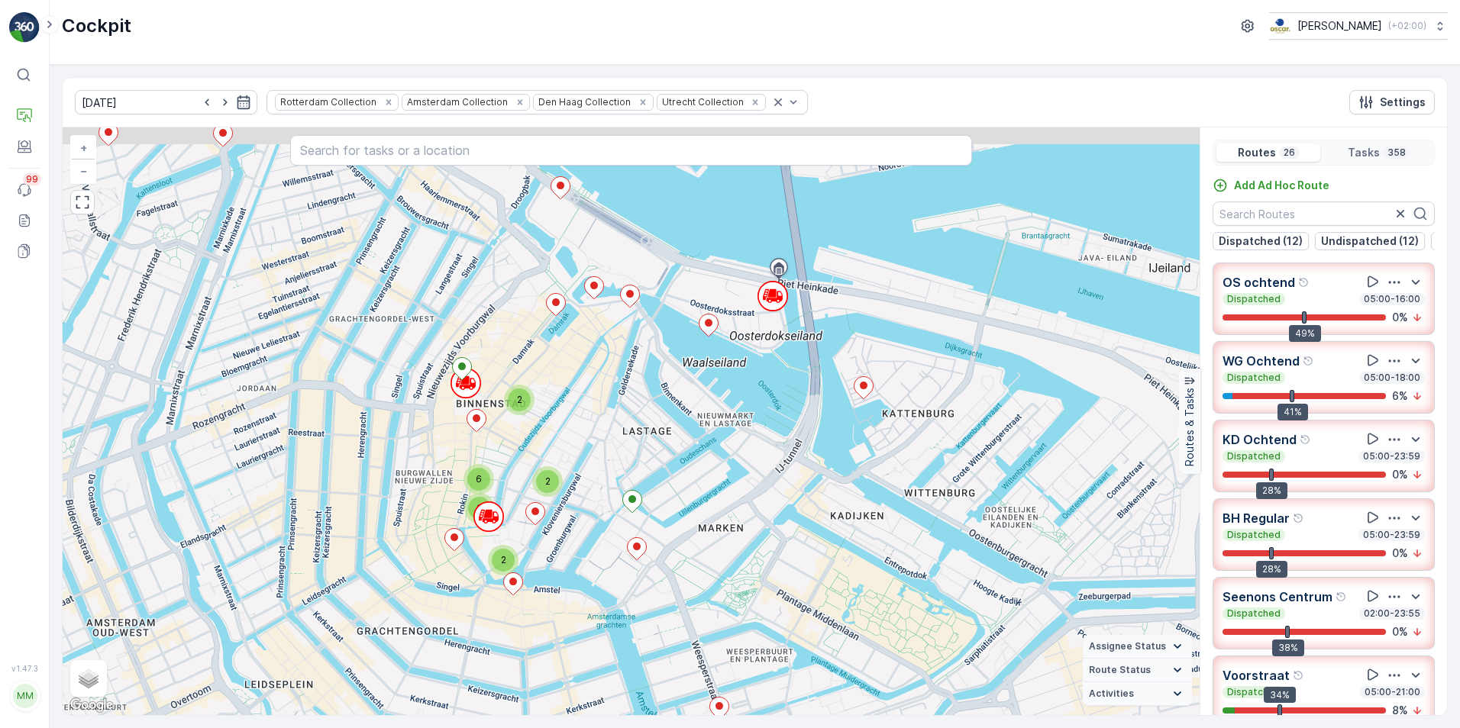
drag, startPoint x: 841, startPoint y: 441, endPoint x: 838, endPoint y: 598, distance: 157.3
click at [838, 598] on div "2 2 2 2 2 4 2 2 3 2 2 3 2 2 3 2 3 3 2 2 3 15 3 2 2 2 5 2 2 7 4 2 3 3 6 8 20 2 3…" at bounding box center [631, 421] width 1137 height 588
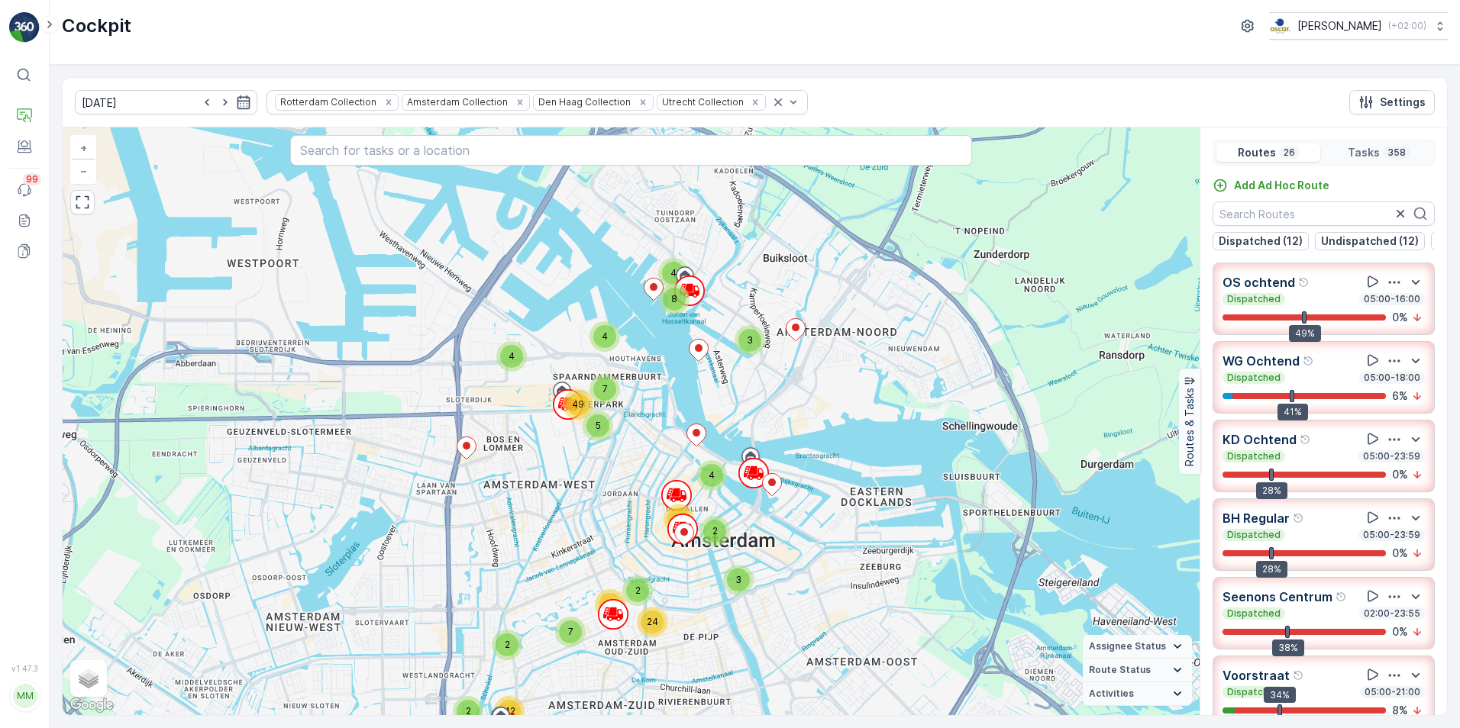
drag, startPoint x: 770, startPoint y: 361, endPoint x: 768, endPoint y: 414, distance: 52.7
click at [768, 414] on div "2 2 2 7 3 6 7 11 2 2 3 9 6 4 24 5 10 11 2 2 15 42 3 4 8 7 2 12 24 4 4 5 7 49 3 …" at bounding box center [631, 421] width 1137 height 588
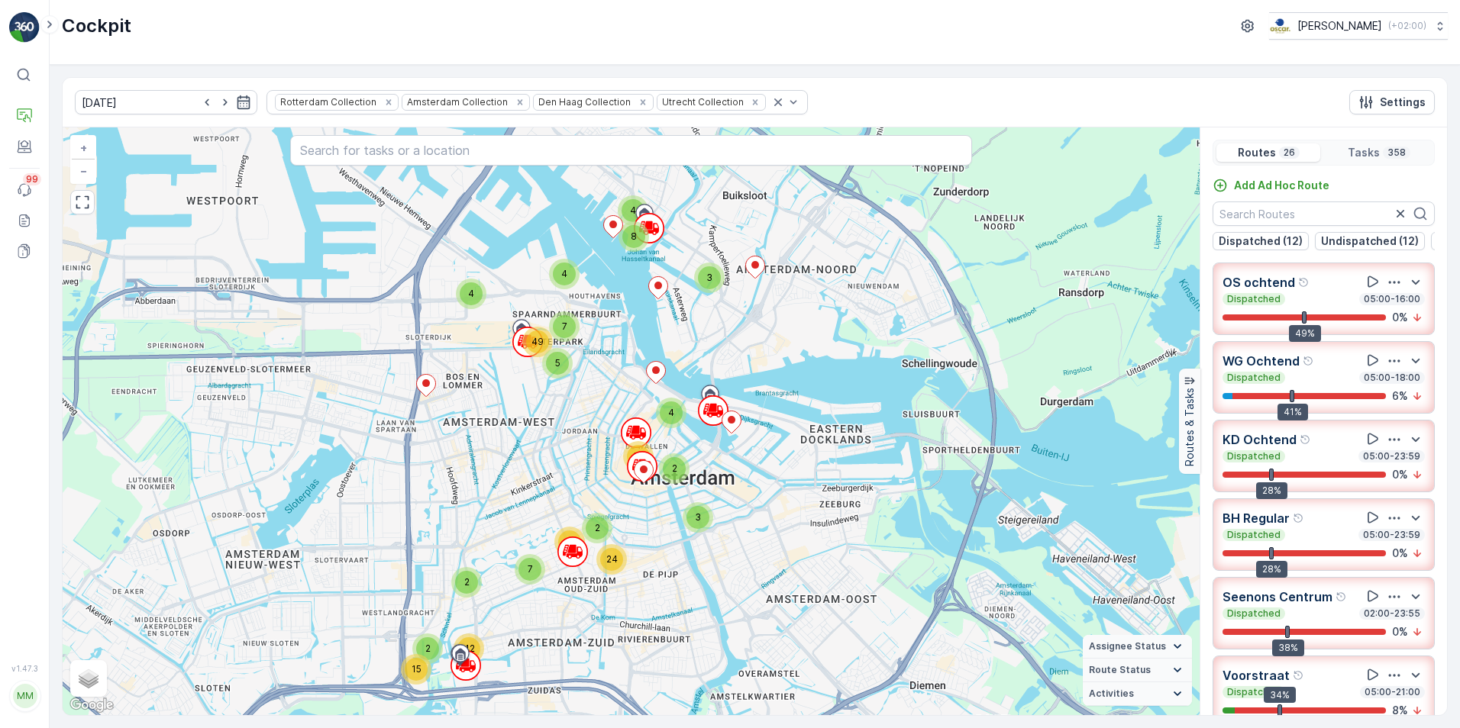
drag, startPoint x: 925, startPoint y: 492, endPoint x: 867, endPoint y: 447, distance: 73.9
click at [867, 447] on div "2 2 2 7 3 6 7 11 2 2 3 9 6 4 24 5 10 11 2 2 15 42 3 4 8 7 2 12 24 4 4 5 7 49 3 …" at bounding box center [631, 421] width 1137 height 588
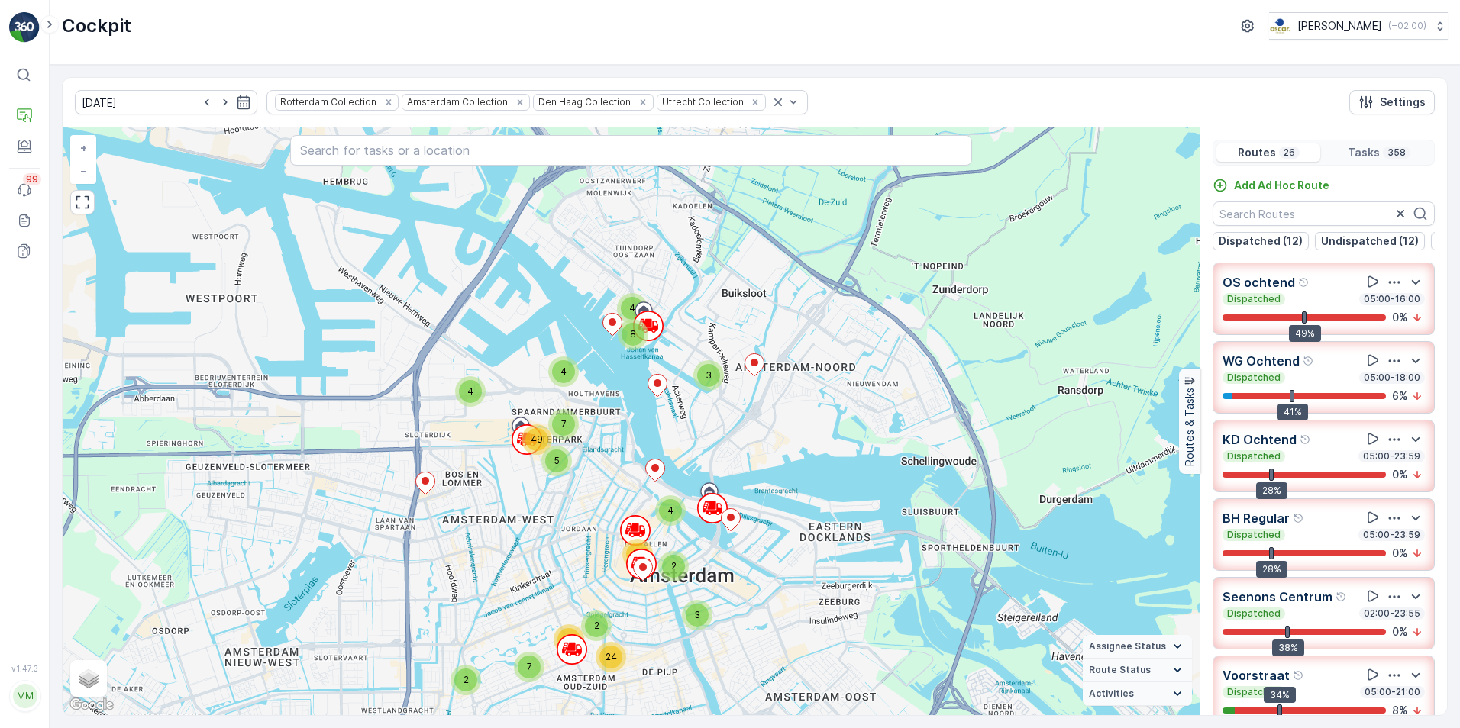
drag, startPoint x: 863, startPoint y: 451, endPoint x: 921, endPoint y: 595, distance: 154.5
click at [921, 595] on div "2 2 2 7 3 6 7 11 2 2 3 9 6 4 24 5 10 11 2 2 15 42 3 4 8 7 2 12 24 4 4 5 7 49 3 …" at bounding box center [631, 421] width 1137 height 588
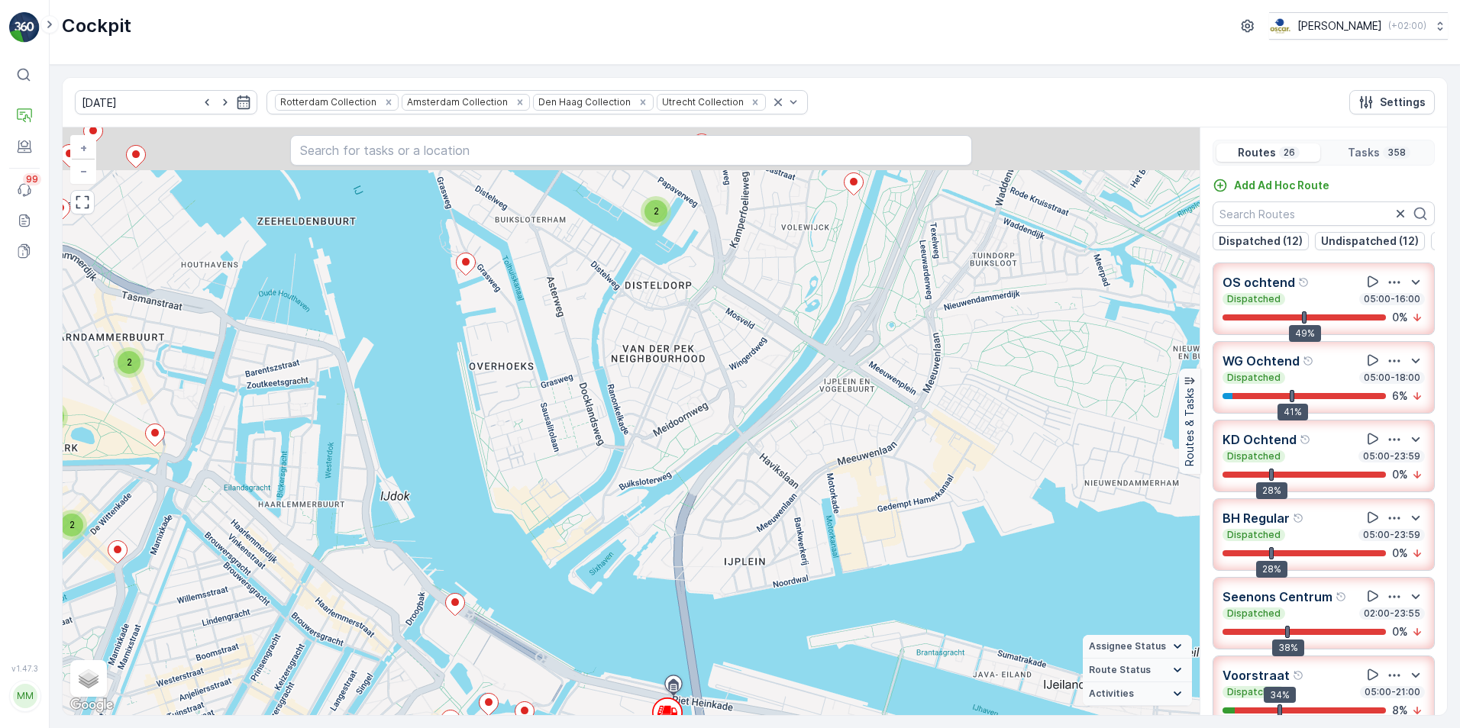
drag, startPoint x: 702, startPoint y: 373, endPoint x: 705, endPoint y: 521, distance: 148.1
click at [705, 521] on div "2 2 2 2 2 4 2 2 3 2 2 3 2 2 3 2 3 3 2 2 3 15 3 2 2 2 5 2 2 7 4 2 3 3 6 8 20 2 3…" at bounding box center [631, 421] width 1137 height 588
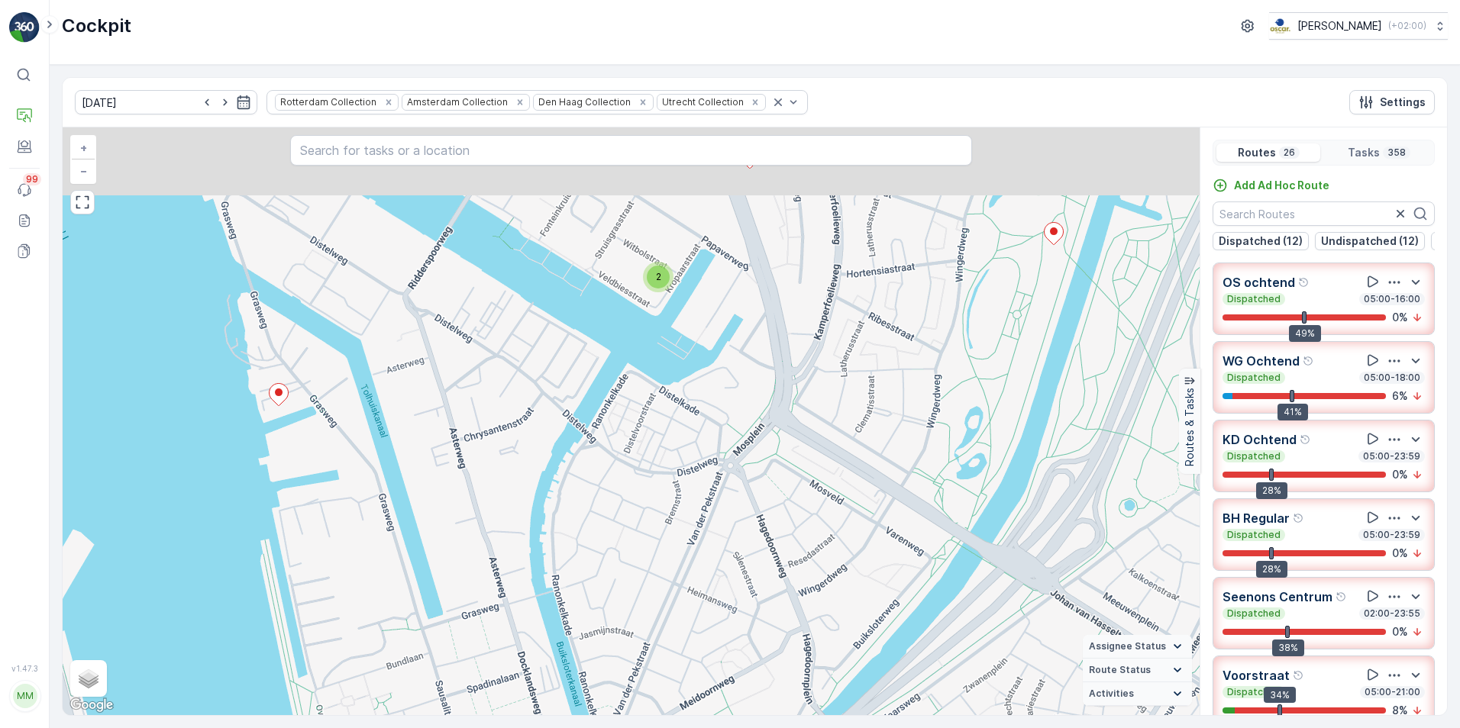
drag, startPoint x: 702, startPoint y: 397, endPoint x: 730, endPoint y: 587, distance: 192.2
click at [730, 587] on div "2 2 2 2 3 2 2 2 2 3 2 2 3 2 2 2 2 2 6 7 2 2 2 2 2 2 3 4 2 2 2 2 4 2 5 2 7 10 2 …" at bounding box center [631, 421] width 1137 height 588
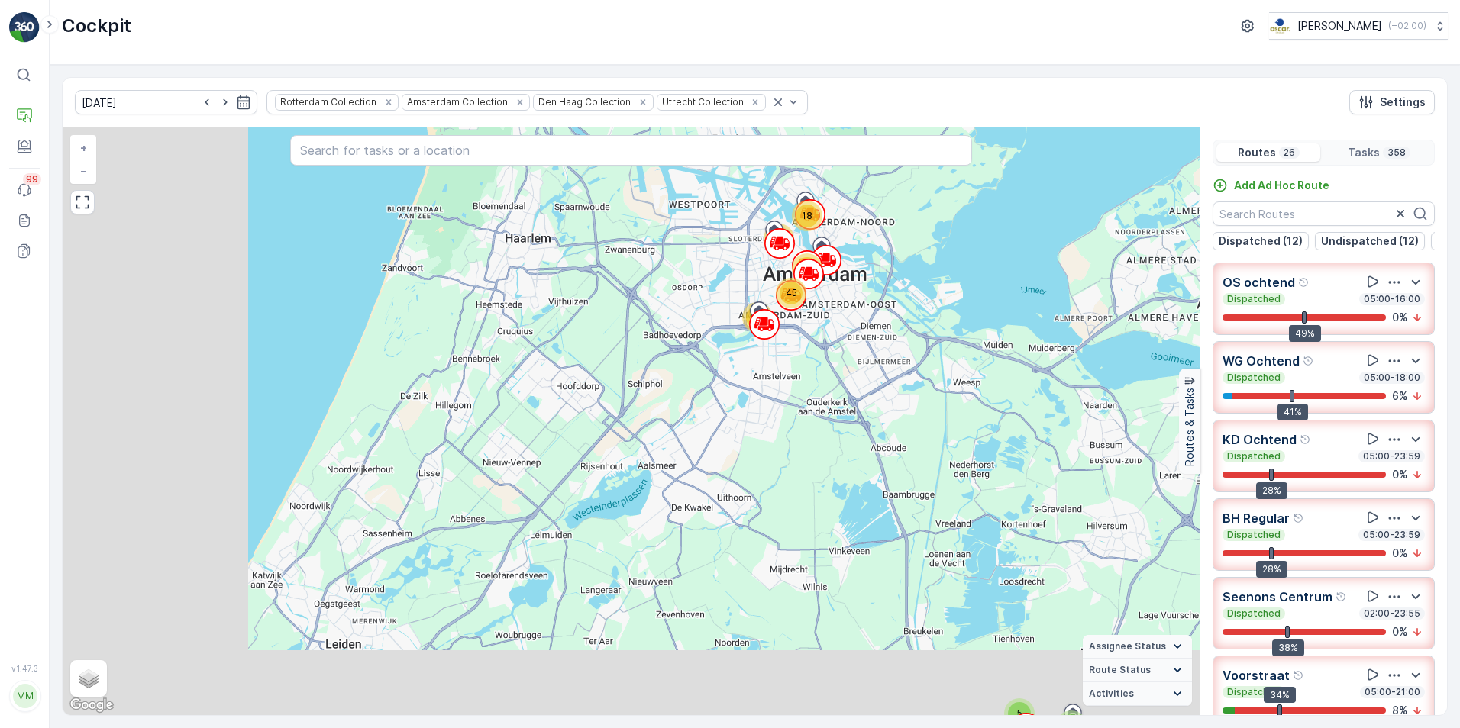
drag, startPoint x: 430, startPoint y: 508, endPoint x: 683, endPoint y: 302, distance: 327.2
click at [683, 302] on div "2 2 5 24 11 17 12 51 61 18 45 70 37 + − Satellite Roadmap Terrain Hybrid Leafle…" at bounding box center [631, 421] width 1137 height 588
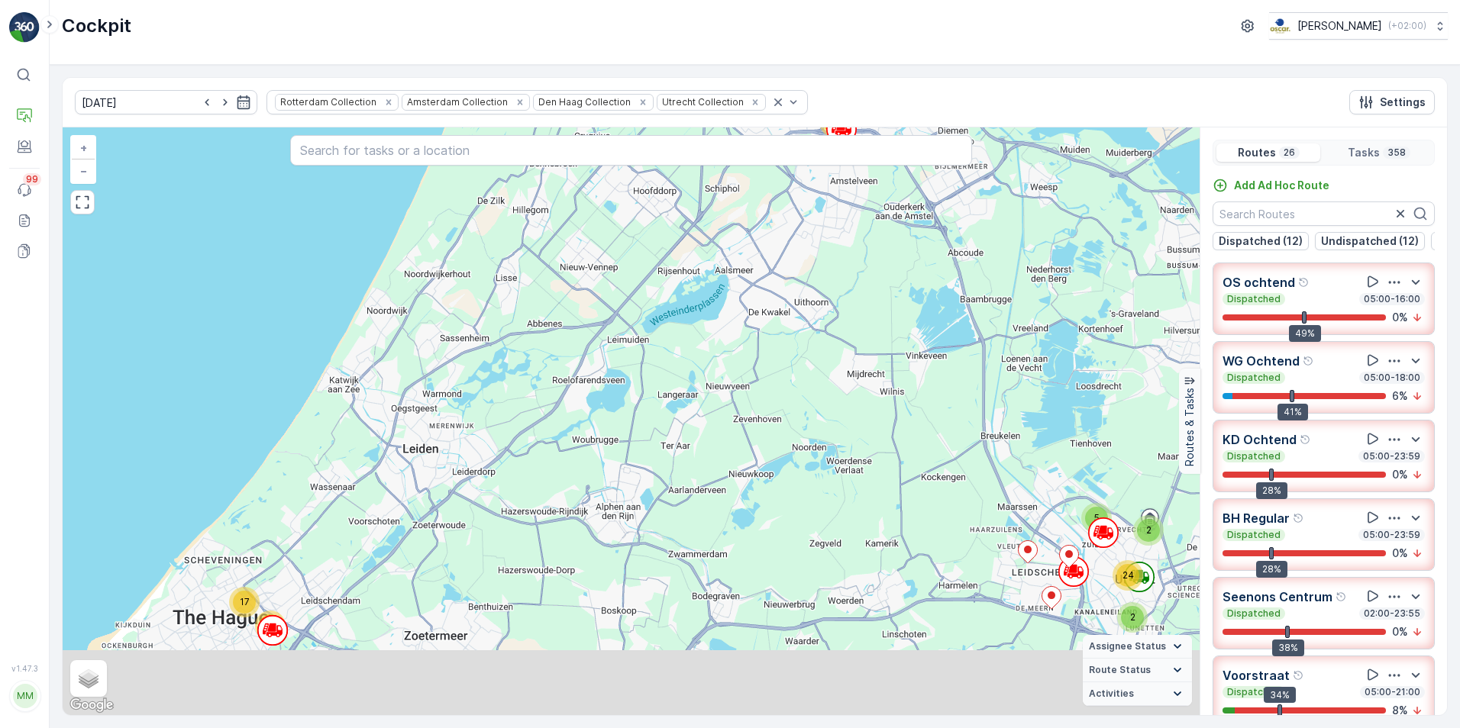
drag, startPoint x: 668, startPoint y: 438, endPoint x: 737, endPoint y: 232, distance: 217.5
click at [737, 232] on div "2 2 5 24 11 17 12 51 61 18 45 70 37 + − Satellite Roadmap Terrain Hybrid Leafle…" at bounding box center [631, 421] width 1137 height 588
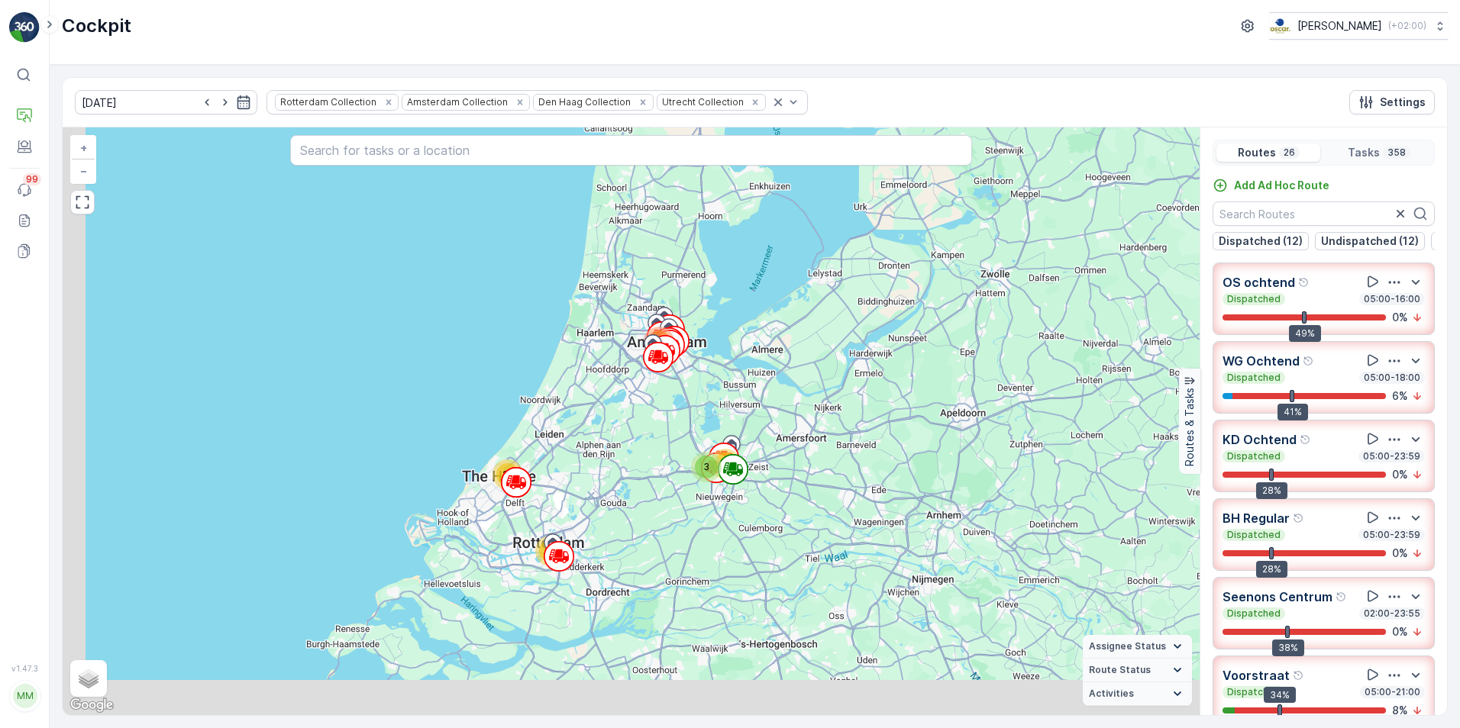
drag, startPoint x: 597, startPoint y: 548, endPoint x: 633, endPoint y: 502, distance: 58.8
click at [633, 502] on div "3 33 28 63 231 + − Satellite Roadmap Terrain Hybrid Leaflet Keyboard shortcuts …" at bounding box center [631, 421] width 1137 height 588
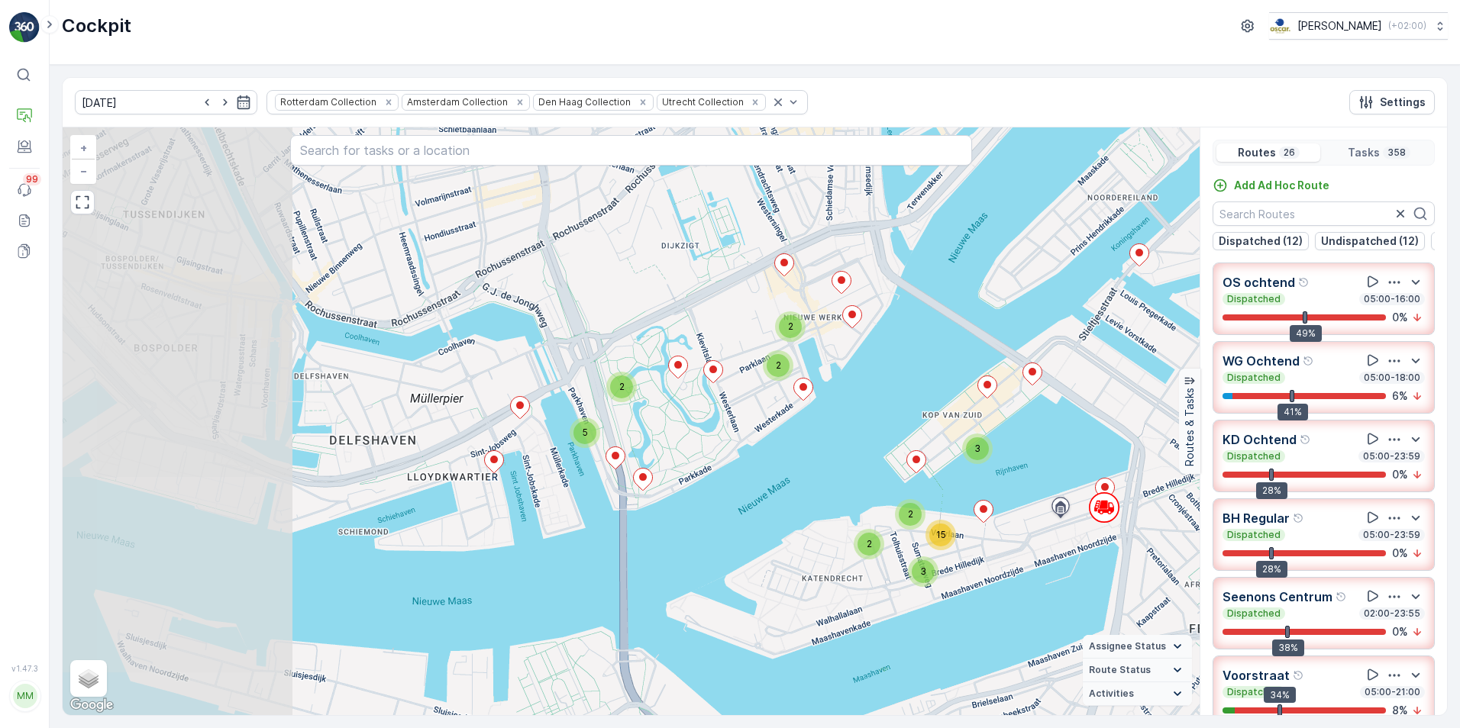
drag, startPoint x: 399, startPoint y: 551, endPoint x: 781, endPoint y: 626, distance: 389.7
click at [781, 626] on div "2 2 2 2 2 4 2 2 3 2 2 3 2 2 3 2 3 3 2 2 3 15 3 2 2 2 5 2 2 7 4 2 3 3 6 8 20 2 3…" at bounding box center [631, 421] width 1137 height 588
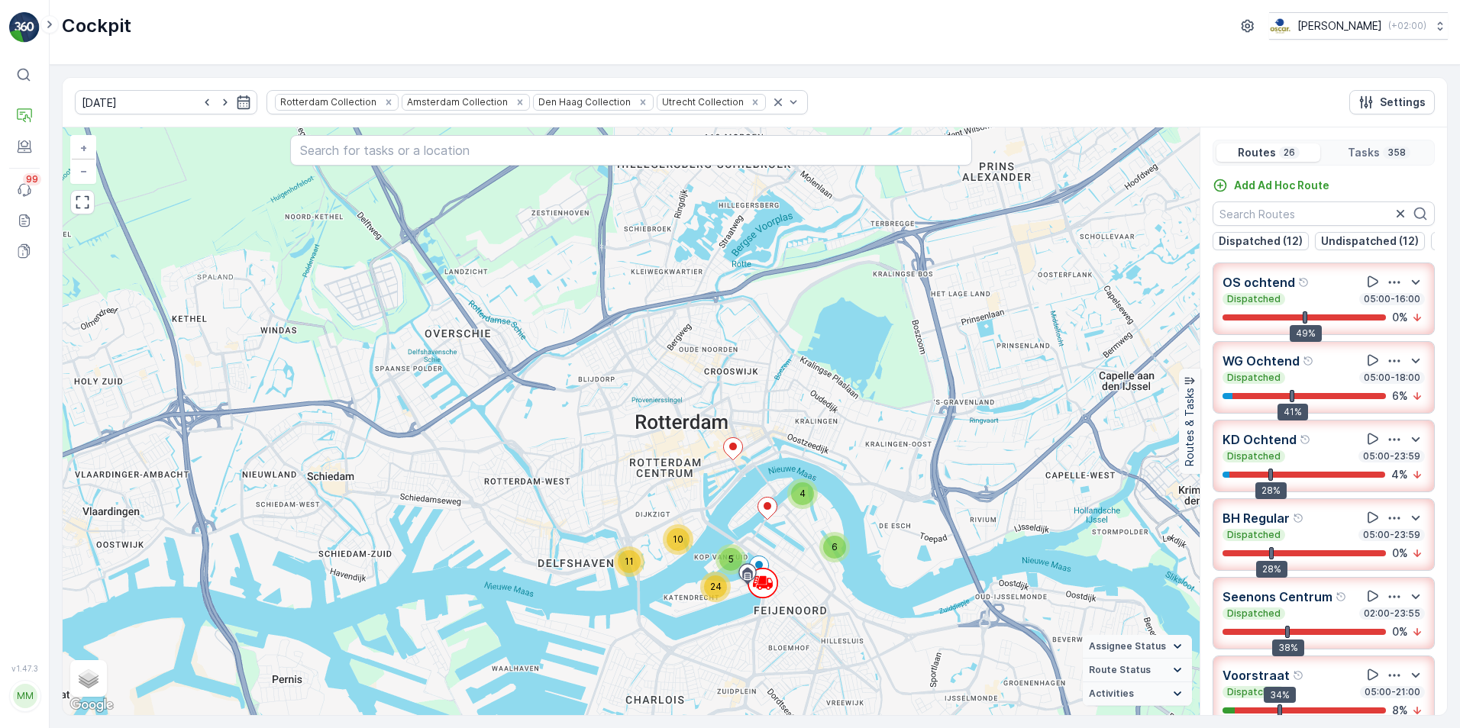
drag, startPoint x: 599, startPoint y: 531, endPoint x: 524, endPoint y: 407, distance: 144.9
click at [524, 407] on div "2 2 2 7 3 6 7 11 2 2 3 9 6 4 24 5 10 11 2 2 15 42 3 4 8 7 2 12 24 4 4 5 7 49 3 …" at bounding box center [631, 421] width 1137 height 588
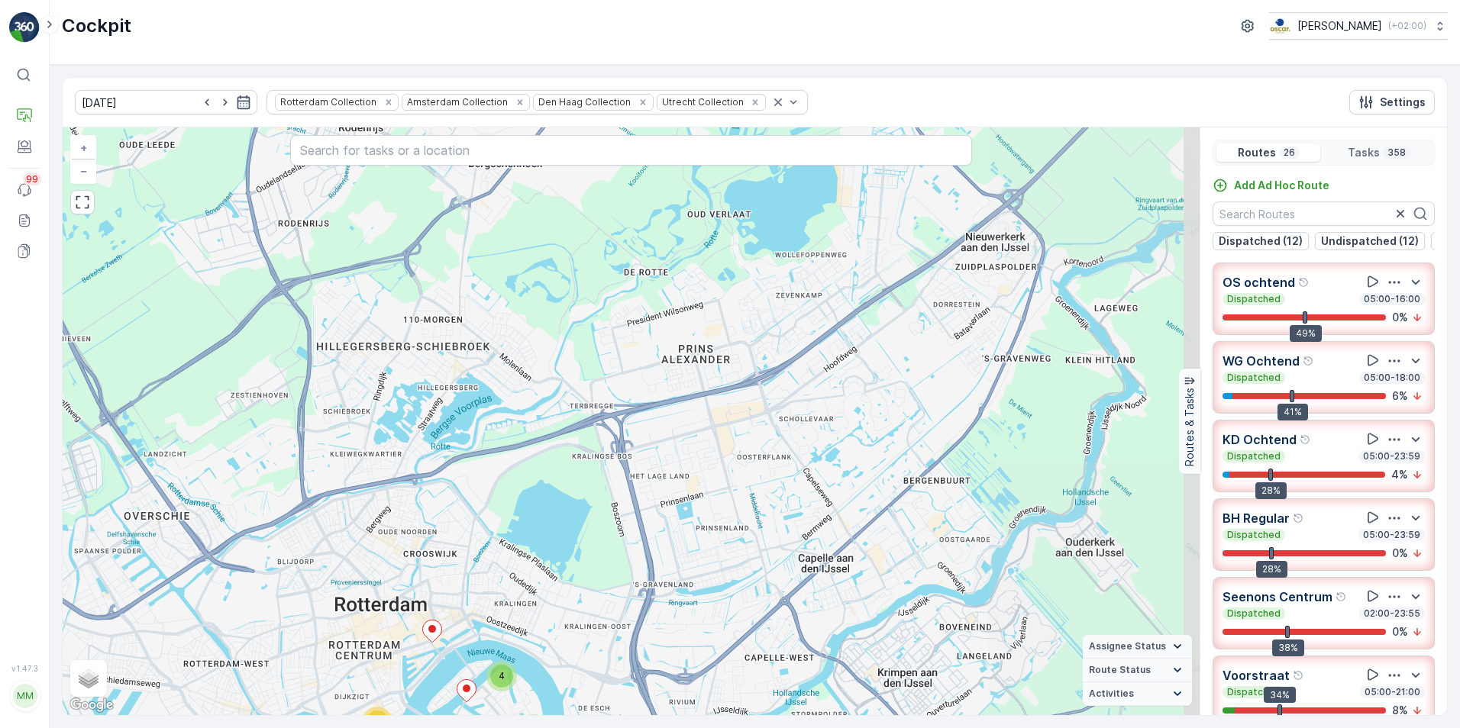
drag, startPoint x: 515, startPoint y: 437, endPoint x: 220, endPoint y: 628, distance: 352.2
click at [220, 628] on div "2 2 2 7 3 6 7 11 2 2 3 9 6 4 24 5 10 11 2 2 15 42 3 4 8 7 2 12 24 4 4 5 7 49 3 …" at bounding box center [631, 421] width 1137 height 588
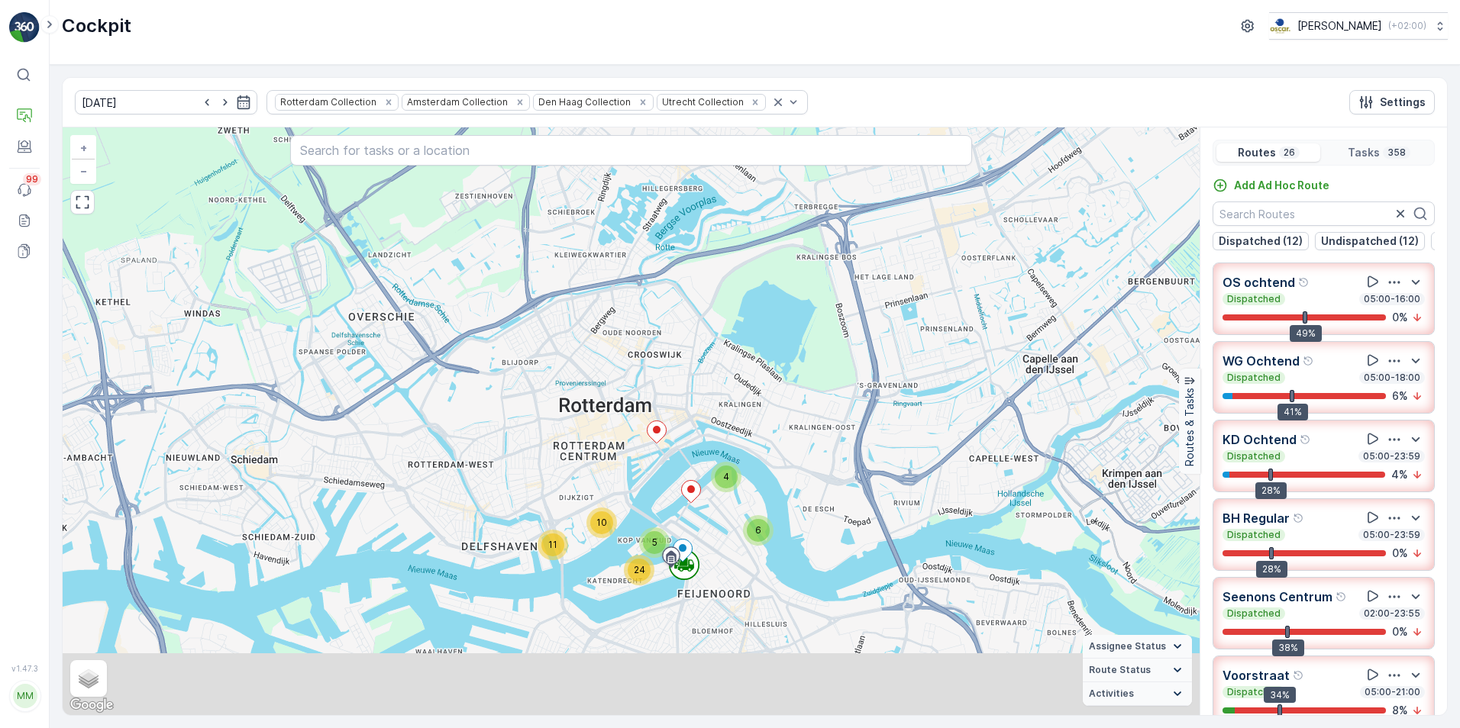
drag, startPoint x: 739, startPoint y: 401, endPoint x: 763, endPoint y: 377, distance: 33.5
click at [763, 377] on div "2 2 2 7 3 6 7 11 2 2 3 9 6 4 24 5 10 11 2 2 15 42 3 4 8 7 2 12 24 4 4 5 7 49 3 …" at bounding box center [631, 421] width 1137 height 588
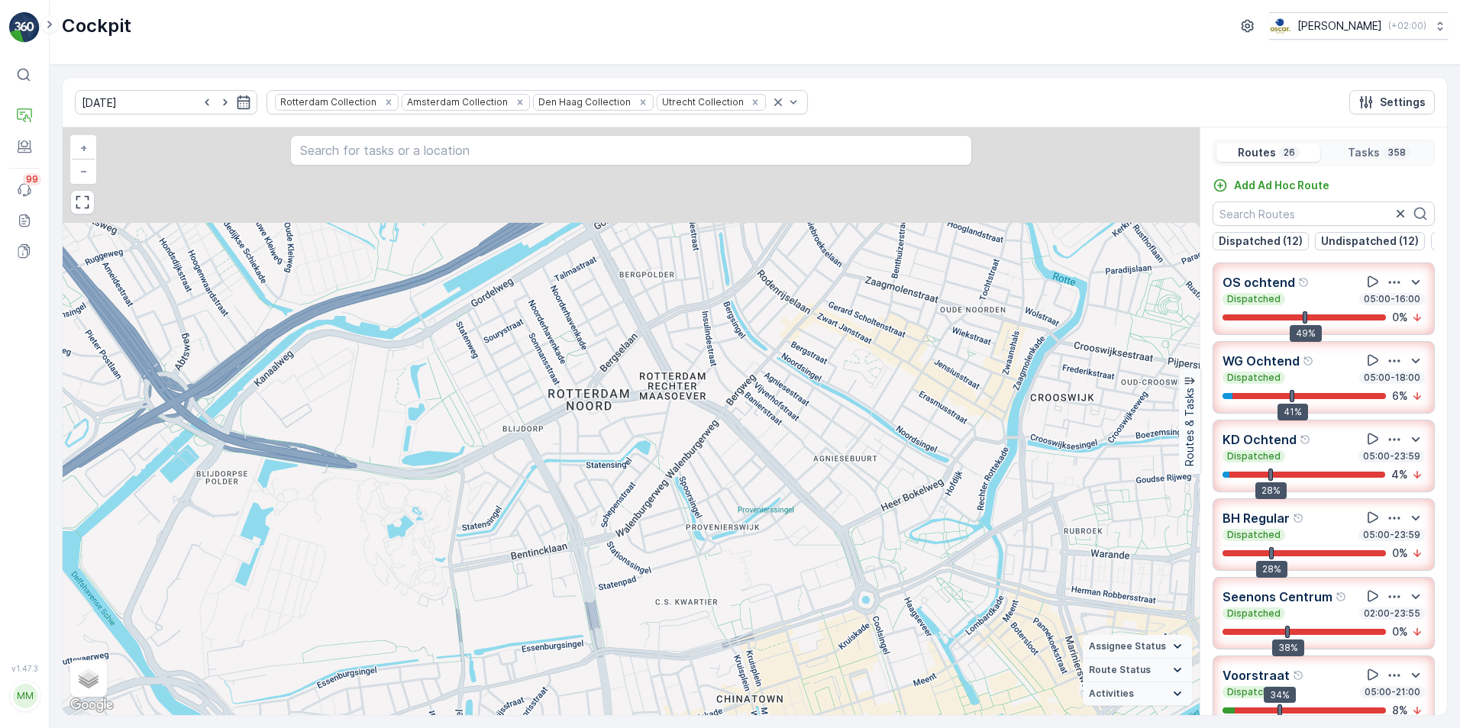
drag, startPoint x: 594, startPoint y: 405, endPoint x: 552, endPoint y: 527, distance: 128.4
click at [553, 526] on div "2 2 2 2 2 4 2 2 3 2 2 3 2 2 3 2 3 3 2 2 3 15 3 2 2 2 5 2 2 7 4 2 3 3 6 8 20 2 3…" at bounding box center [631, 421] width 1137 height 588
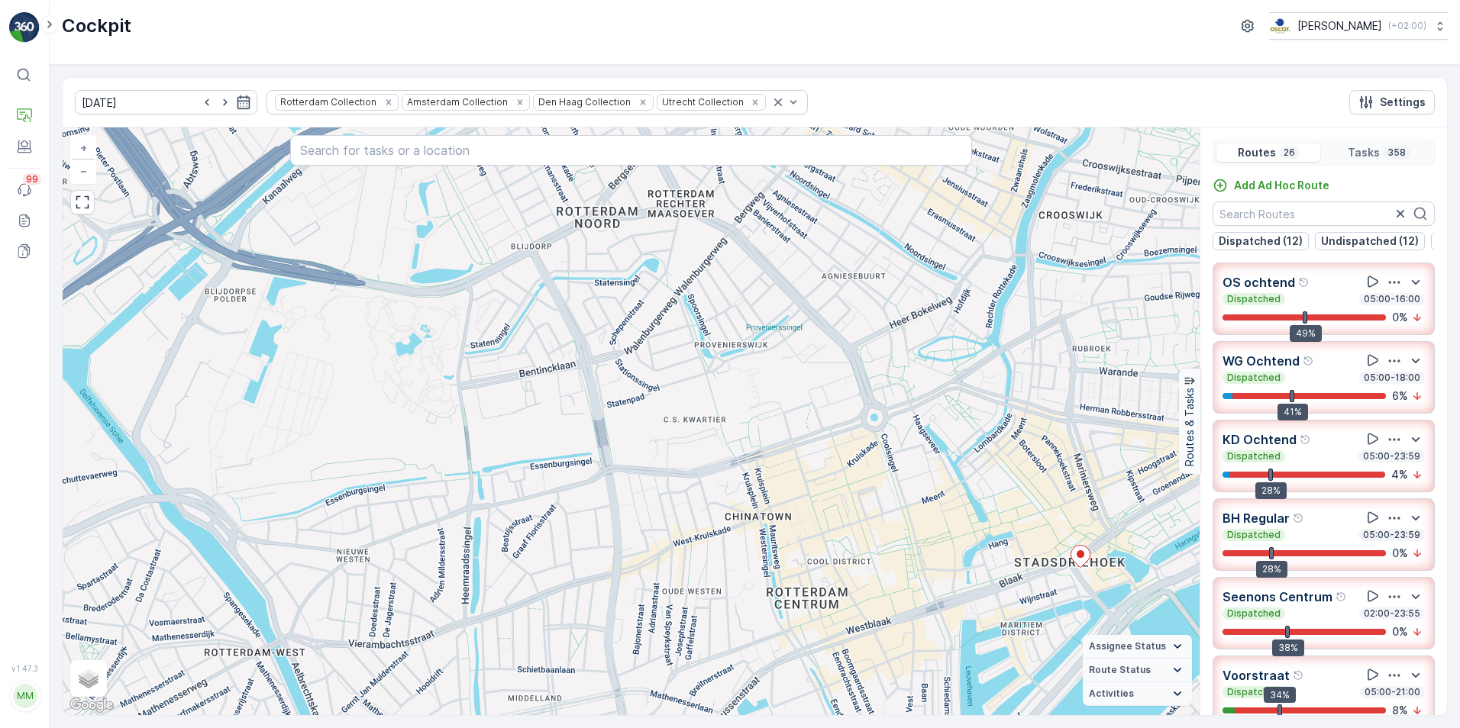
drag, startPoint x: 595, startPoint y: 537, endPoint x: 604, endPoint y: 354, distance: 183.4
click at [604, 354] on div "2 2 2 2 2 4 2 2 3 2 2 3 2 2 3 2 3 3 2 2 3 15 3 2 2 2 5 2 2 7 4 2 3 3 6 8 20 2 3…" at bounding box center [631, 421] width 1137 height 588
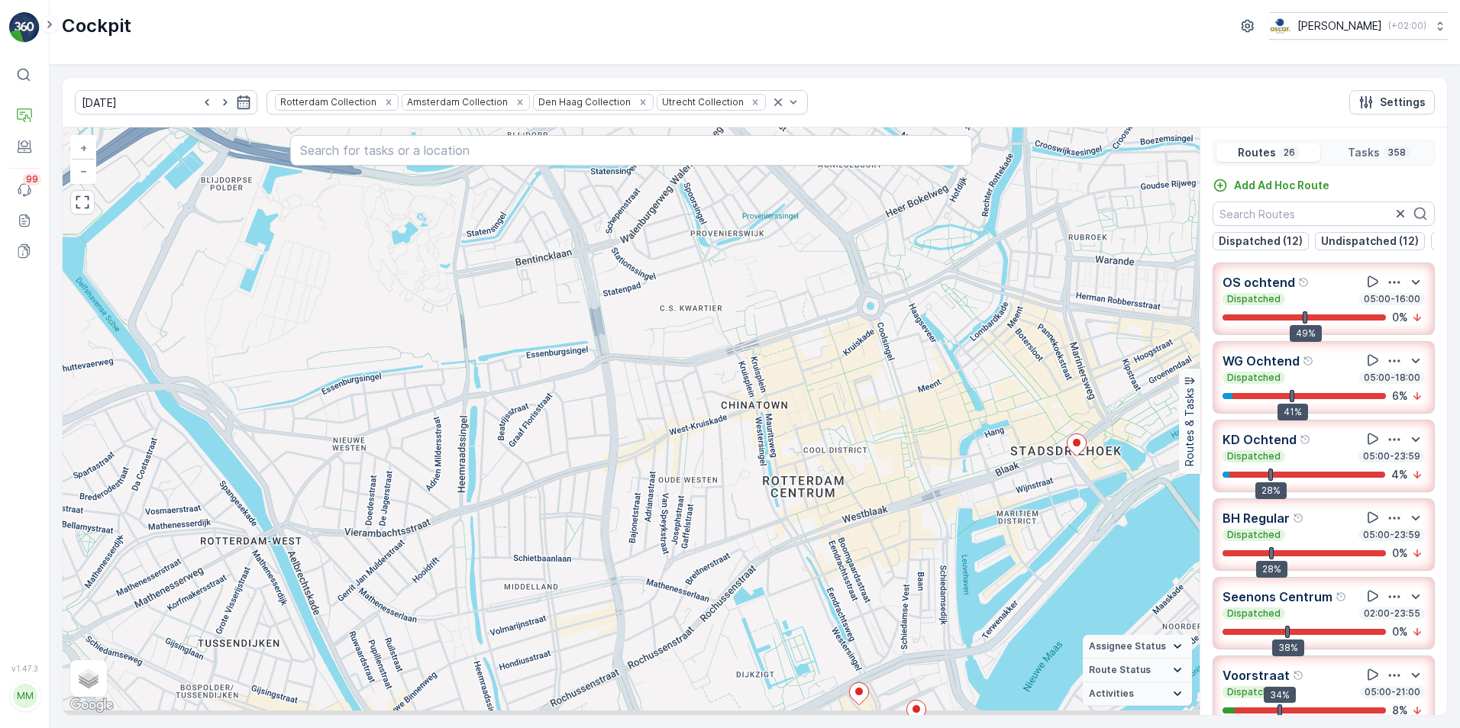
drag, startPoint x: 599, startPoint y: 453, endPoint x: 599, endPoint y: 412, distance: 40.5
click at [599, 419] on div "2 2 2 2 2 4 2 2 3 2 2 3 2 2 3 2 3 3 2 2 3 15 3 2 2 2 5 2 2 7 4 2 3 3 6 8 20 2 3…" at bounding box center [631, 421] width 1137 height 588
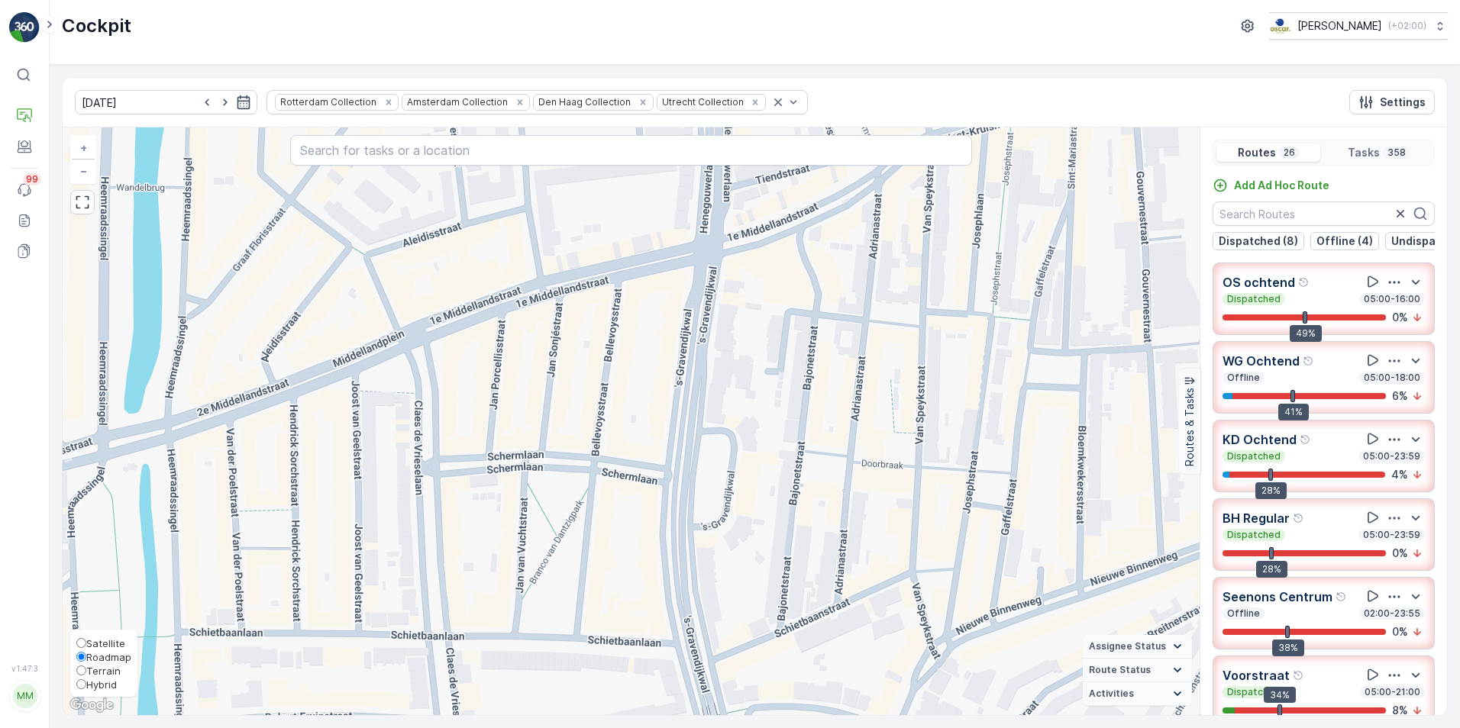
click at [81, 644] on input "Satellite" at bounding box center [81, 643] width 10 height 10
radio input "true"
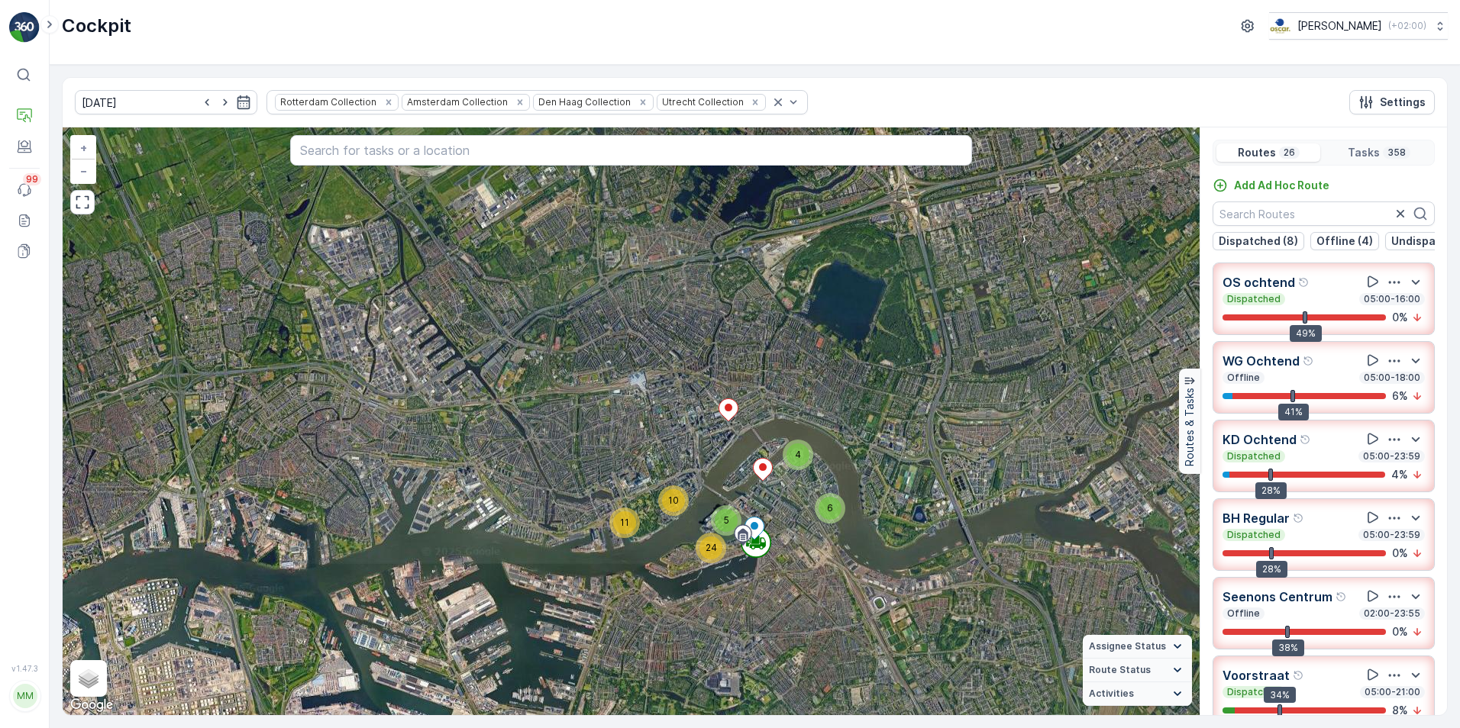
drag, startPoint x: 568, startPoint y: 359, endPoint x: 575, endPoint y: 420, distance: 61.5
click at [575, 420] on div "2 2 2 7 3 6 7 11 2 2 3 9 6 4 24 5 10 11 2 2 15 42 3 4 8 7 2 12 24 4 4 5 7 49 3 …" at bounding box center [631, 421] width 1137 height 588
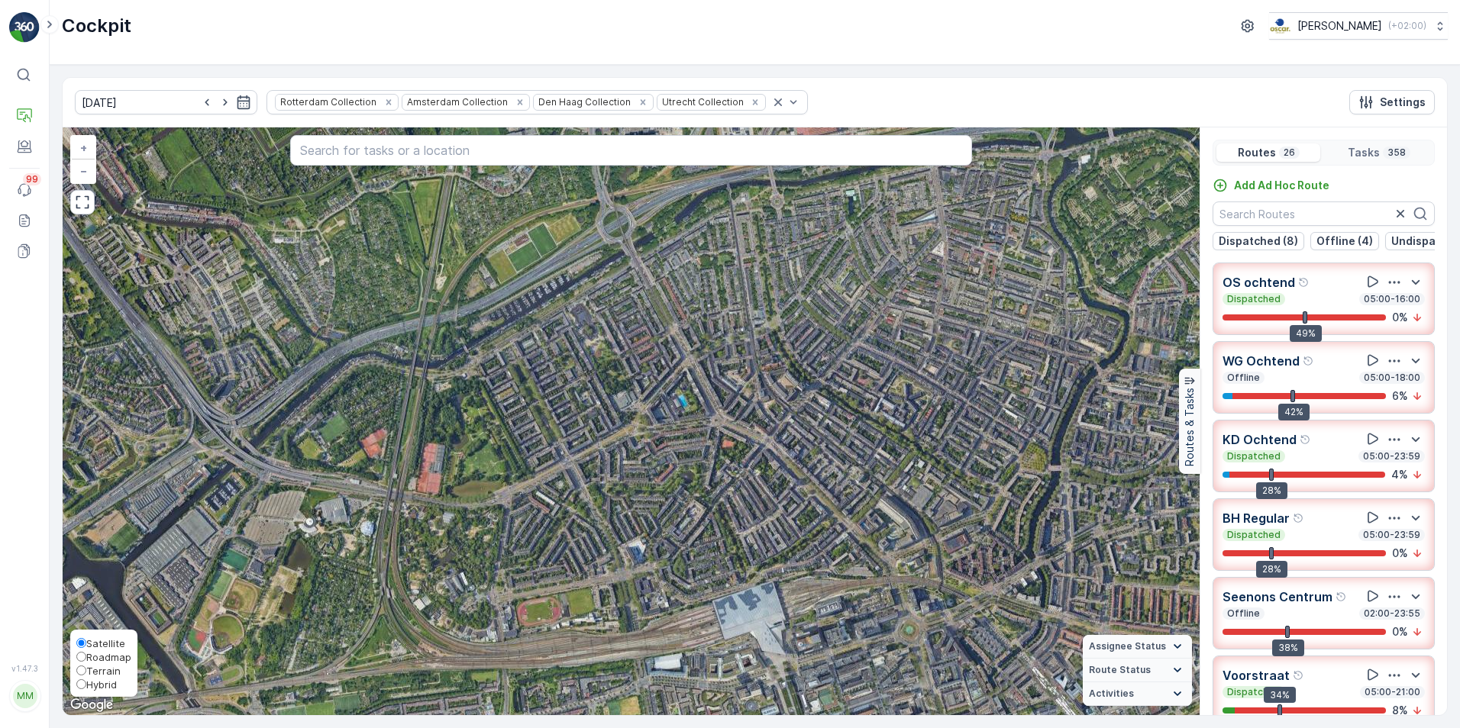
click at [111, 660] on span "Roadmap" at bounding box center [108, 657] width 45 height 12
click at [86, 660] on input "Roadmap" at bounding box center [81, 657] width 10 height 10
radio input "true"
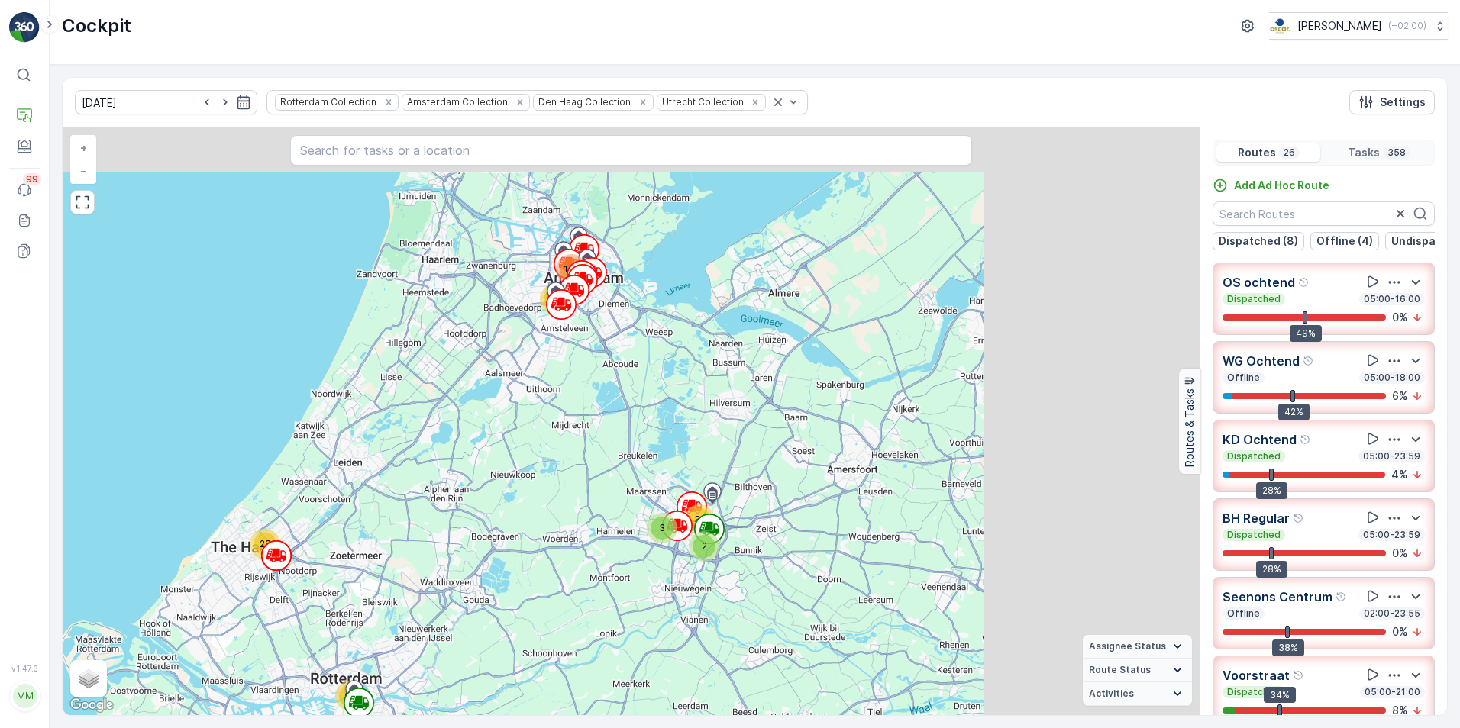
drag, startPoint x: 775, startPoint y: 304, endPoint x: 368, endPoint y: 505, distance: 453.8
click at [368, 505] on div "3 2 31 28 63 61 170 + − Satellite Roadmap Terrain Hybrid Leaflet Keyboard short…" at bounding box center [631, 421] width 1137 height 588
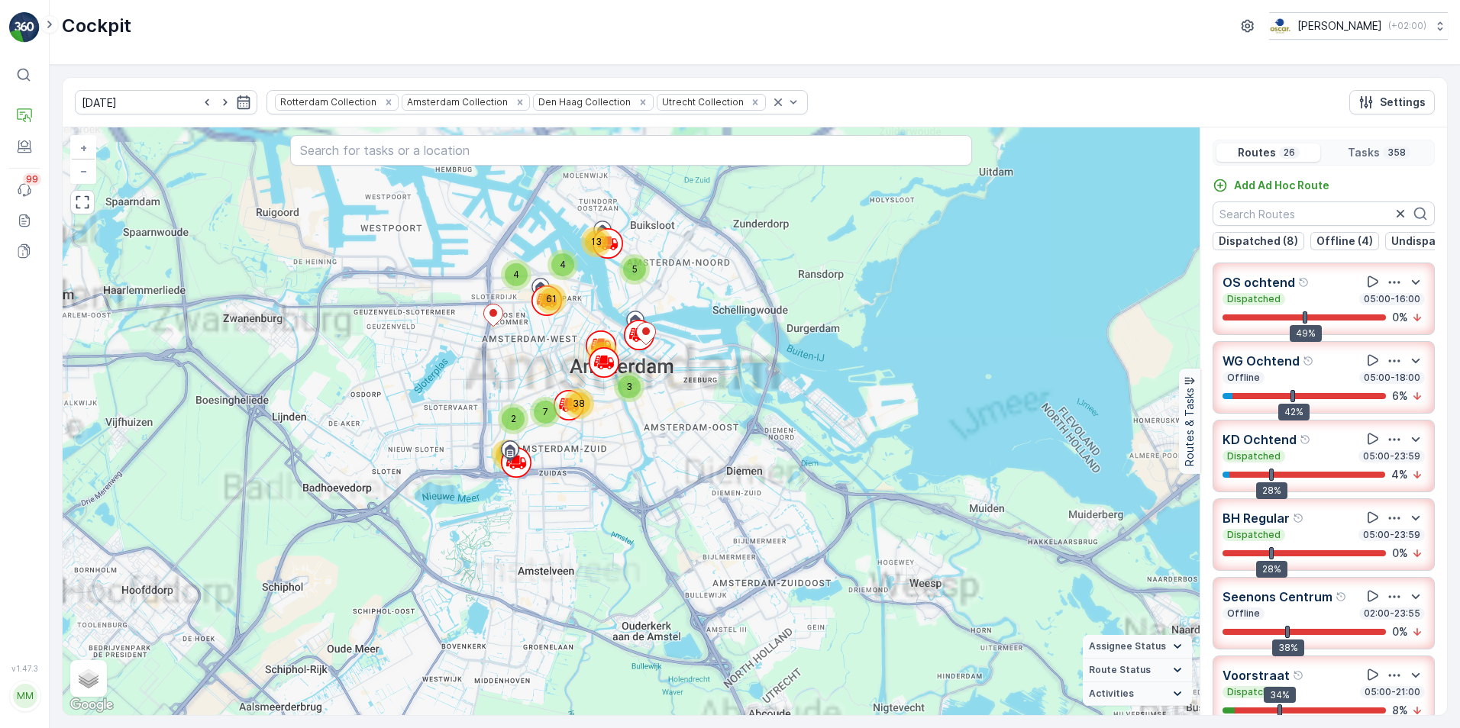
drag, startPoint x: 629, startPoint y: 294, endPoint x: 594, endPoint y: 437, distance: 147.8
click at [594, 437] on div "2 2 2 3 11 13 11 2 14 6 5 25 26 2 59 5 13 7 38 4 4 61 3 33 + − Satellite Roadma…" at bounding box center [631, 421] width 1137 height 588
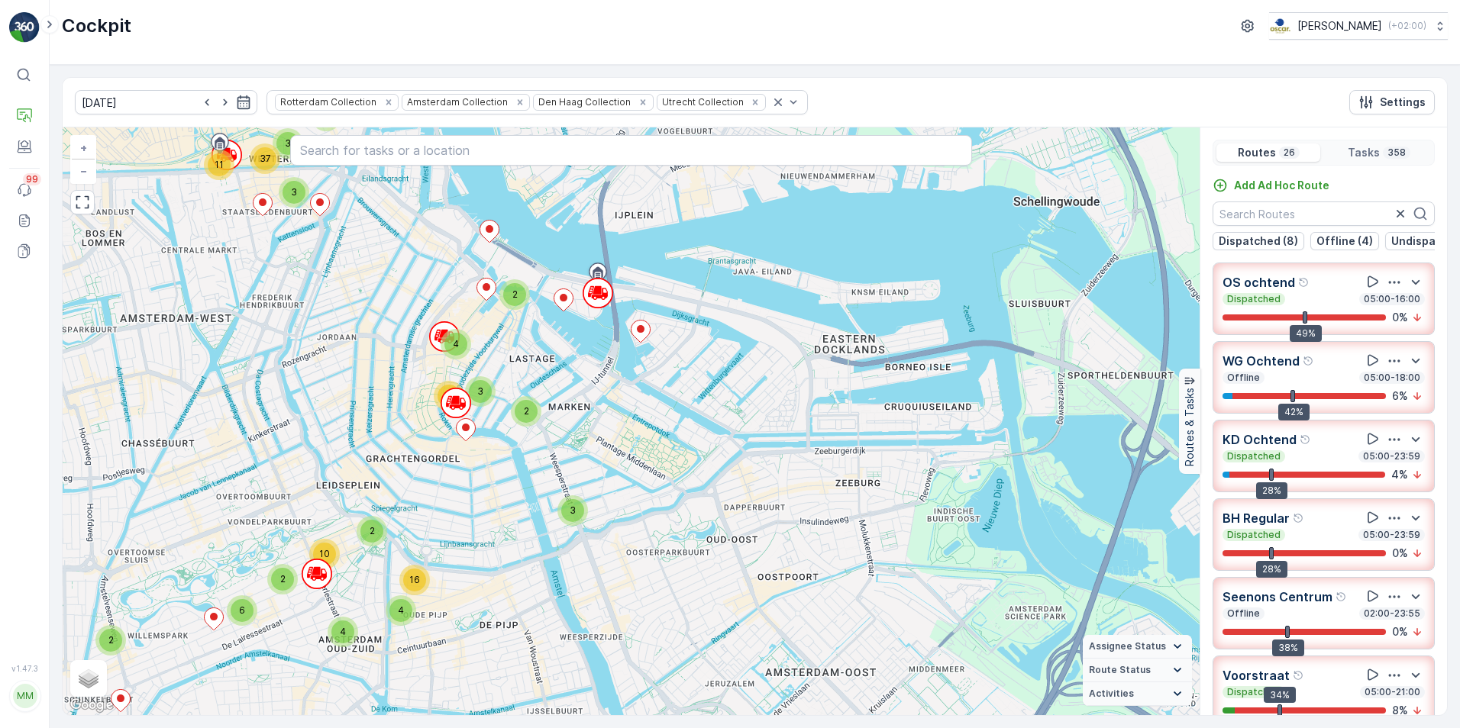
drag, startPoint x: 714, startPoint y: 430, endPoint x: 683, endPoint y: 538, distance: 112.6
click at [683, 538] on div "2 2 2 2 3 2 5 2 5 3 6 2 2 2 6 2 3 4 22 5 2 2 5 2 8 2 2 12 3 3 9 29 2 3 2 6 6 2 …" at bounding box center [631, 421] width 1137 height 588
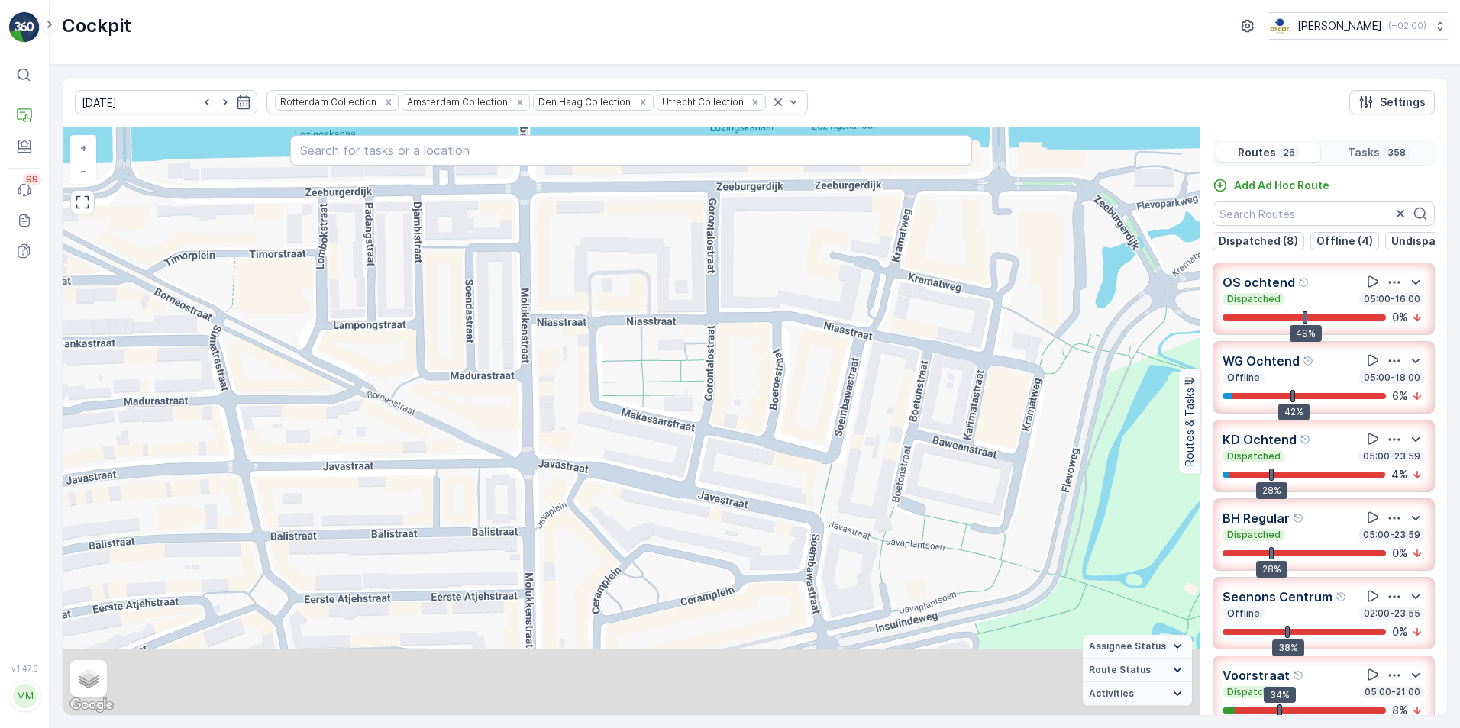
drag, startPoint x: 922, startPoint y: 515, endPoint x: 918, endPoint y: 382, distance: 132.9
click at [918, 382] on div "2 2 2 2 2 2 2 3 2 2 2 2 2 2 2 4 2 2 3 2 2 2 2 4 2 2 2 3 2 2 2 3 3 10 2 2 3 3 2 …" at bounding box center [631, 421] width 1137 height 588
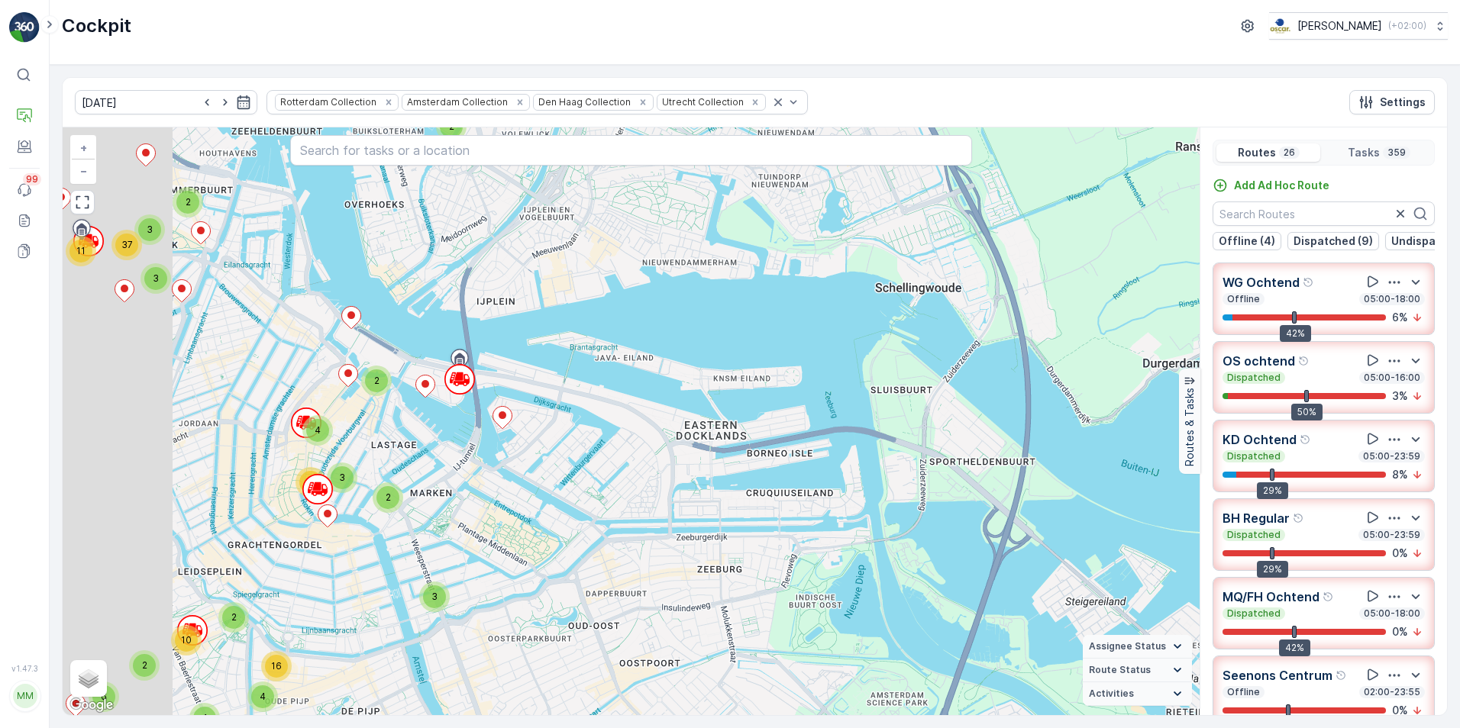
drag, startPoint x: 308, startPoint y: 473, endPoint x: 443, endPoint y: 453, distance: 135.9
click at [443, 453] on div "2 2 2 2 5 4 8 3 3 6 2 2 2 5 6 2 2 4 2 3 2 2 3 3 4 11 2 3 16 2 2 6 3 3 2 10 4 3 …" at bounding box center [631, 421] width 1137 height 588
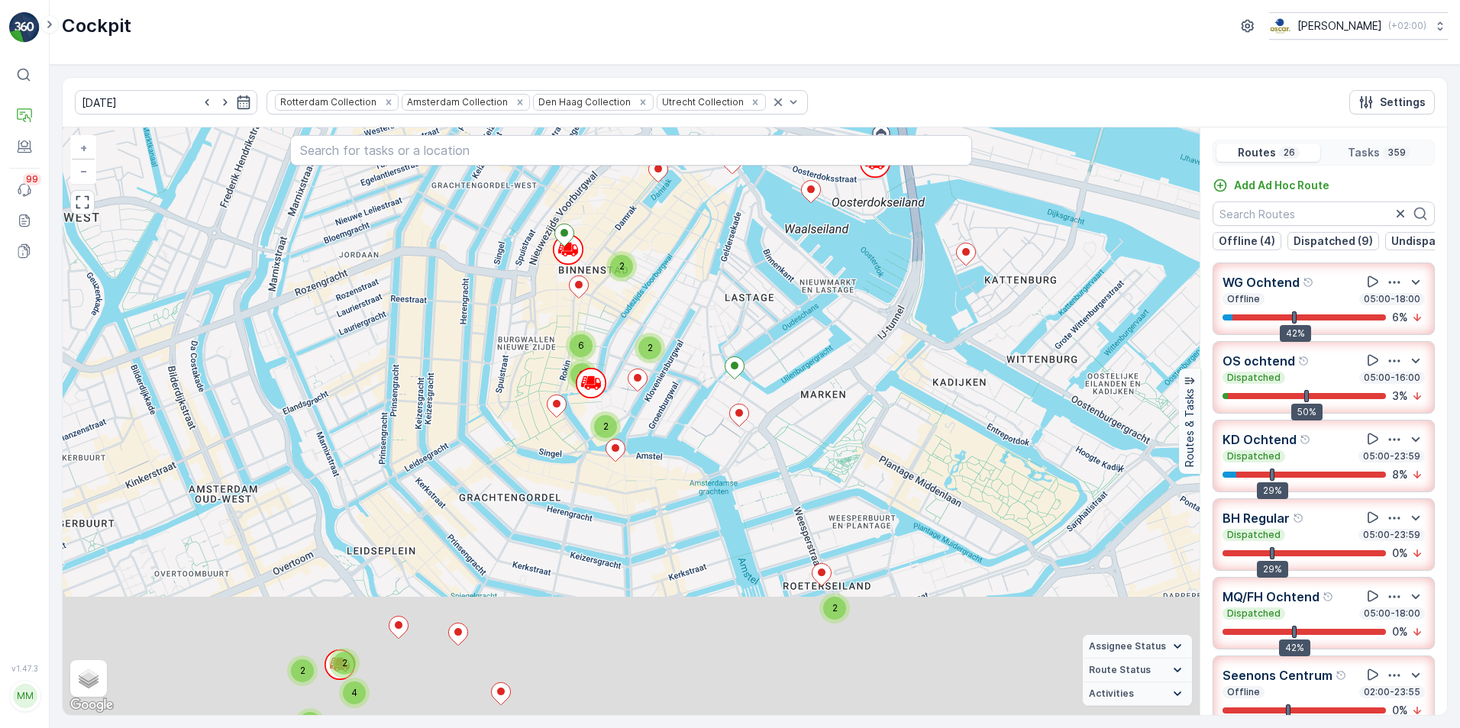
drag, startPoint x: 450, startPoint y: 459, endPoint x: 462, endPoint y: 255, distance: 204.2
click at [462, 255] on div "2 2 2 2 2 4 2 2 3 2 2 3 2 2 3 2 3 3 2 2 3 15 3 2 2 2 5 2 2 7 4 2 3 3 6 8 20 2 4…" at bounding box center [631, 421] width 1137 height 588
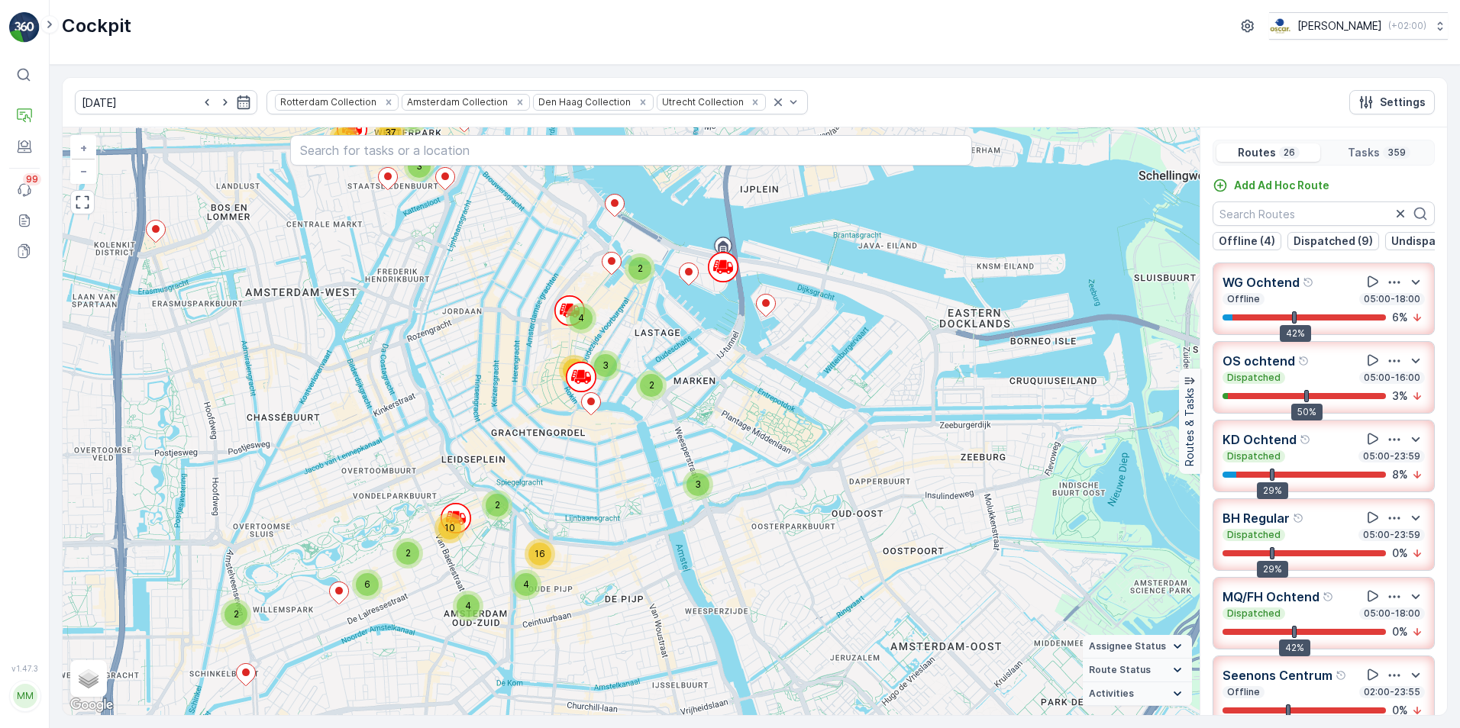
drag, startPoint x: 330, startPoint y: 456, endPoint x: 384, endPoint y: 434, distance: 58.6
click at [384, 434] on div "2 2 2 2 3 2 5 2 5 3 6 2 2 2 6 2 3 4 22 5 2 2 5 2 8 2 2 12 3 3 9 29 2 4 2 6 6 2 …" at bounding box center [631, 421] width 1137 height 588
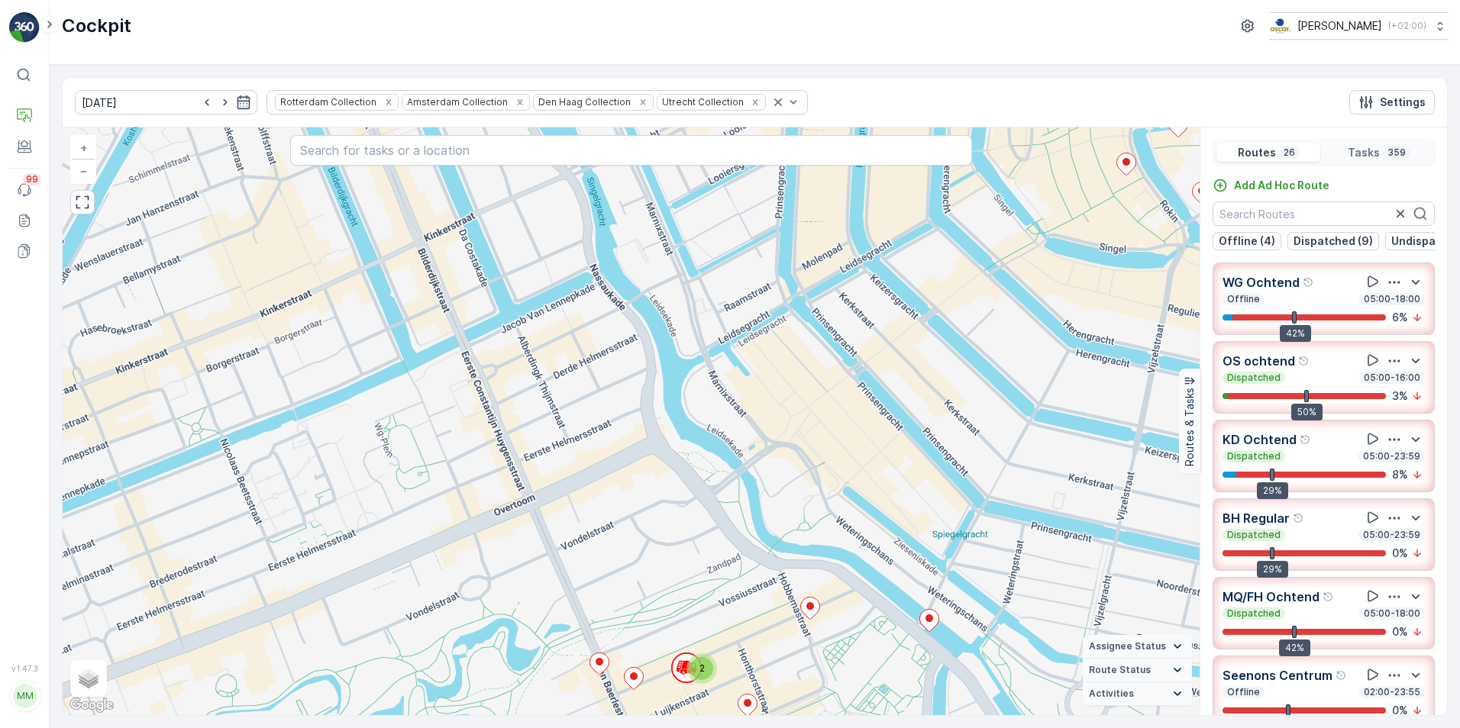
drag, startPoint x: 446, startPoint y: 474, endPoint x: 489, endPoint y: 338, distance: 142.7
click at [489, 338] on div "2 2 2 2 3 2 2 2 2 3 2 2 3 2 2 2 2 2 6 7 2 2 2 2 2 2 3 4 2 2 2 2 4 2 5 2 7 10 2 …" at bounding box center [631, 421] width 1137 height 588
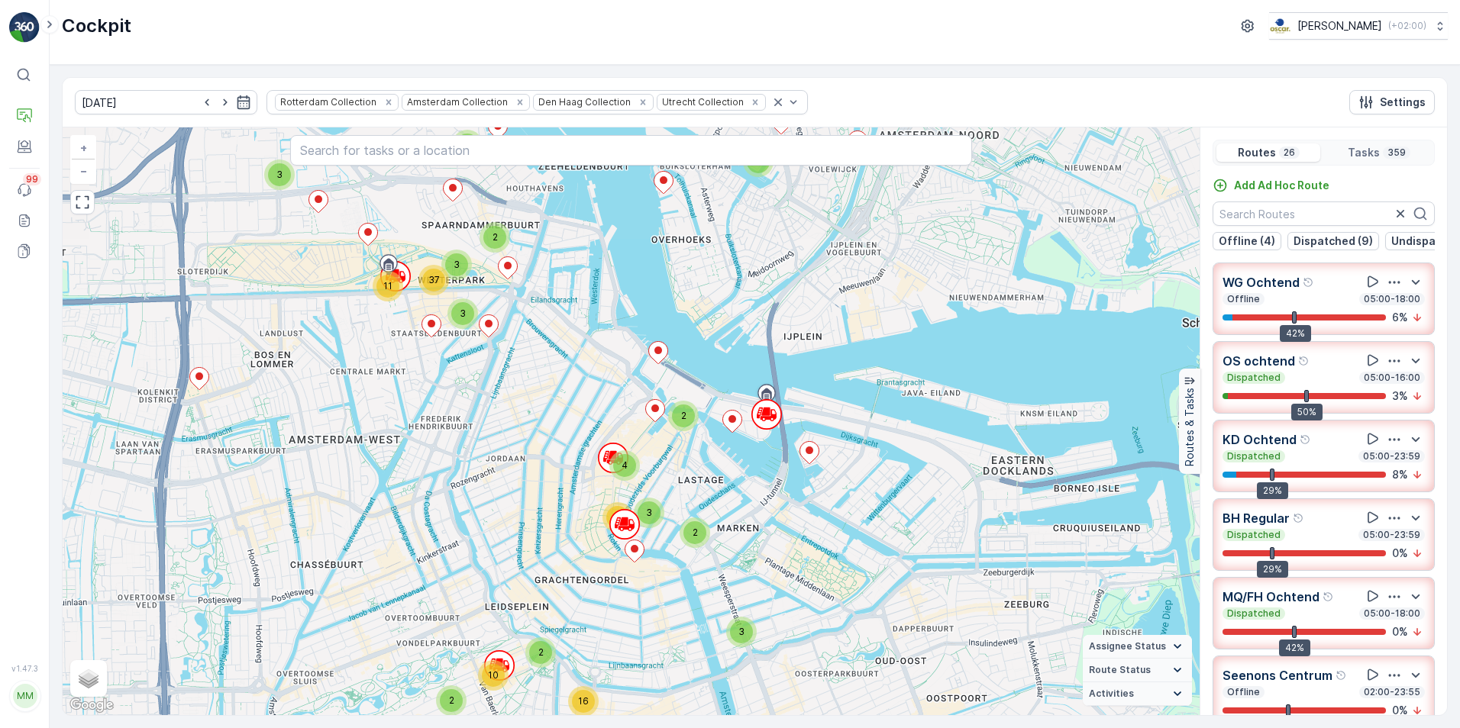
drag, startPoint x: 486, startPoint y: 385, endPoint x: 485, endPoint y: 506, distance: 121.4
click at [485, 506] on div "2 2 2 2 3 2 5 2 5 3 6 2 2 2 6 2 3 4 22 5 2 2 5 2 8 2 2 12 3 3 9 29 2 4 2 6 6 2 …" at bounding box center [631, 421] width 1137 height 588
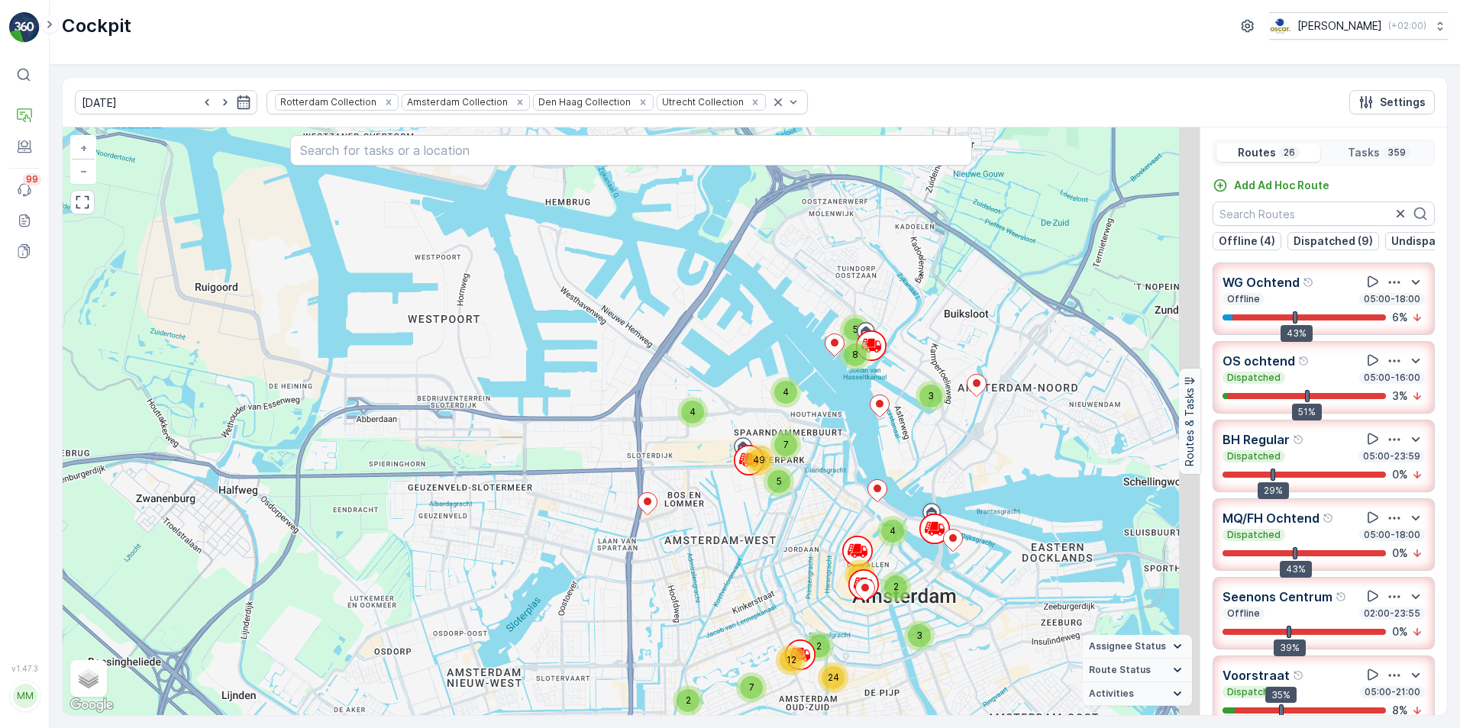
drag, startPoint x: 700, startPoint y: 609, endPoint x: 533, endPoint y: 440, distance: 238.1
click at [534, 441] on div "2 2 2 7 3 6 7 11 2 2 3 9 6 4 24 5 10 11 2 2 15 42 3 5 8 7 2 12 24 4 4 5 7 49 3 …" at bounding box center [631, 421] width 1137 height 588
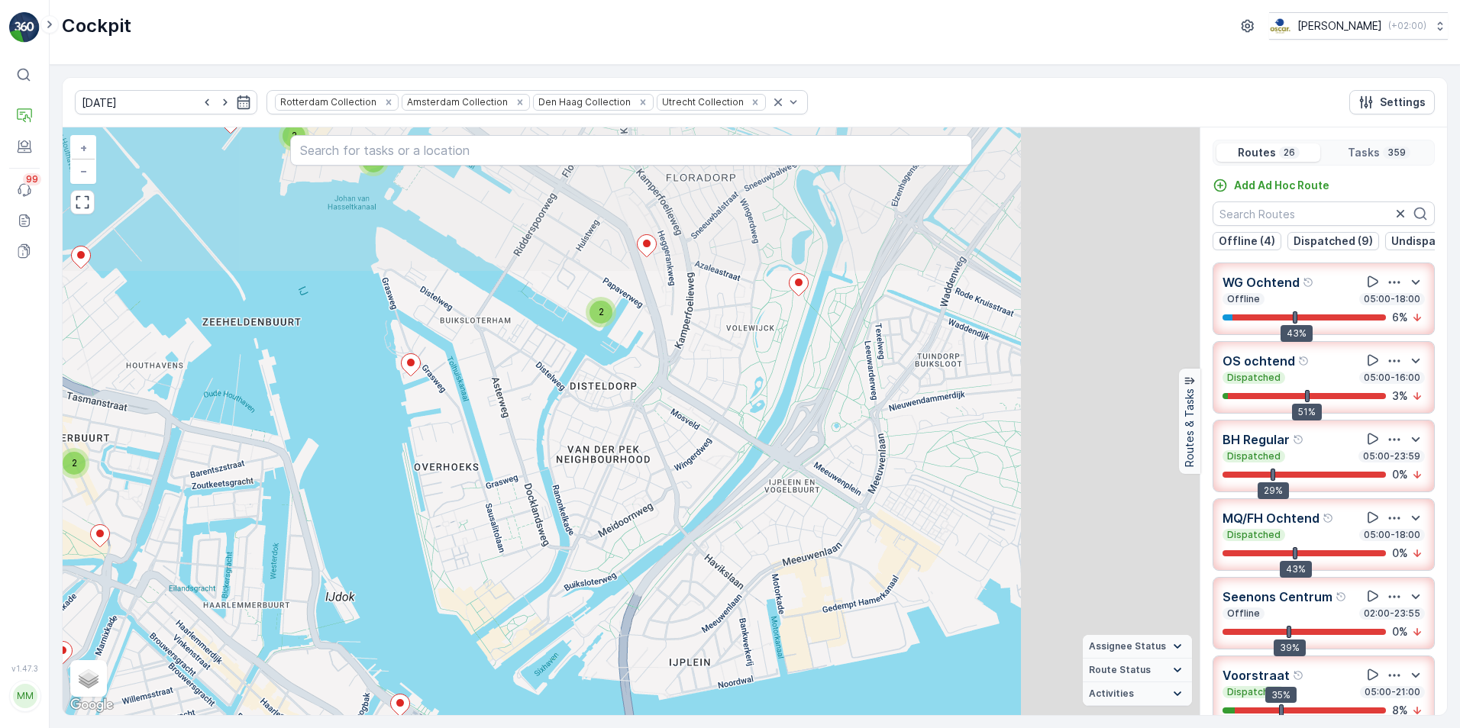
drag, startPoint x: 989, startPoint y: 386, endPoint x: 718, endPoint y: 531, distance: 307.4
click at [718, 531] on div "2 2 2 2 2 4 2 2 3 2 2 3 2 2 3 2 3 3 2 2 3 15 3 2 2 2 5 2 2 7 4 2 3 3 6 8 20 2 4…" at bounding box center [631, 421] width 1137 height 588
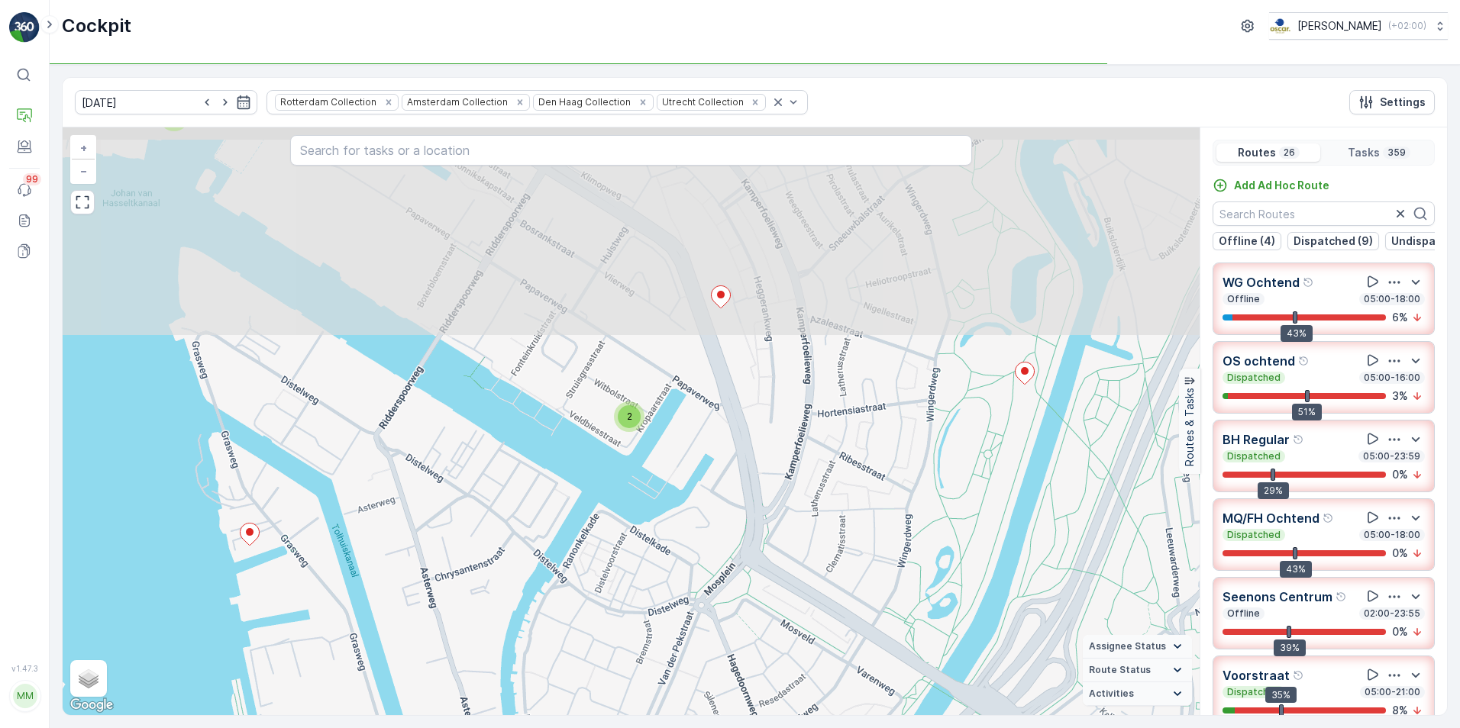
drag, startPoint x: 575, startPoint y: 292, endPoint x: 573, endPoint y: 492, distance: 200.8
click at [569, 502] on div "2 2 2 2 3 2 2 2 2 3 2 2 3 2 2 2 2 2 6 7 2 2 2 2 2 2 3 4 2 2 2 2 4 2 5 2 7 10 2 …" at bounding box center [631, 421] width 1137 height 588
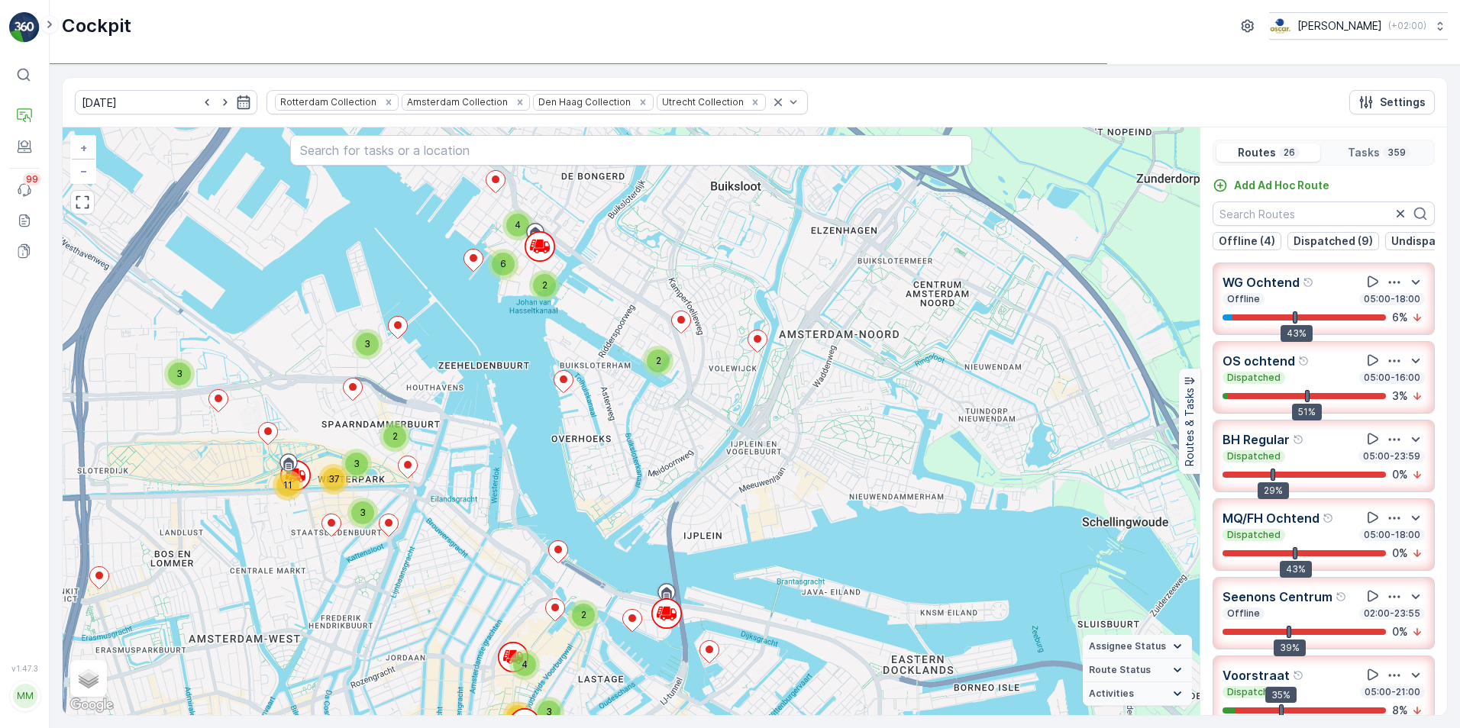
drag, startPoint x: 776, startPoint y: 508, endPoint x: 728, endPoint y: 450, distance: 76.0
click at [728, 450] on div "2 2 2 2 3 2 5 2 5 3 6 2 2 2 6 2 3 4 22 5 2 2 5 2 8 2 2 12 3 3 9 29 2 4 2 6 6 2 …" at bounding box center [631, 421] width 1137 height 588
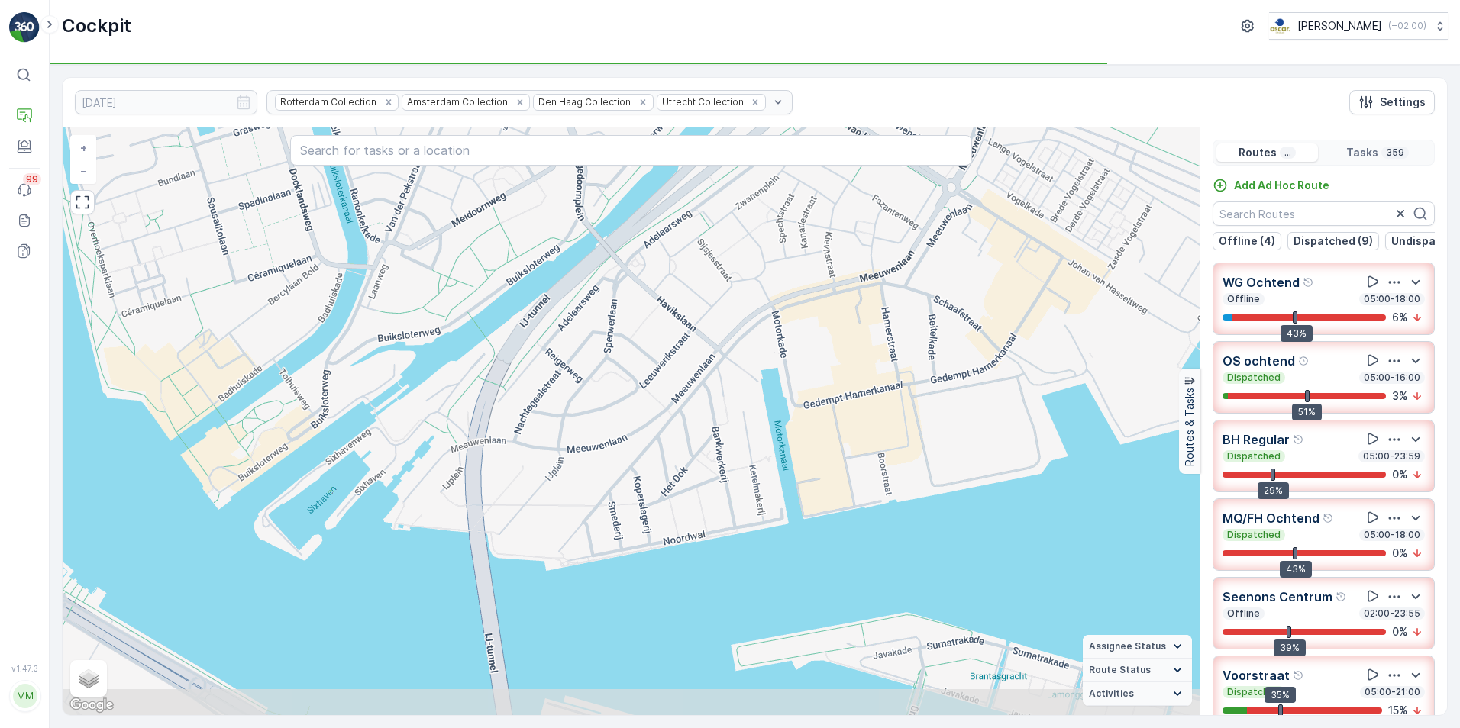
drag, startPoint x: 745, startPoint y: 637, endPoint x: 758, endPoint y: 536, distance: 102.4
click at [758, 536] on div "2 2 2 2 3 2 2 2 2 3 2 2 3 2 2 2 2 2 6 7 2 2 2 2 2 2 3 4 2 2 2 2 4 2 5 2 7 10 2 …" at bounding box center [631, 421] width 1137 height 588
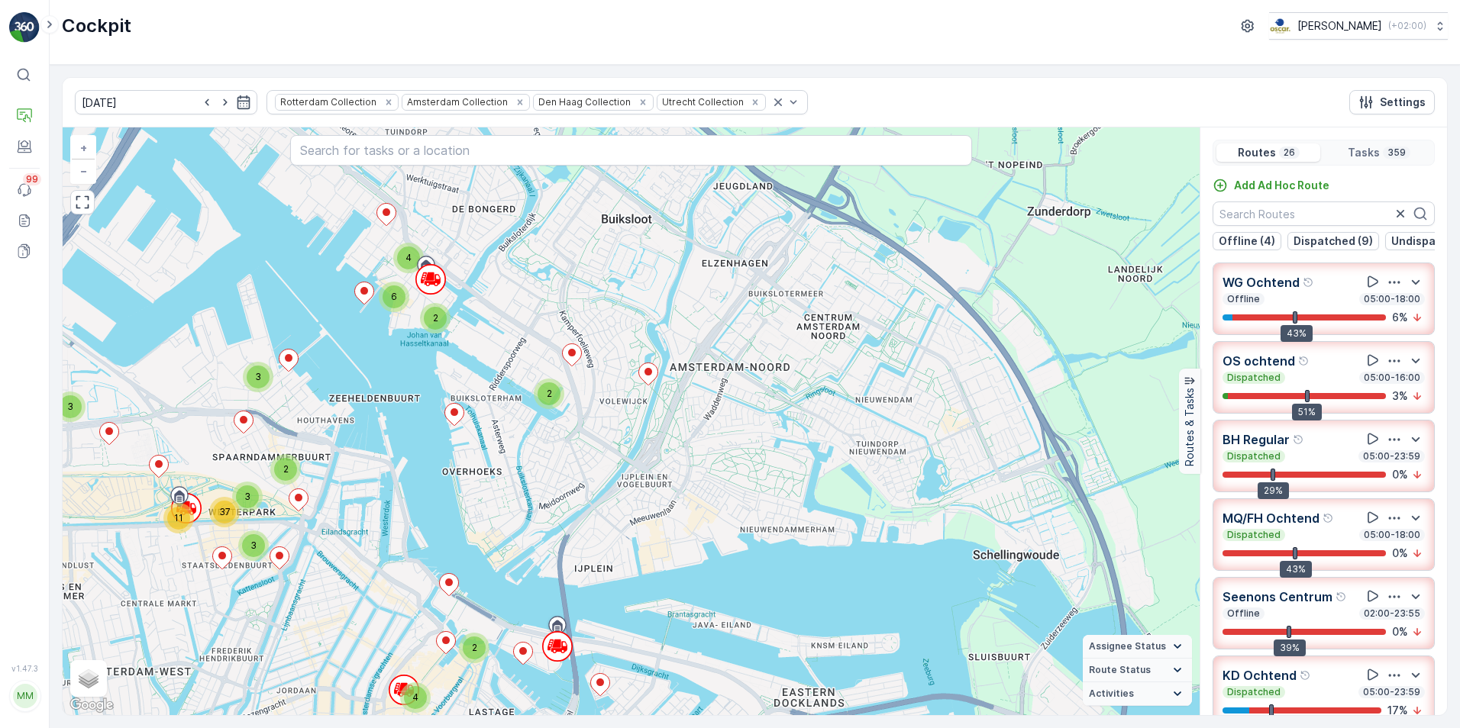
drag, startPoint x: 948, startPoint y: 420, endPoint x: 712, endPoint y: 512, distance: 253.3
click at [712, 512] on div "2 2 2 2 3 2 5 2 5 3 6 2 2 2 6 2 3 4 22 5 2 2 5 2 8 2 2 12 3 3 9 29 2 4 2 6 6 2 …" at bounding box center [631, 421] width 1137 height 588
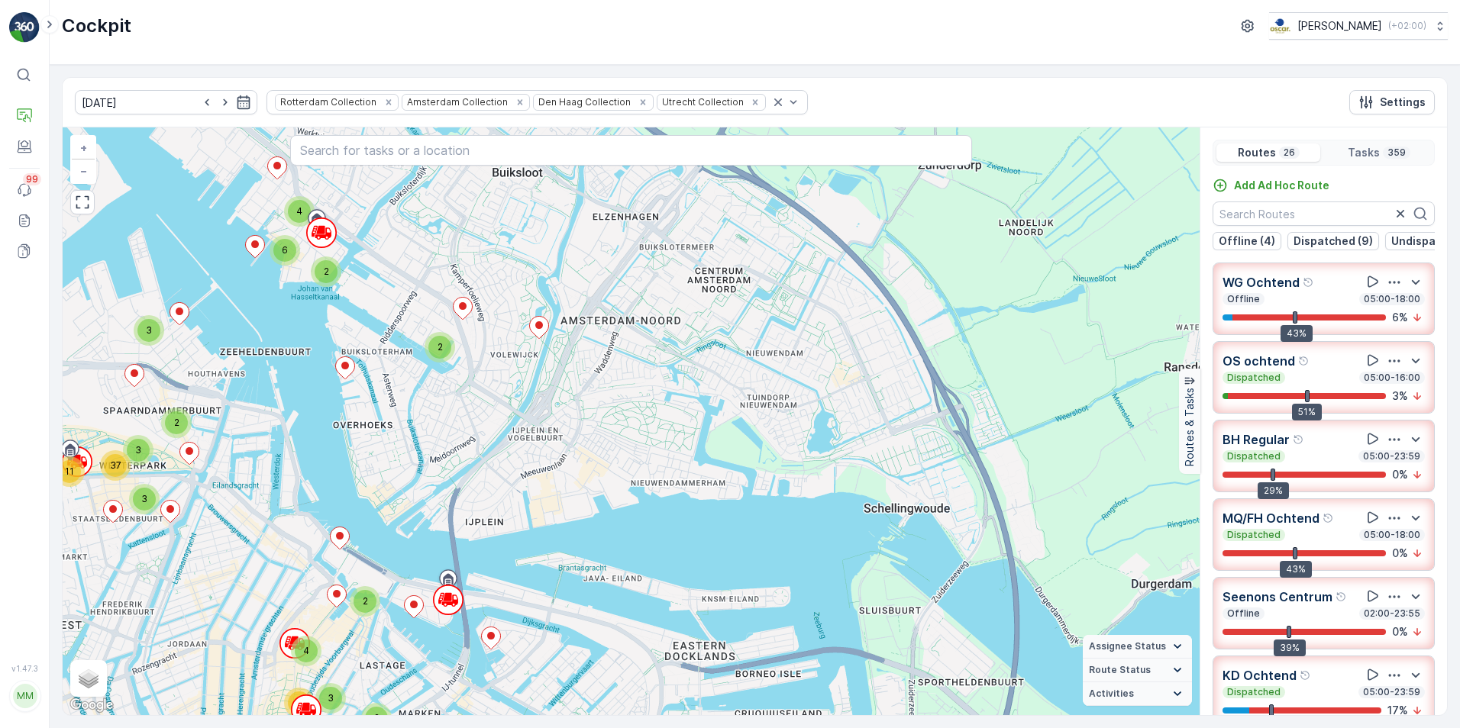
drag, startPoint x: 1044, startPoint y: 559, endPoint x: 934, endPoint y: 512, distance: 118.7
click at [934, 512] on div "2 2 2 2 3 2 5 2 5 3 6 2 2 2 6 2 3 4 22 5 2 2 5 2 8 2 2 12 3 3 9 29 2 4 2 6 6 2 …" at bounding box center [631, 421] width 1137 height 588
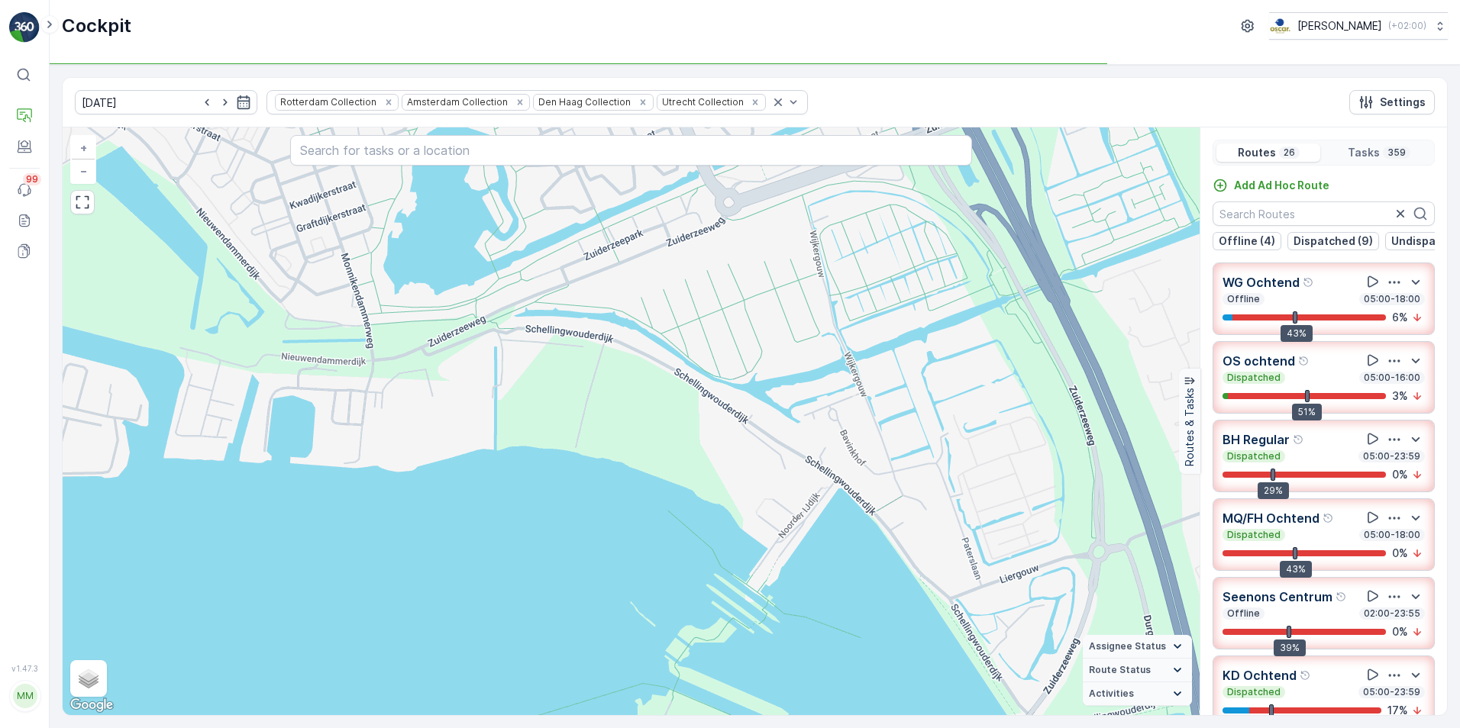
drag, startPoint x: 928, startPoint y: 544, endPoint x: 854, endPoint y: 440, distance: 128.2
click at [854, 440] on div "2 2 2 2 3 2 2 2 2 3 2 2 3 2 2 2 2 2 6 7 2 2 2 2 2 2 3 4 2 2 2 2 4 2 5 2 7 10 2 …" at bounding box center [631, 421] width 1137 height 588
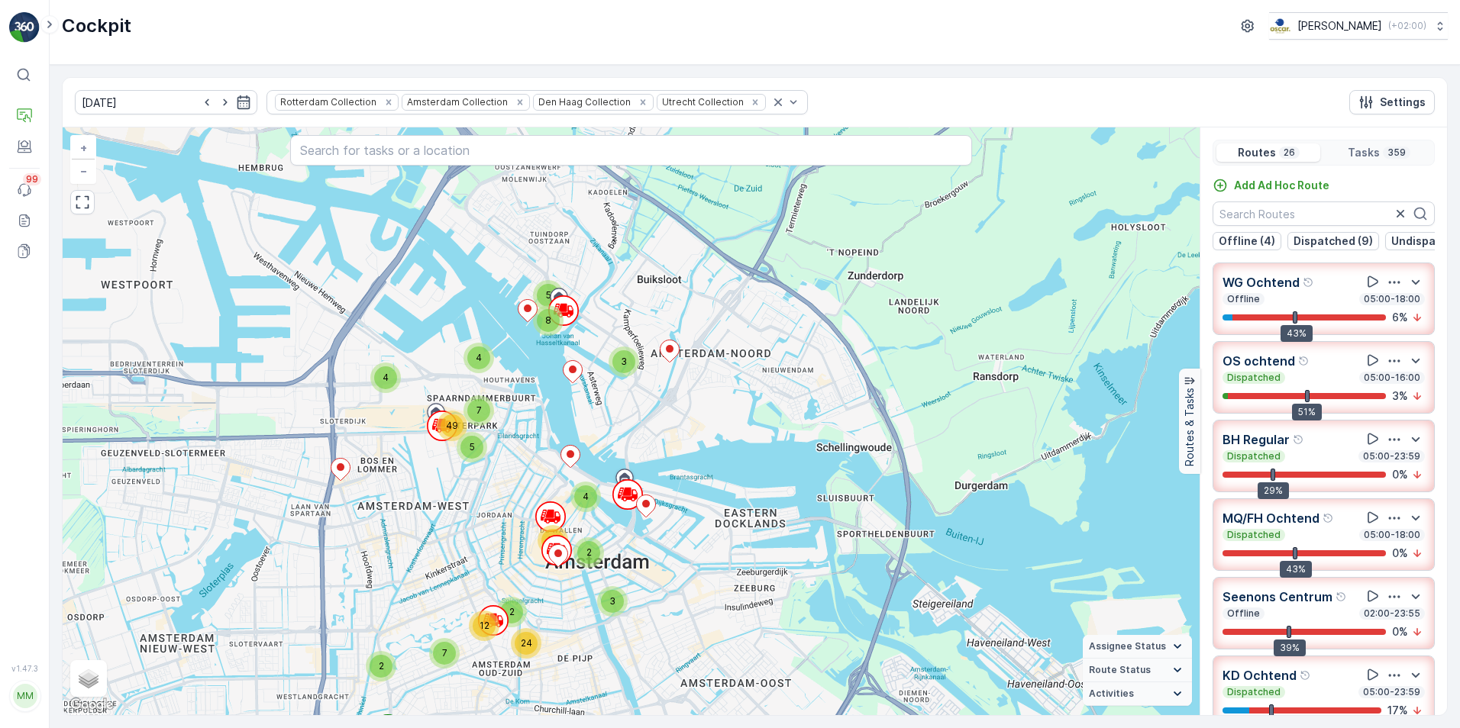
drag, startPoint x: 738, startPoint y: 446, endPoint x: 944, endPoint y: 408, distance: 209.6
click at [944, 408] on div "2 2 2 7 3 6 7 11 2 2 3 9 6 4 24 5 10 11 2 2 15 42 3 5 8 7 2 12 24 4 4 5 7 49 3 …" at bounding box center [631, 421] width 1137 height 588
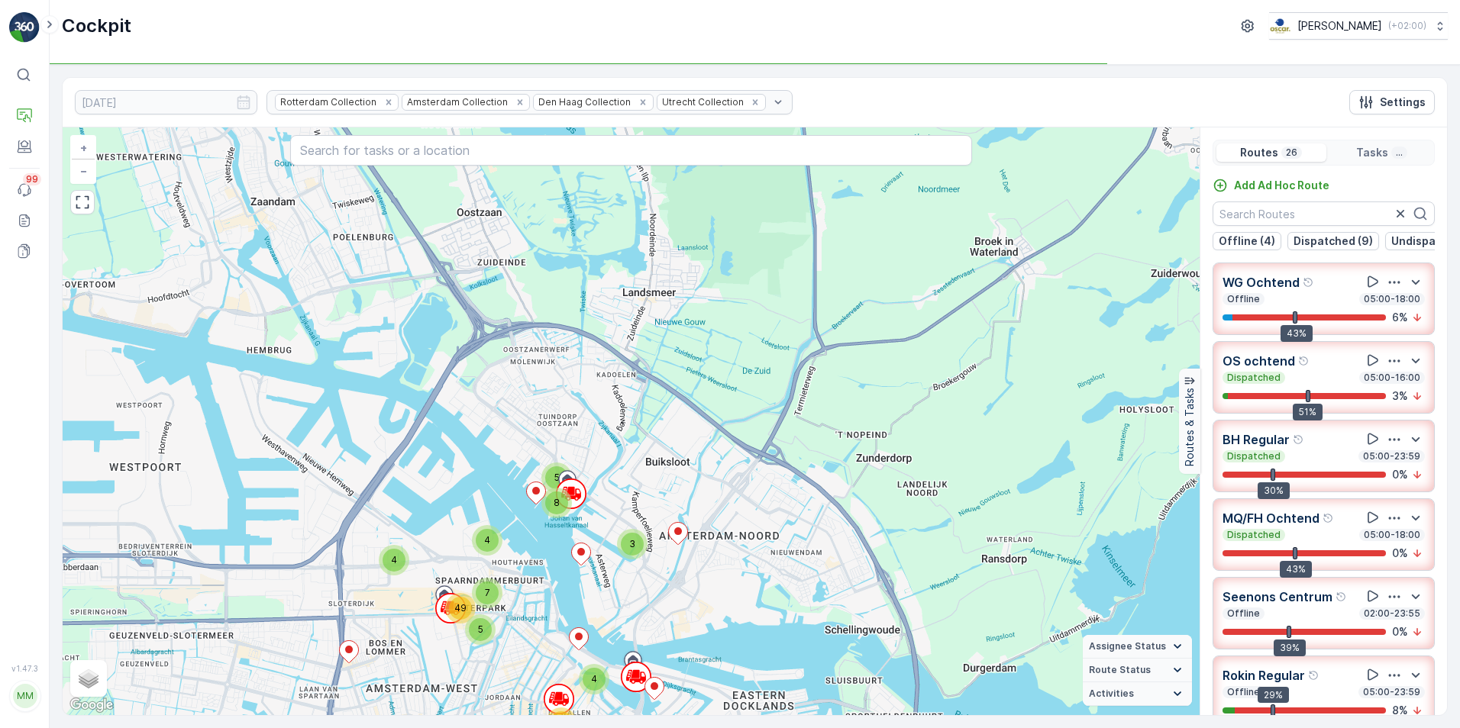
drag, startPoint x: 986, startPoint y: 498, endPoint x: 792, endPoint y: 721, distance: 296.0
click at [792, 721] on div "12.08.2025 Rotterdam Collection Amsterdam Collection Den Haag Collection Utrech…" at bounding box center [755, 396] width 1410 height 663
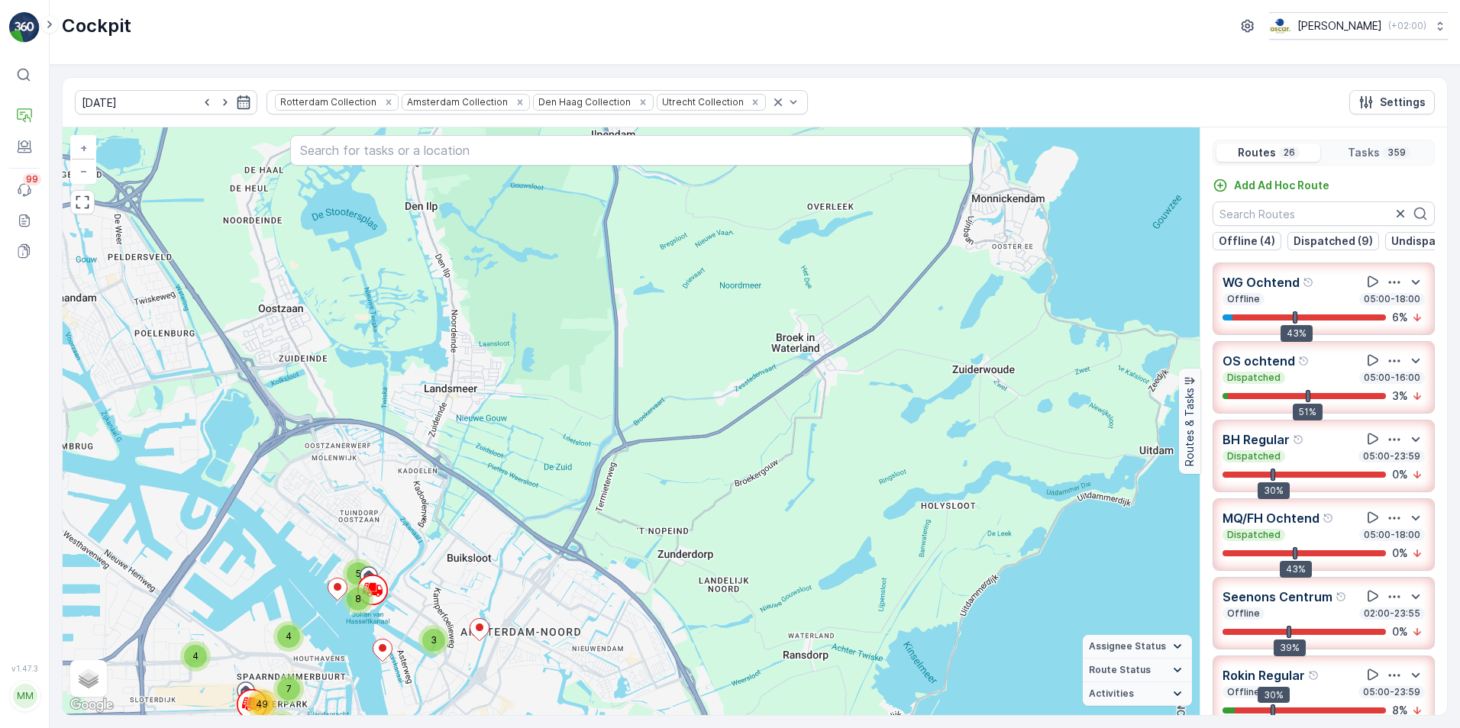
drag, startPoint x: 749, startPoint y: 454, endPoint x: 747, endPoint y: 561, distance: 106.9
click at [747, 561] on div "2 2 2 7 3 6 7 11 2 2 3 9 6 4 24 5 10 11 2 2 15 42 3 5 8 7 2 12 24 4 4 5 7 49 3 …" at bounding box center [631, 421] width 1137 height 588
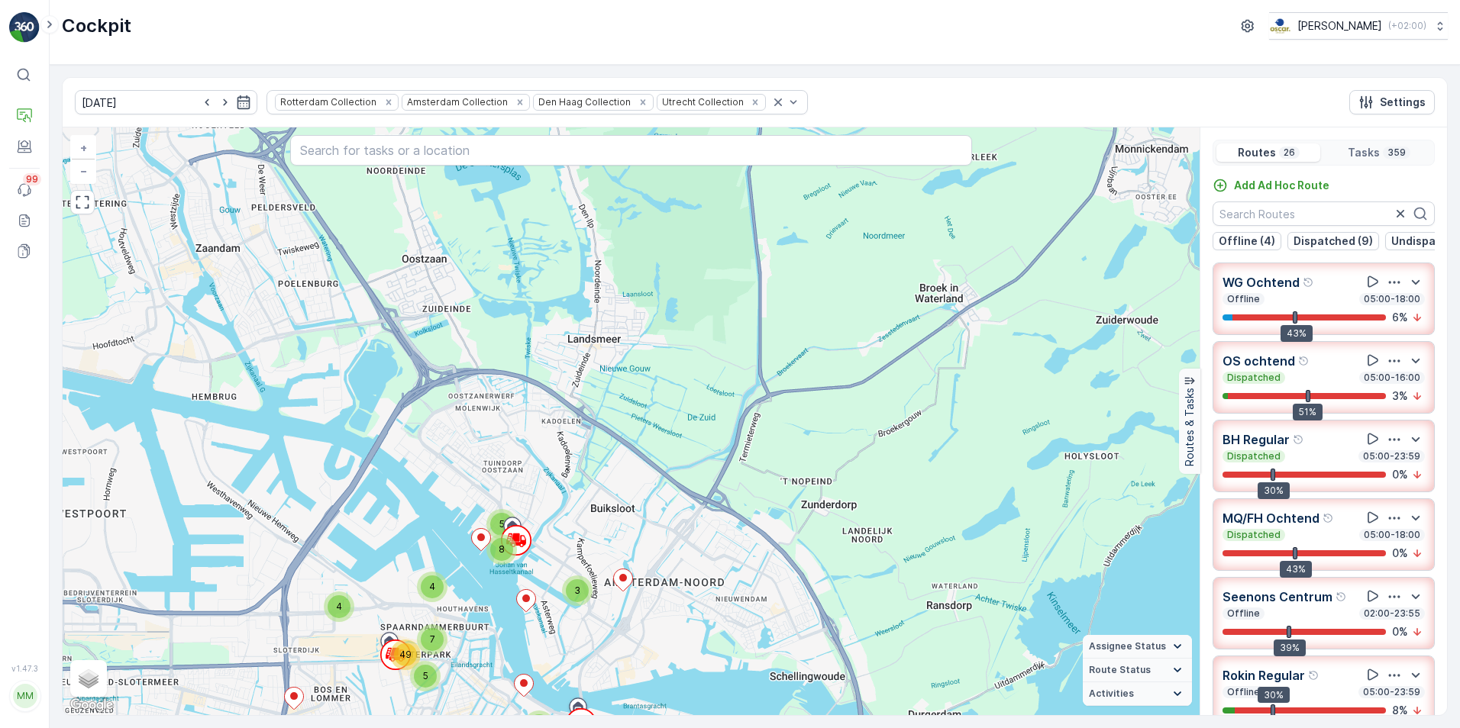
drag, startPoint x: 690, startPoint y: 531, endPoint x: 852, endPoint y: 431, distance: 190.3
click at [852, 431] on div "2 2 2 7 3 6 7 11 2 2 3 9 6 4 24 5 10 11 2 2 15 42 3 5 8 7 2 12 24 4 4 5 7 49 3 …" at bounding box center [631, 421] width 1137 height 588
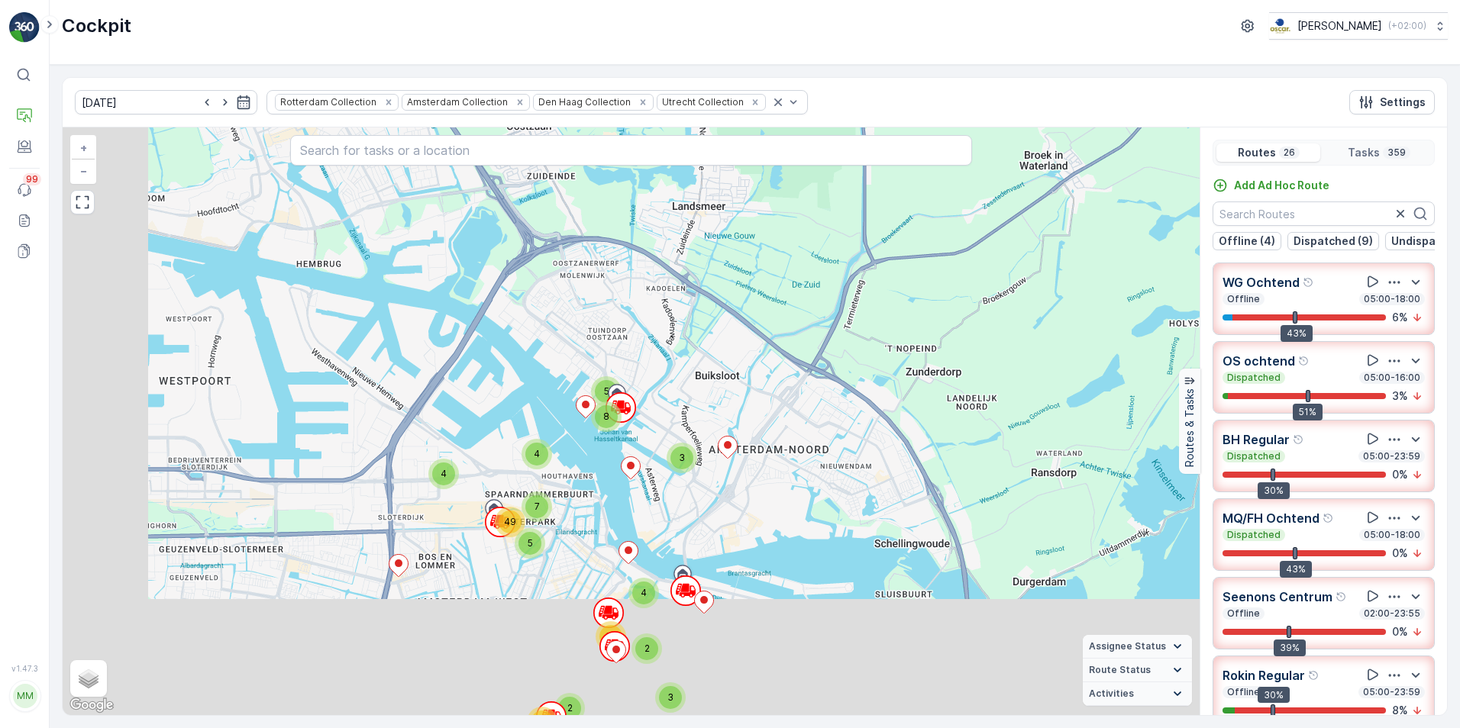
drag, startPoint x: 646, startPoint y: 457, endPoint x: 702, endPoint y: 387, distance: 90.1
click at [698, 399] on div "2 2 2 7 3 6 7 11 2 2 3 9 6 4 24 5 10 11 2 2 15 42 3 5 8 7 2 12 24 4 4 5 7 49 3 …" at bounding box center [631, 421] width 1137 height 588
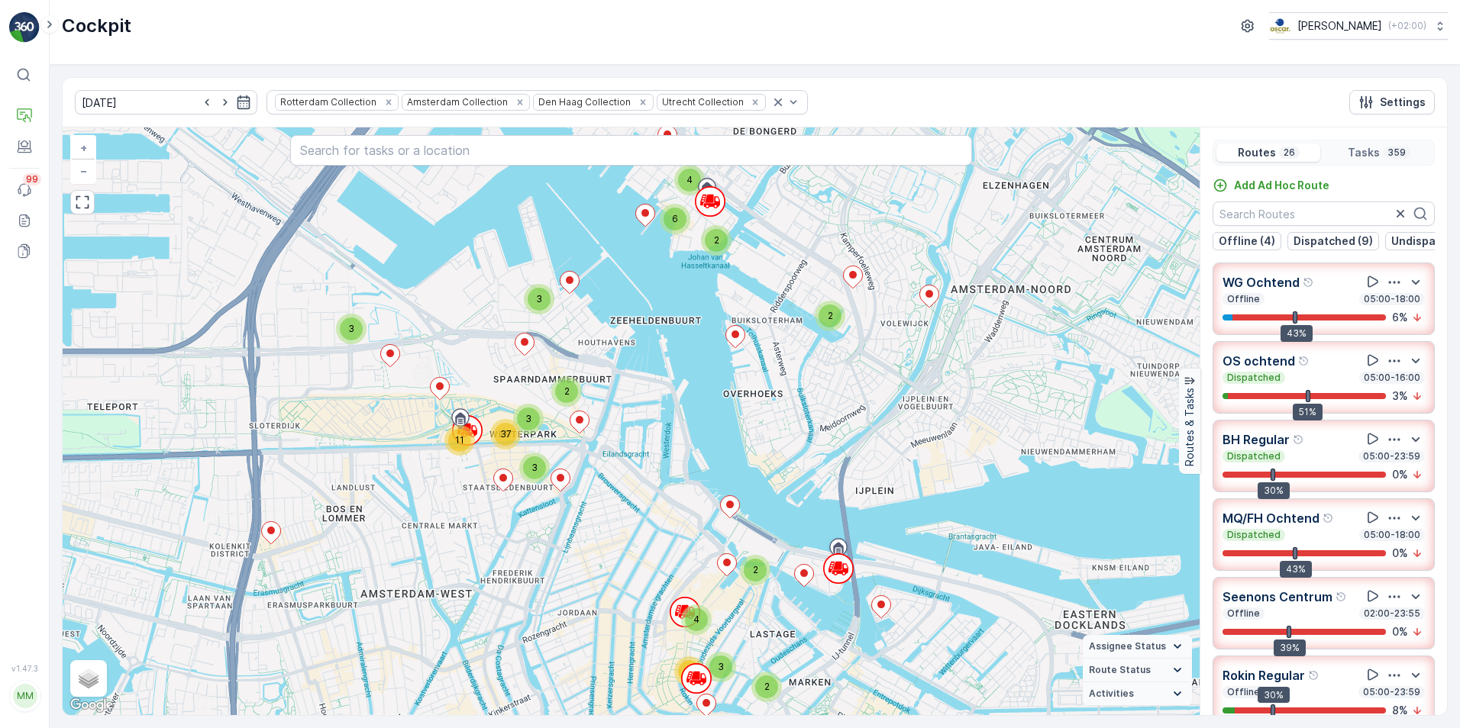
drag, startPoint x: 557, startPoint y: 553, endPoint x: 691, endPoint y: 457, distance: 164.8
click at [691, 457] on div "2 2 2 2 3 2 5 2 5 3 6 2 2 2 6 2 3 4 22 5 2 2 5 2 8 2 2 12 3 3 9 29 2 4 2 6 6 2 …" at bounding box center [631, 421] width 1137 height 588
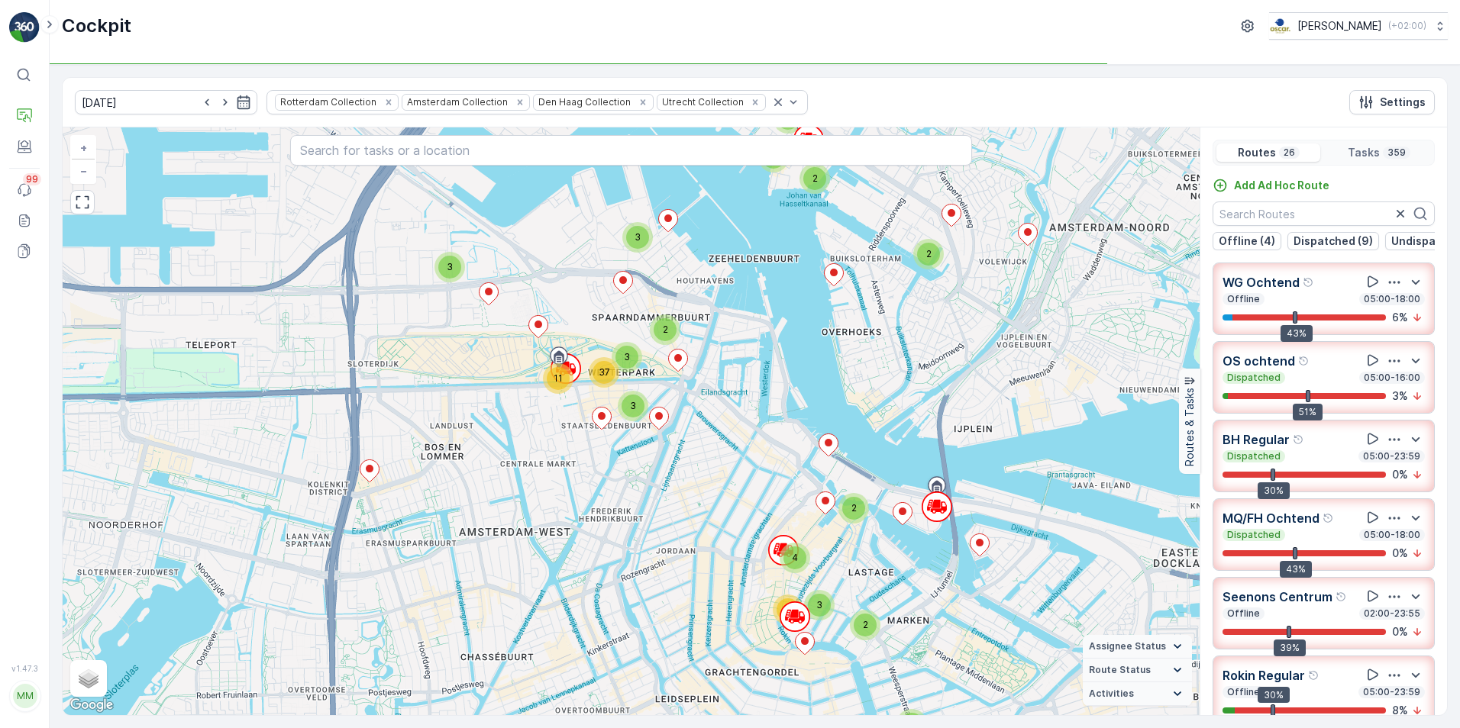
click at [1233, 447] on p "BH Regular" at bounding box center [1255, 440] width 67 height 18
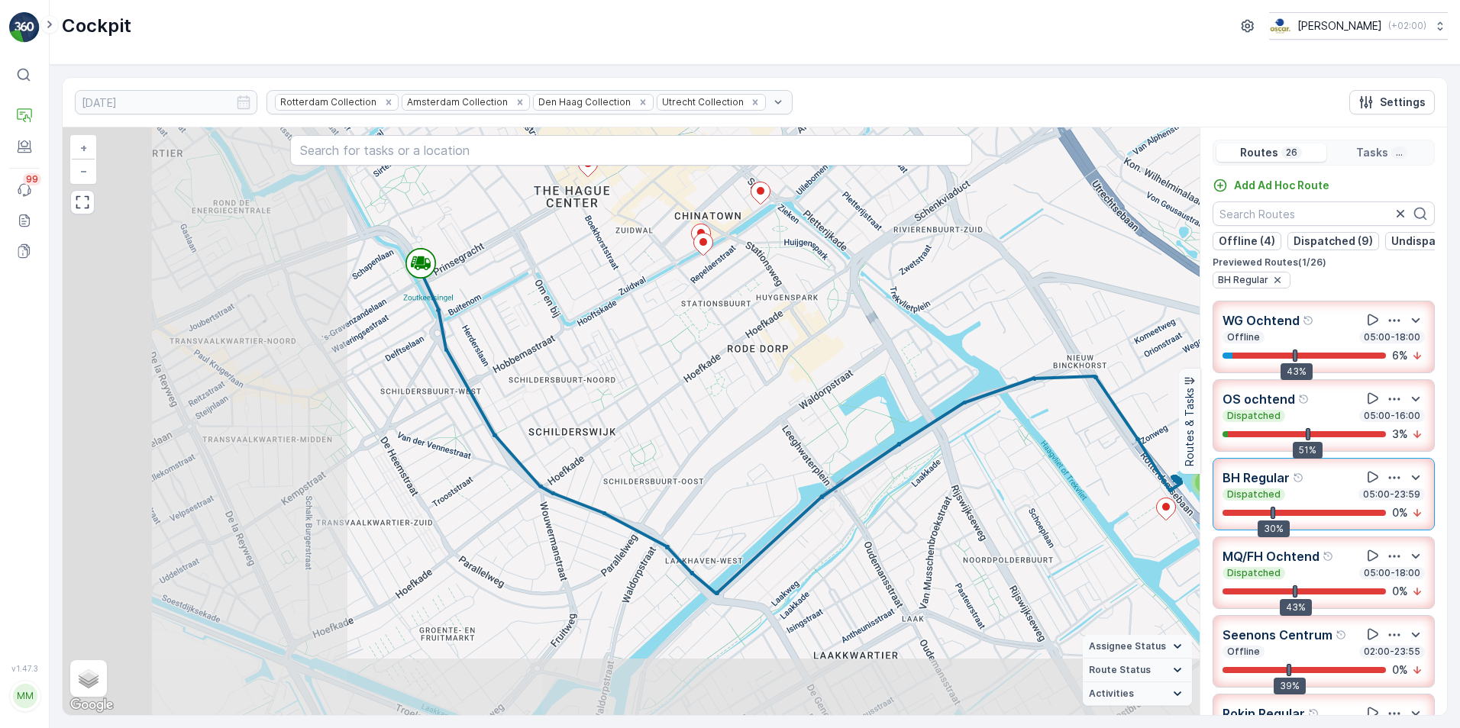
drag, startPoint x: 621, startPoint y: 613, endPoint x: 941, endPoint y: 520, distance: 333.2
click at [941, 520] on div "2 3 2 + − Satellite Roadmap Terrain Hybrid Leaflet Keyboard shortcuts Map Data …" at bounding box center [631, 421] width 1137 height 588
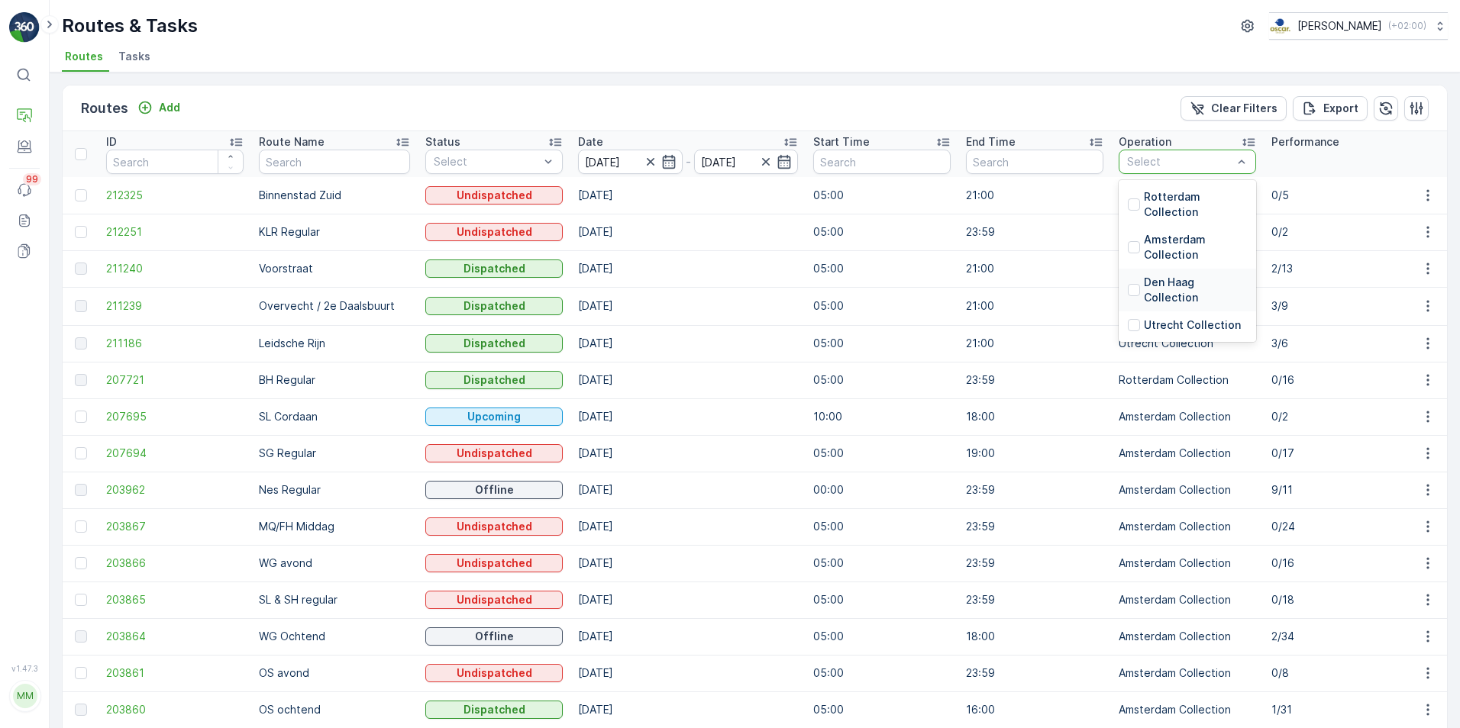
click at [1147, 299] on p "Den Haag Collection" at bounding box center [1195, 290] width 103 height 31
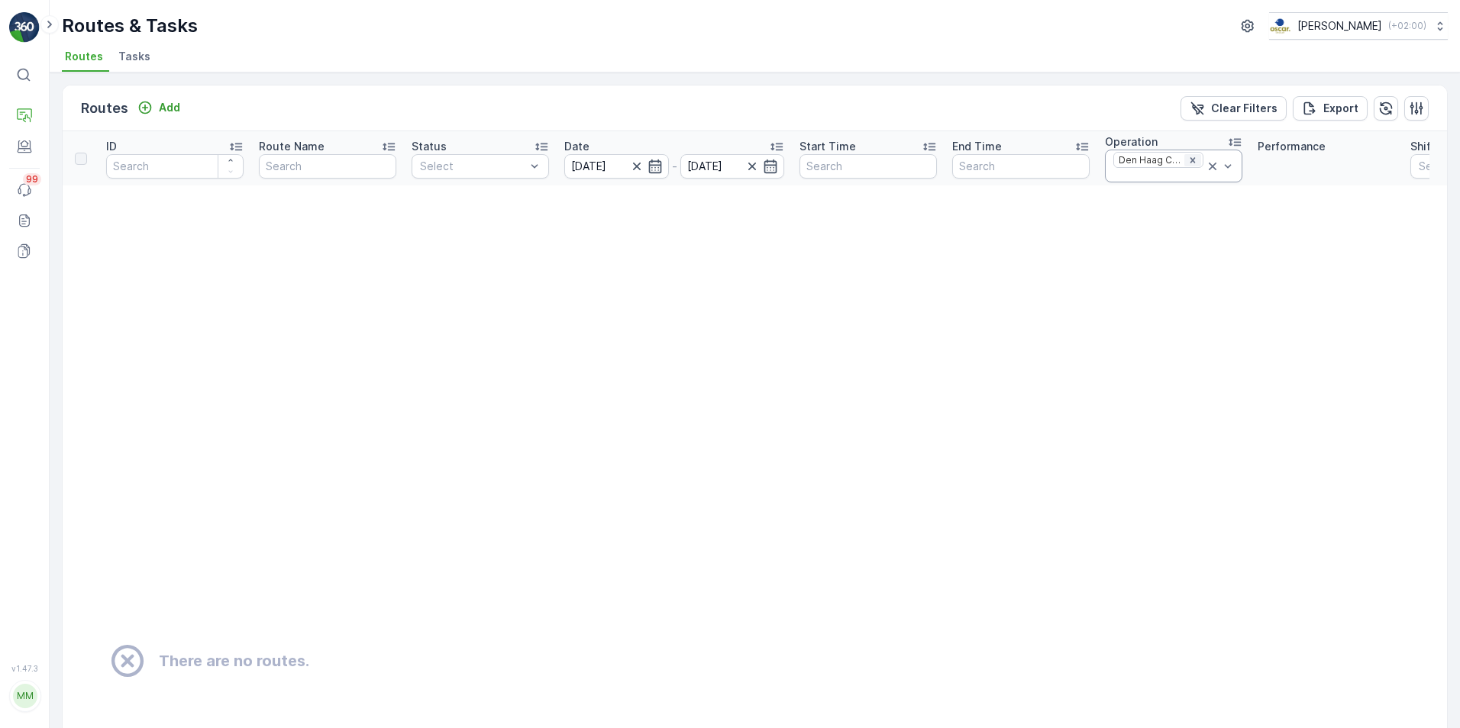
click at [1186, 160] on div "Remove Den Haag Collection" at bounding box center [1192, 160] width 17 height 12
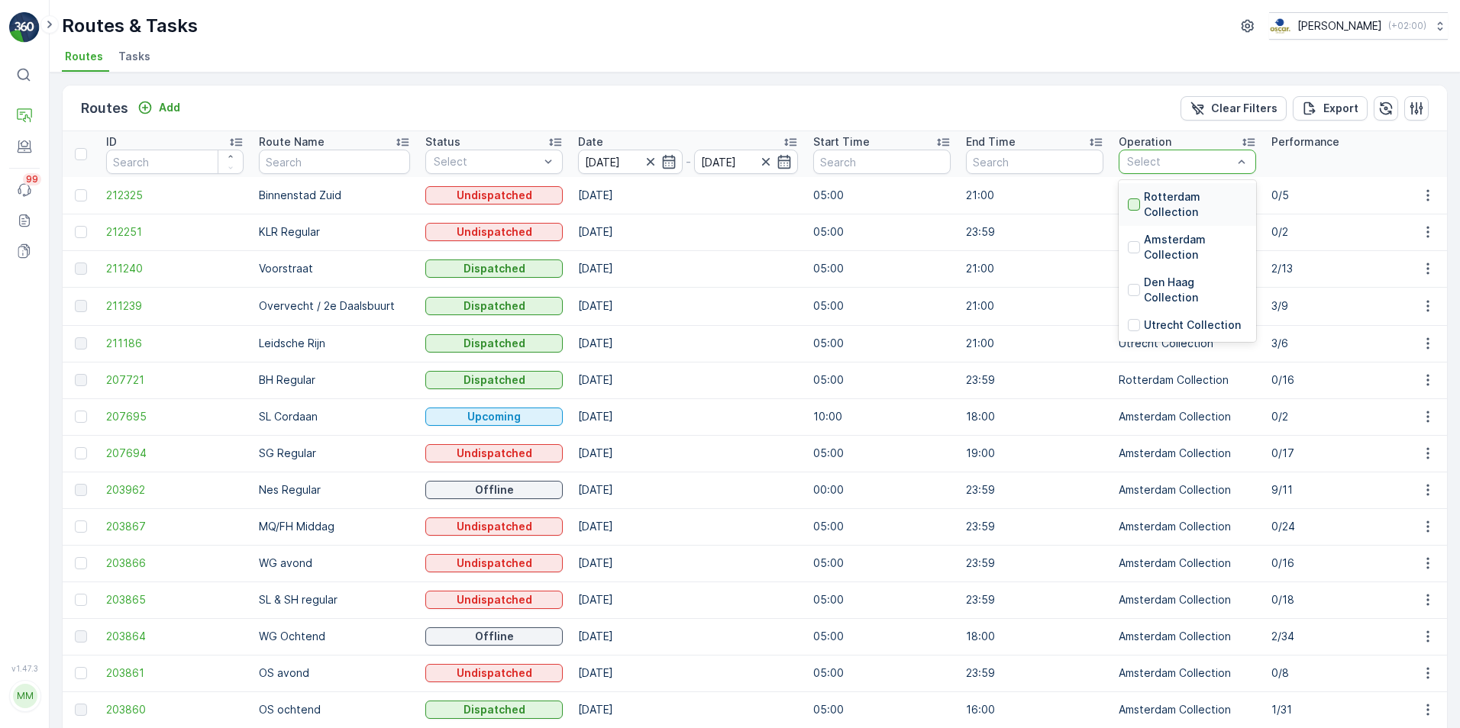
click at [1128, 203] on div at bounding box center [1134, 204] width 12 height 12
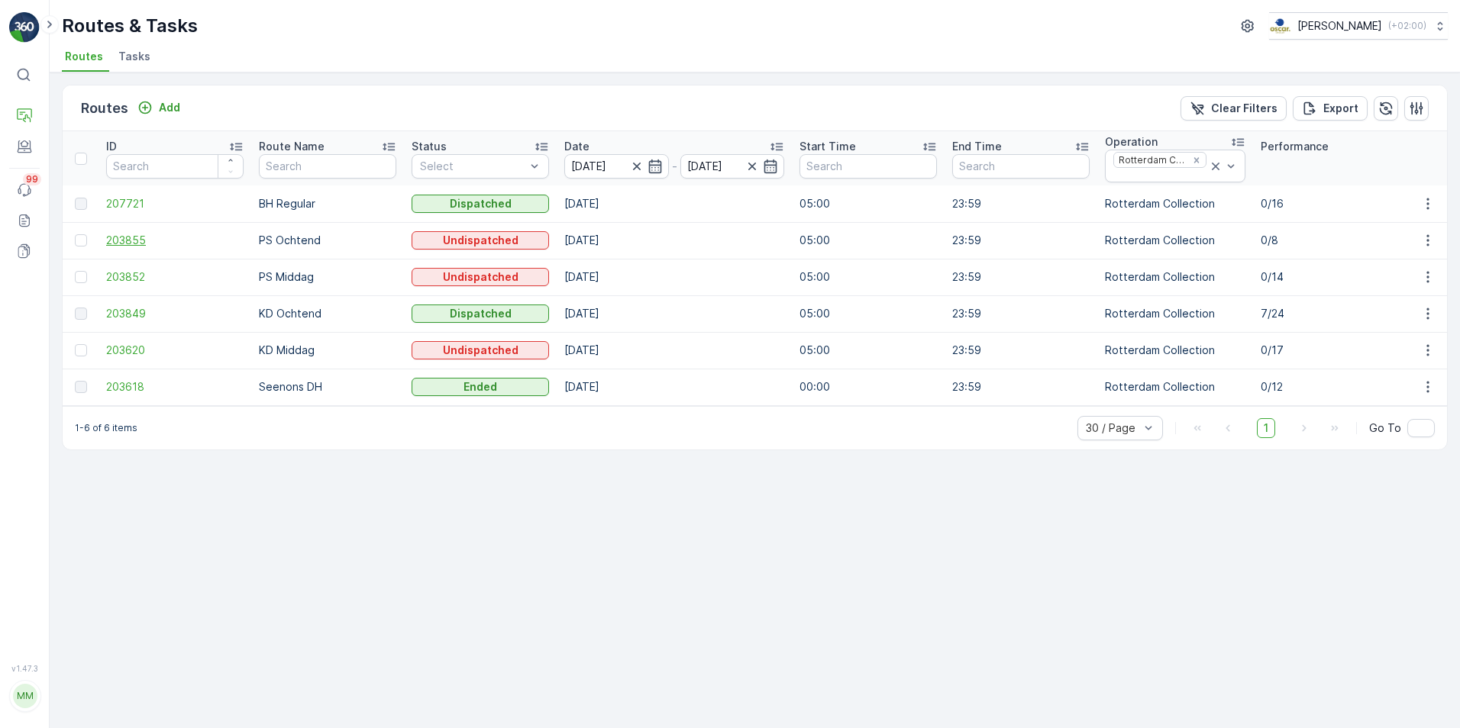
click at [116, 240] on span "203855" at bounding box center [174, 240] width 137 height 15
click at [308, 392] on td "Seenons DH" at bounding box center [327, 387] width 153 height 37
drag, startPoint x: 308, startPoint y: 392, endPoint x: 286, endPoint y: 391, distance: 22.2
click at [286, 391] on td "Seenons DH" at bounding box center [327, 387] width 153 height 37
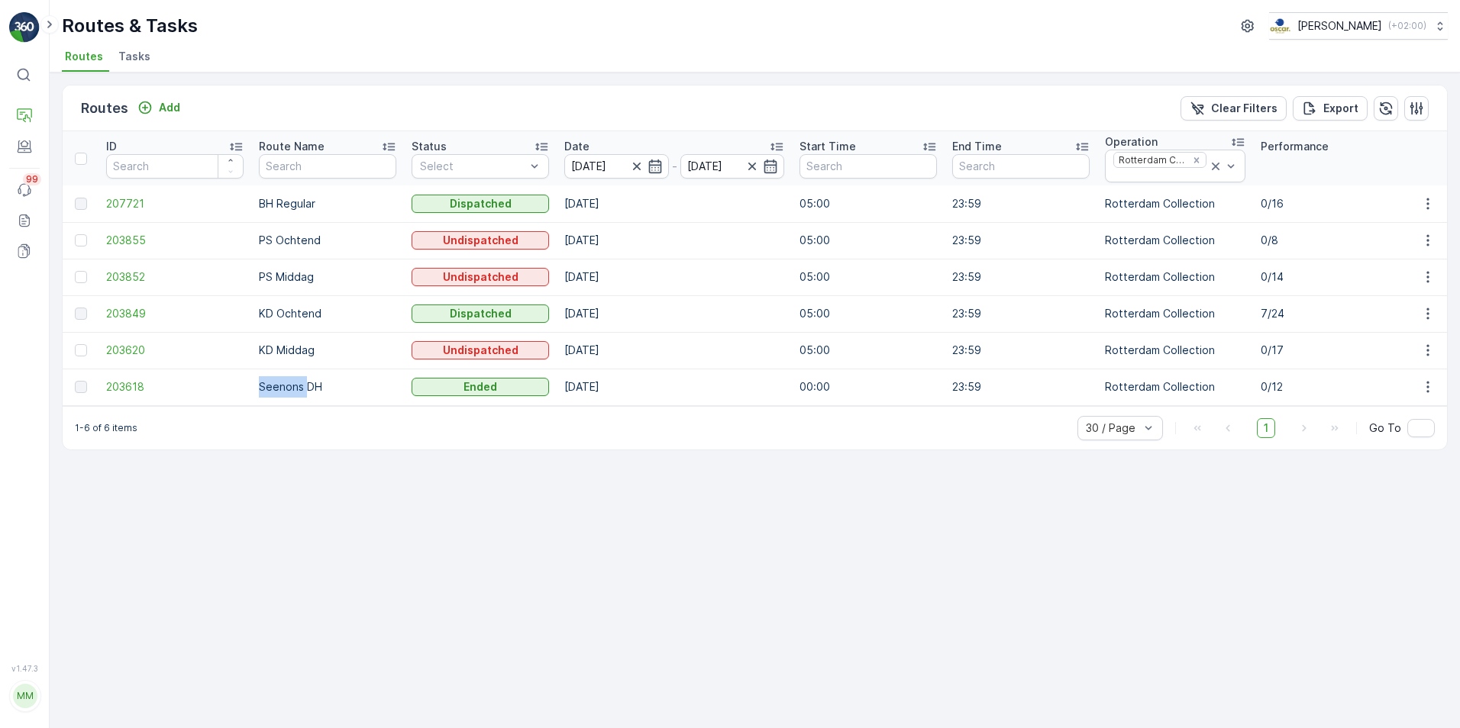
click at [286, 391] on td "Seenons DH" at bounding box center [327, 387] width 153 height 37
drag, startPoint x: 286, startPoint y: 391, endPoint x: 205, endPoint y: 207, distance: 201.0
click at [205, 207] on span "207721" at bounding box center [174, 203] width 137 height 15
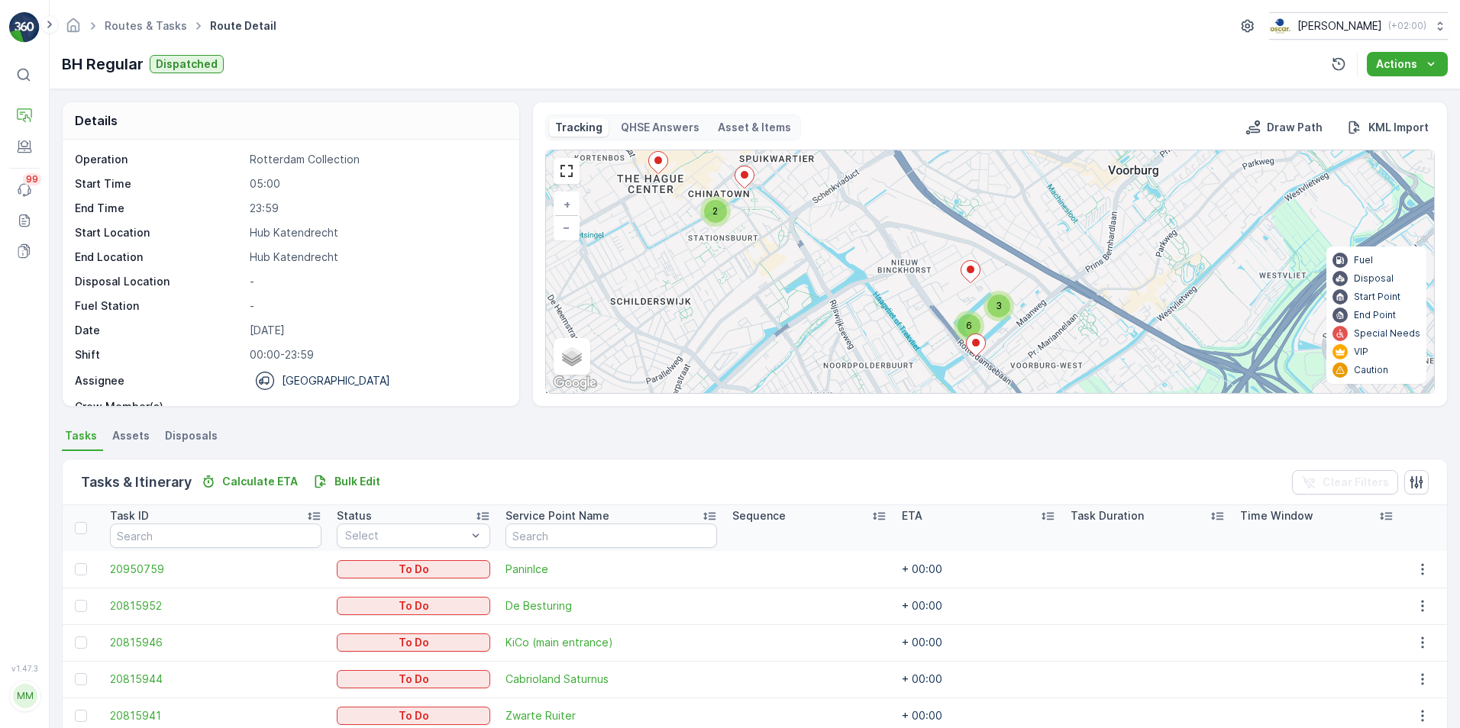
drag, startPoint x: 889, startPoint y: 305, endPoint x: 954, endPoint y: 326, distance: 68.1
click at [954, 326] on div "3 6 2 + − Satellite Roadmap Terrain Hybrid Leaflet Keyboard shortcuts Map Data …" at bounding box center [990, 271] width 888 height 243
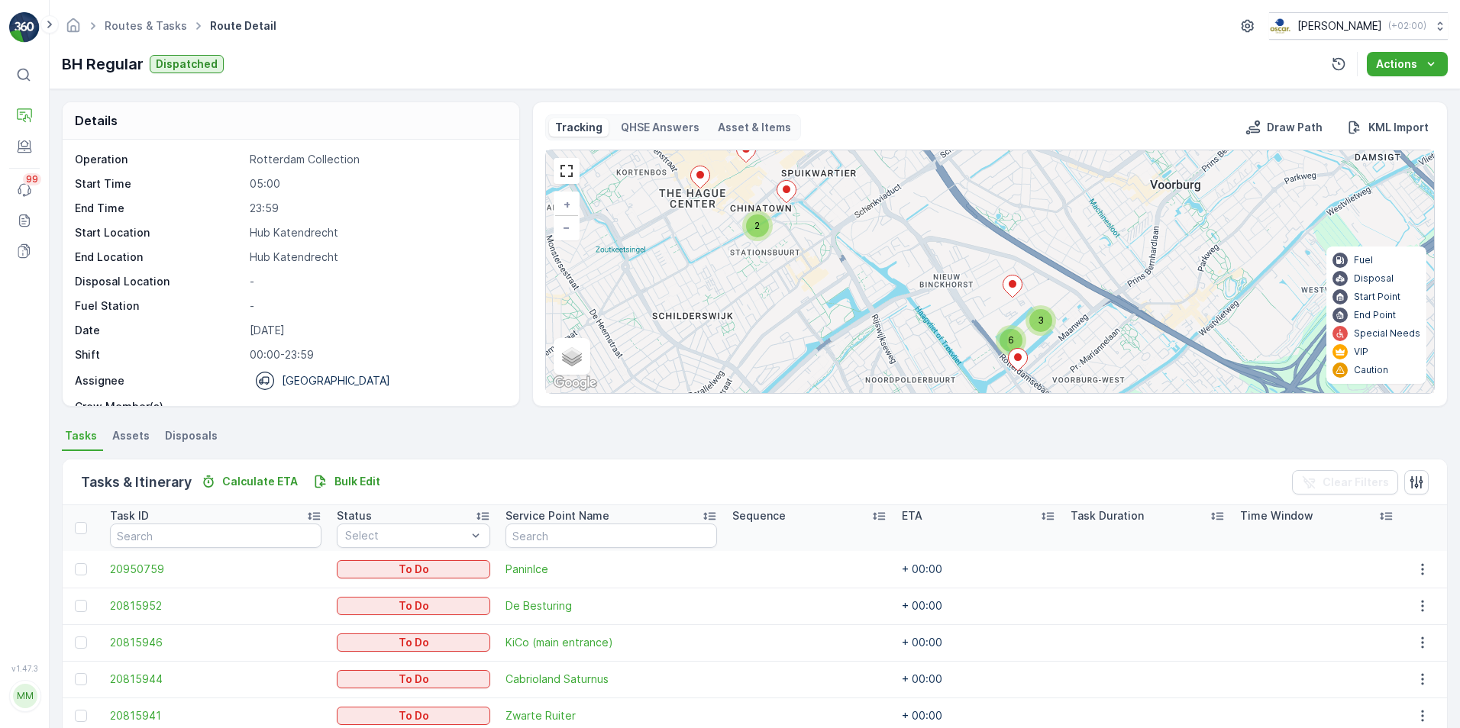
click at [73, 60] on p "BH Regular" at bounding box center [103, 64] width 82 height 23
click at [344, 76] on div "Routes & Tasks Route Detail Oscar Circulair ( +02:00 ) BH Regular Dispatched Ac…" at bounding box center [755, 44] width 1410 height 89
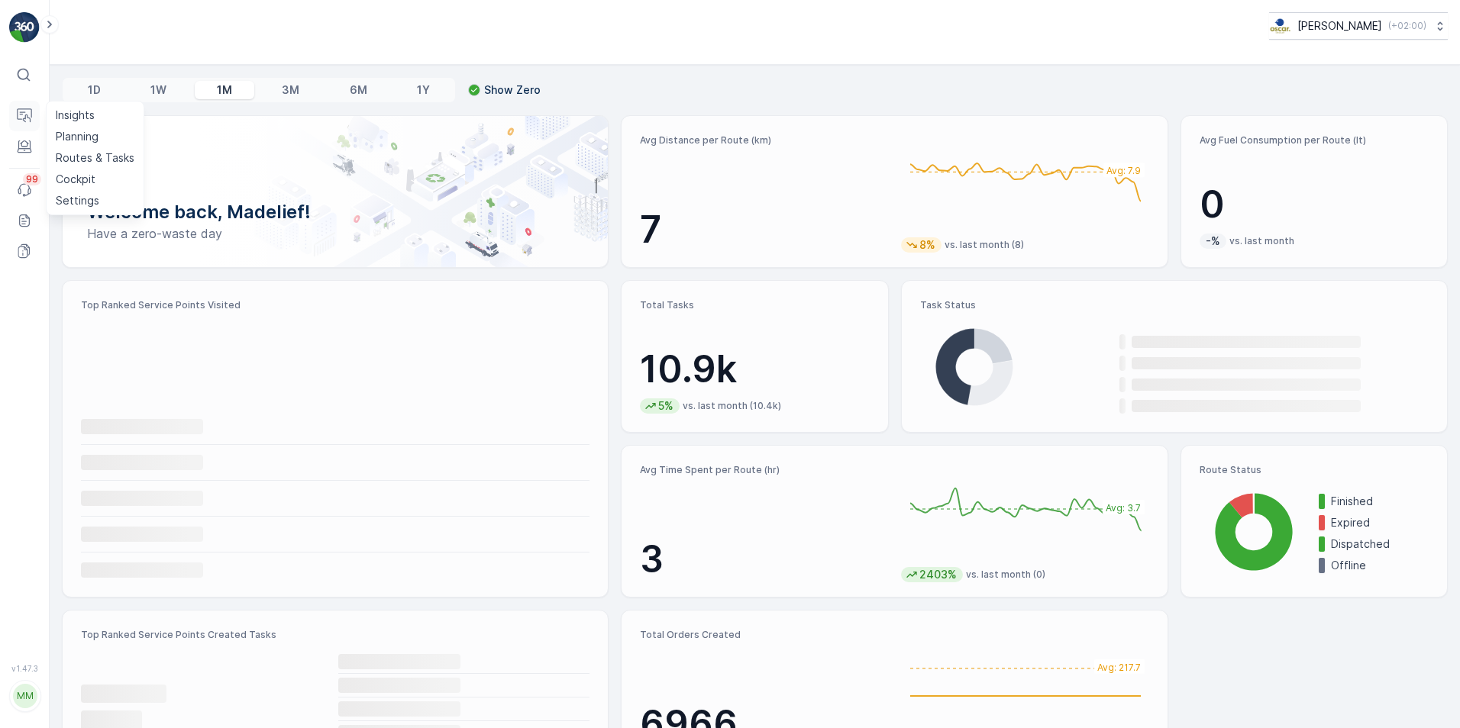
click at [21, 108] on icon at bounding box center [24, 115] width 15 height 15
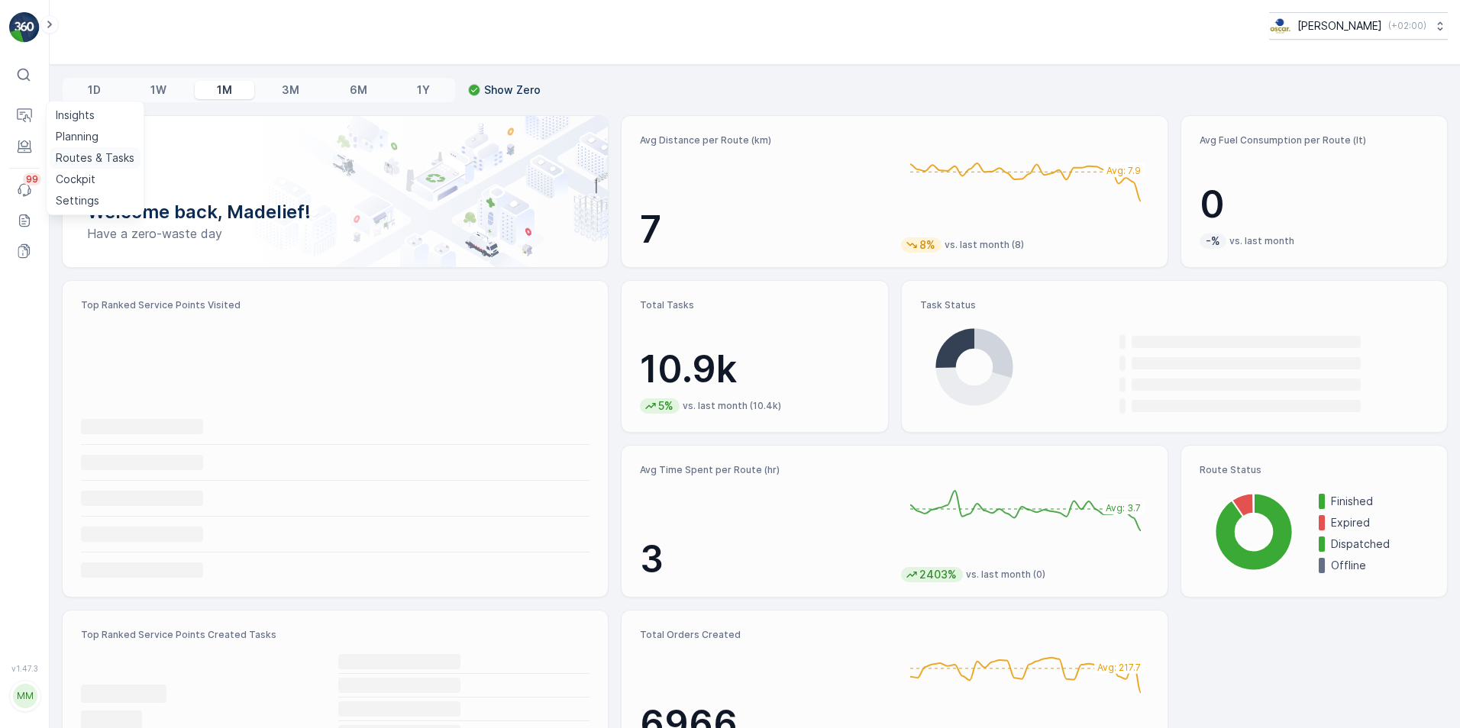
click at [81, 161] on p "Routes & Tasks" at bounding box center [95, 157] width 79 height 15
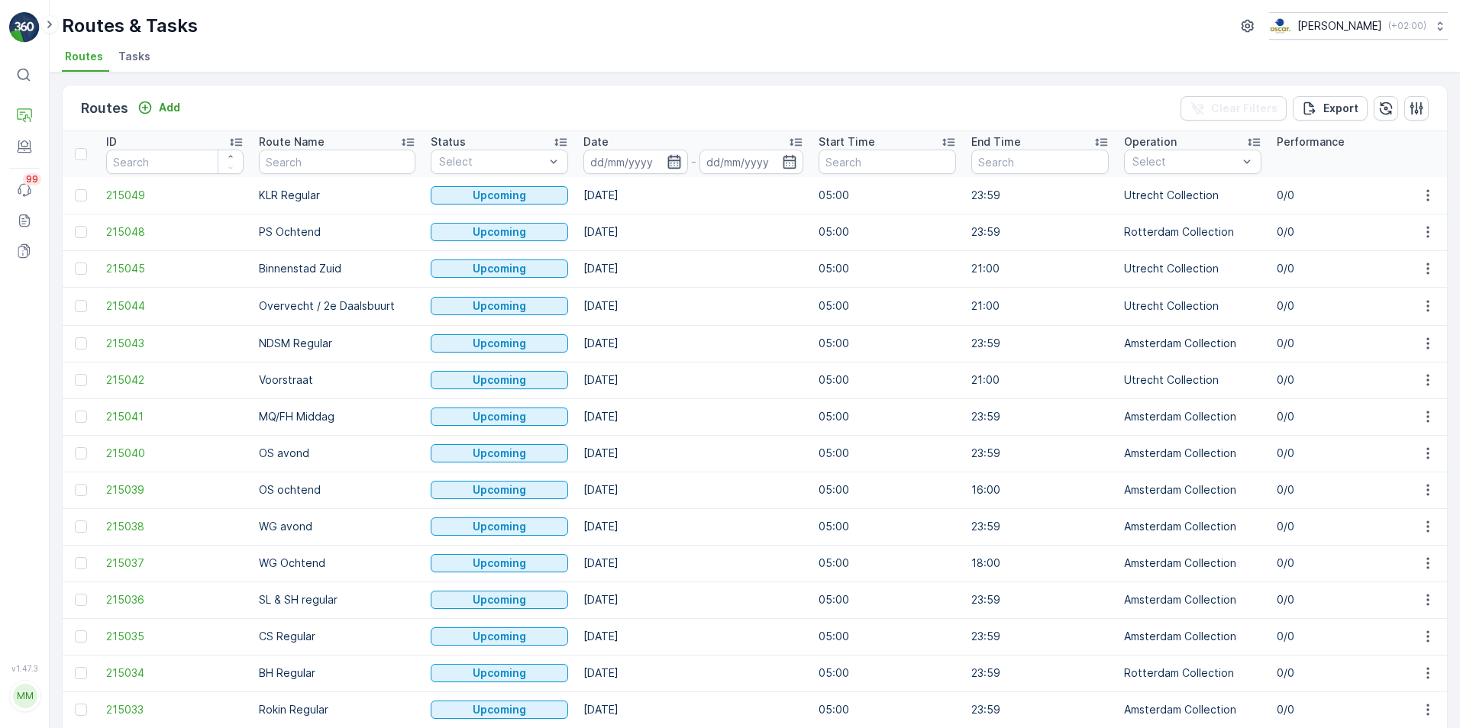
click at [667, 163] on icon "button" at bounding box center [673, 162] width 13 height 14
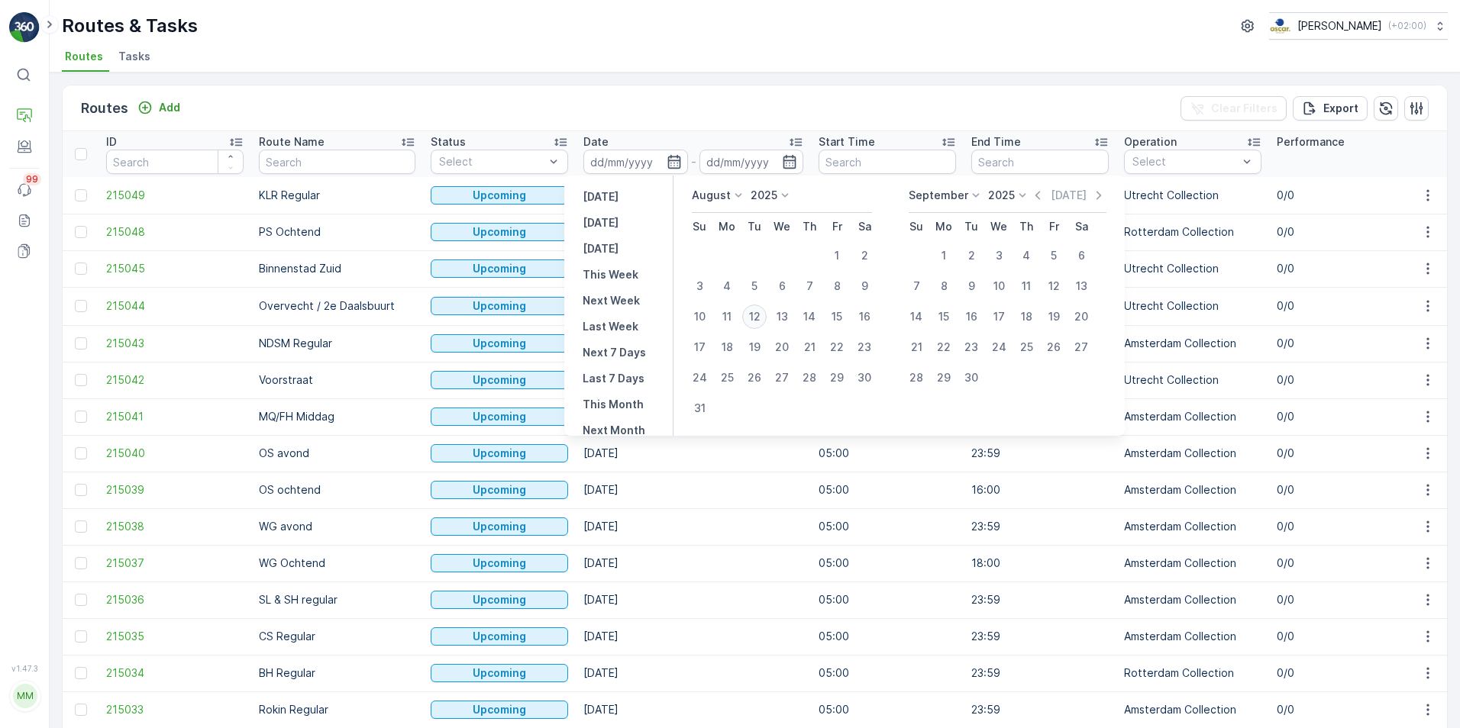
click at [751, 319] on div "12" at bounding box center [754, 317] width 24 height 24
type input "[DATE]"
click at [751, 315] on div "12" at bounding box center [754, 317] width 24 height 24
type input "[DATE]"
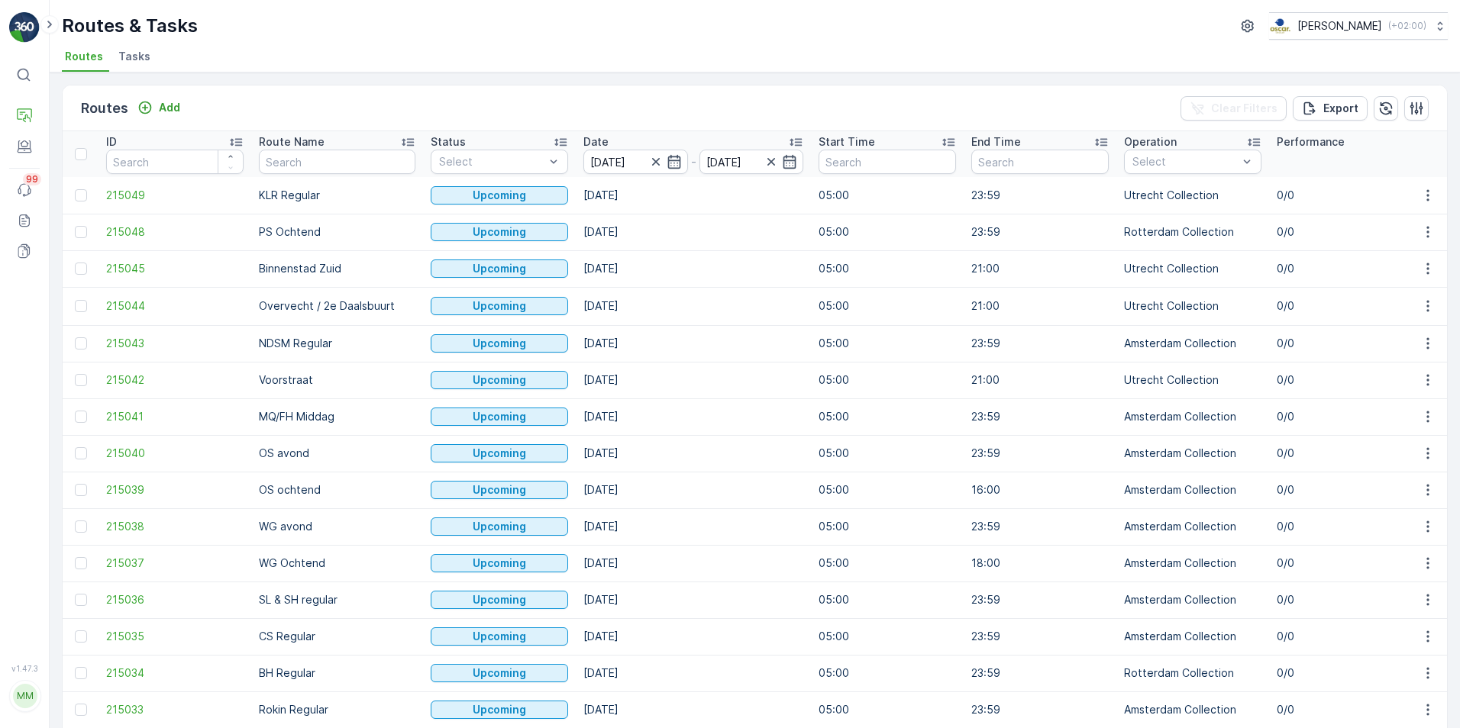
click at [344, 115] on div "Routes Add Clear Filters Export" at bounding box center [755, 109] width 1384 height 46
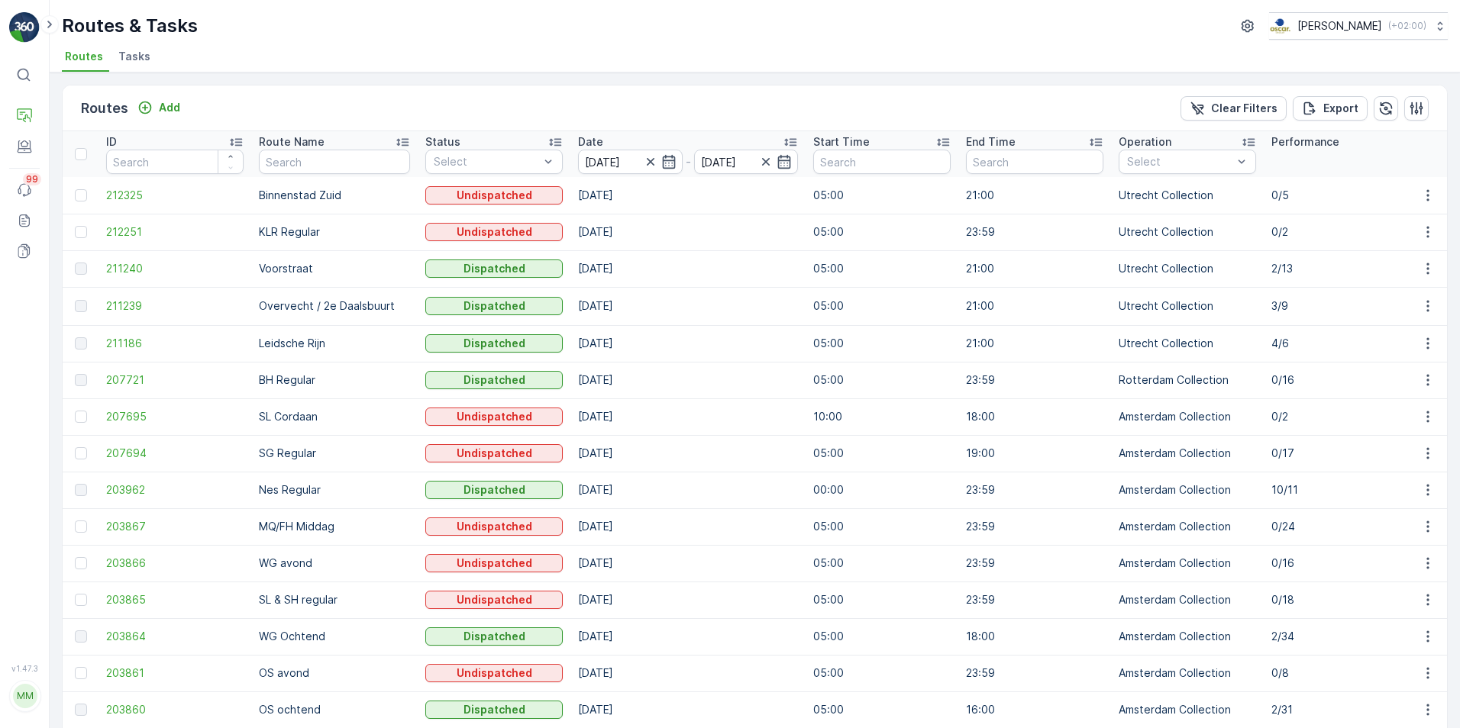
click at [131, 53] on span "Tasks" at bounding box center [134, 56] width 32 height 15
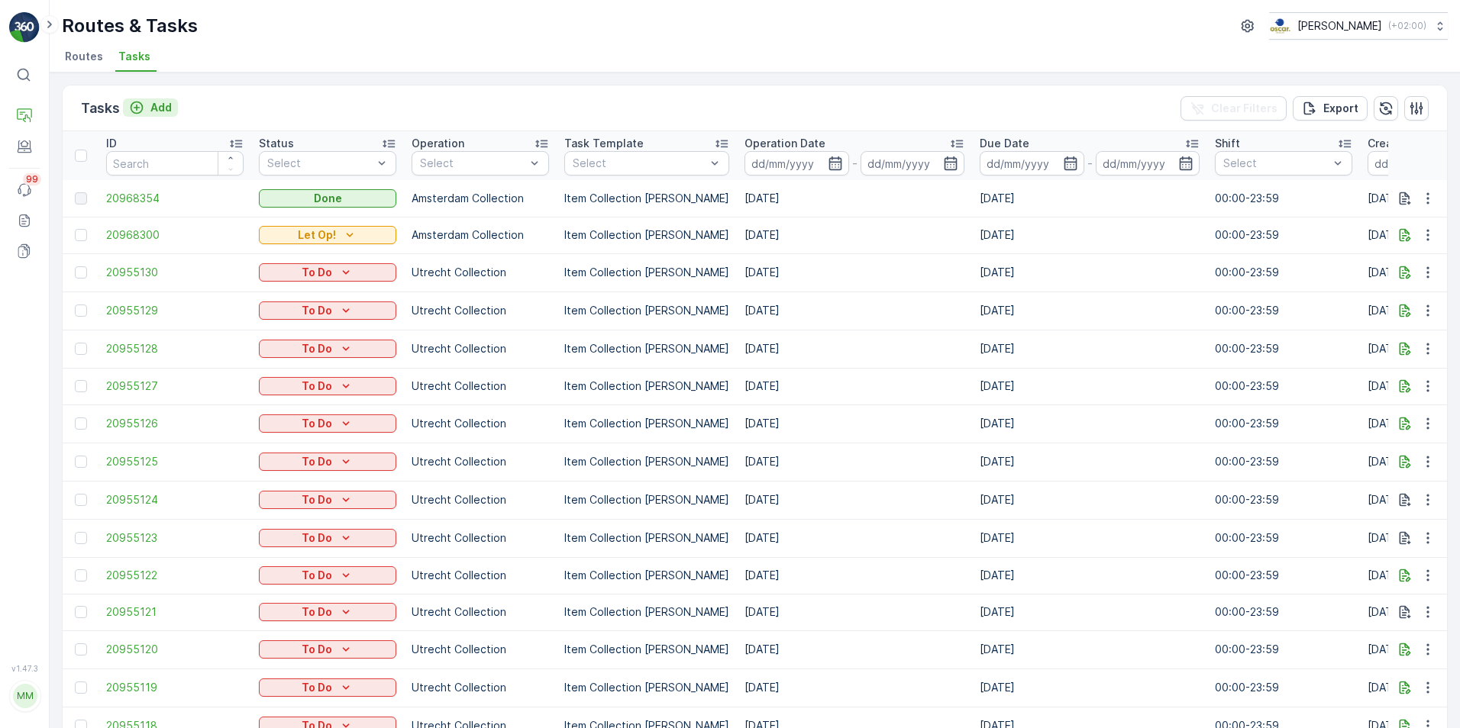
click at [137, 110] on icon "Add" at bounding box center [136, 107] width 15 height 15
